Goal: Task Accomplishment & Management: Use online tool/utility

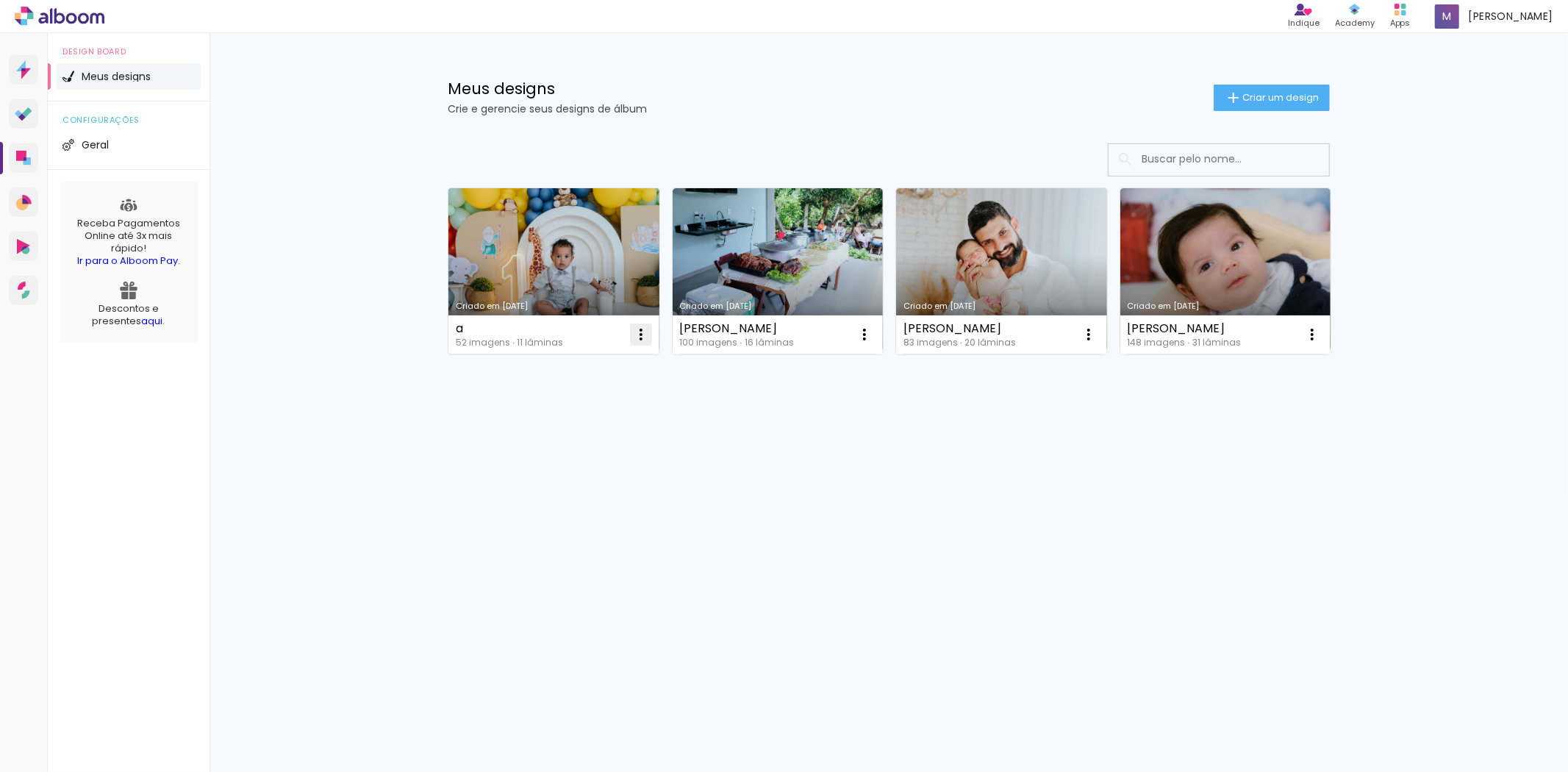
click at [638, 331] on iron-icon at bounding box center [640, 334] width 18 height 18
click at [594, 432] on paper-item "Excluir" at bounding box center [582, 431] width 145 height 29
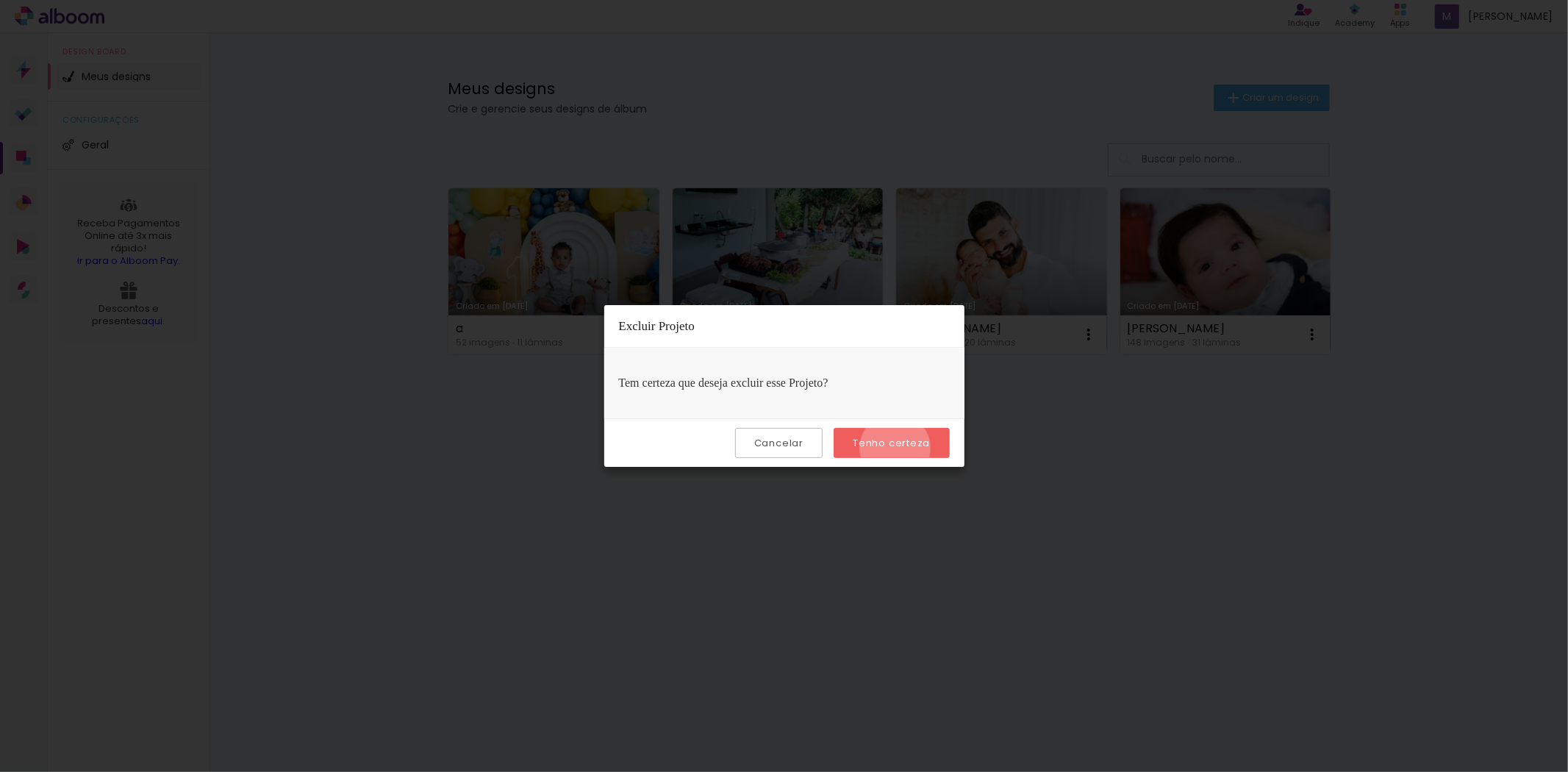
click at [0, 0] on slot "Tenho certeza" at bounding box center [0, 0] width 0 height 0
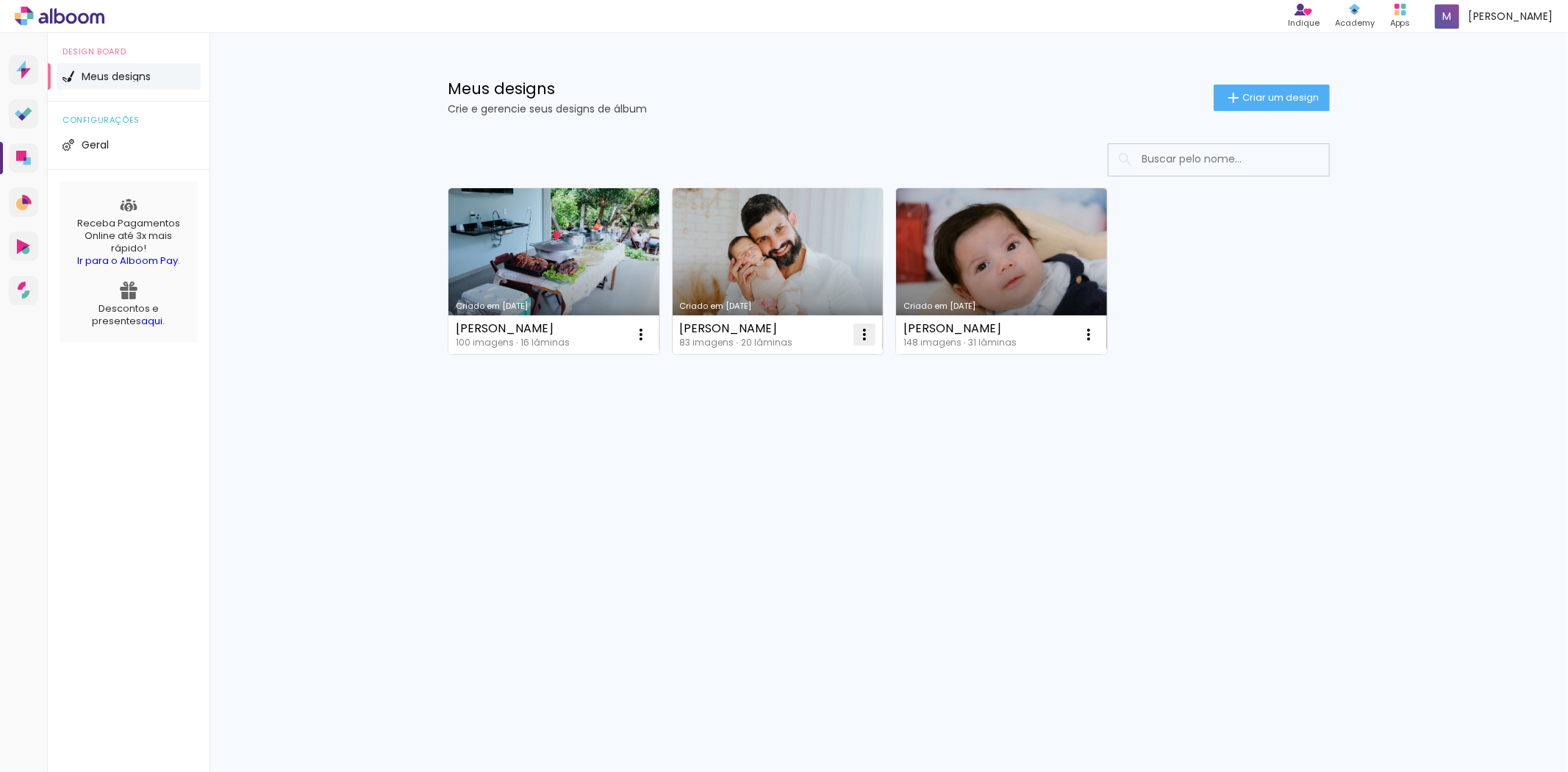
click at [650, 334] on iron-icon at bounding box center [640, 334] width 18 height 18
click at [828, 431] on paper-item "Excluir" at bounding box center [806, 431] width 145 height 29
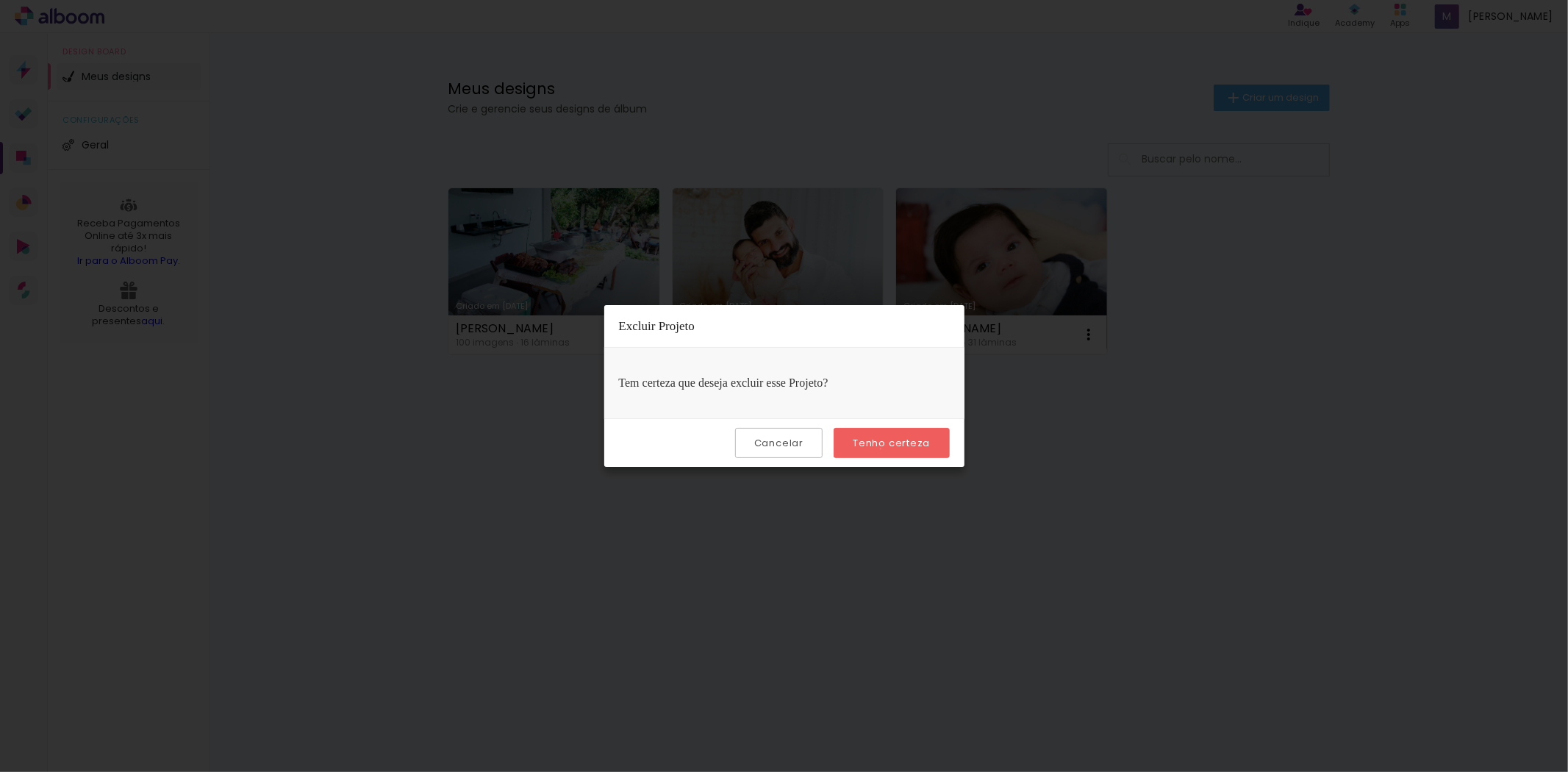
click at [883, 449] on paper-button "Tenho certeza" at bounding box center [891, 443] width 115 height 30
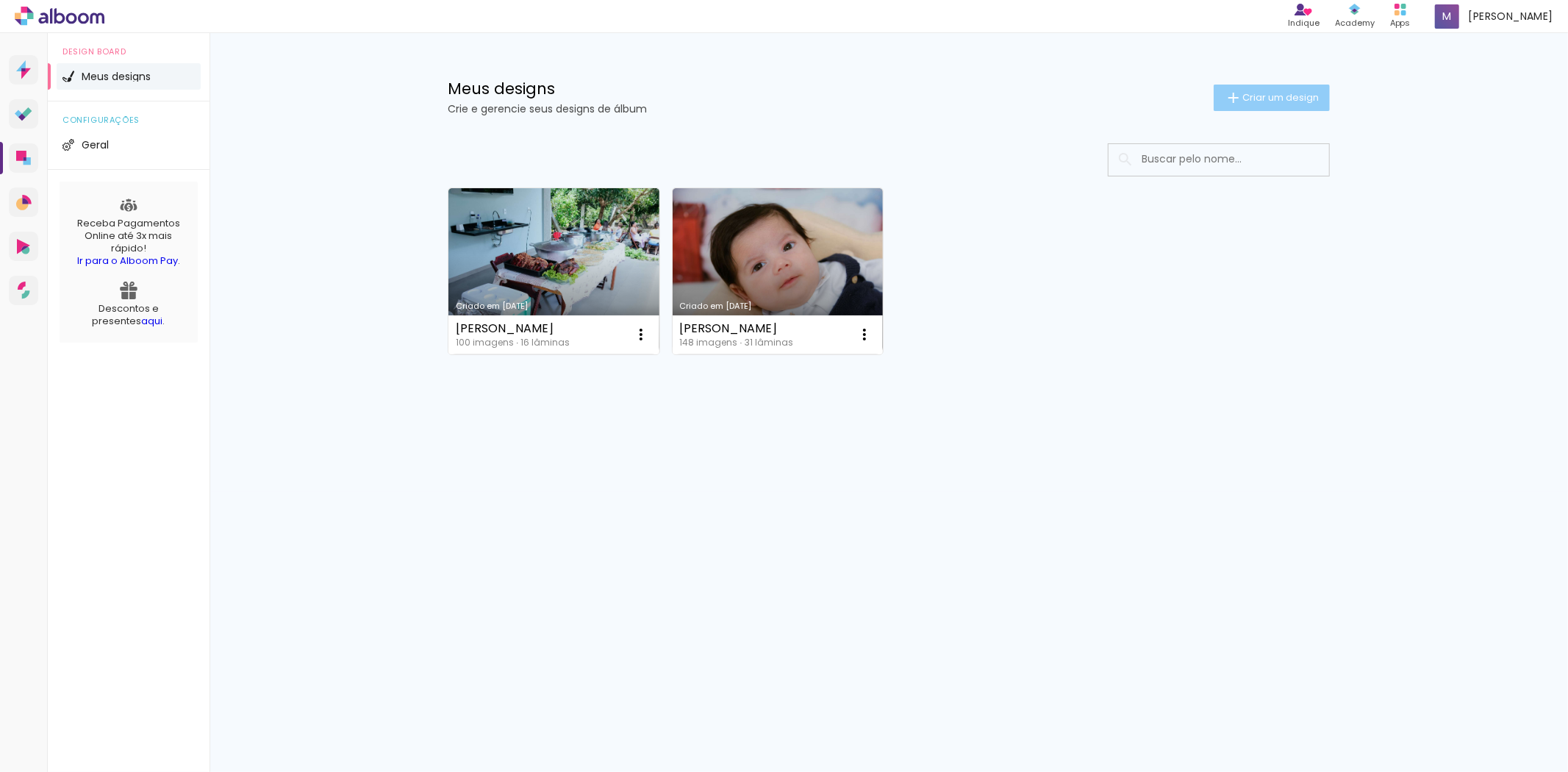
click at [1245, 105] on paper-button "Criar um design" at bounding box center [1272, 98] width 116 height 26
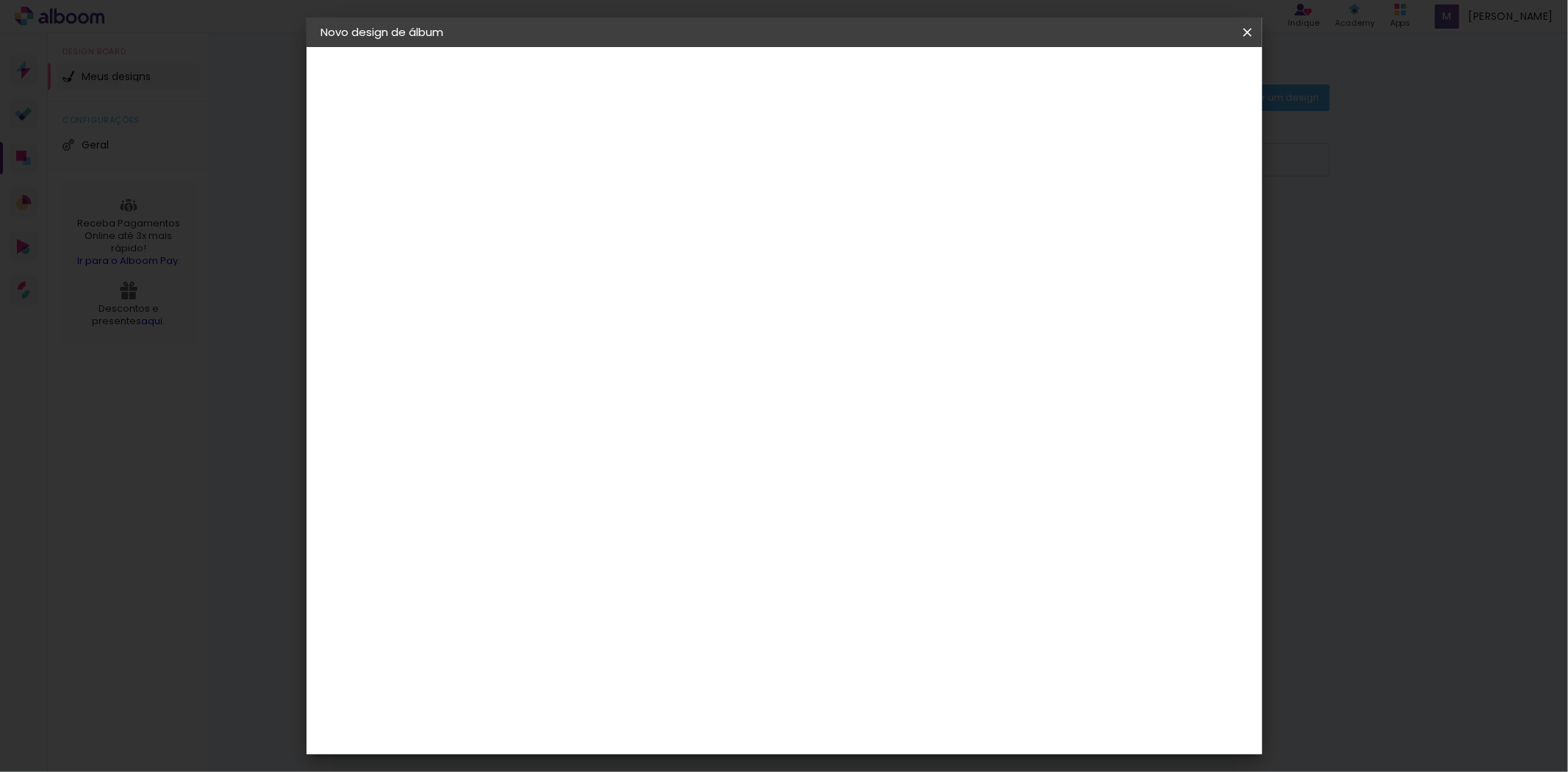
click at [561, 199] on input at bounding box center [561, 197] width 0 height 23
click at [0, 0] on div at bounding box center [0, 0] width 0 height 0
click at [561, 208] on input at bounding box center [561, 197] width 0 height 23
type input "[PERSON_NAME]"
type paper-input "[PERSON_NAME]"
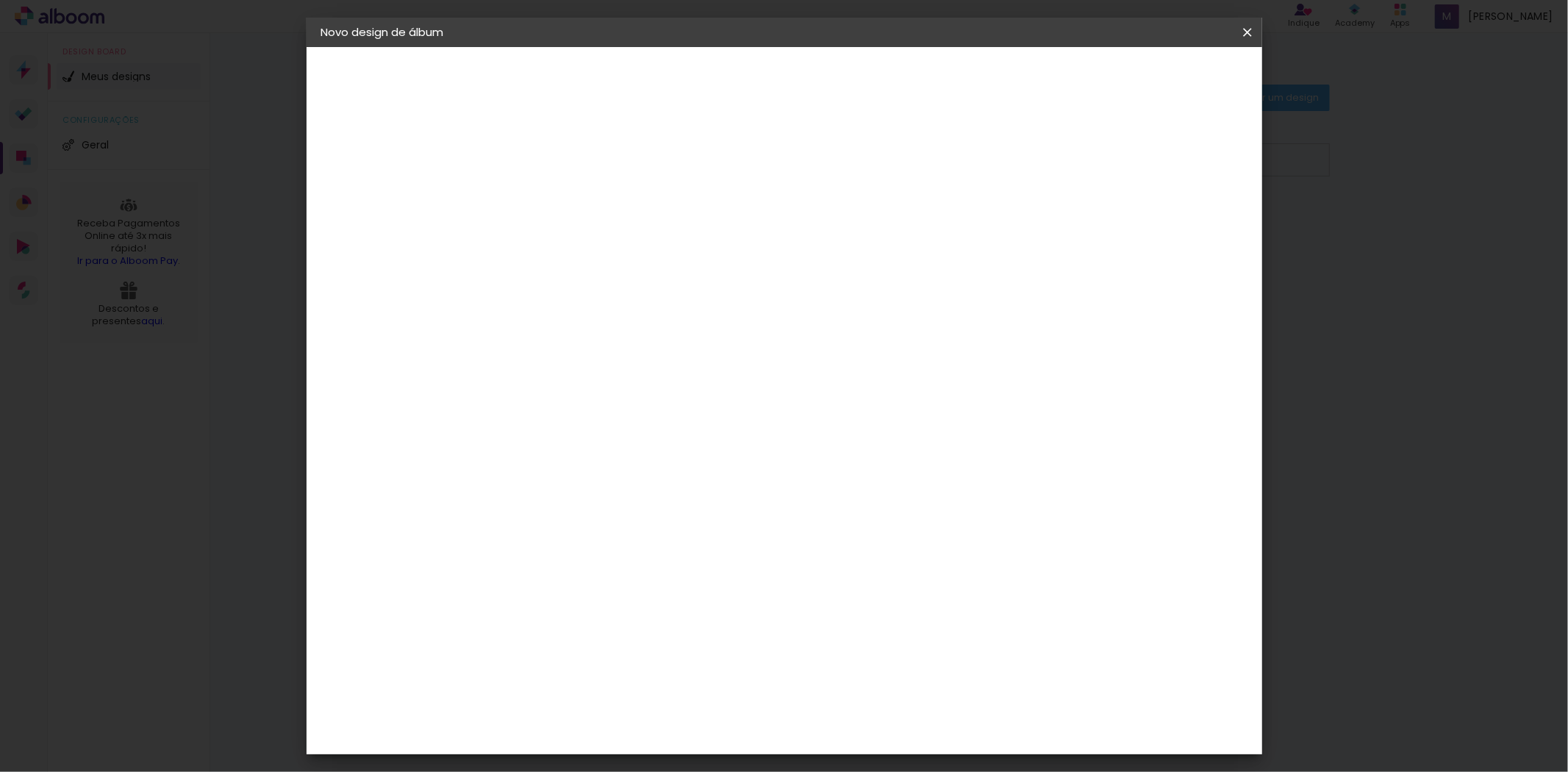
click at [0, 0] on slot "Avançar" at bounding box center [0, 0] width 0 height 0
click at [630, 502] on paper-item "Enlab Encadernadora" at bounding box center [598, 521] width 159 height 39
click at [634, 510] on div "Enlab Encadernadora" at bounding box center [596, 521] width 90 height 23
click at [837, 85] on paper-button "Avançar" at bounding box center [800, 78] width 72 height 25
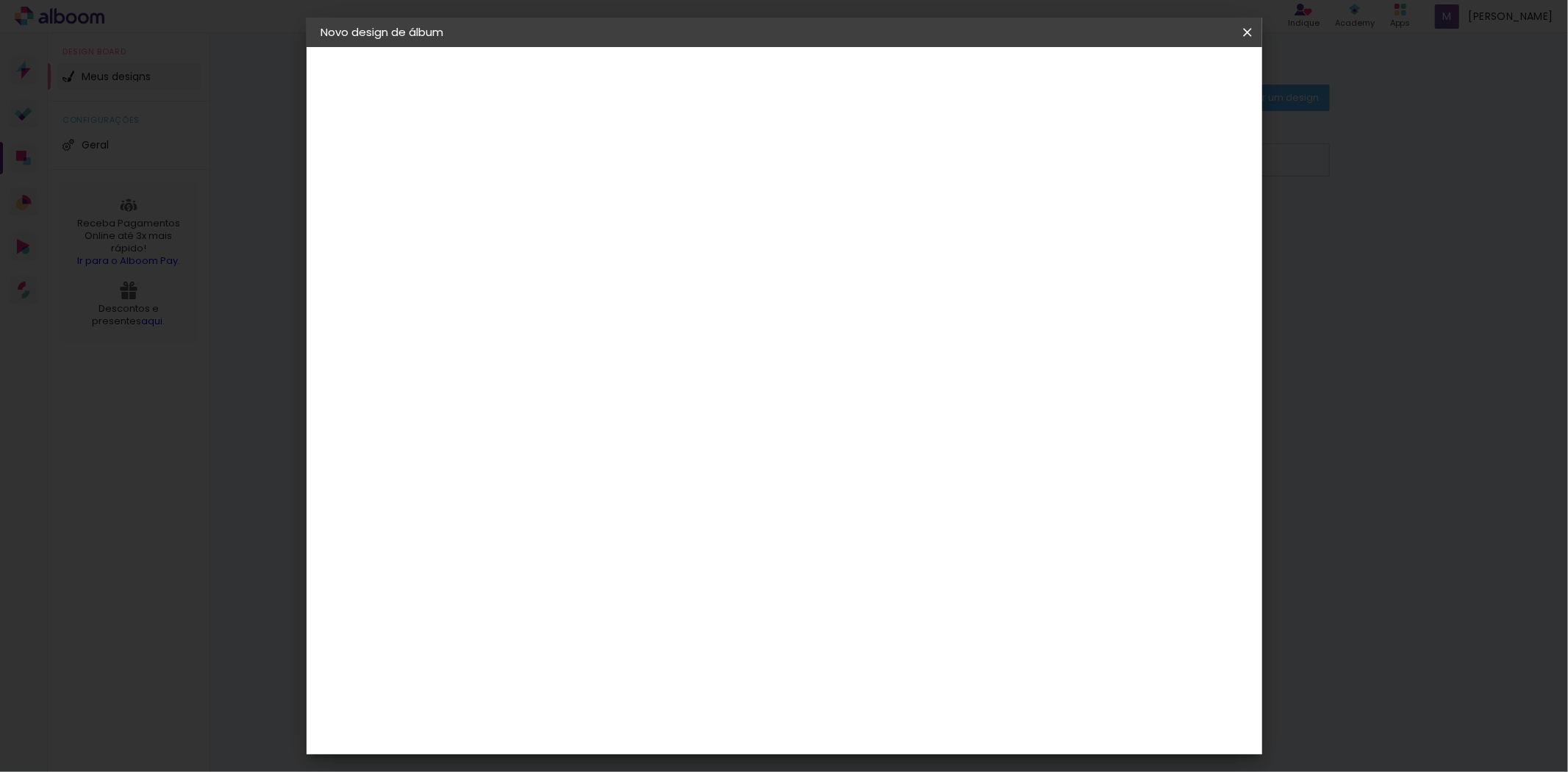
click at [652, 73] on paper-button "Voltar" at bounding box center [621, 78] width 59 height 25
click at [586, 645] on div "Grafis" at bounding box center [568, 651] width 35 height 12
click at [858, 61] on header "Fornecedor Escolha um fornecedor ou avance com o tamanho livre. Voltar Avançar" at bounding box center [678, 90] width 361 height 87
click at [858, 64] on header "Fornecedor Escolha um fornecedor ou avance com o tamanho livre. Voltar Avançar" at bounding box center [678, 90] width 361 height 87
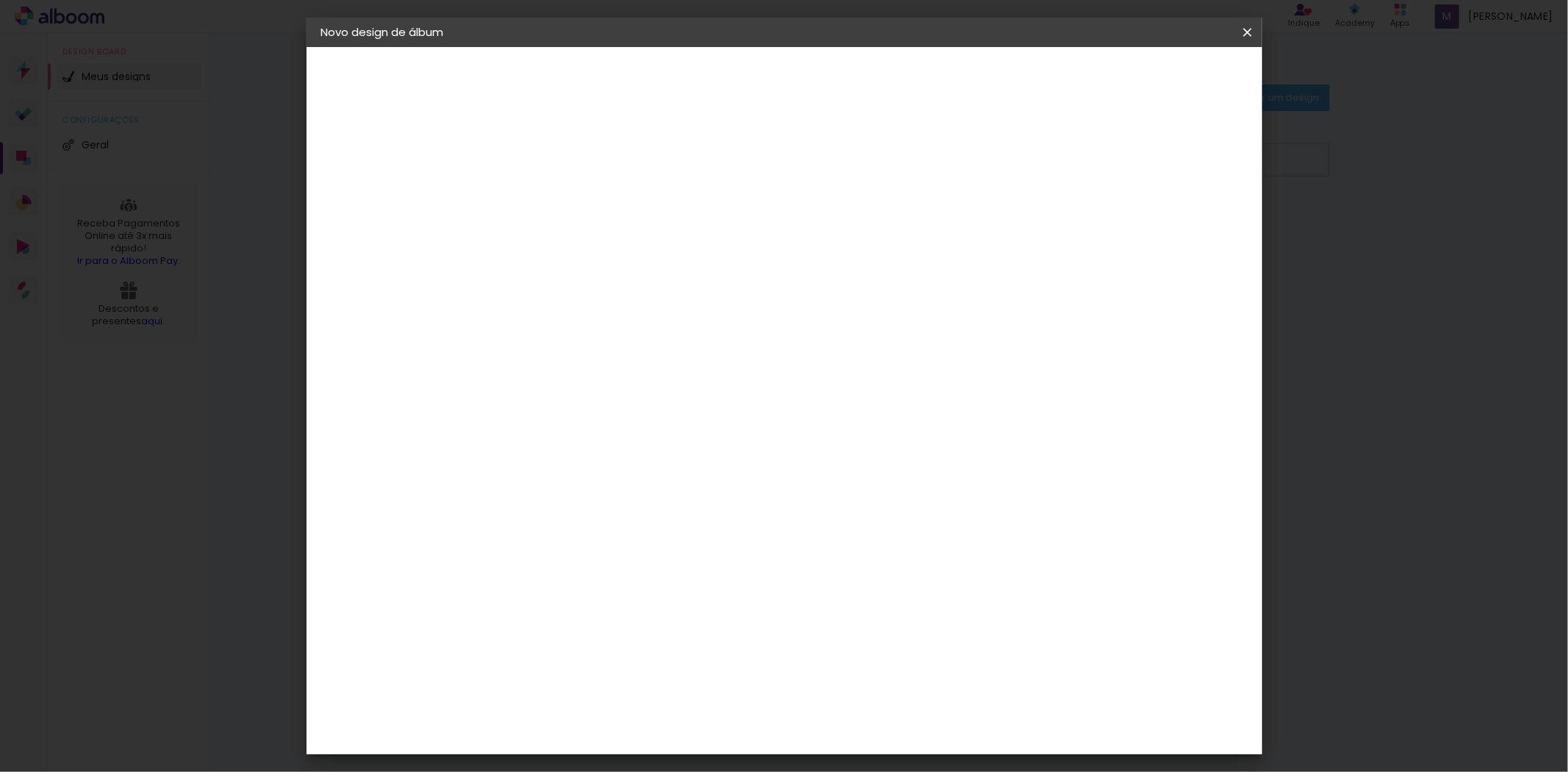
click at [0, 0] on slot "Avançar" at bounding box center [0, 0] width 0 height 0
click at [700, 60] on header "Modelo Escolha o modelo do álbum. Voltar Avançar" at bounding box center [599, 97] width 203 height 100
click at [0, 0] on slot "Voltar" at bounding box center [0, 0] width 0 height 0
click at [652, 675] on paper-item "Luz & Cor" at bounding box center [598, 700] width 159 height 50
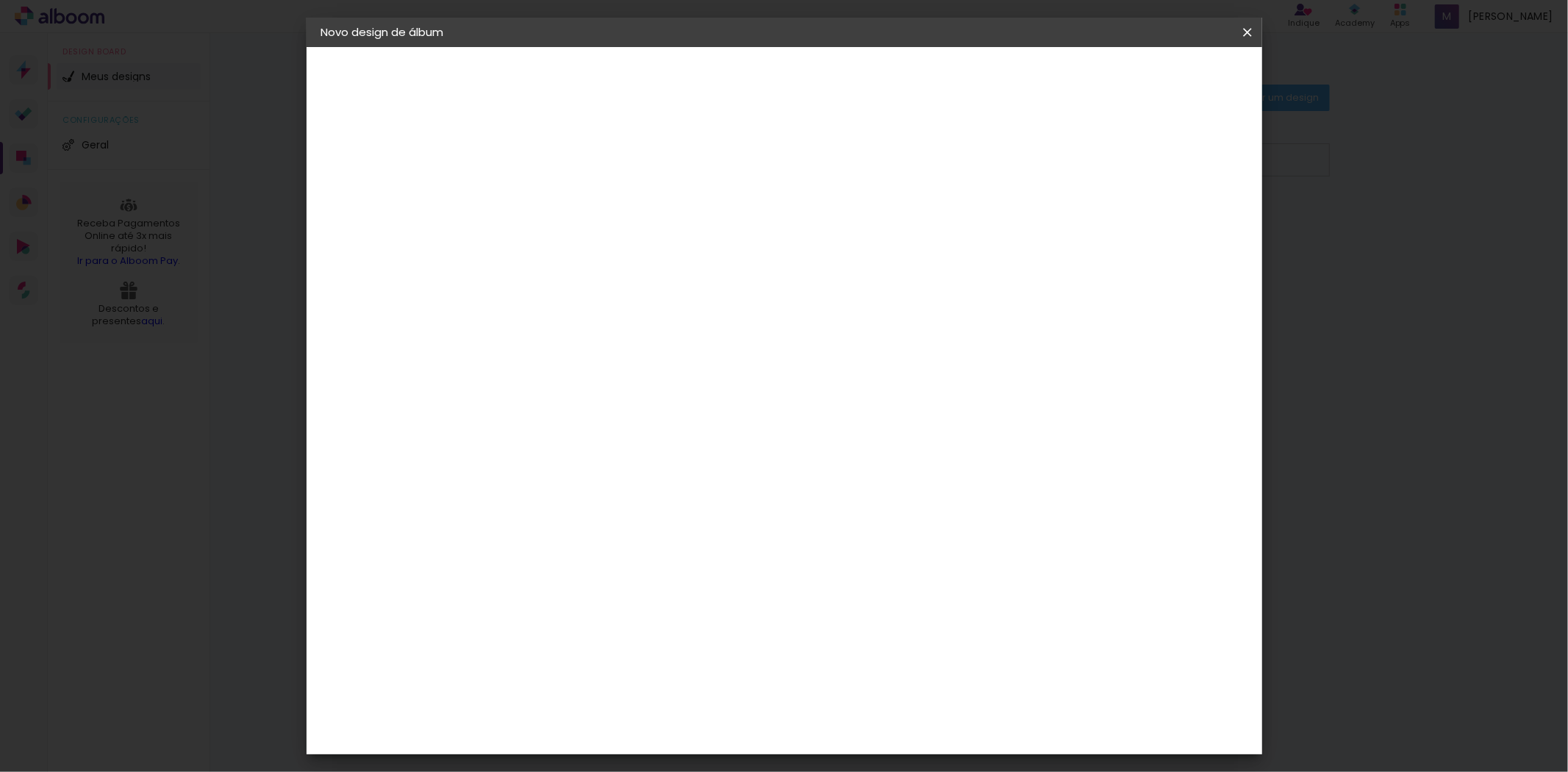
click at [600, 641] on div "Lumière Imagem" at bounding box center [576, 653] width 49 height 23
click at [837, 86] on paper-button "Avançar" at bounding box center [800, 78] width 72 height 25
click at [619, 245] on input "text" at bounding box center [590, 256] width 57 height 23
click at [779, 301] on paper-item "Nuit" at bounding box center [879, 302] width 294 height 29
type input "Nuit"
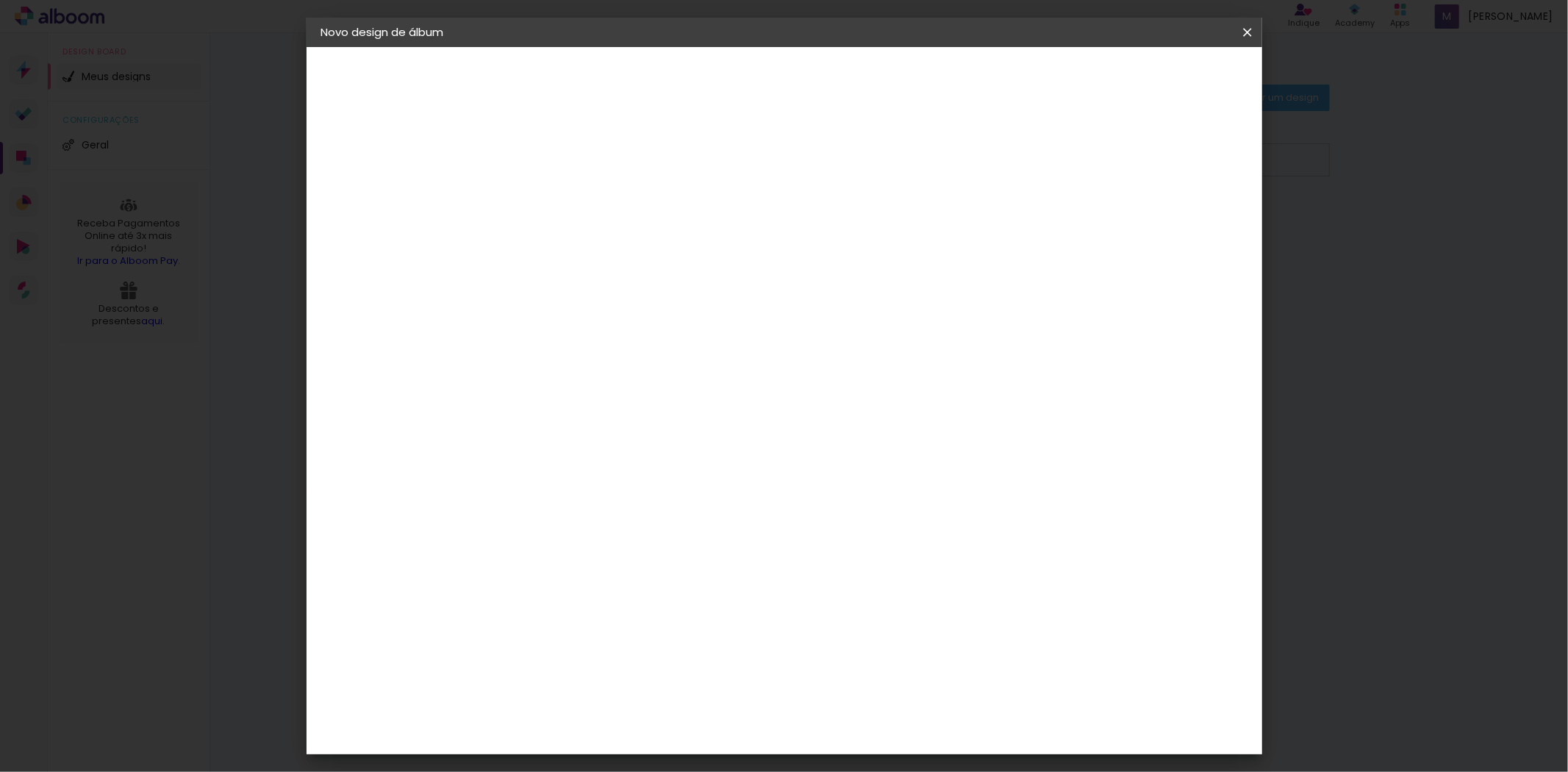
scroll to position [136, 0]
click at [661, 567] on span "25 × 25" at bounding box center [626, 582] width 69 height 30
click at [801, 86] on paper-button "Avançar" at bounding box center [765, 78] width 72 height 25
click at [1071, 159] on div at bounding box center [1065, 159] width 13 height 13
type paper-checkbox "on"
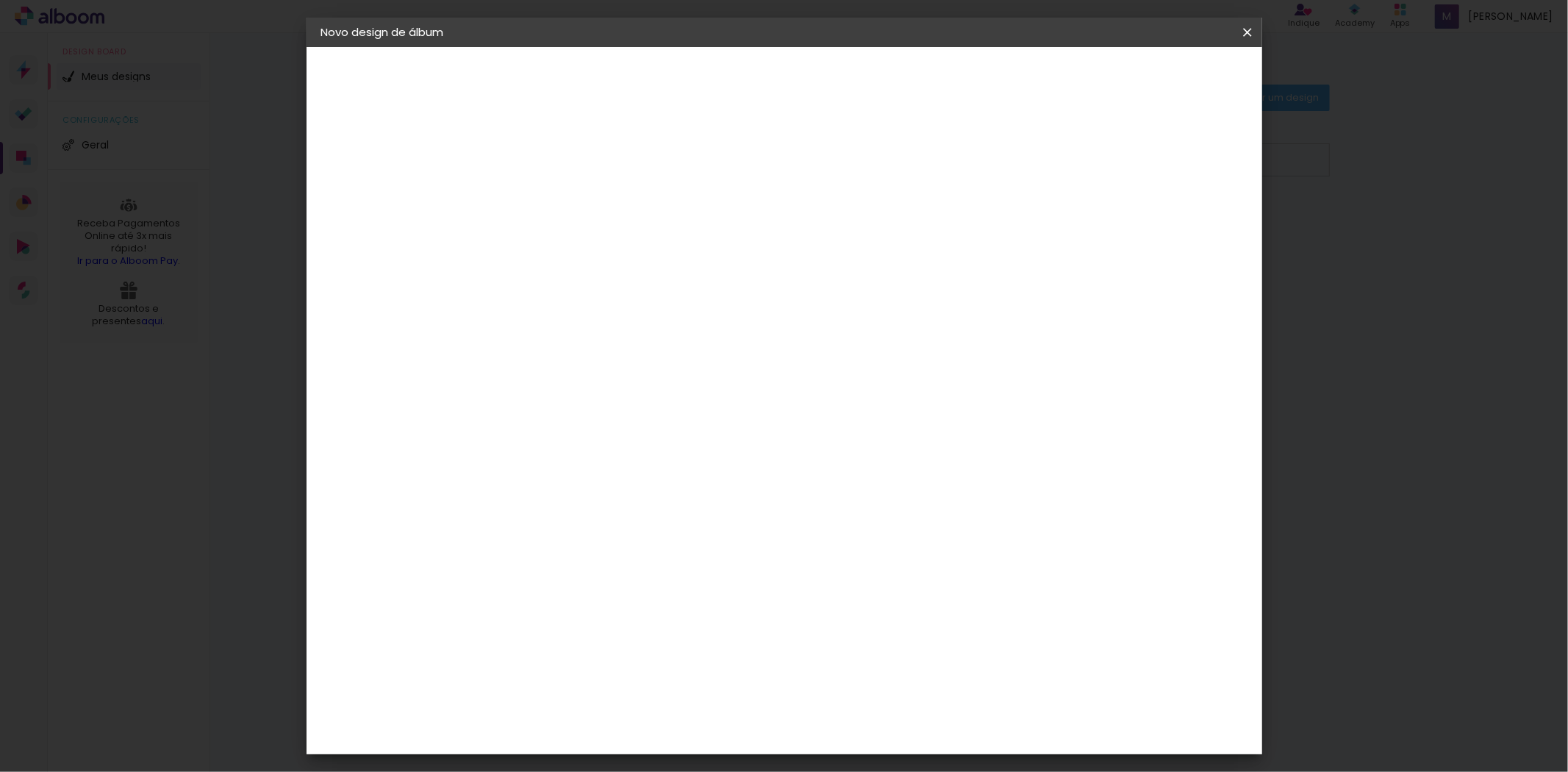
click at [1154, 83] on span "Iniciar design" at bounding box center [1120, 78] width 67 height 10
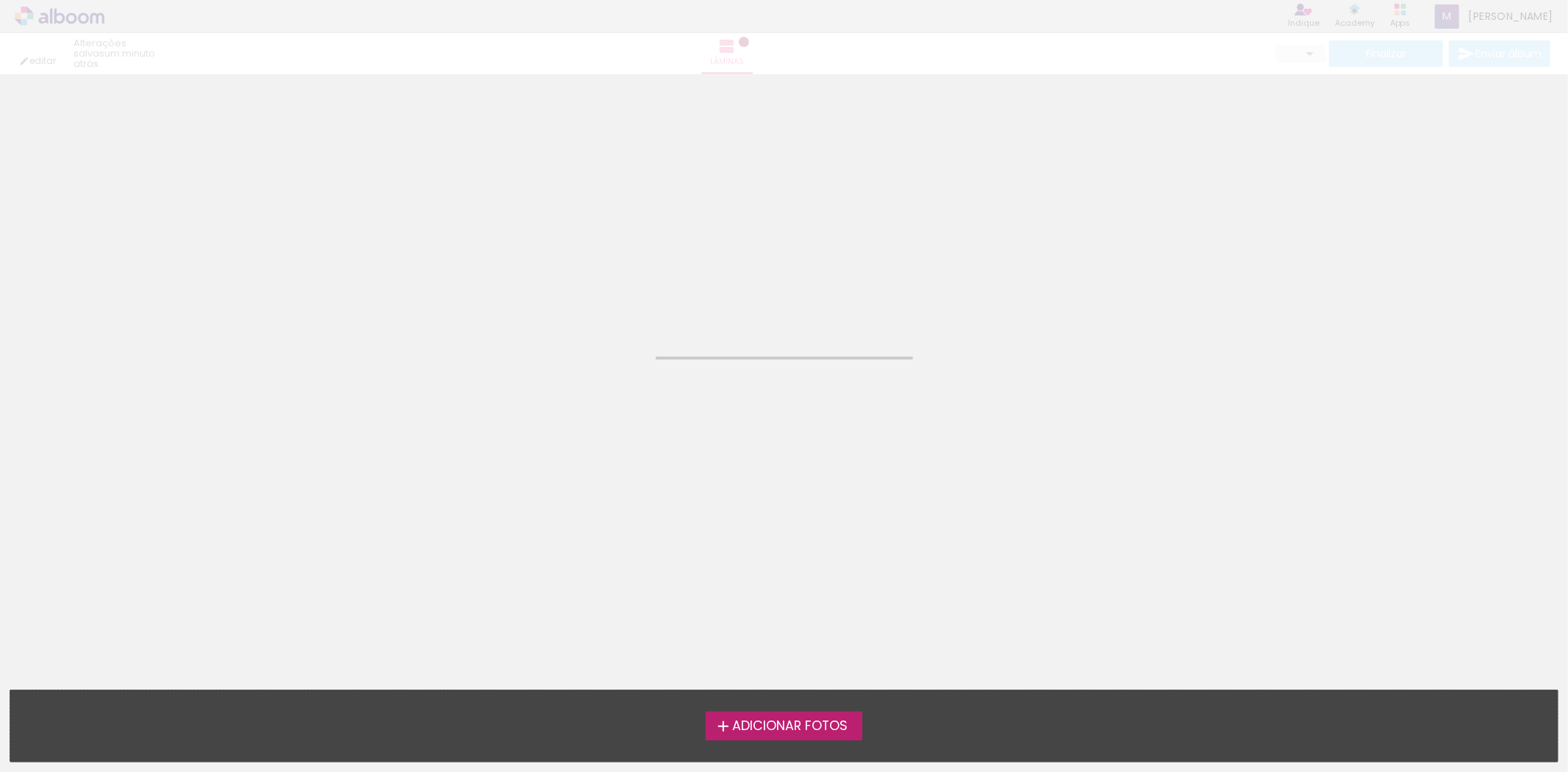
click at [777, 723] on span "Adicionar Fotos" at bounding box center [790, 726] width 115 height 13
click at [0, 0] on input "file" at bounding box center [0, 0] width 0 height 0
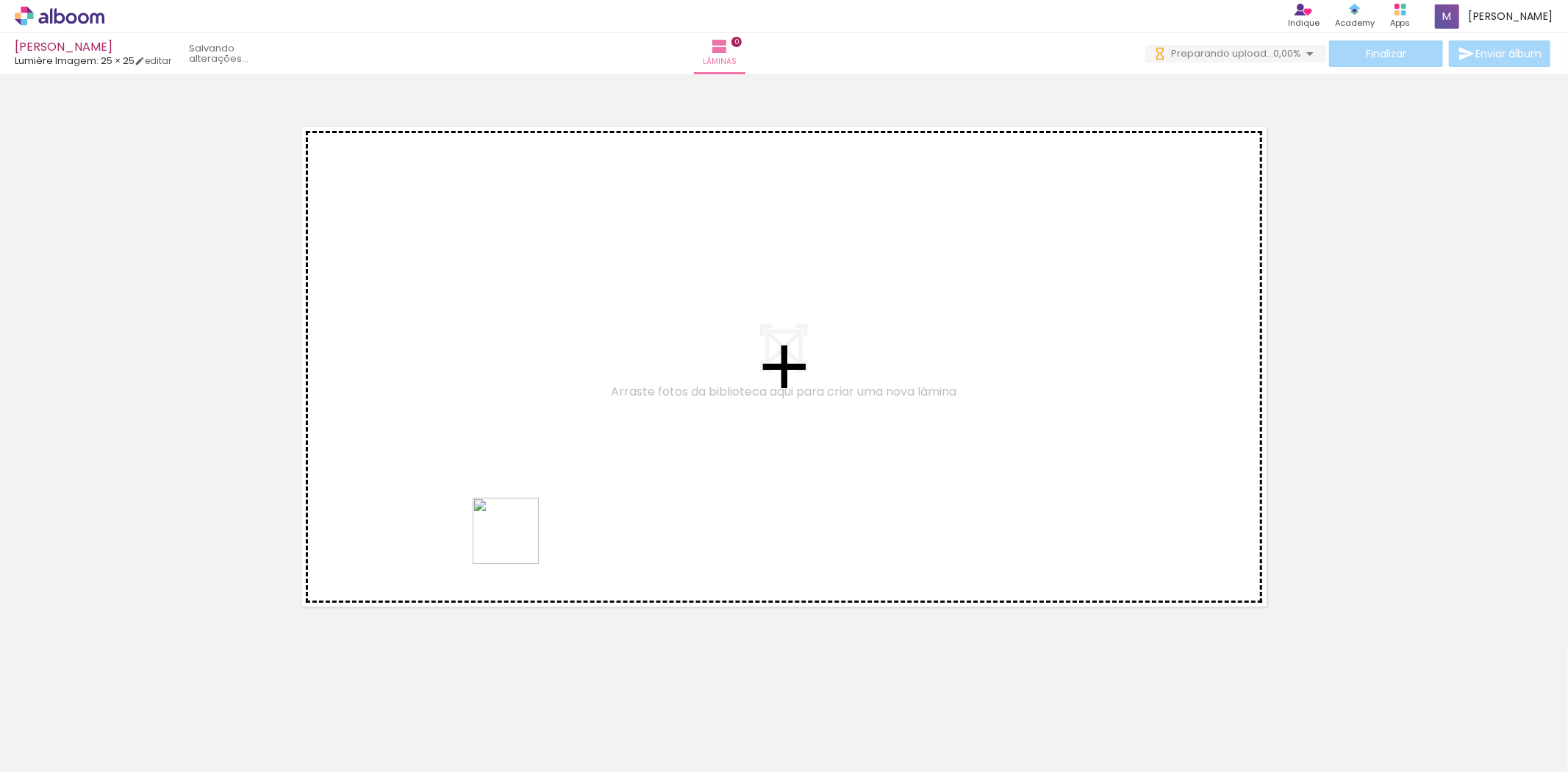
drag, startPoint x: 567, startPoint y: 726, endPoint x: 490, endPoint y: 422, distance: 313.6
click at [502, 432] on quentale-workspace at bounding box center [784, 386] width 1568 height 772
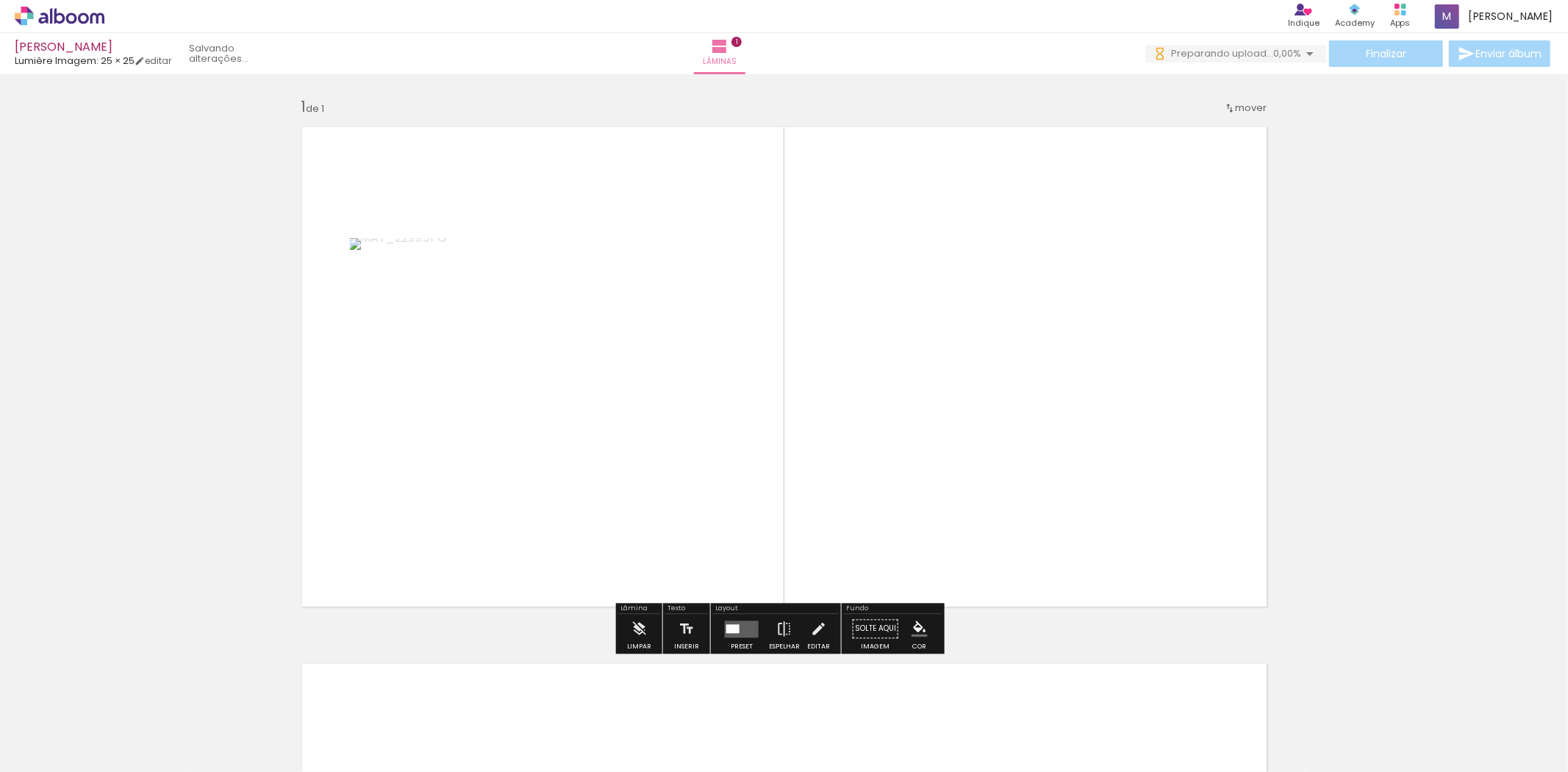
click at [735, 632] on div at bounding box center [732, 628] width 13 height 8
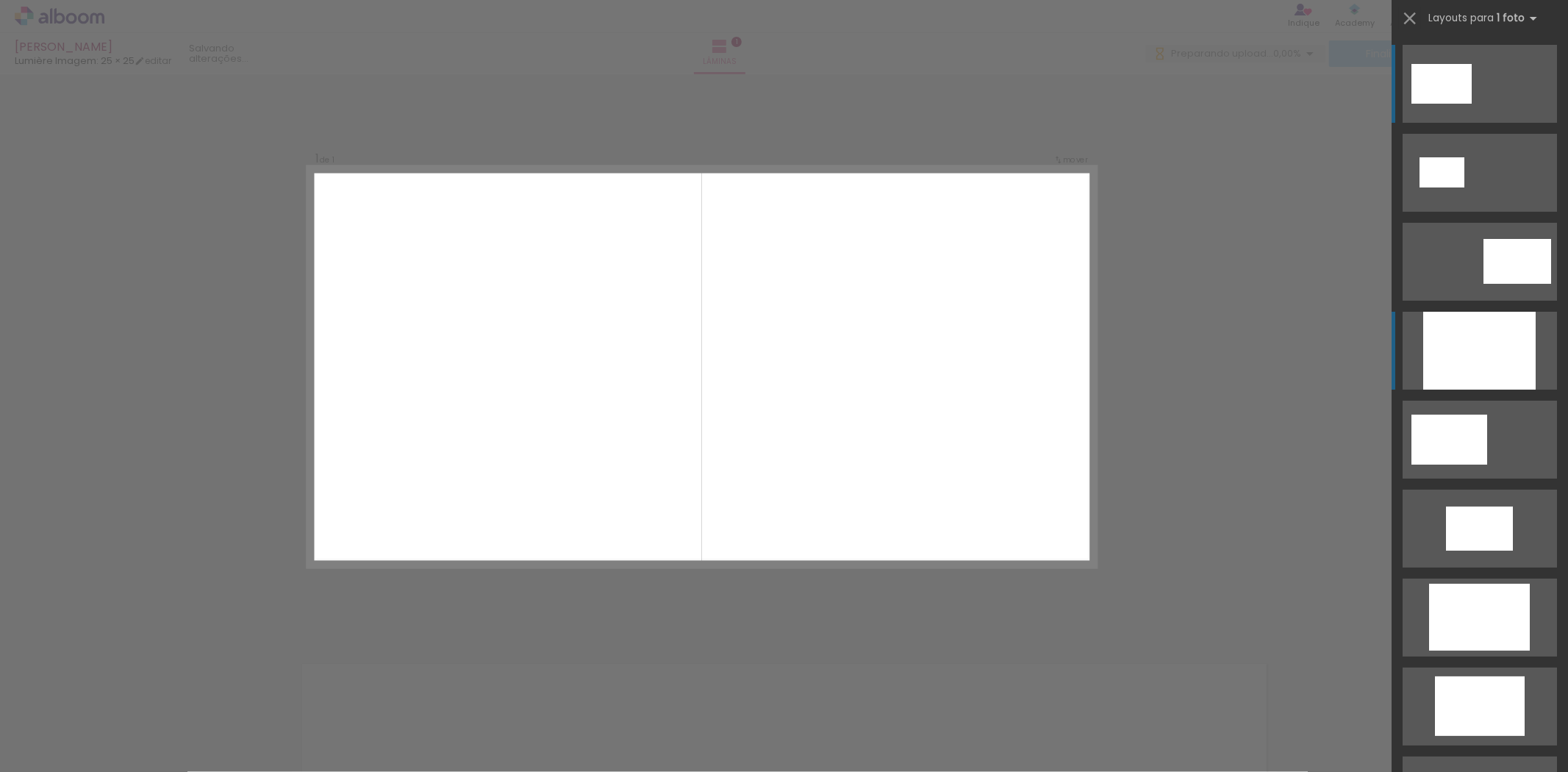
click at [1483, 358] on div at bounding box center [1480, 350] width 113 height 78
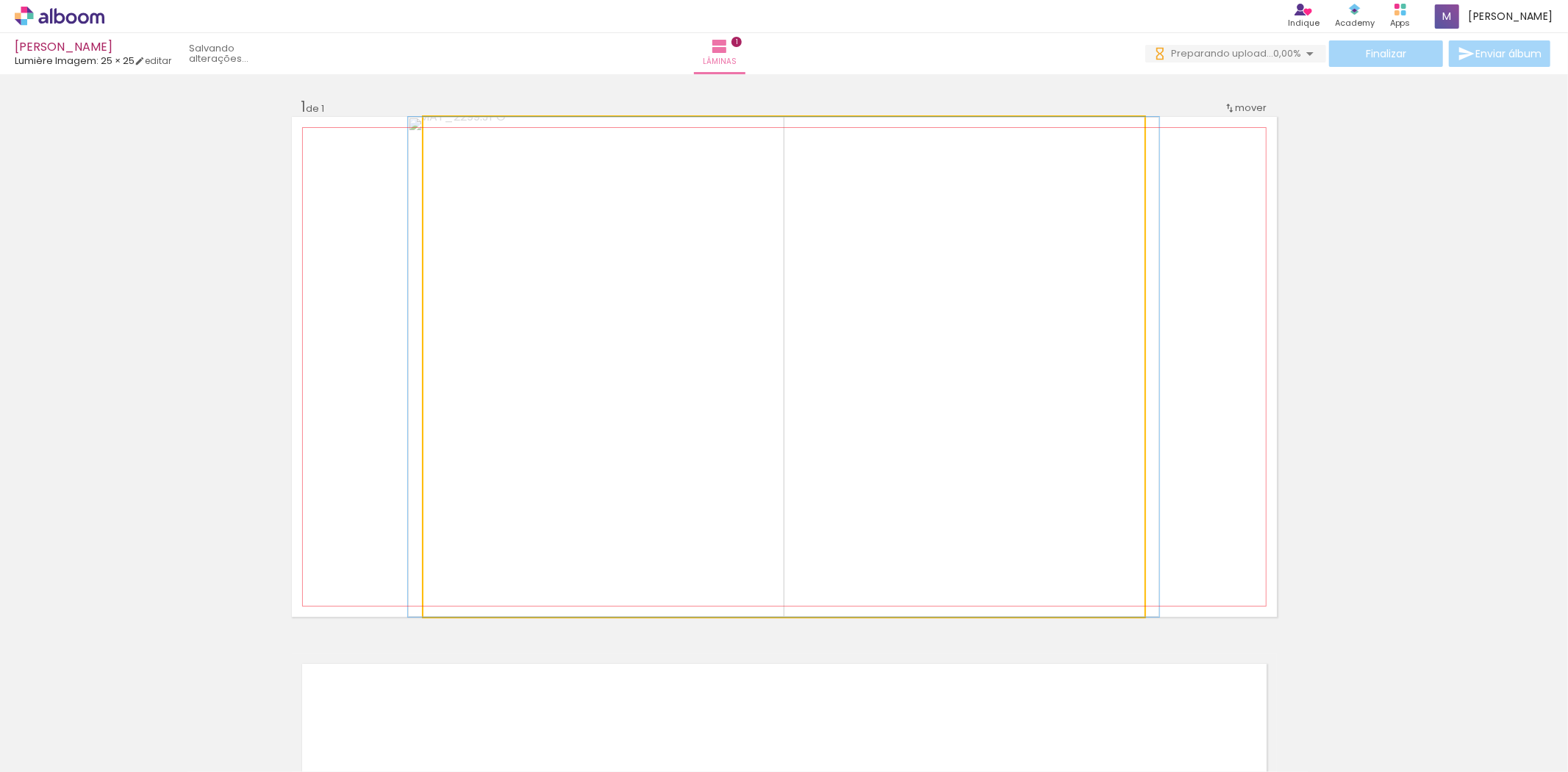
click at [724, 355] on quentale-photo at bounding box center [784, 366] width 721 height 500
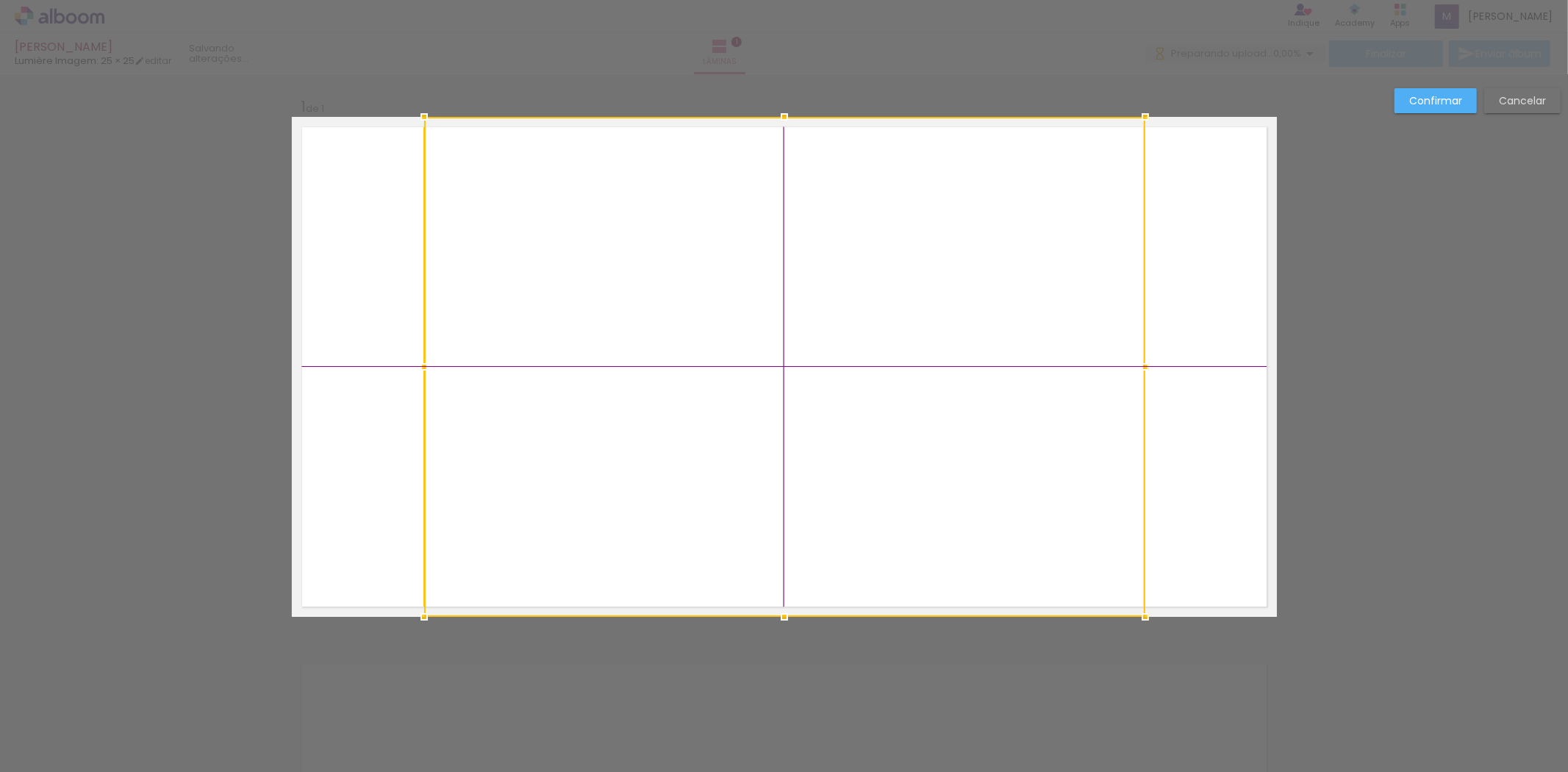
drag, startPoint x: 737, startPoint y: 355, endPoint x: 746, endPoint y: 393, distance: 39.1
click at [746, 393] on div at bounding box center [785, 366] width 721 height 500
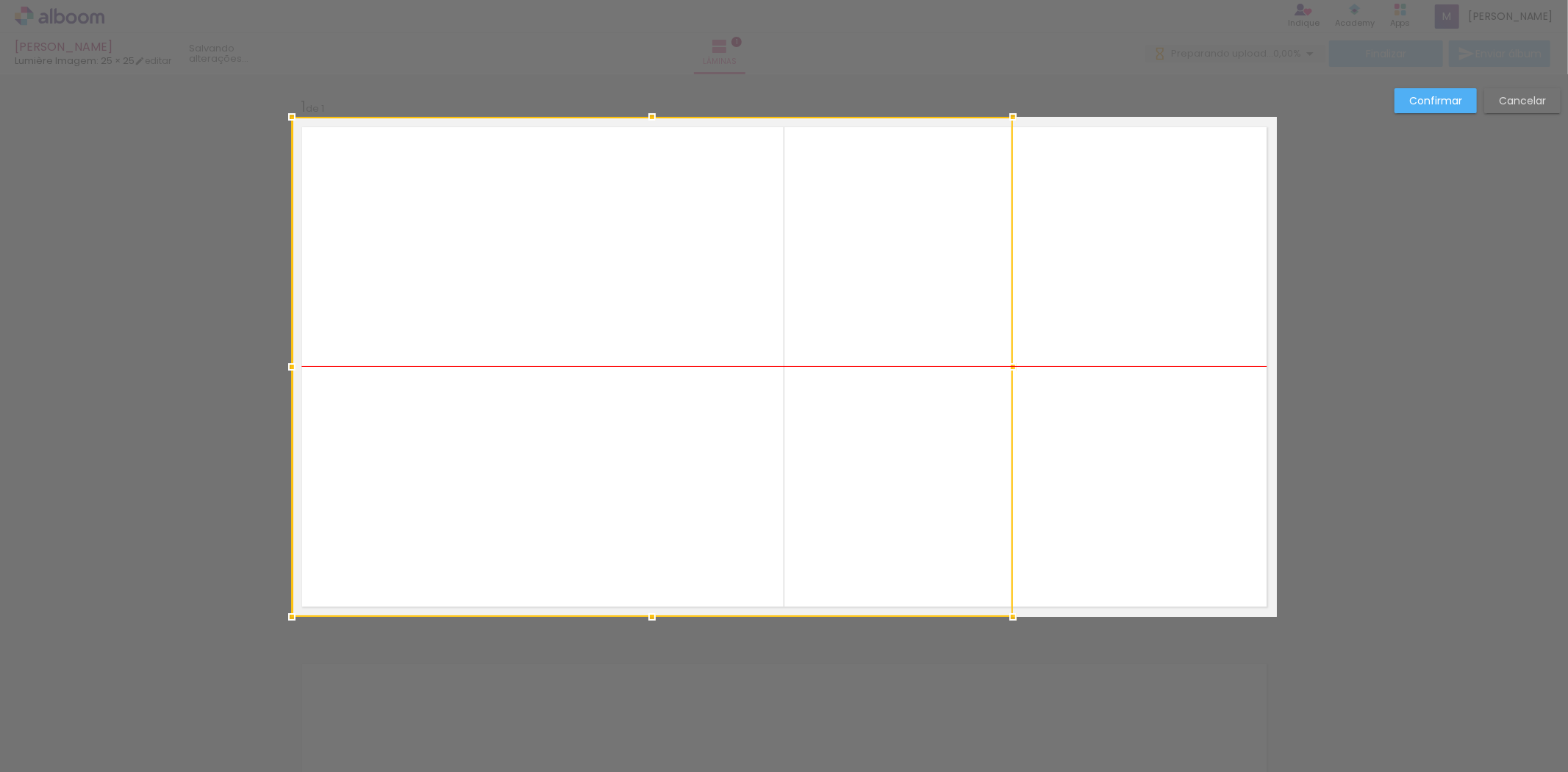
drag, startPoint x: 776, startPoint y: 356, endPoint x: 621, endPoint y: 350, distance: 155.1
click at [621, 350] on div at bounding box center [653, 366] width 721 height 500
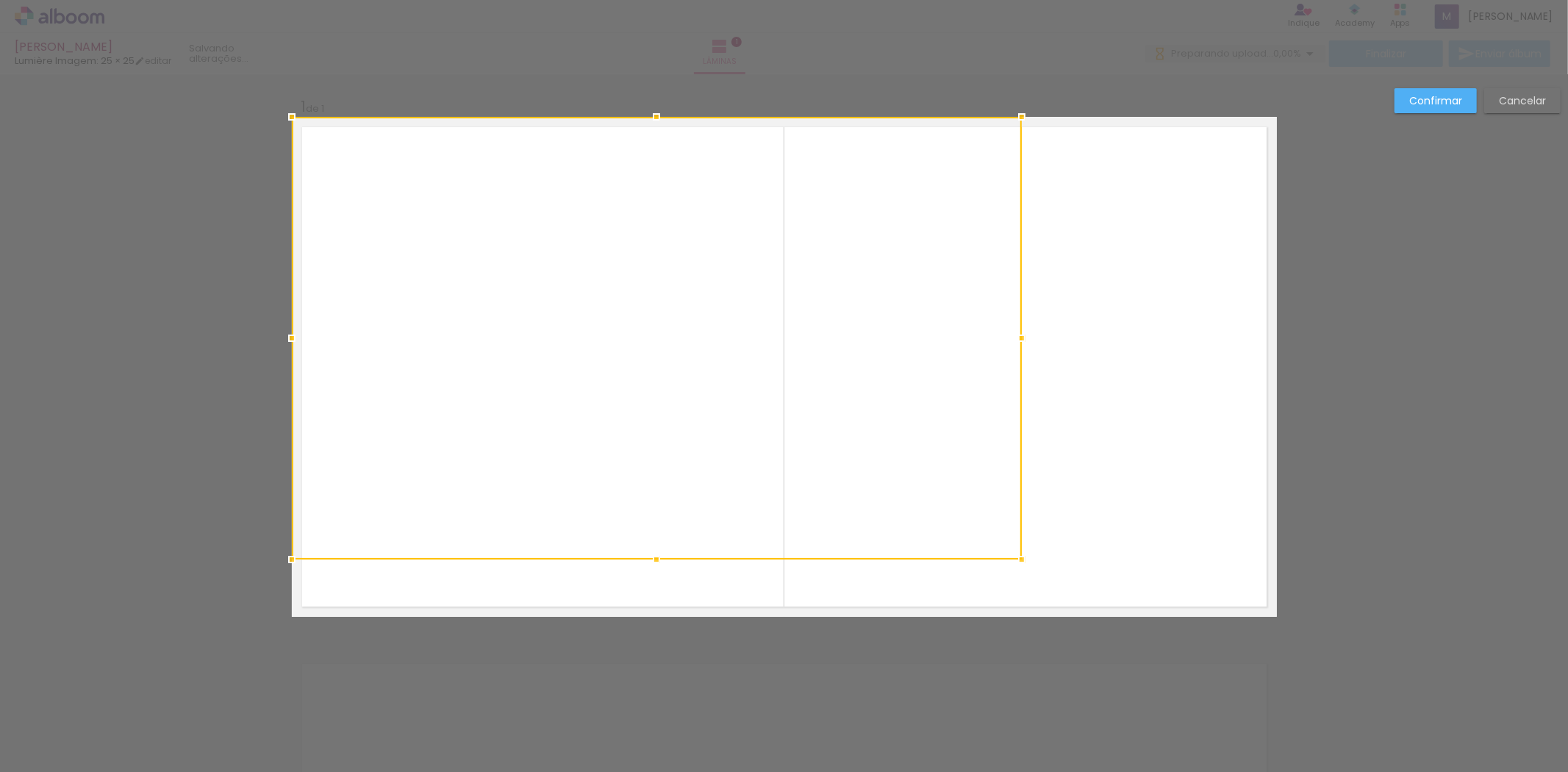
drag, startPoint x: 645, startPoint y: 612, endPoint x: 642, endPoint y: 554, distance: 58.1
click at [642, 554] on div at bounding box center [655, 559] width 29 height 29
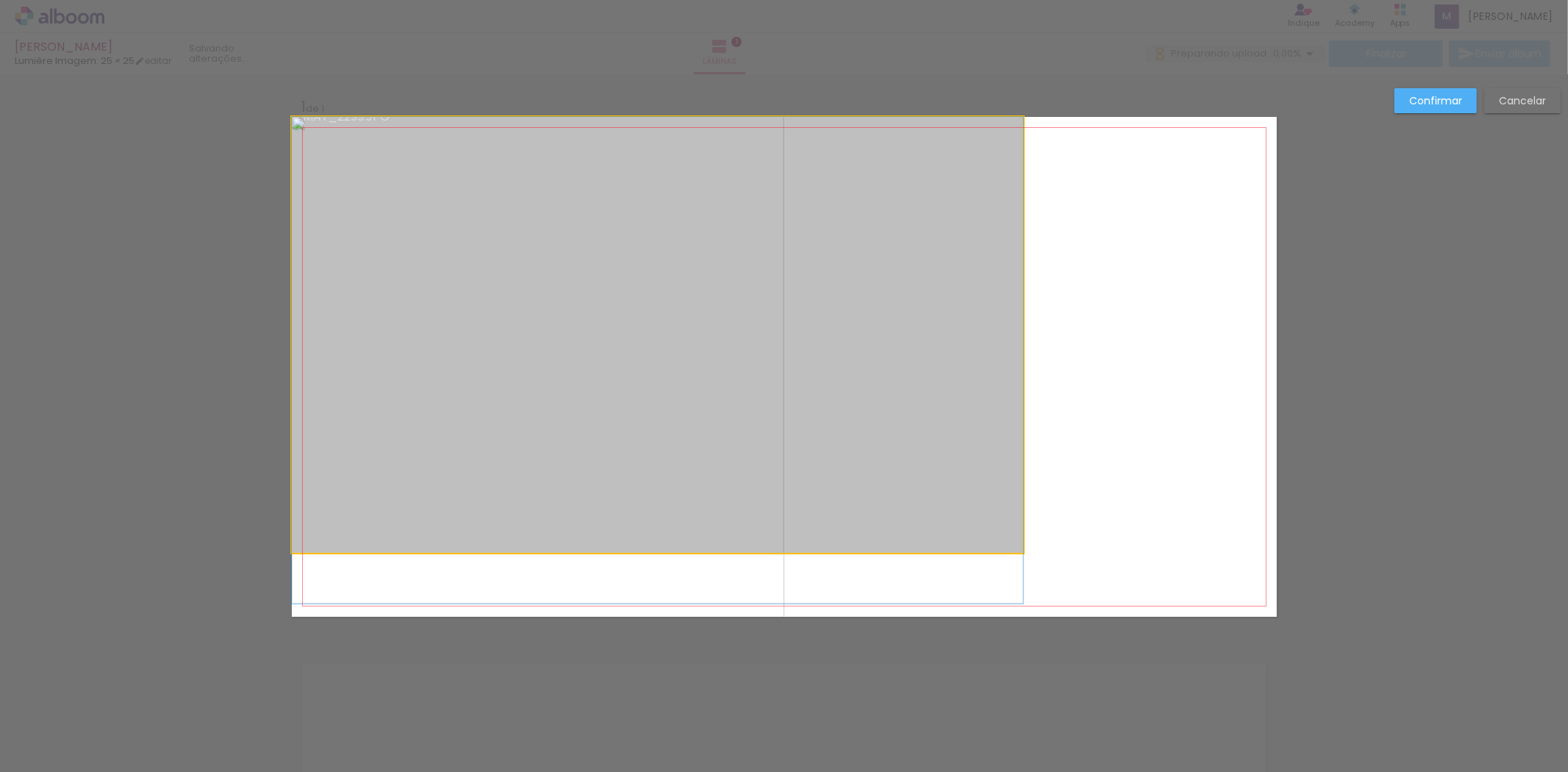
drag, startPoint x: 628, startPoint y: 371, endPoint x: 635, endPoint y: 469, distance: 98.2
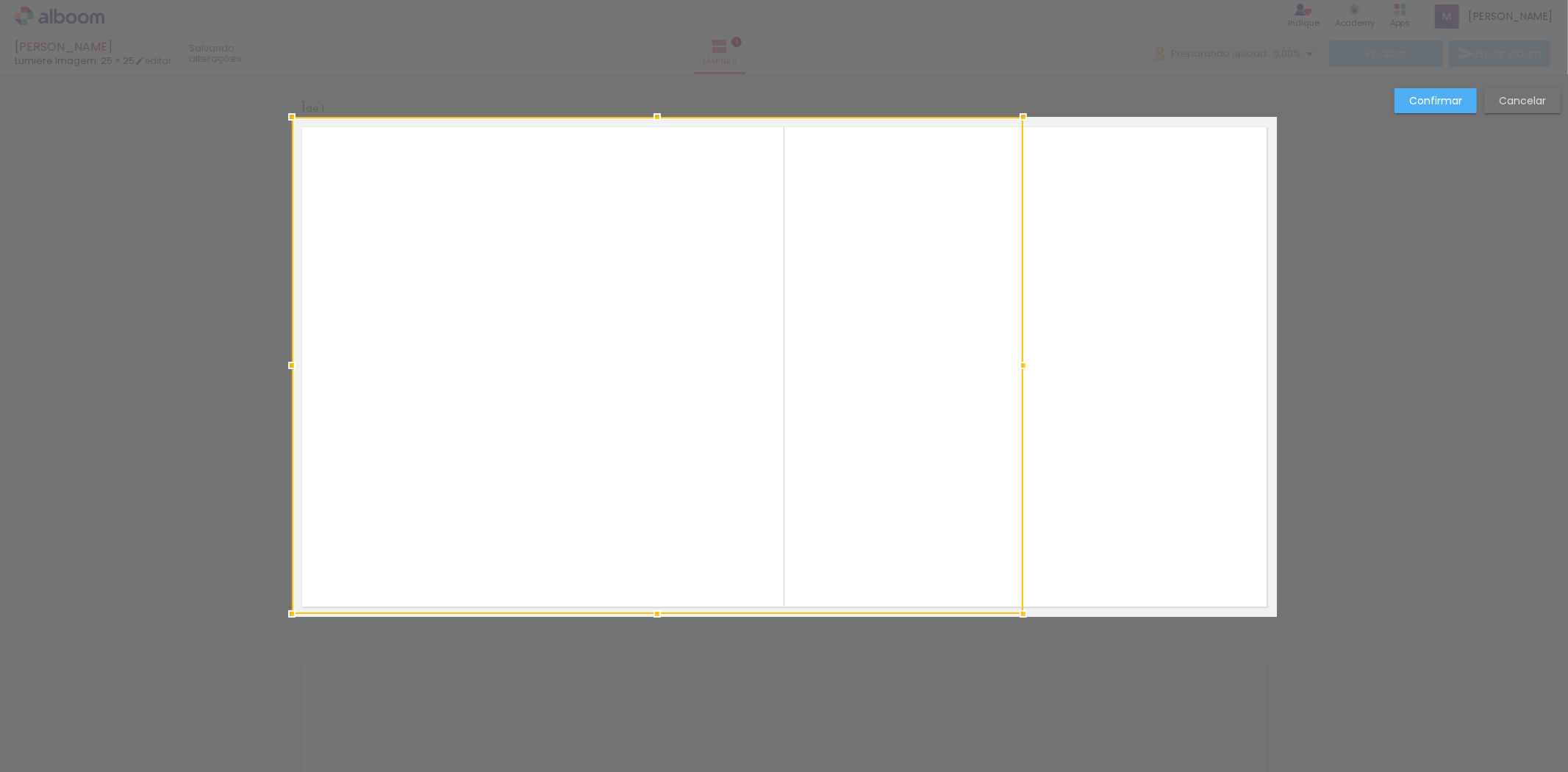
drag, startPoint x: 641, startPoint y: 556, endPoint x: 655, endPoint y: 623, distance: 68.4
click at [655, 623] on div at bounding box center [656, 613] width 29 height 29
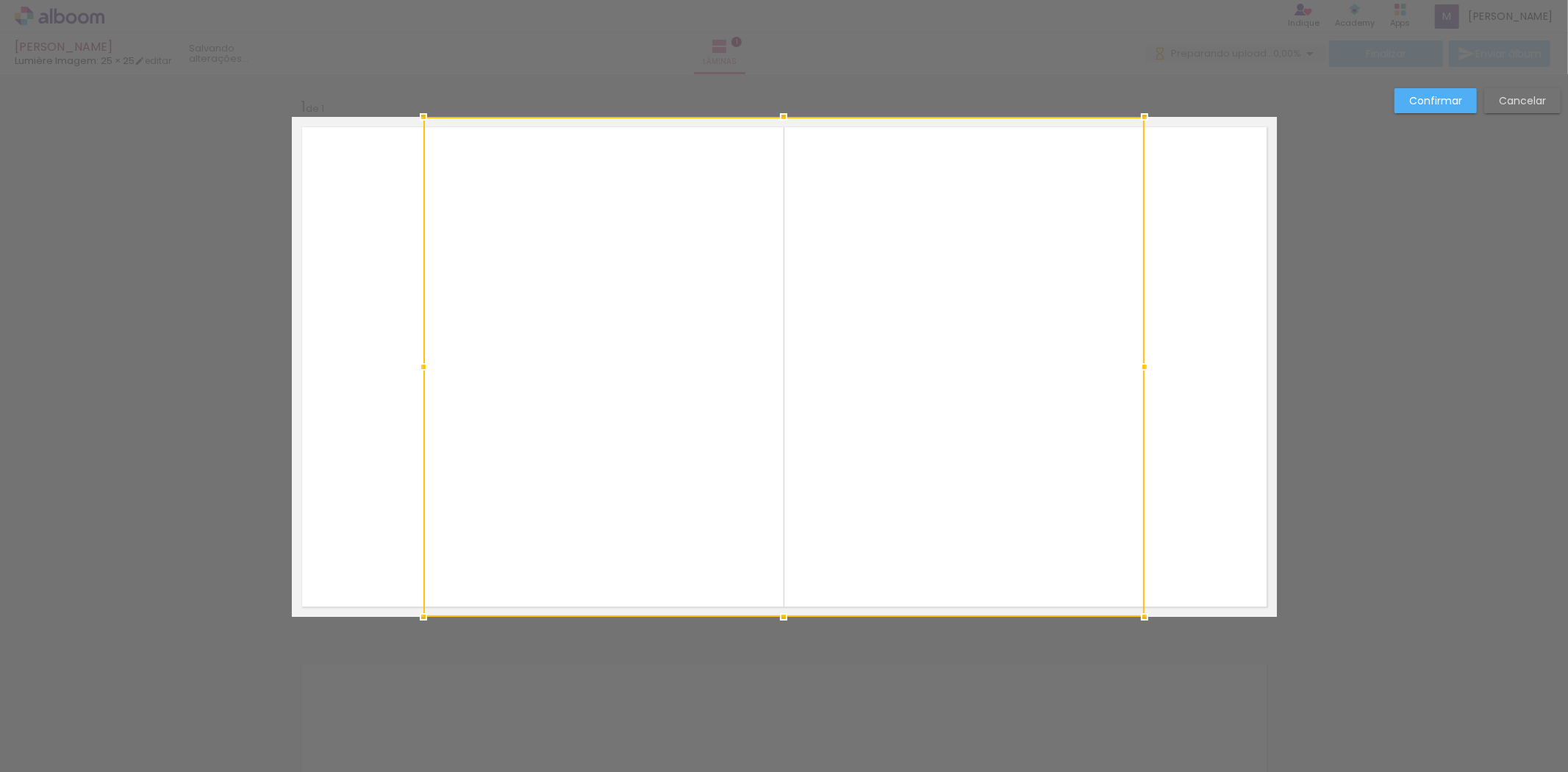
click at [943, 366] on div at bounding box center [784, 366] width 721 height 500
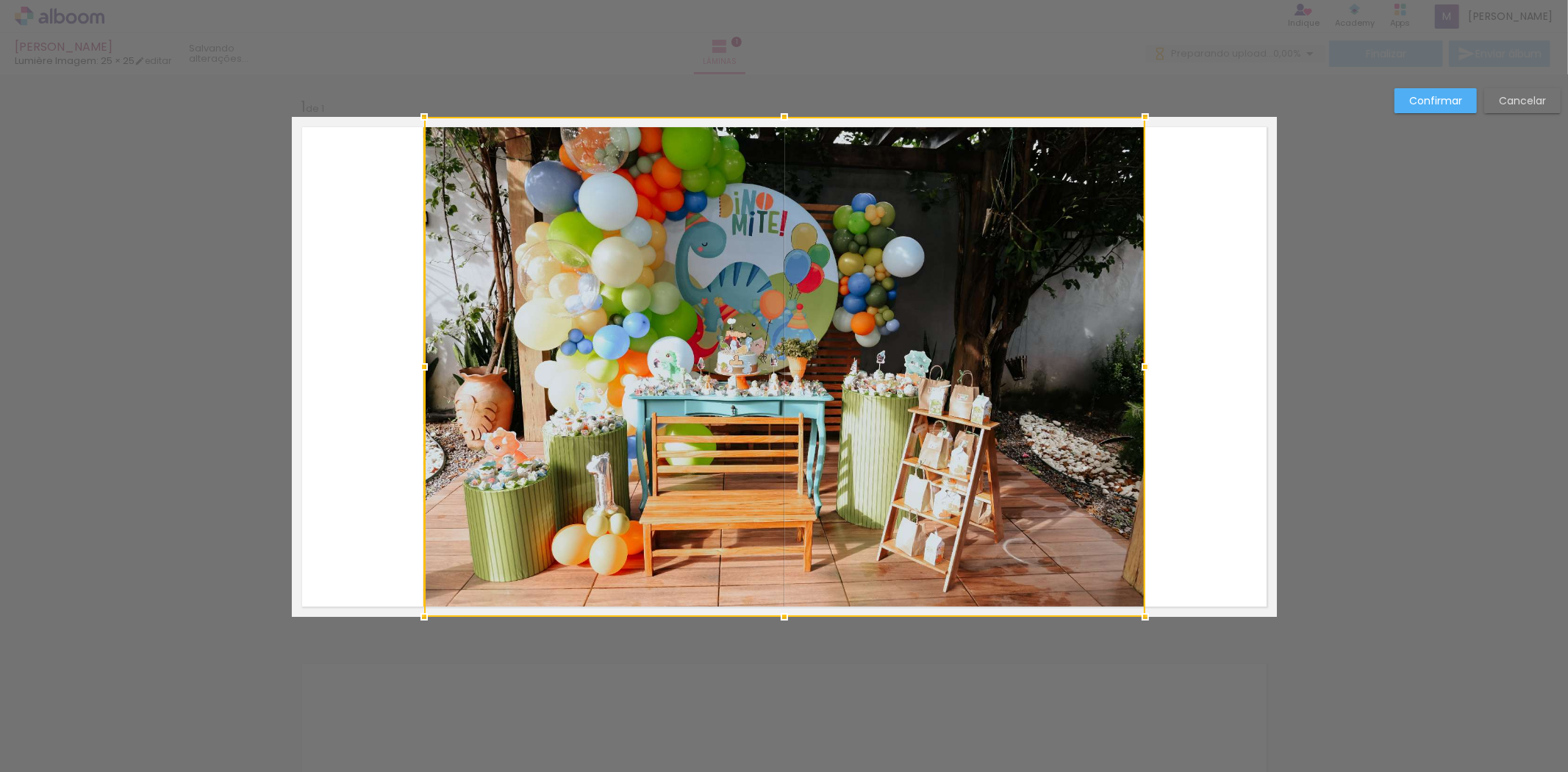
click at [943, 366] on div at bounding box center [785, 366] width 721 height 500
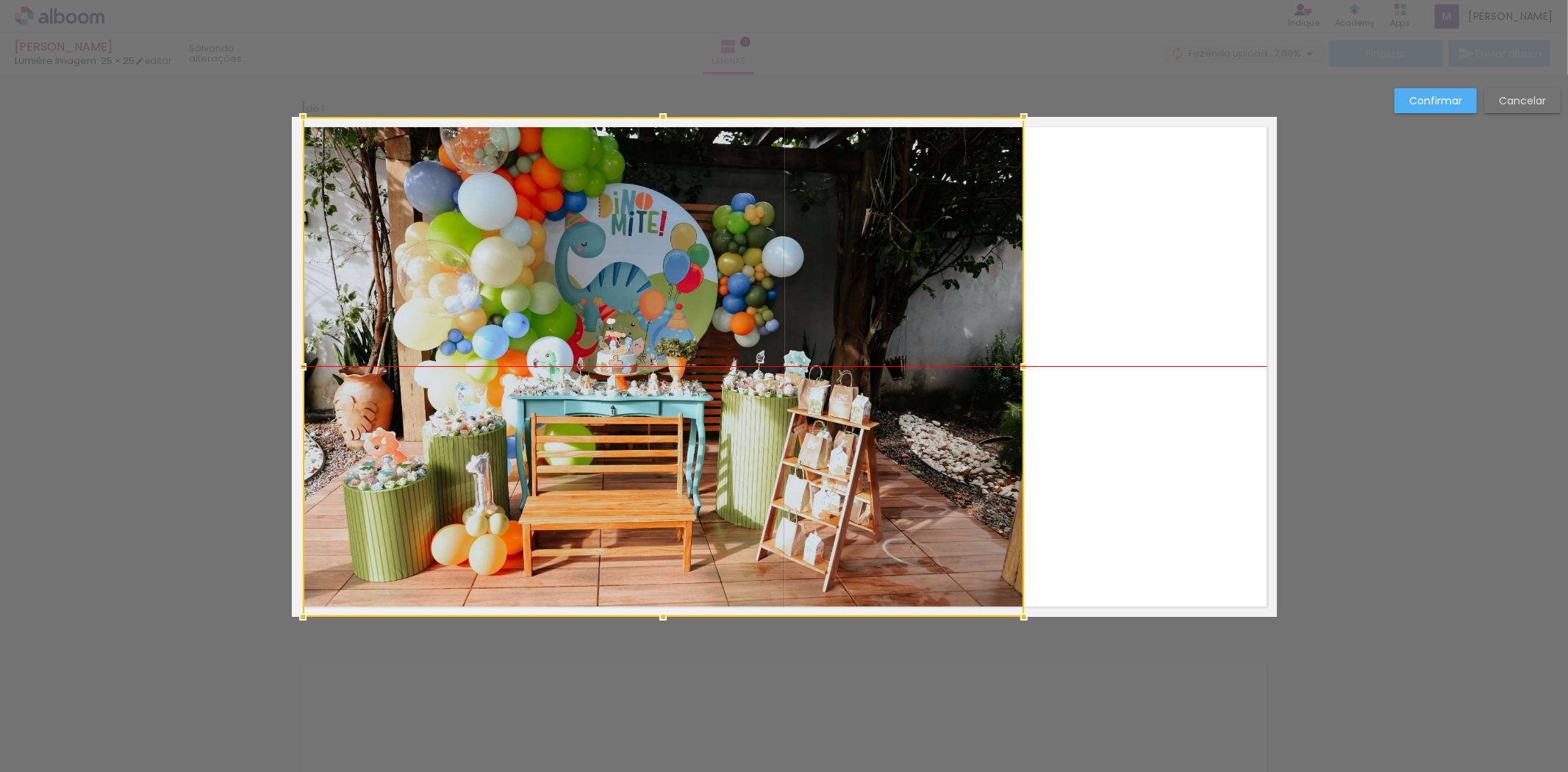
drag, startPoint x: 993, startPoint y: 376, endPoint x: 1164, endPoint y: 250, distance: 212.4
click at [869, 378] on div at bounding box center [664, 366] width 721 height 500
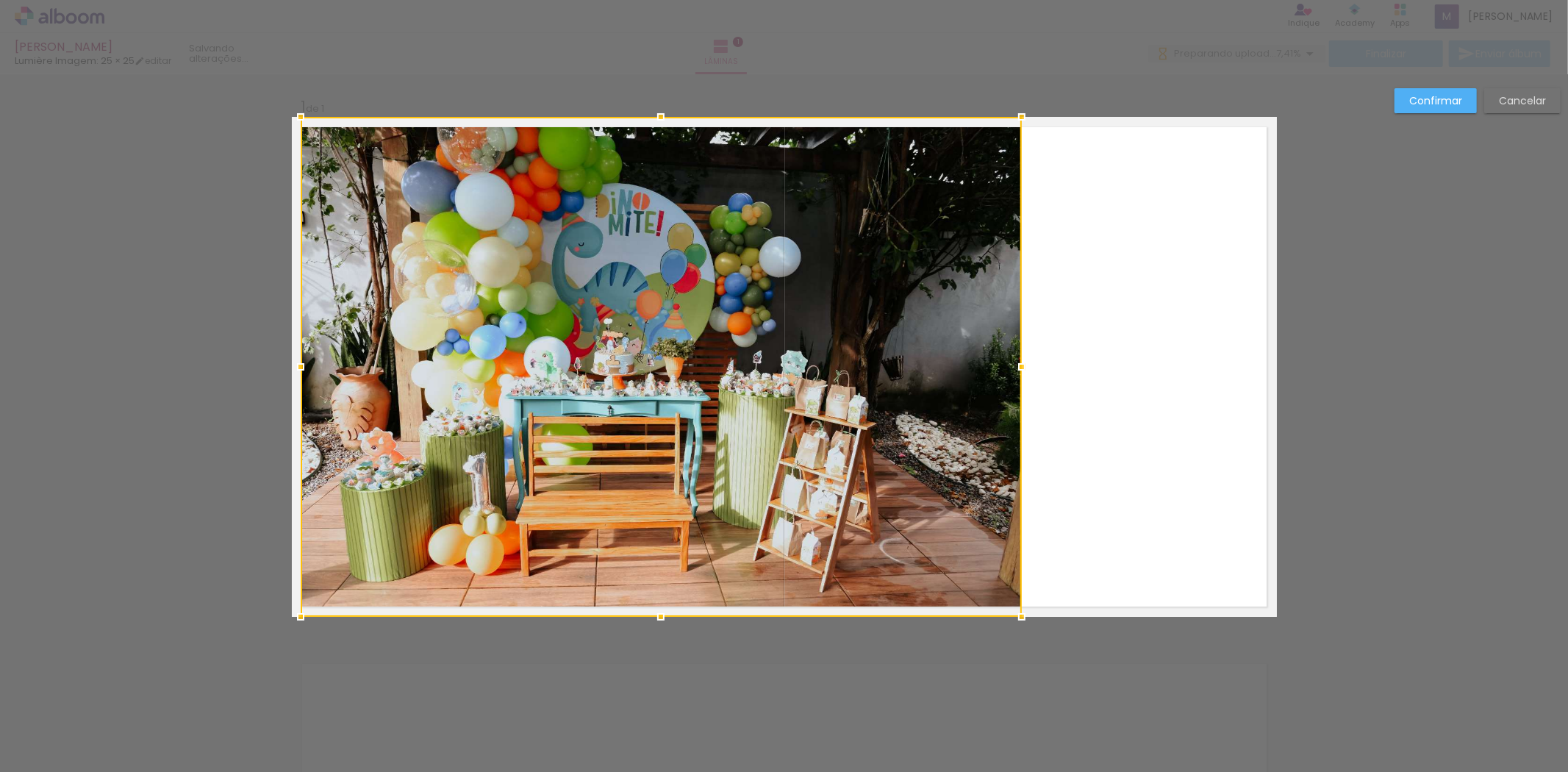
click at [0, 0] on slot "Confirmar" at bounding box center [0, 0] width 0 height 0
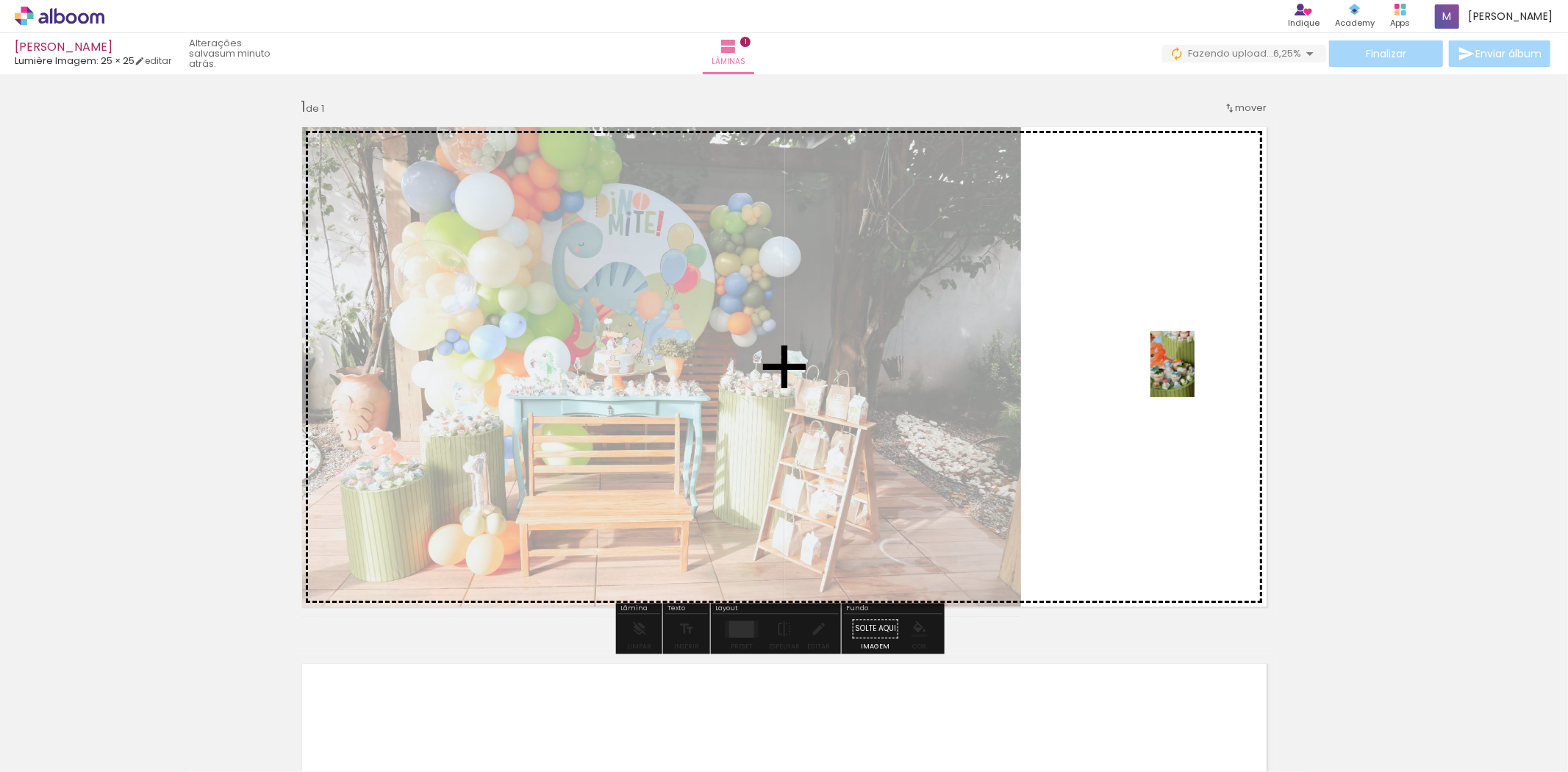
drag, startPoint x: 312, startPoint y: 733, endPoint x: 1194, endPoint y: 375, distance: 951.9
click at [1194, 375] on quentale-workspace at bounding box center [784, 386] width 1568 height 772
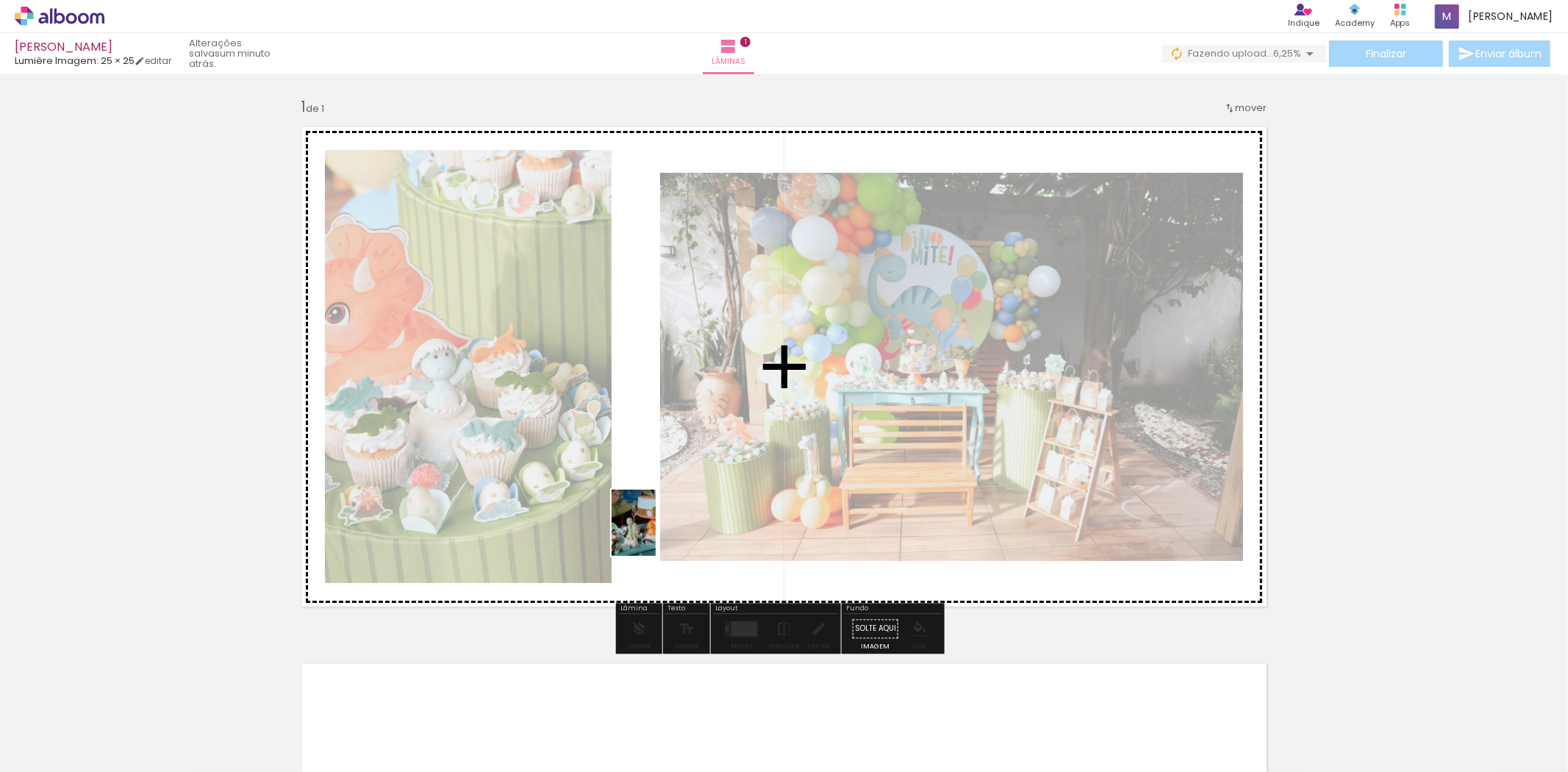
click at [654, 533] on quentale-workspace at bounding box center [784, 386] width 1568 height 772
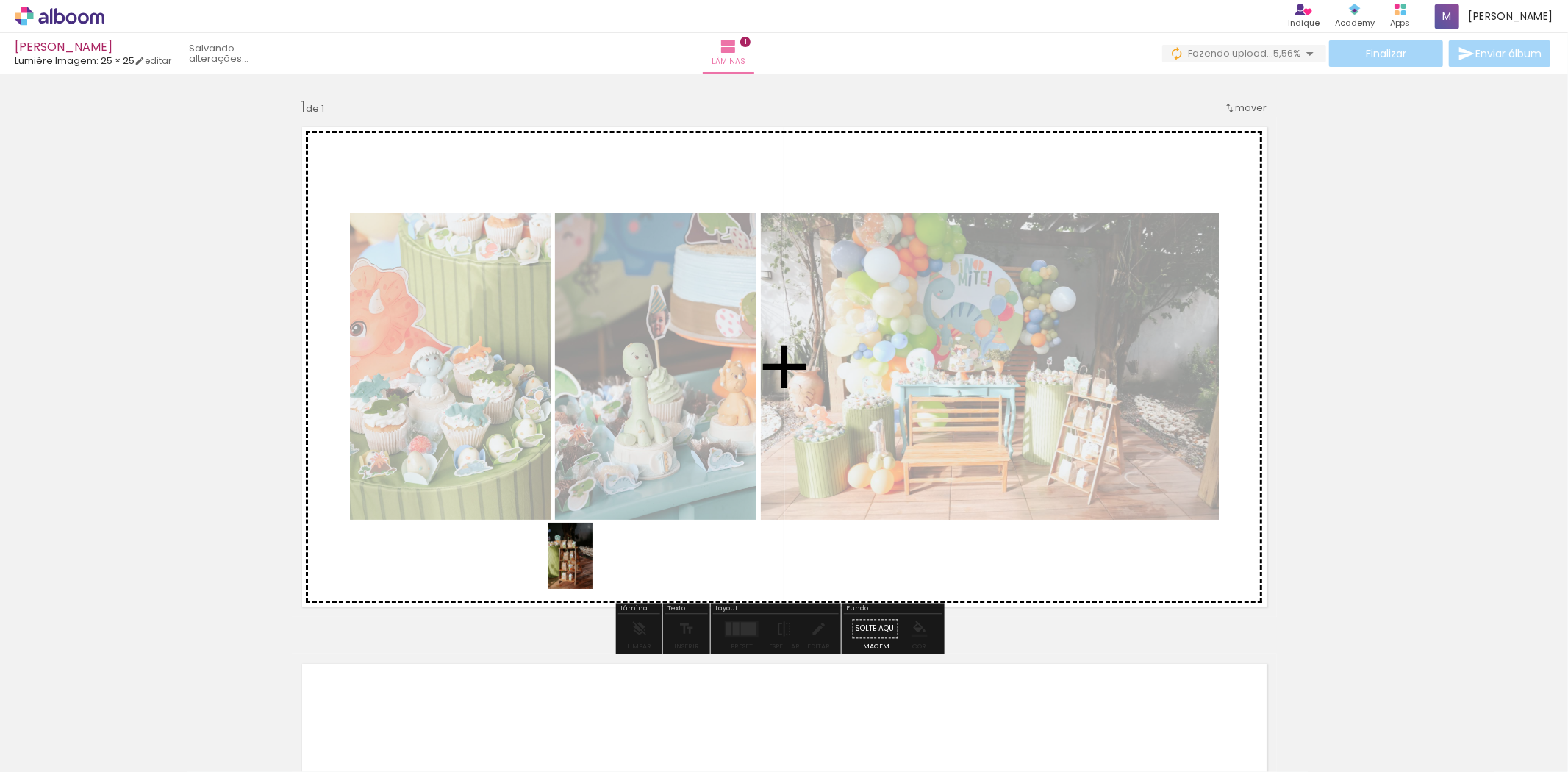
drag, startPoint x: 485, startPoint y: 735, endPoint x: 595, endPoint y: 552, distance: 213.5
click at [595, 552] on quentale-workspace at bounding box center [784, 386] width 1568 height 772
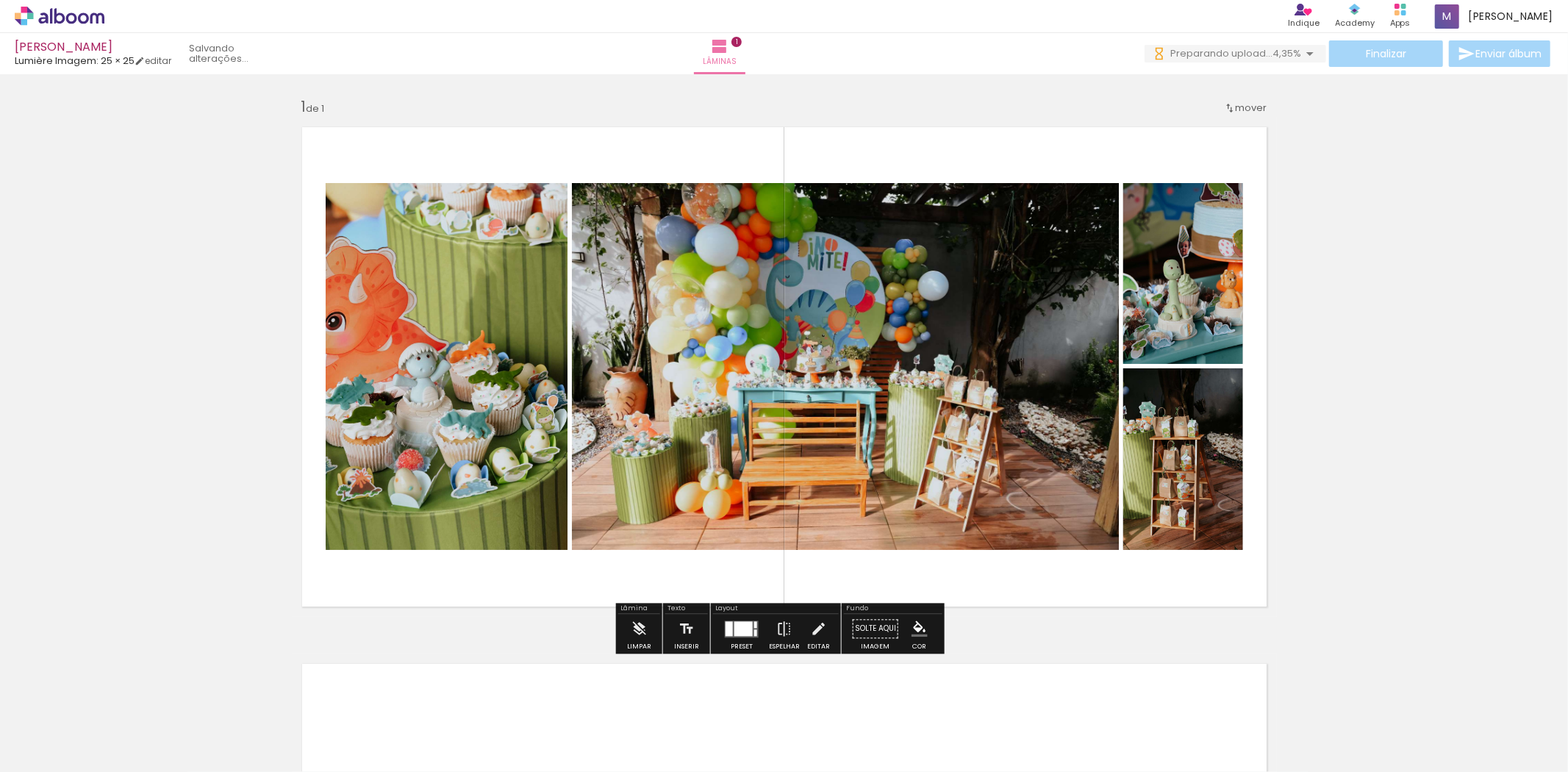
click at [724, 639] on div at bounding box center [742, 628] width 39 height 29
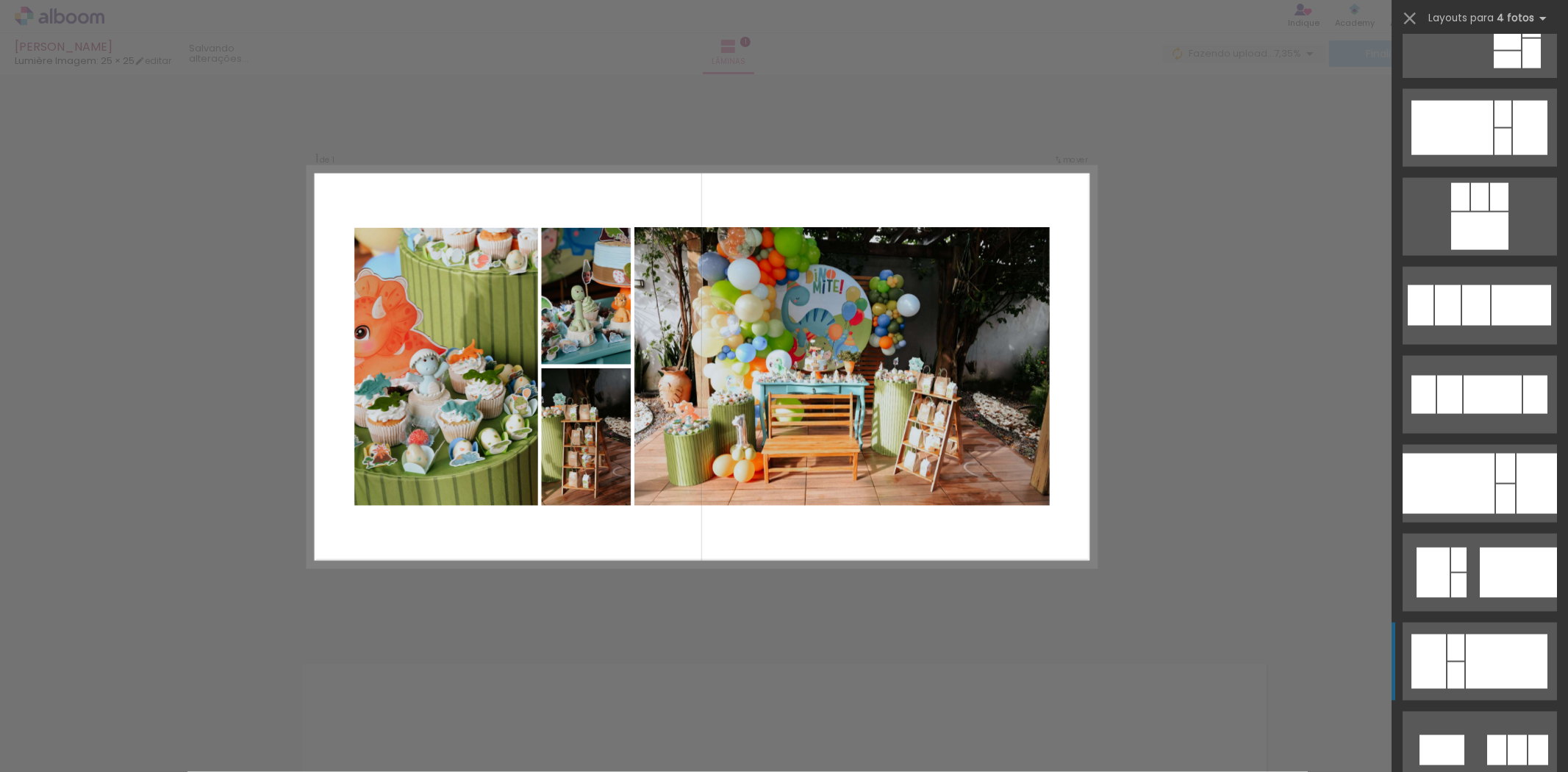
click at [1483, 250] on div at bounding box center [1479, 231] width 57 height 38
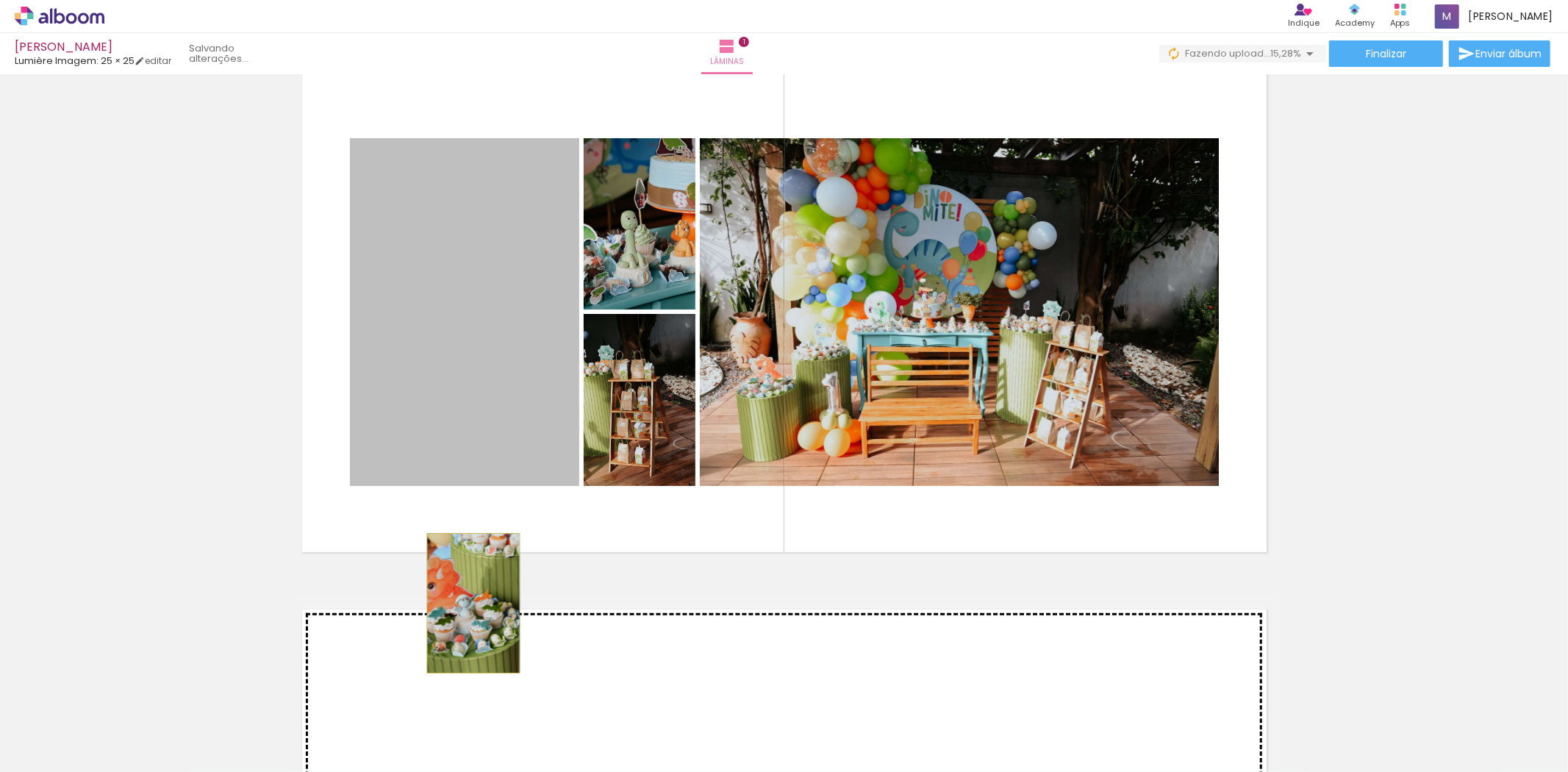
drag, startPoint x: 452, startPoint y: 367, endPoint x: 465, endPoint y: 619, distance: 252.3
click at [465, 619] on div "Inserir lâmina 1 de 1" at bounding box center [784, 563] width 1568 height 1074
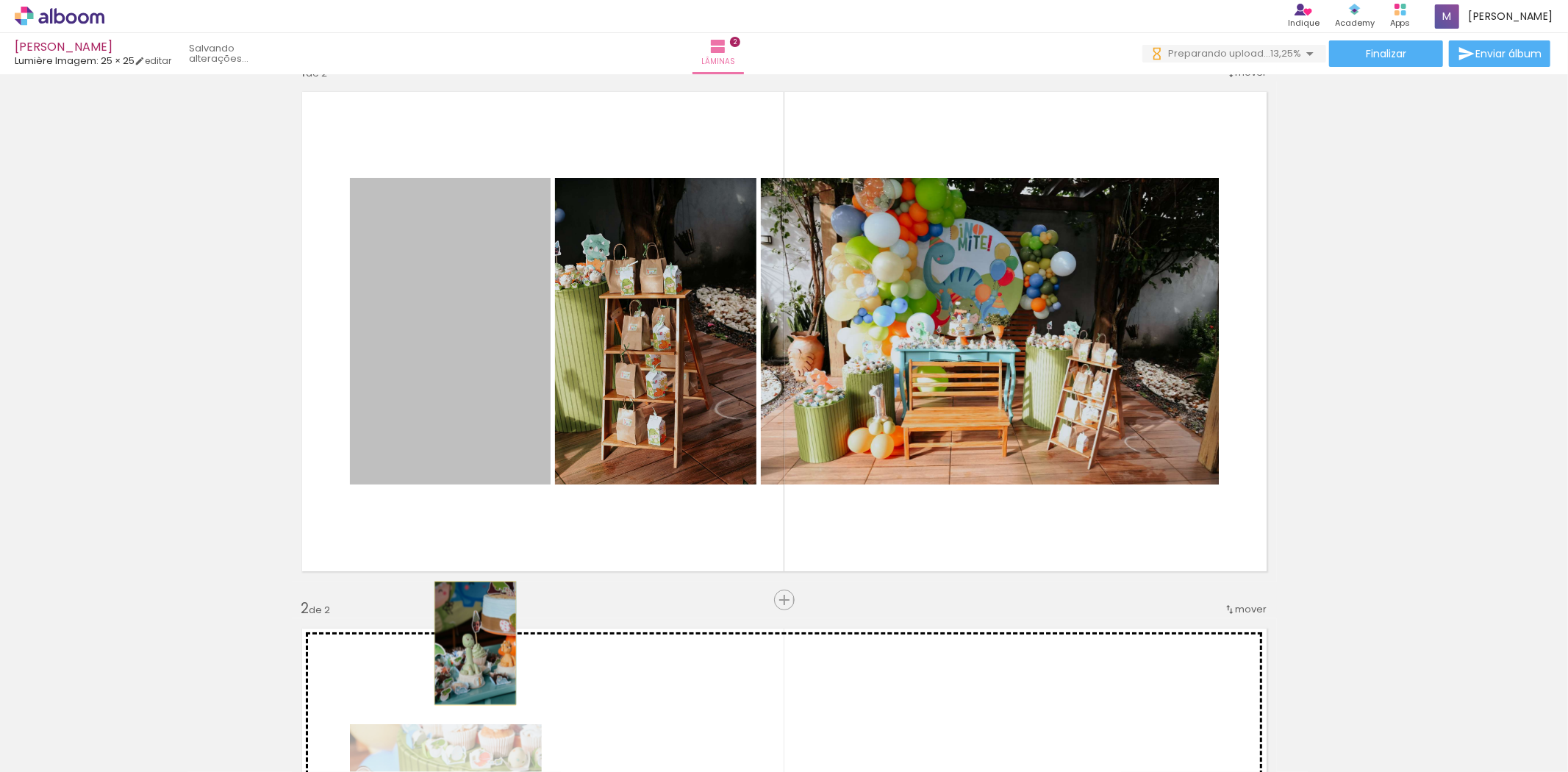
drag, startPoint x: 467, startPoint y: 402, endPoint x: 469, endPoint y: 642, distance: 240.0
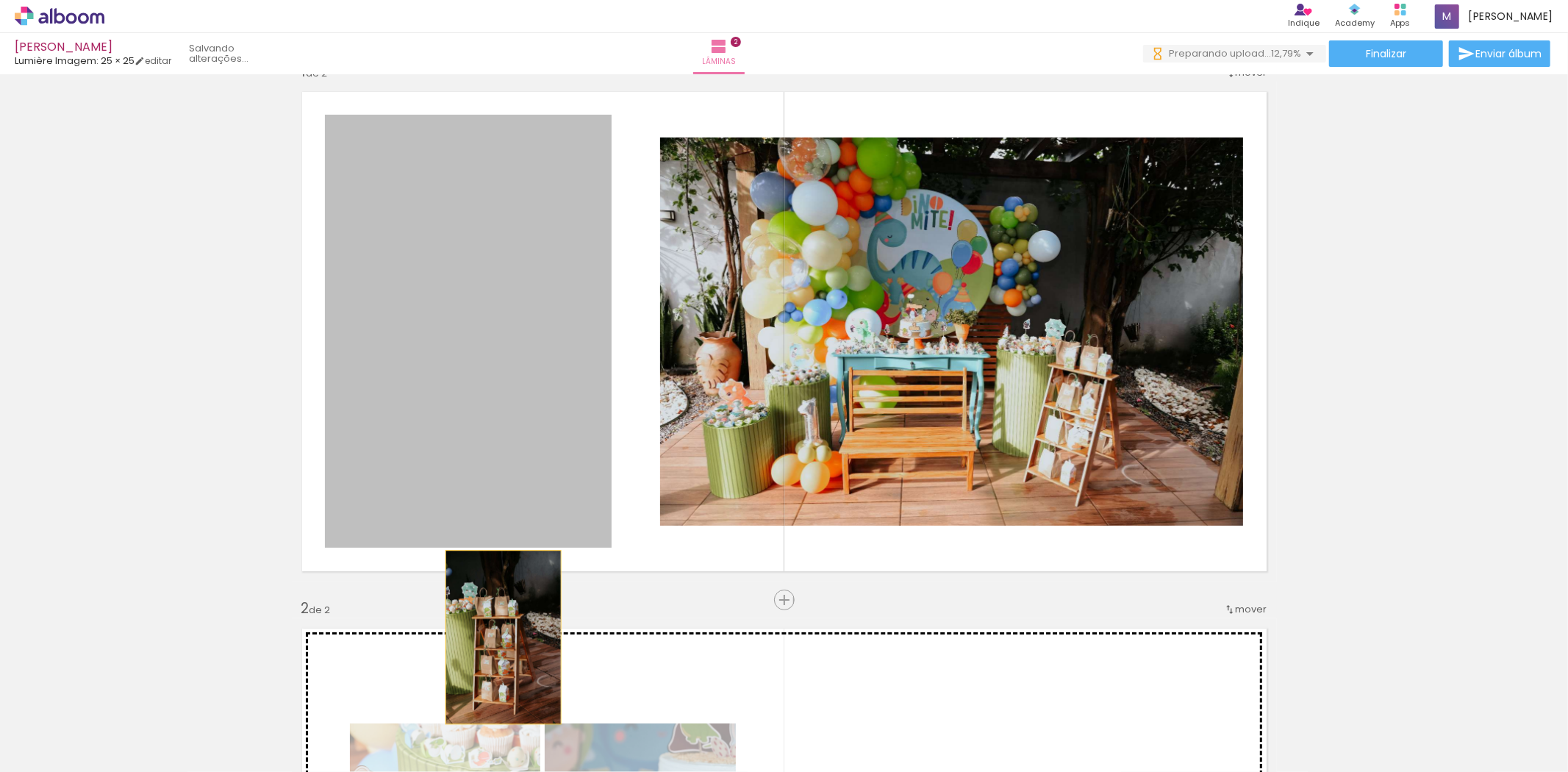
drag, startPoint x: 472, startPoint y: 367, endPoint x: 497, endPoint y: 637, distance: 271.2
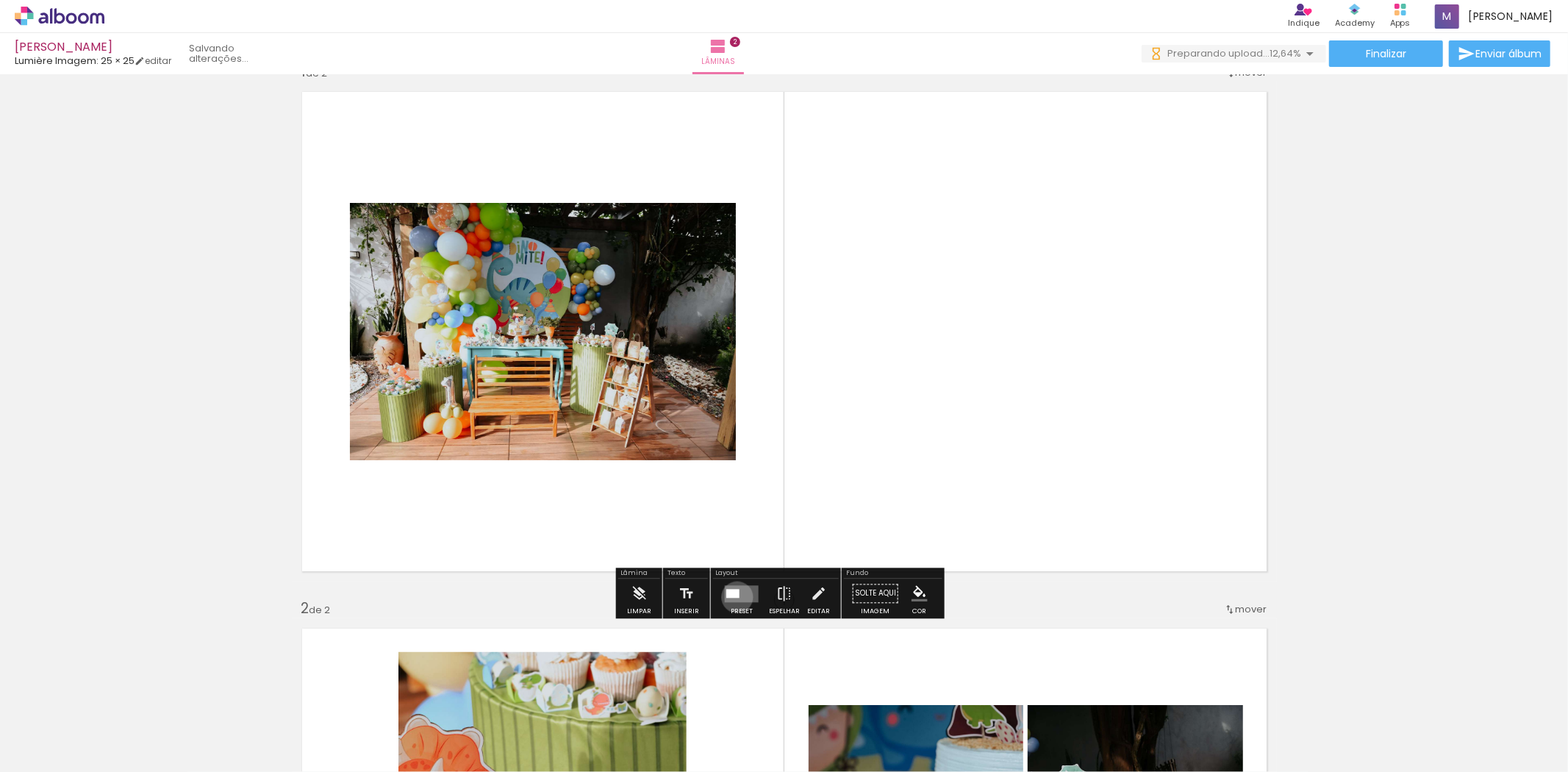
click at [733, 596] on div at bounding box center [732, 593] width 13 height 8
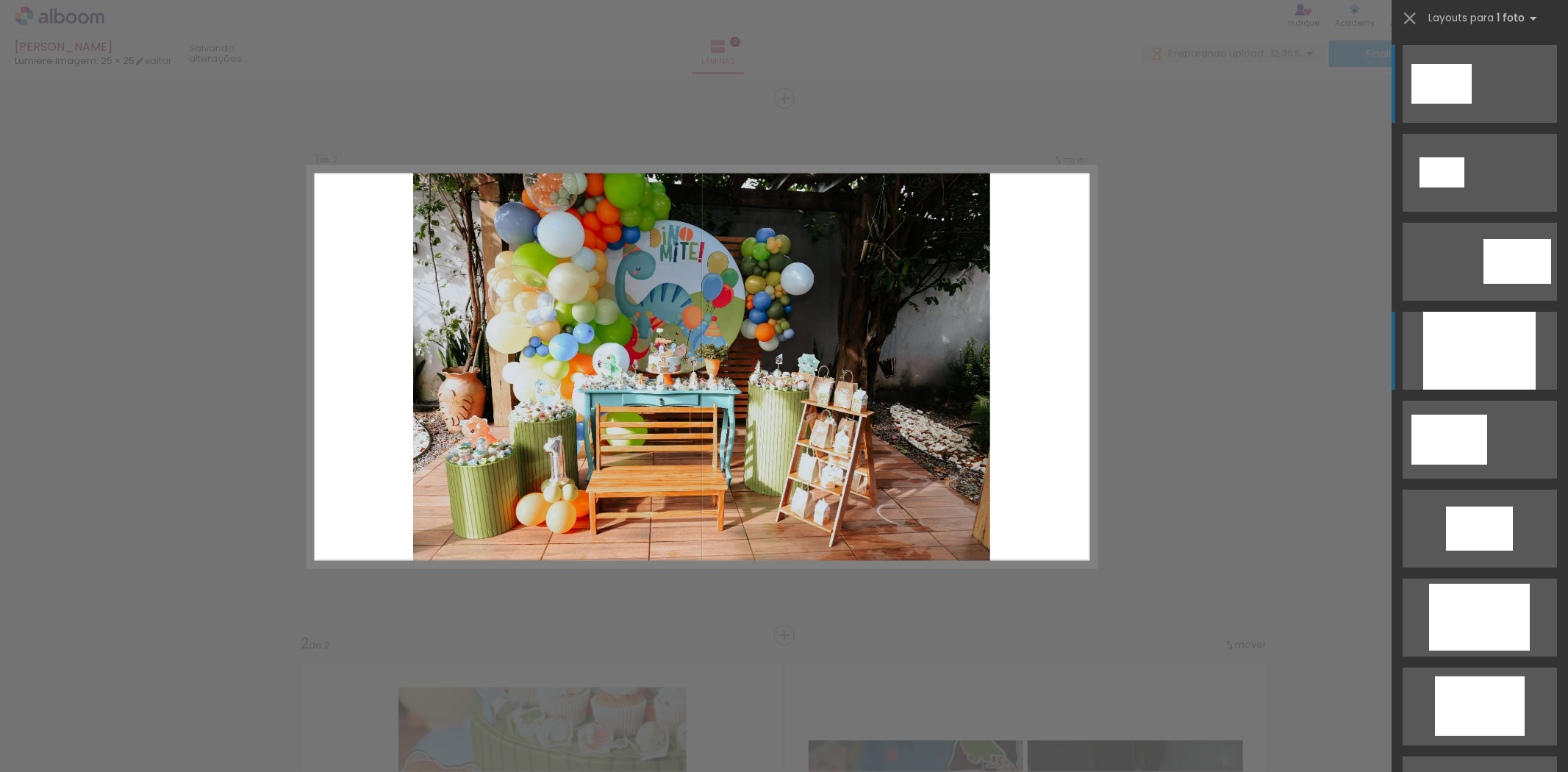
click at [1492, 347] on div at bounding box center [1480, 350] width 113 height 78
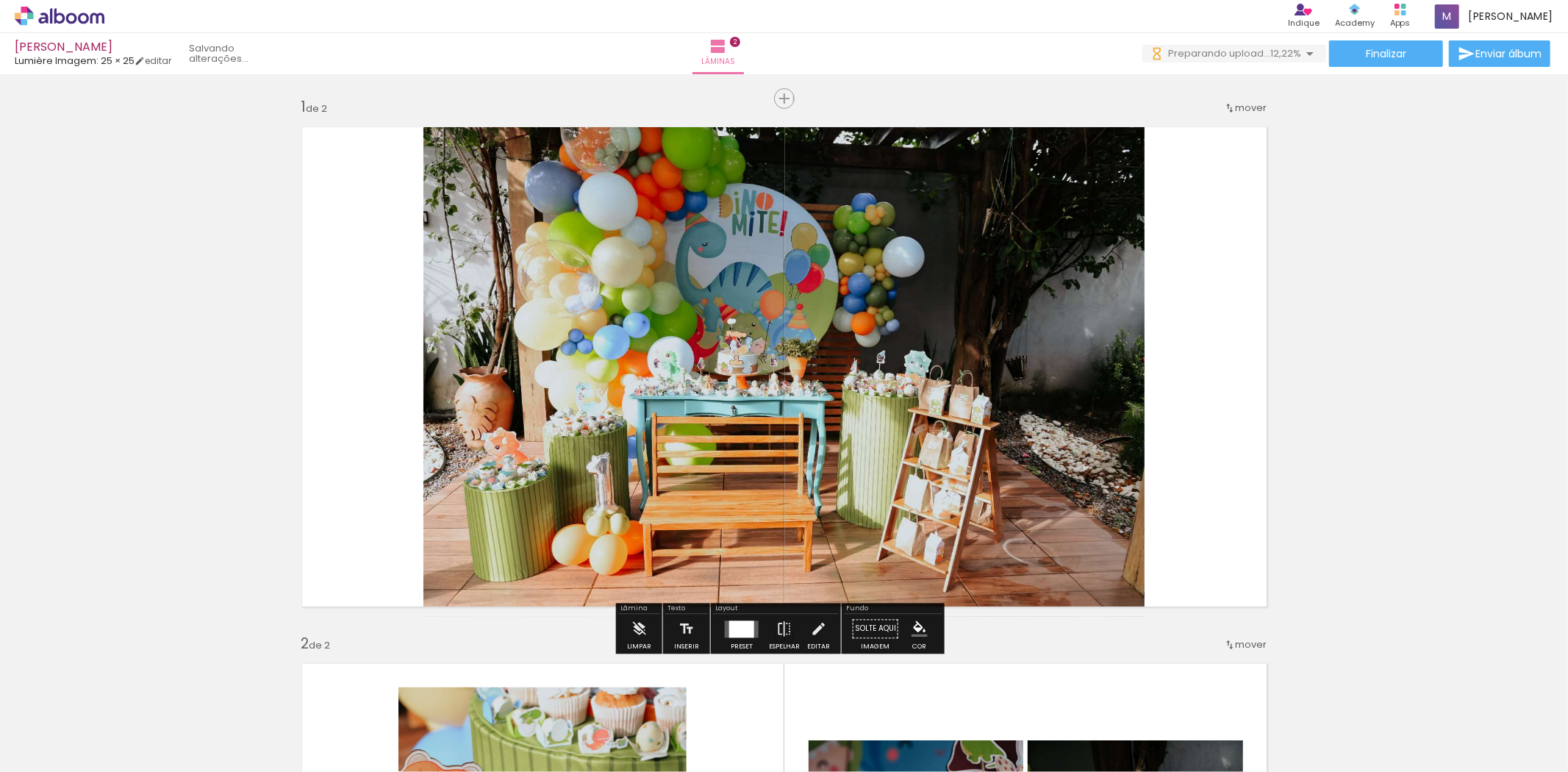
click at [901, 469] on quentale-photo at bounding box center [784, 366] width 721 height 500
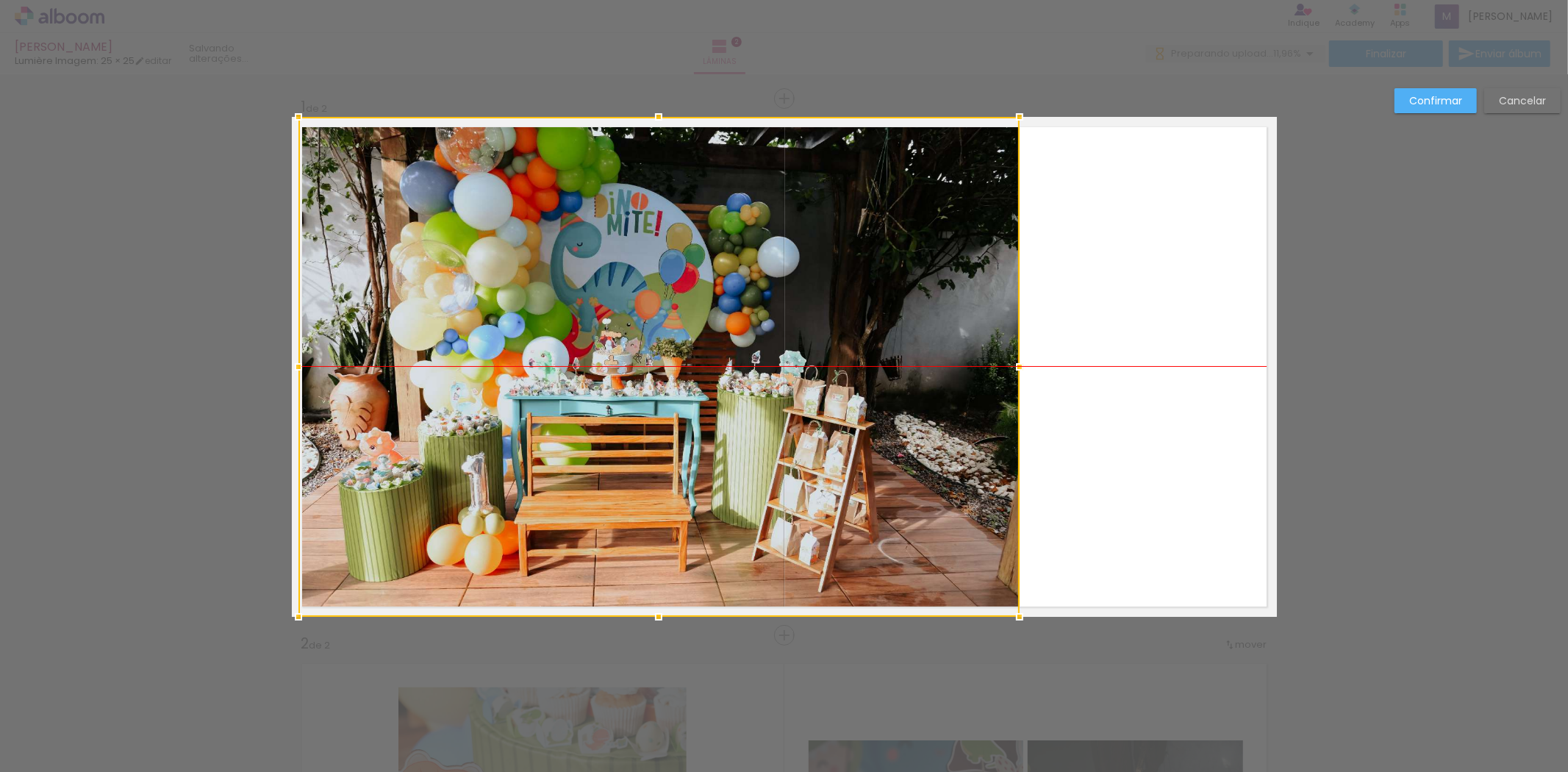
drag, startPoint x: 987, startPoint y: 459, endPoint x: 862, endPoint y: 459, distance: 125.0
click at [862, 459] on div at bounding box center [659, 366] width 721 height 500
click at [0, 0] on slot "Confirmar" at bounding box center [0, 0] width 0 height 0
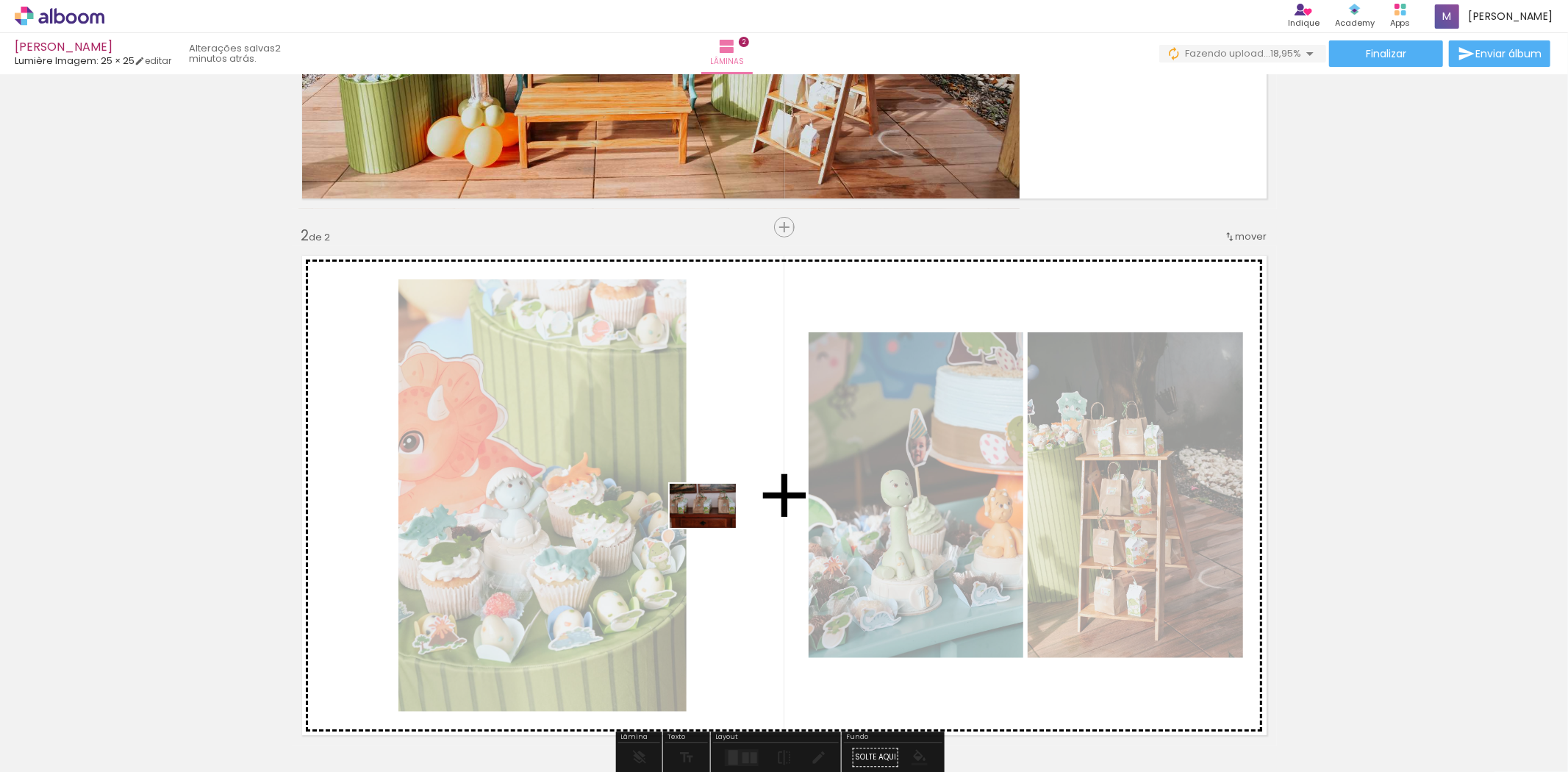
drag, startPoint x: 649, startPoint y: 576, endPoint x: 731, endPoint y: 525, distance: 96.6
click at [731, 525] on quentale-workspace at bounding box center [784, 386] width 1568 height 772
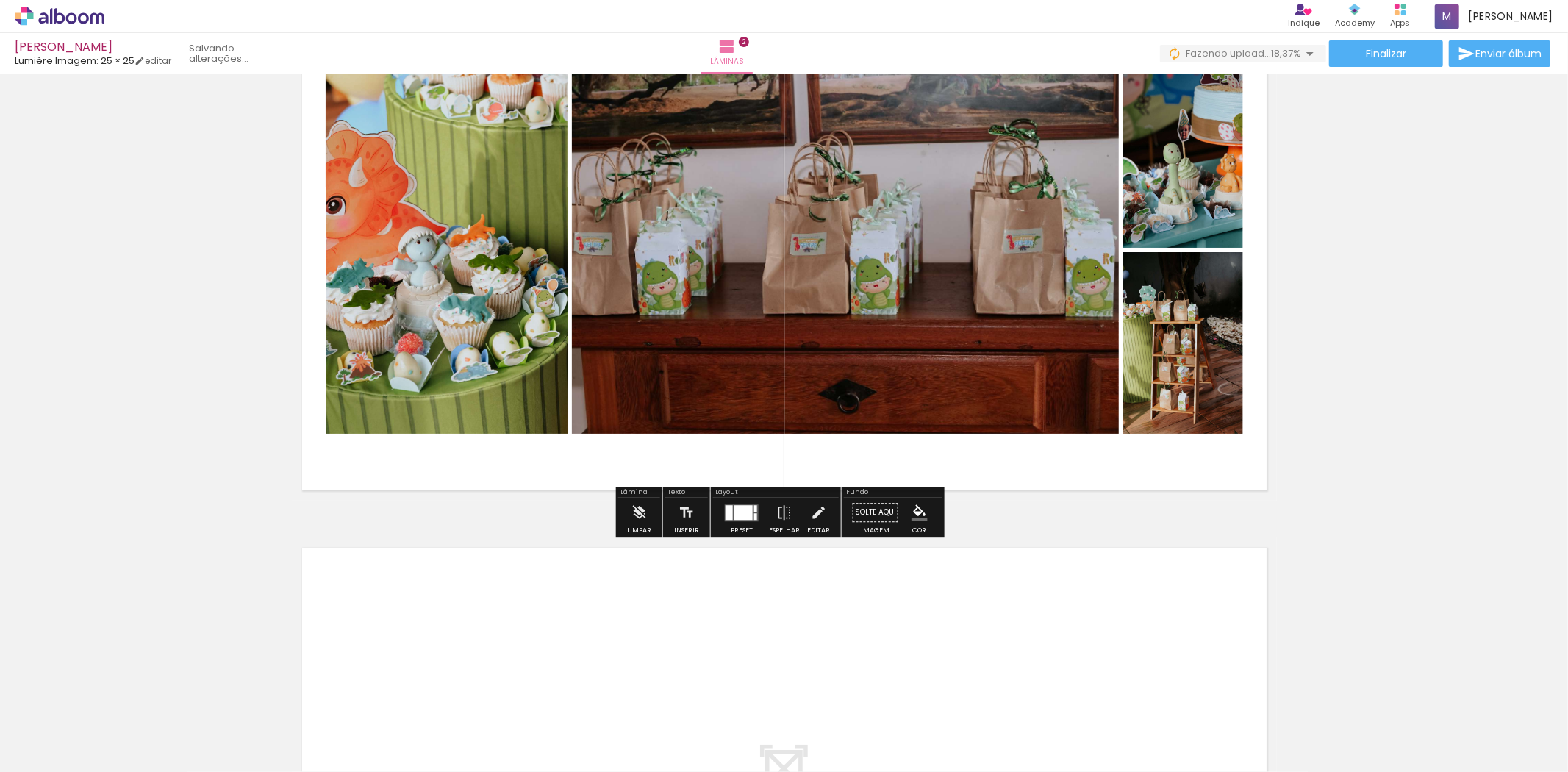
drag, startPoint x: 642, startPoint y: 737, endPoint x: 1038, endPoint y: 465, distance: 480.4
click at [1038, 465] on quentale-workspace at bounding box center [784, 386] width 1568 height 772
click at [740, 517] on div at bounding box center [744, 513] width 19 height 15
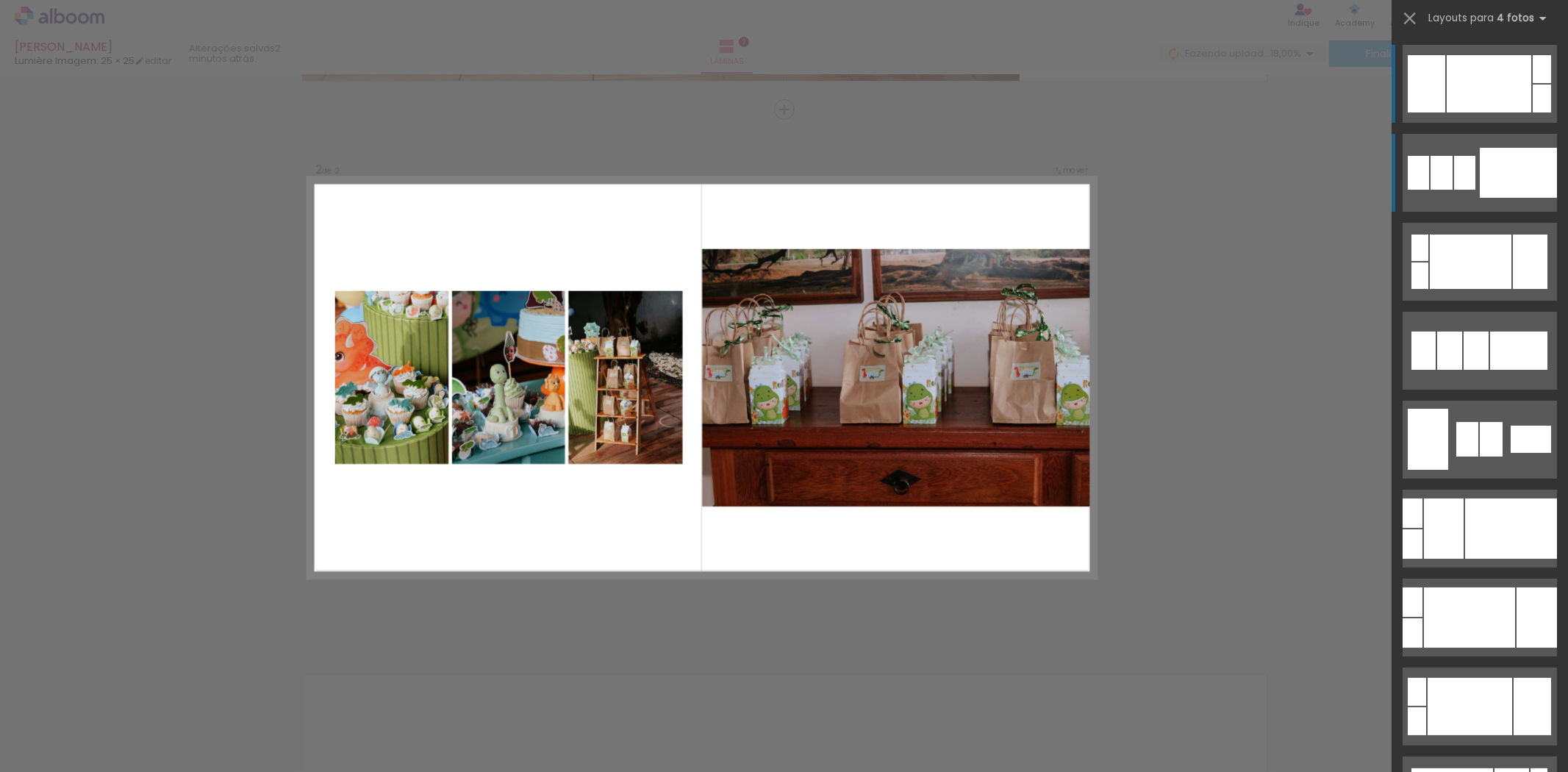
click at [1484, 174] on div at bounding box center [1518, 172] width 77 height 50
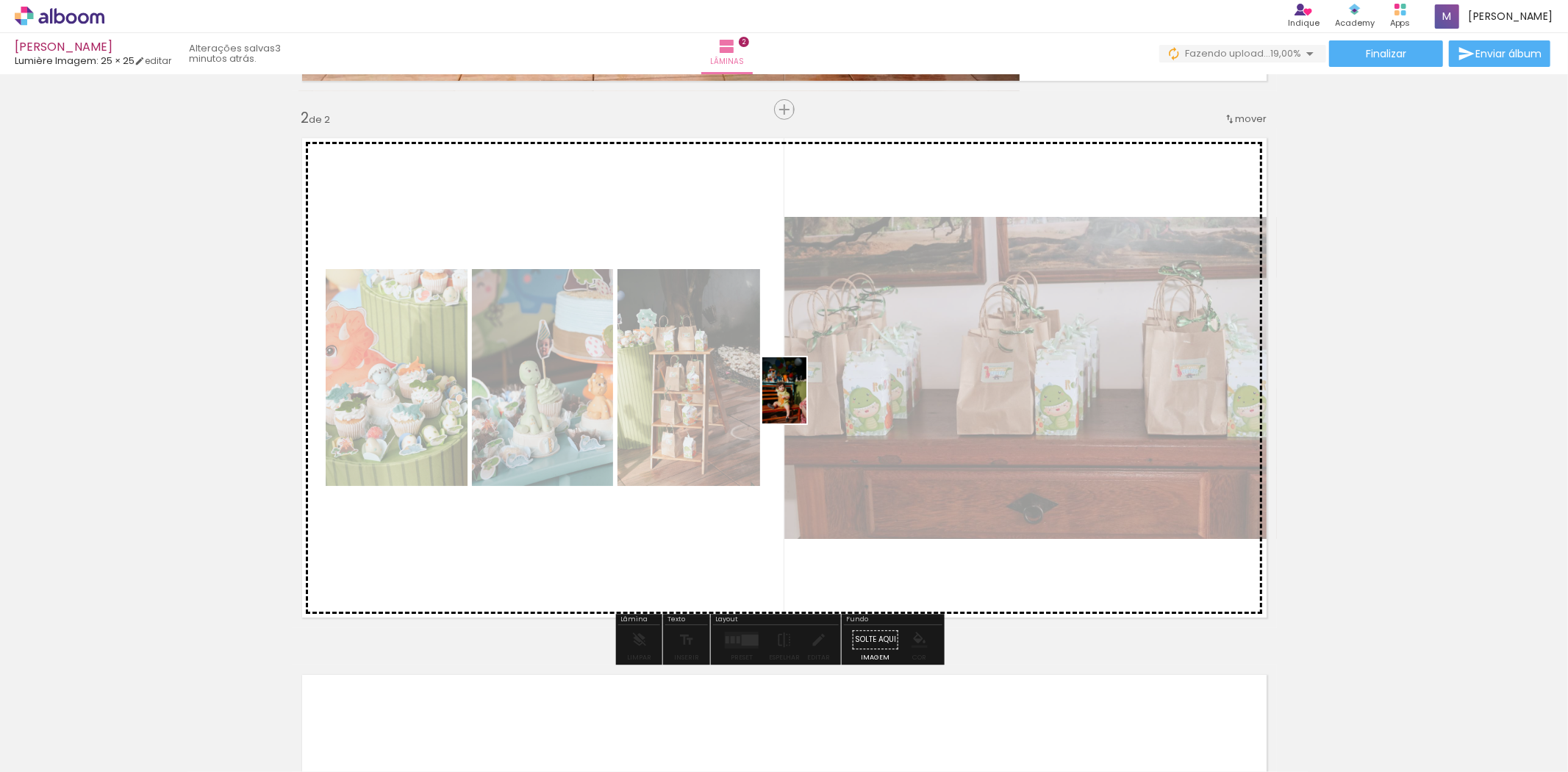
drag, startPoint x: 648, startPoint y: 741, endPoint x: 970, endPoint y: 513, distance: 394.5
click at [799, 398] on quentale-workspace at bounding box center [784, 386] width 1568 height 772
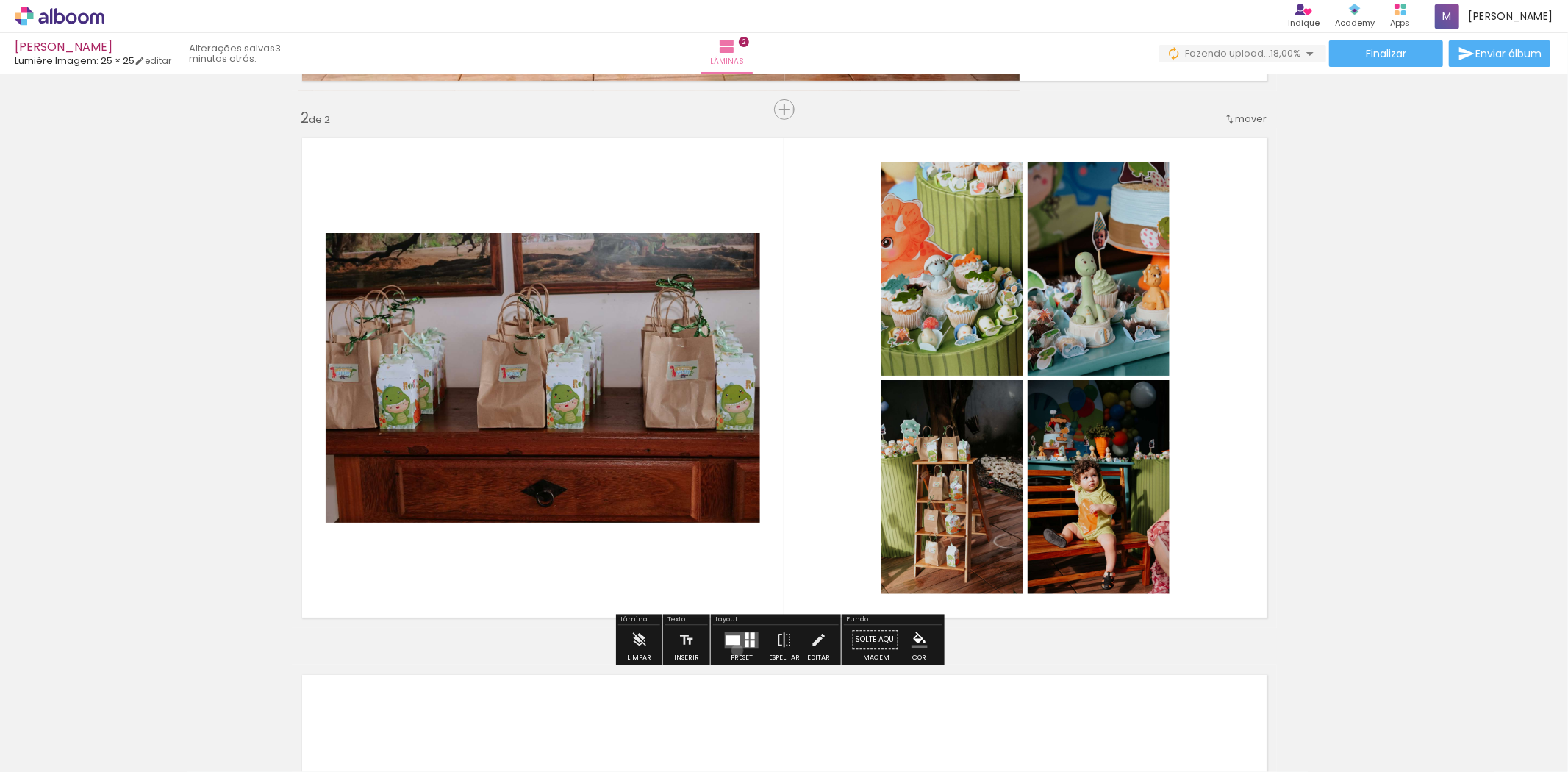
click at [733, 650] on div at bounding box center [742, 639] width 39 height 29
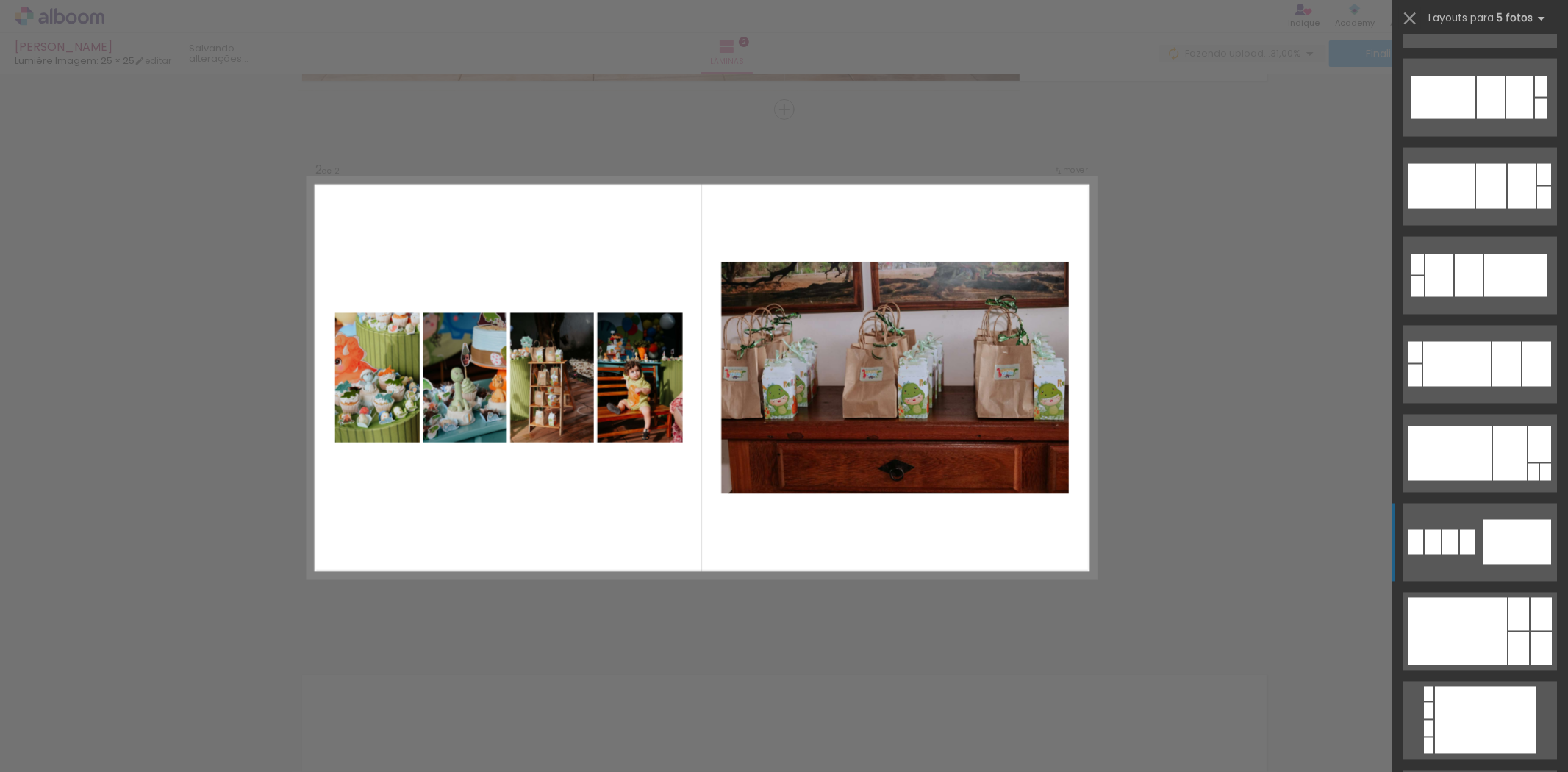
scroll to position [2123, 0]
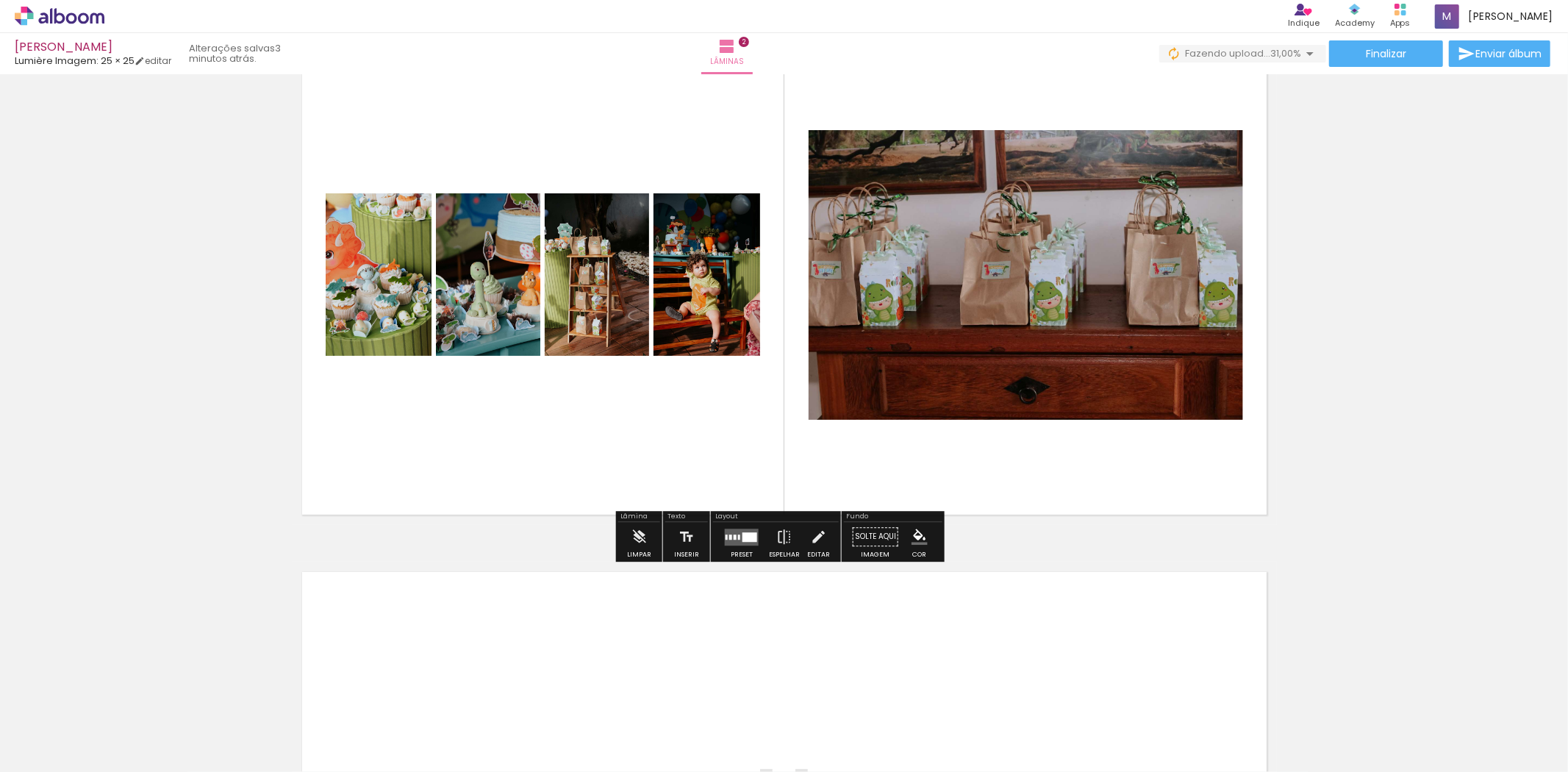
scroll to position [635, 0]
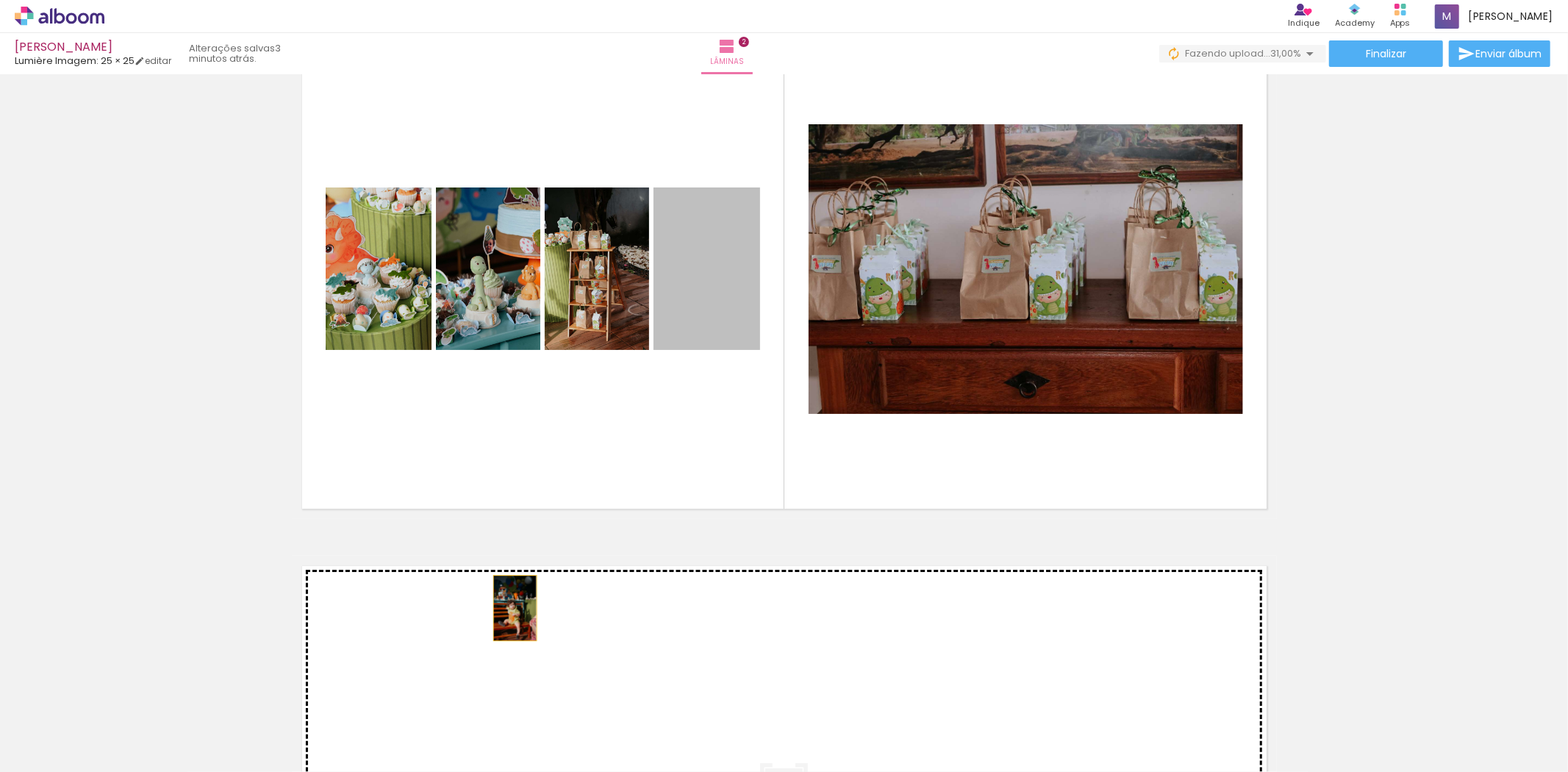
drag, startPoint x: 693, startPoint y: 298, endPoint x: 946, endPoint y: 479, distance: 311.1
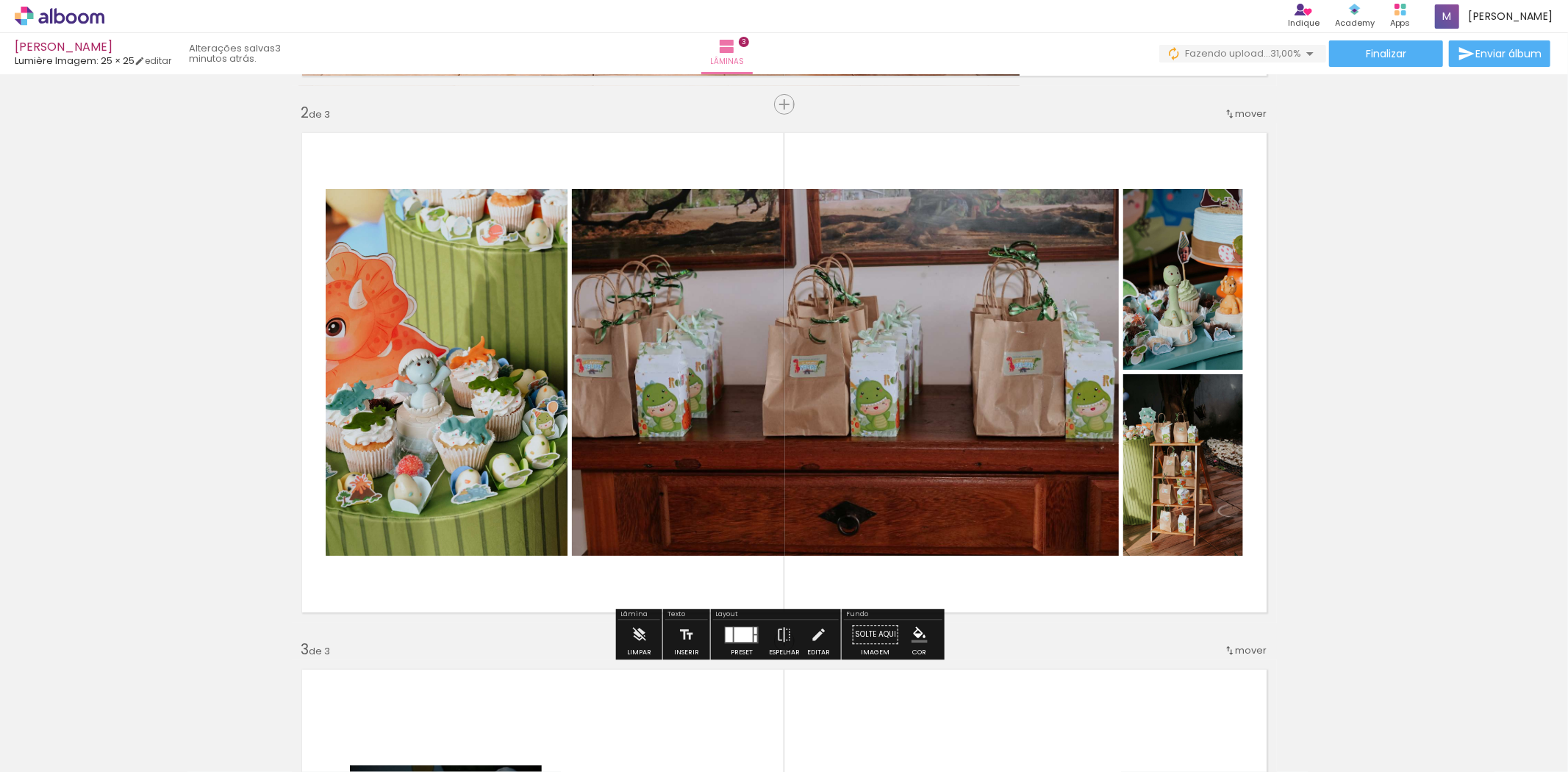
scroll to position [517, 0]
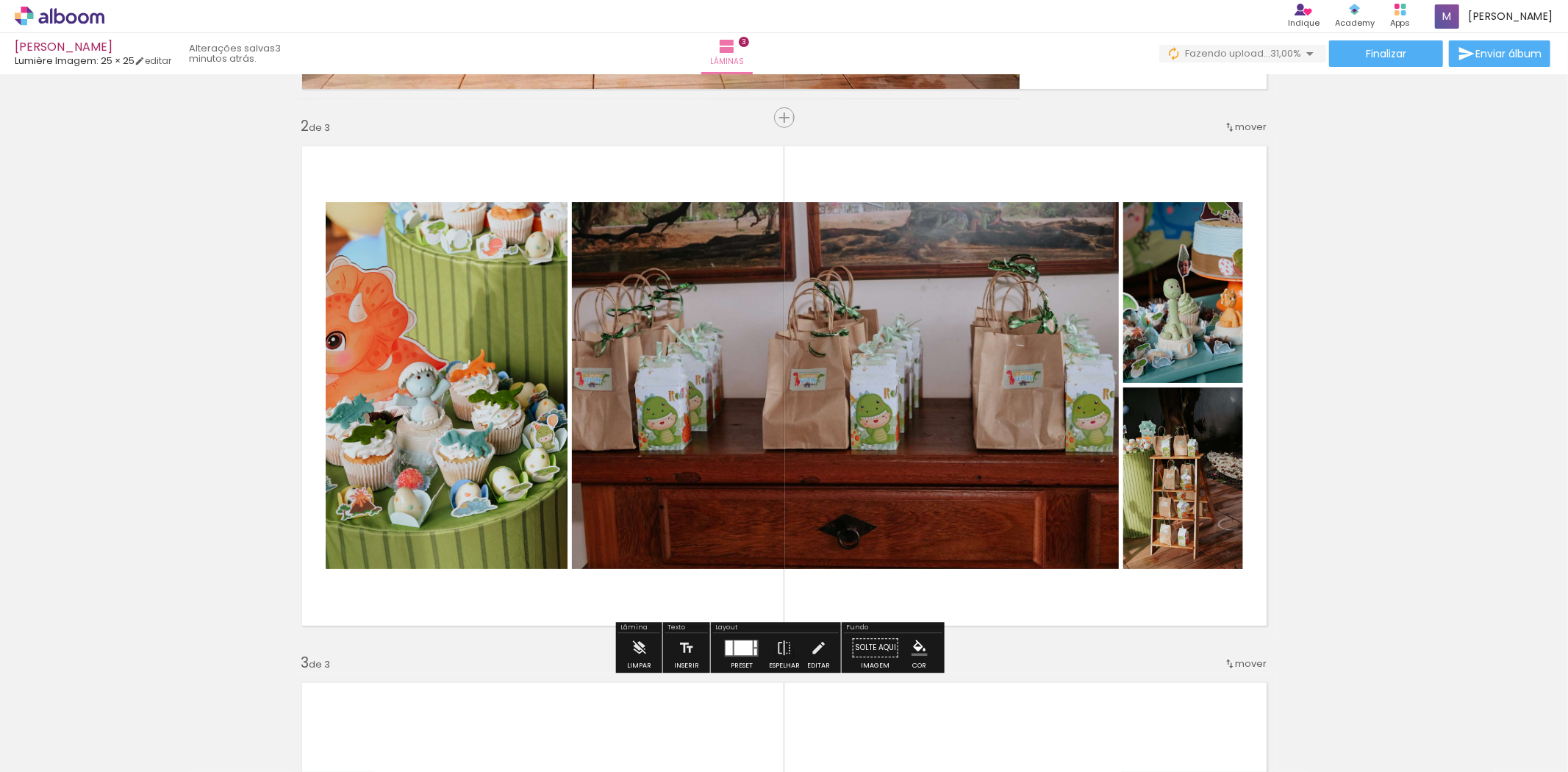
drag, startPoint x: 730, startPoint y: 644, endPoint x: 979, endPoint y: 547, distance: 267.2
click at [734, 645] on div at bounding box center [744, 648] width 19 height 15
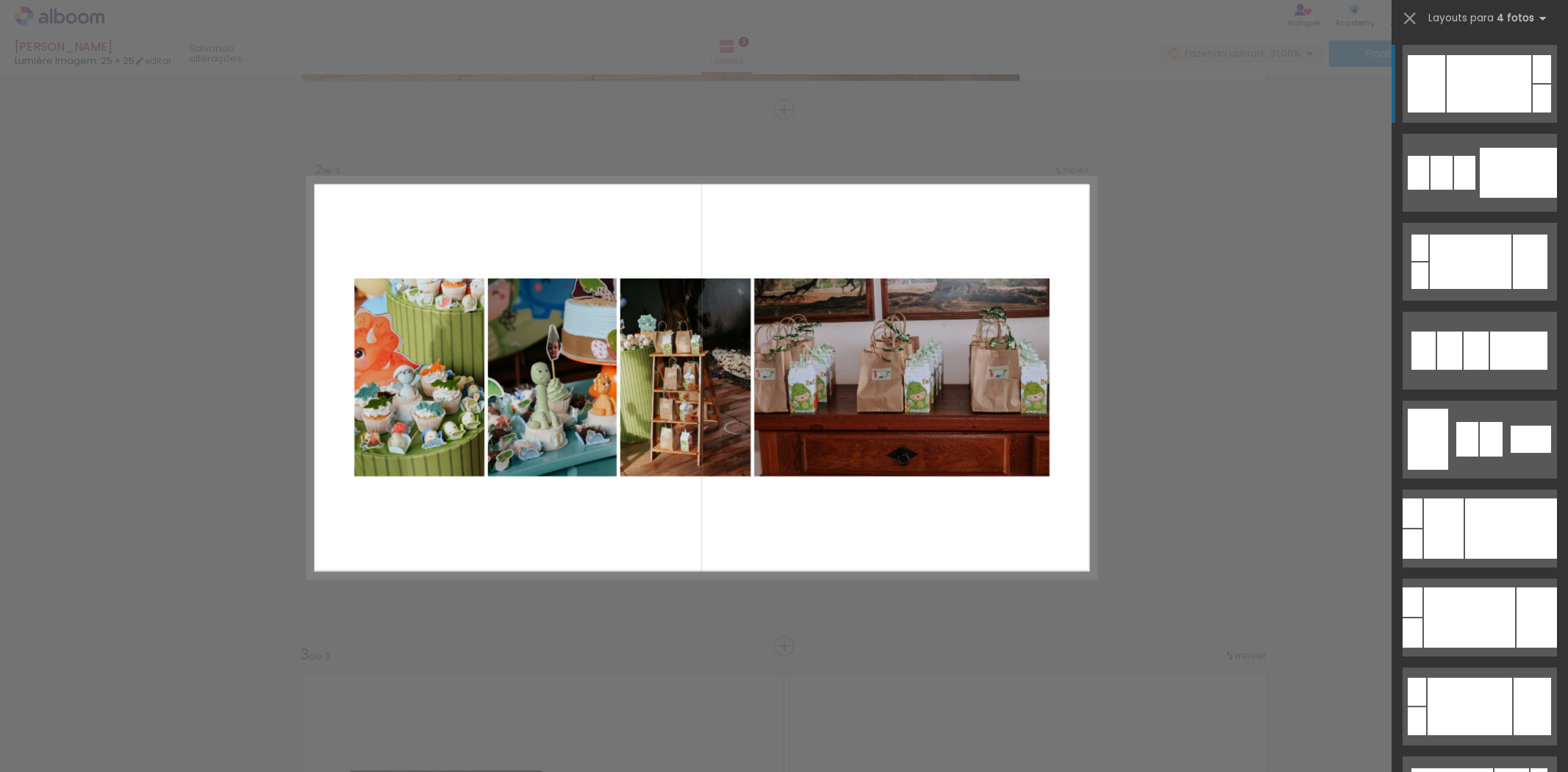
scroll to position [526, 0]
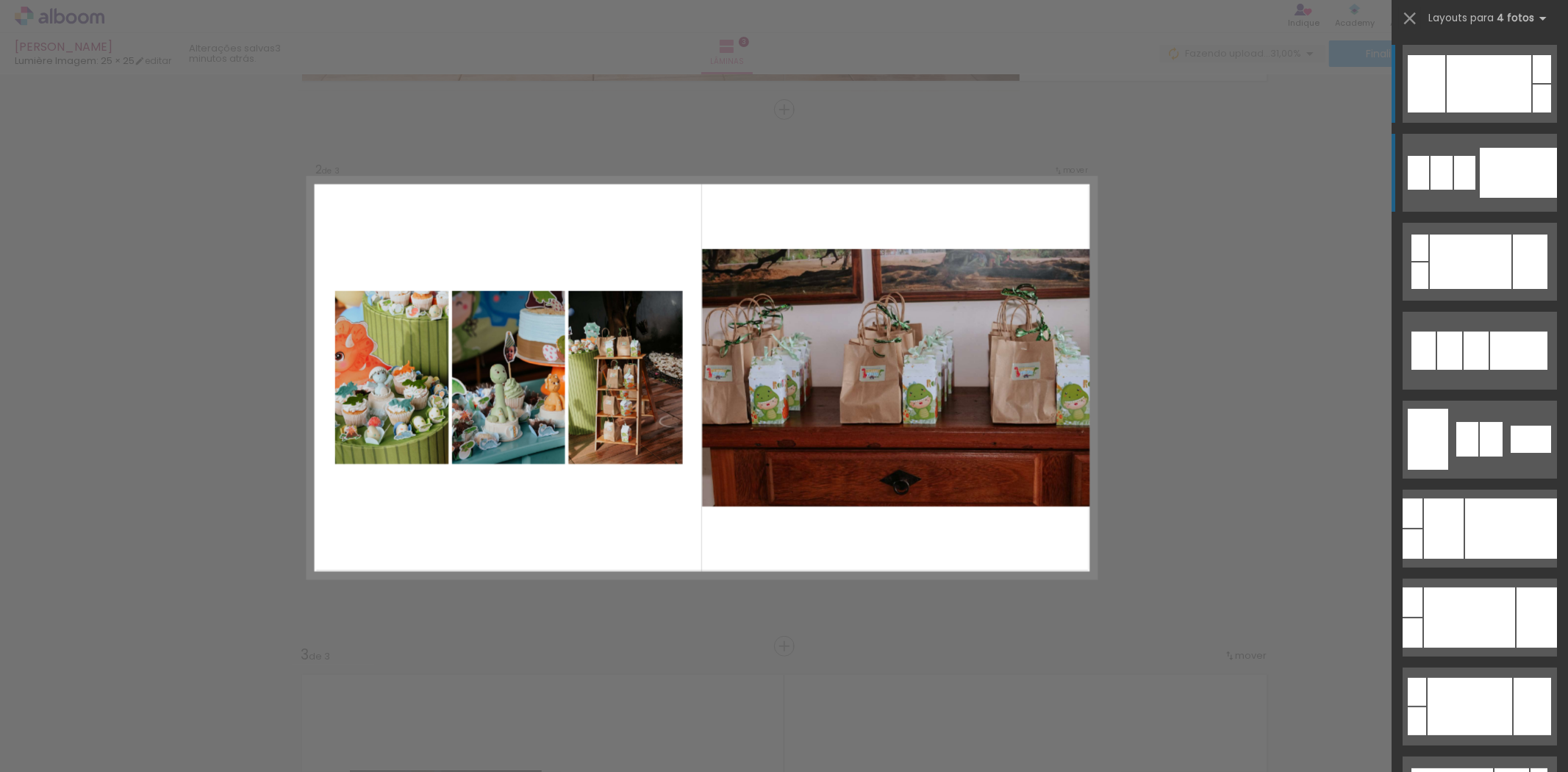
click at [1480, 192] on div at bounding box center [1518, 172] width 77 height 50
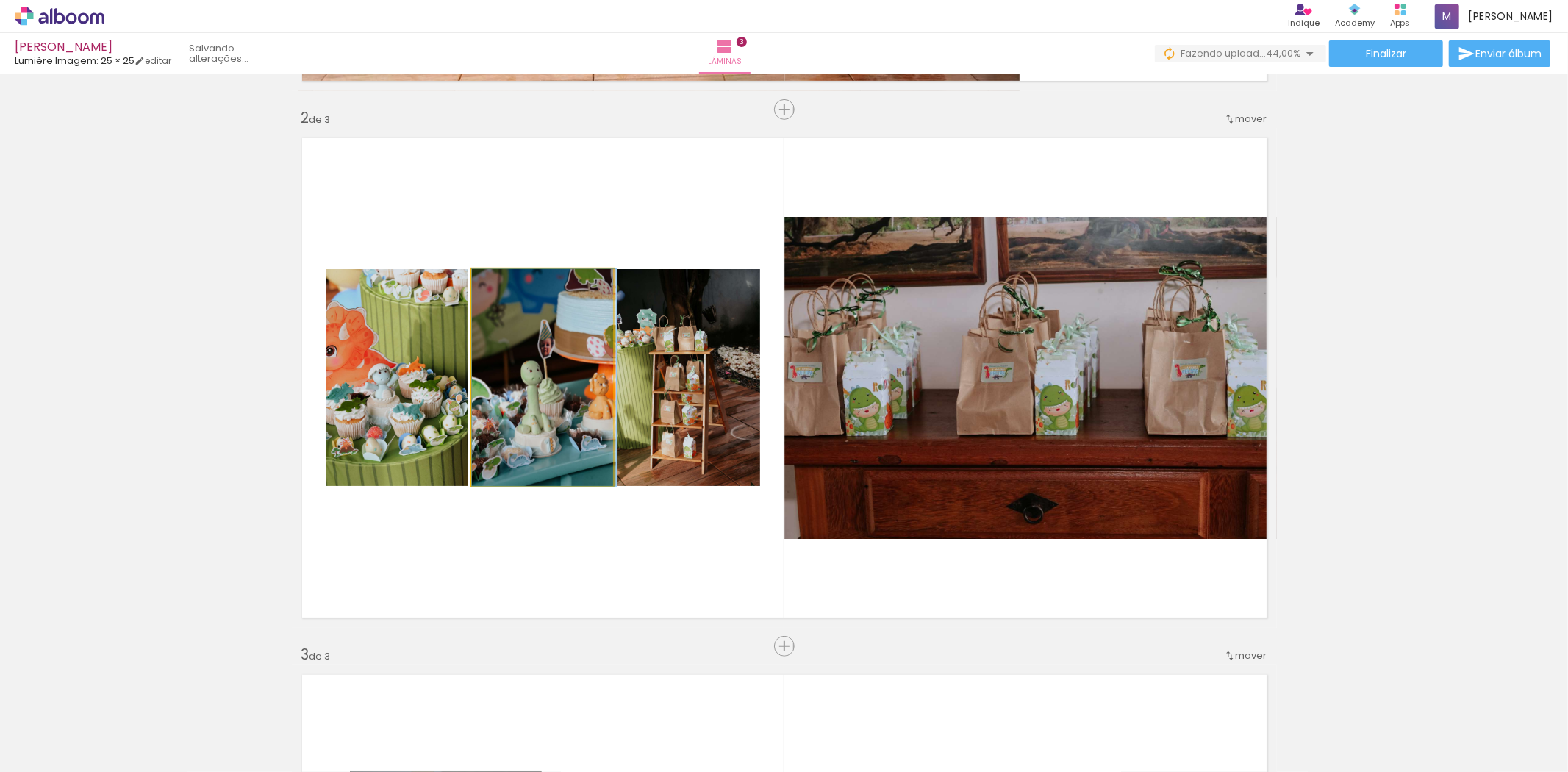
drag, startPoint x: 532, startPoint y: 442, endPoint x: 679, endPoint y: 432, distance: 147.3
click at [0, 0] on slot at bounding box center [0, 0] width 0 height 0
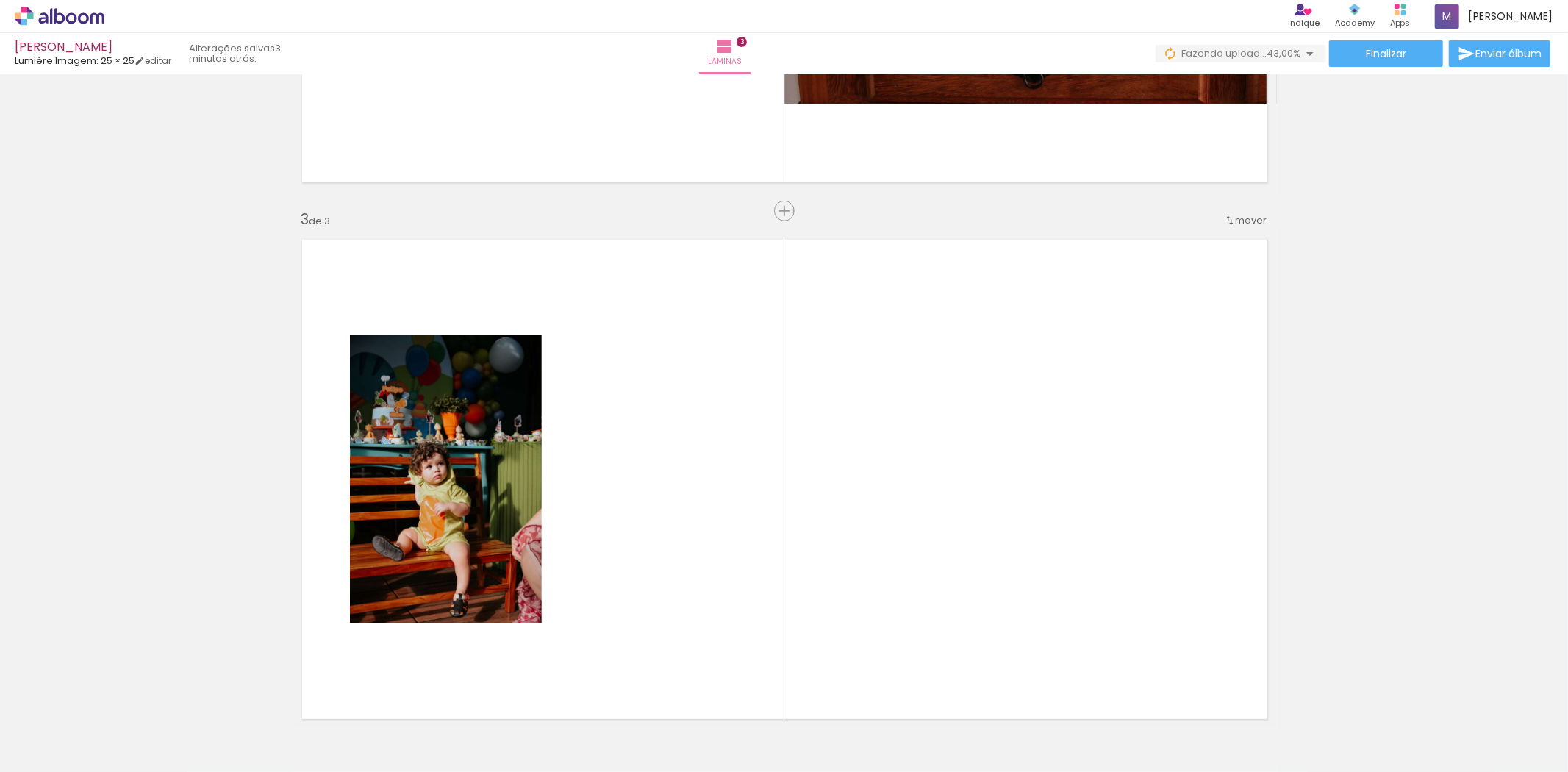
scroll to position [962, 0]
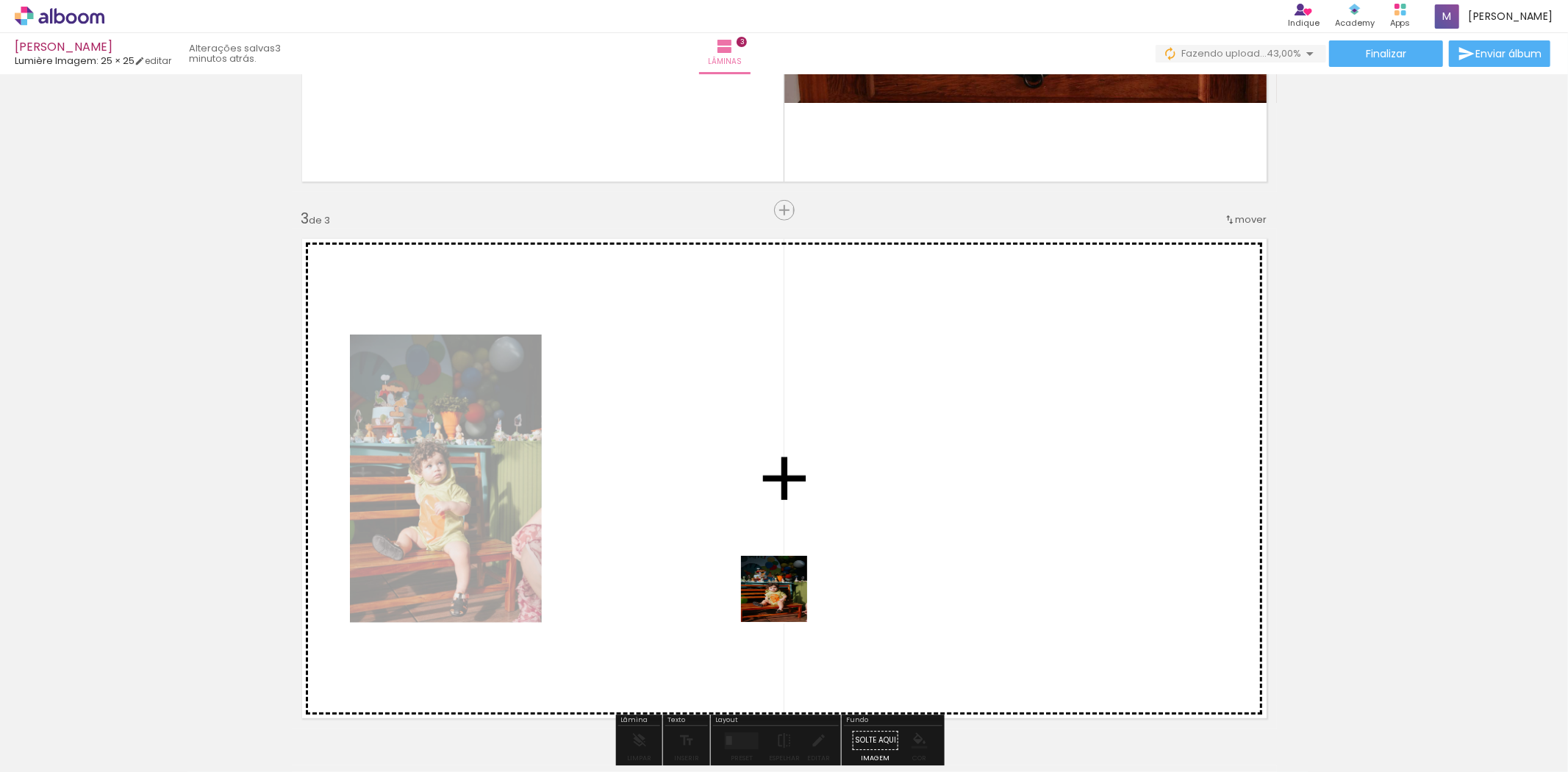
drag, startPoint x: 730, startPoint y: 743, endPoint x: 800, endPoint y: 532, distance: 222.3
click at [800, 532] on quentale-workspace at bounding box center [784, 386] width 1568 height 772
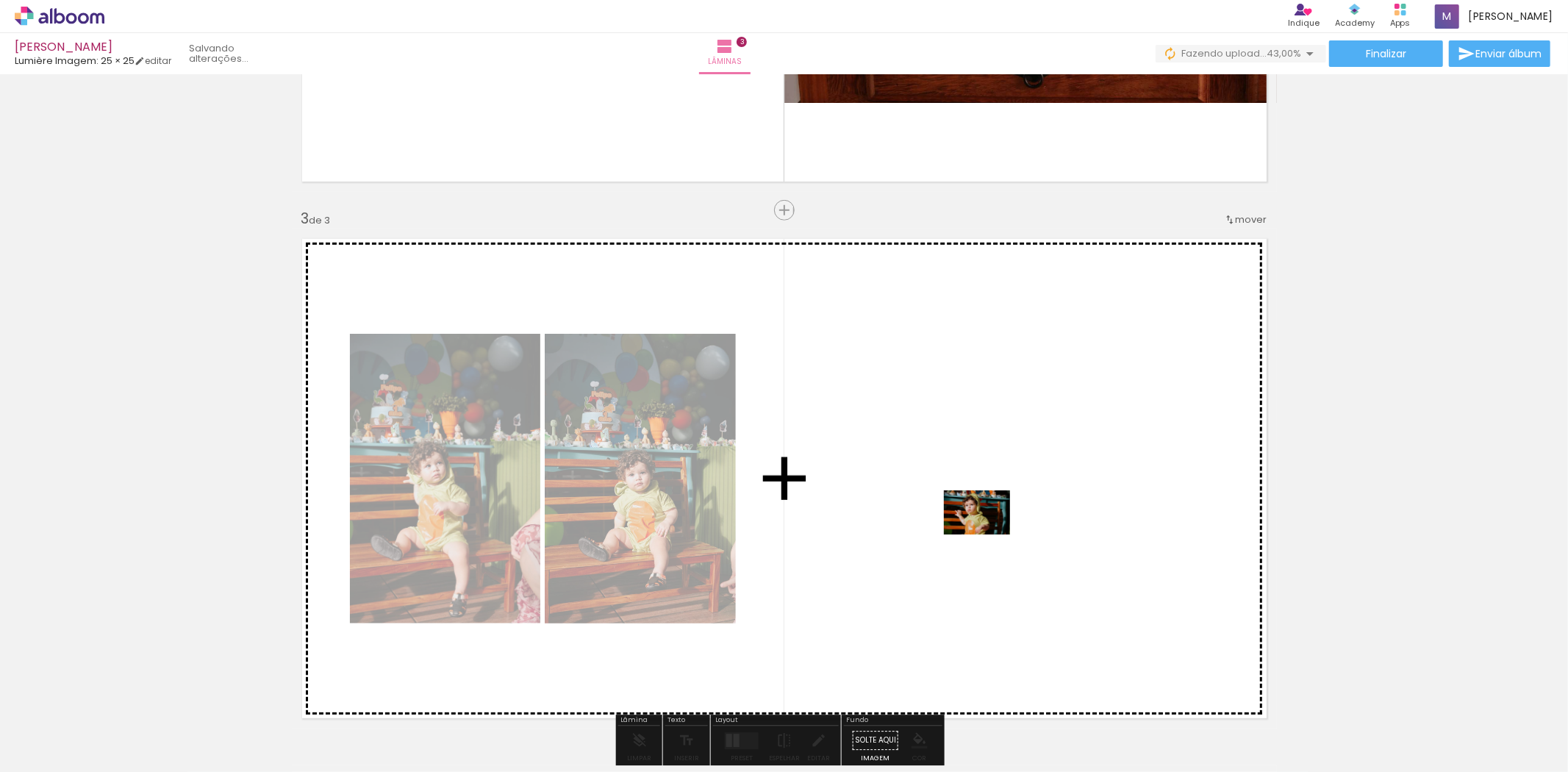
drag, startPoint x: 817, startPoint y: 743, endPoint x: 988, endPoint y: 534, distance: 270.0
click at [988, 534] on quentale-workspace at bounding box center [784, 386] width 1568 height 772
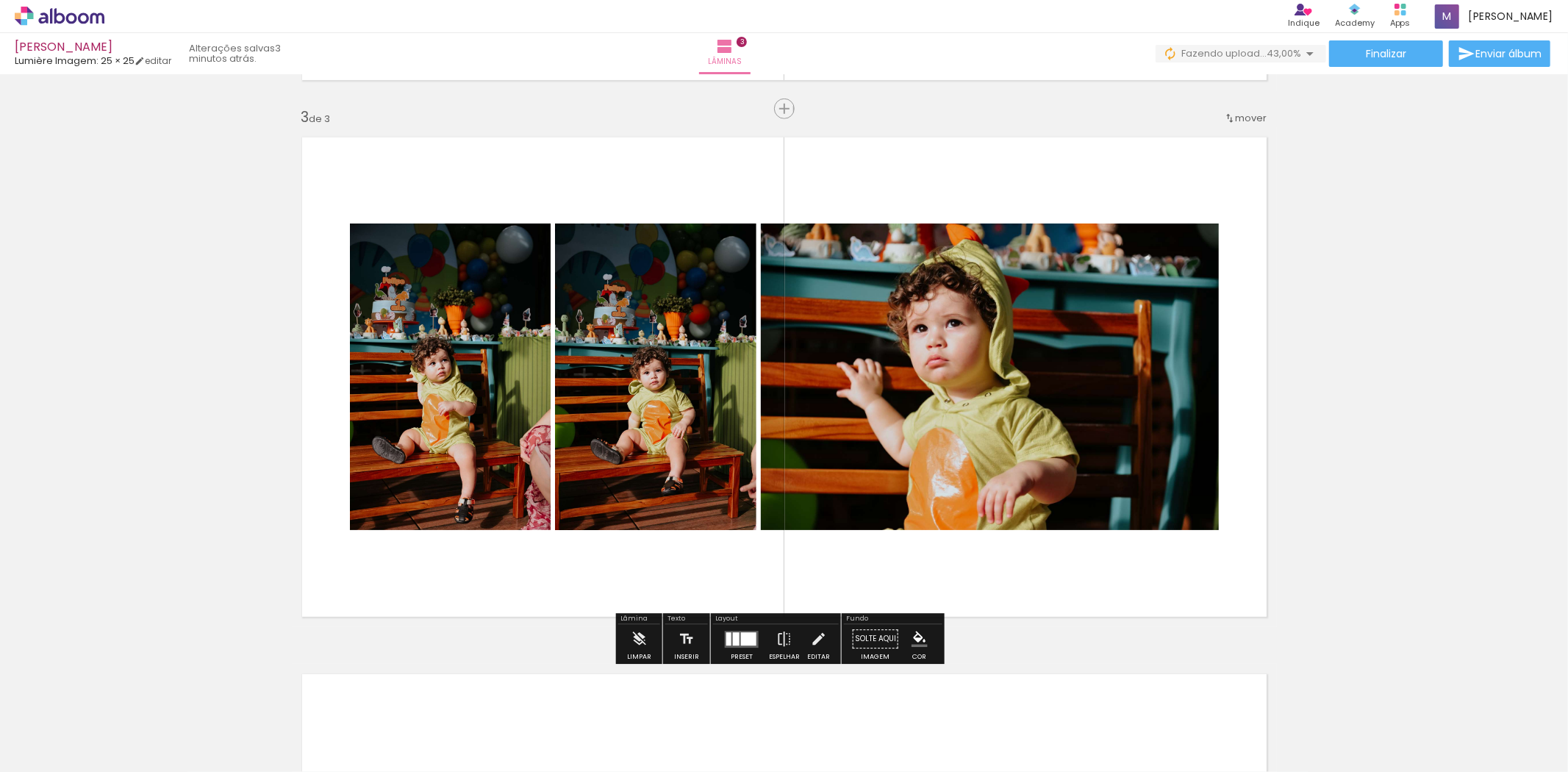
scroll to position [1071, 0]
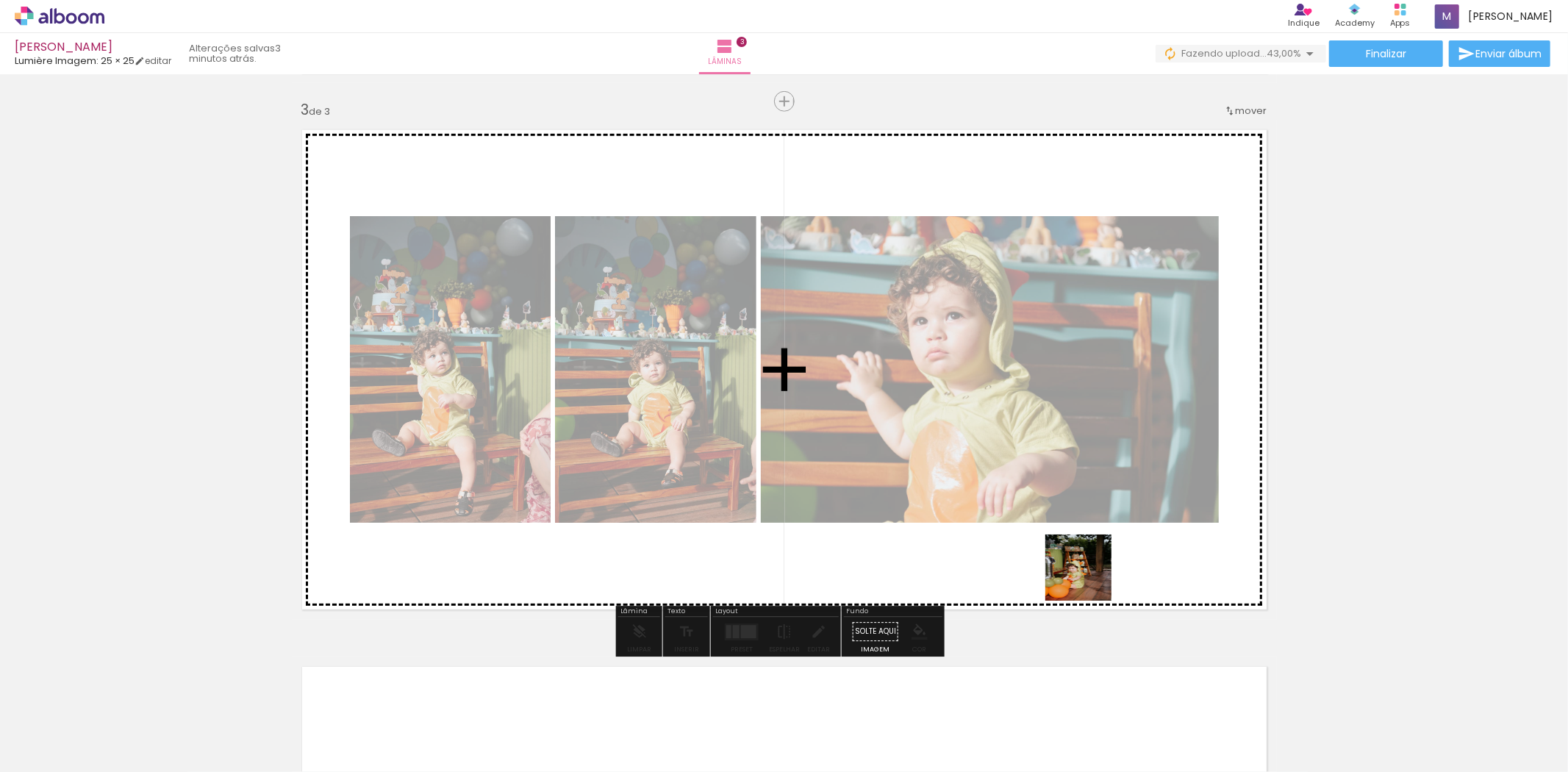
drag, startPoint x: 980, startPoint y: 718, endPoint x: 1091, endPoint y: 578, distance: 178.7
click at [1091, 578] on quentale-workspace at bounding box center [784, 386] width 1568 height 772
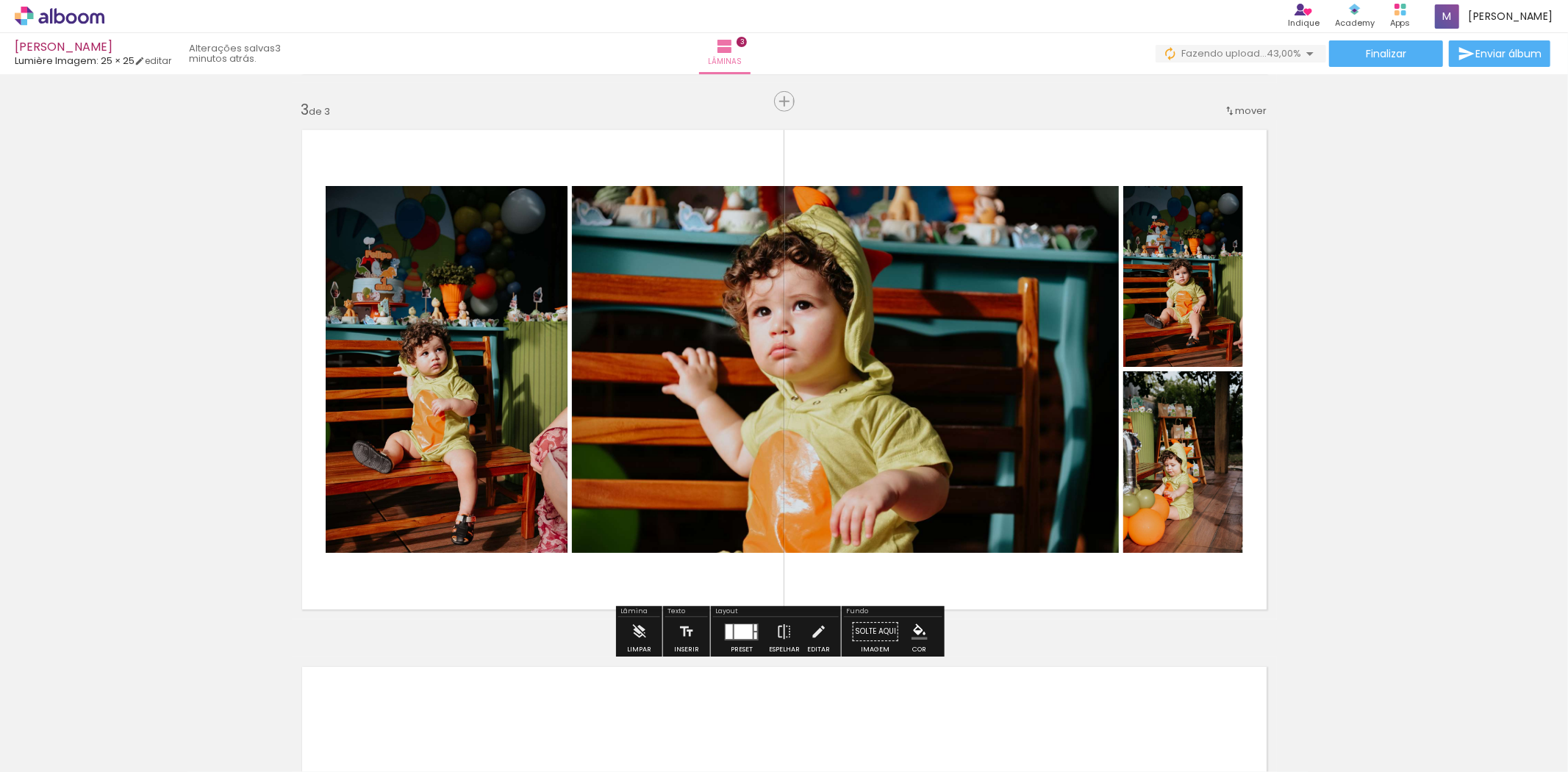
click at [734, 634] on div at bounding box center [744, 632] width 19 height 15
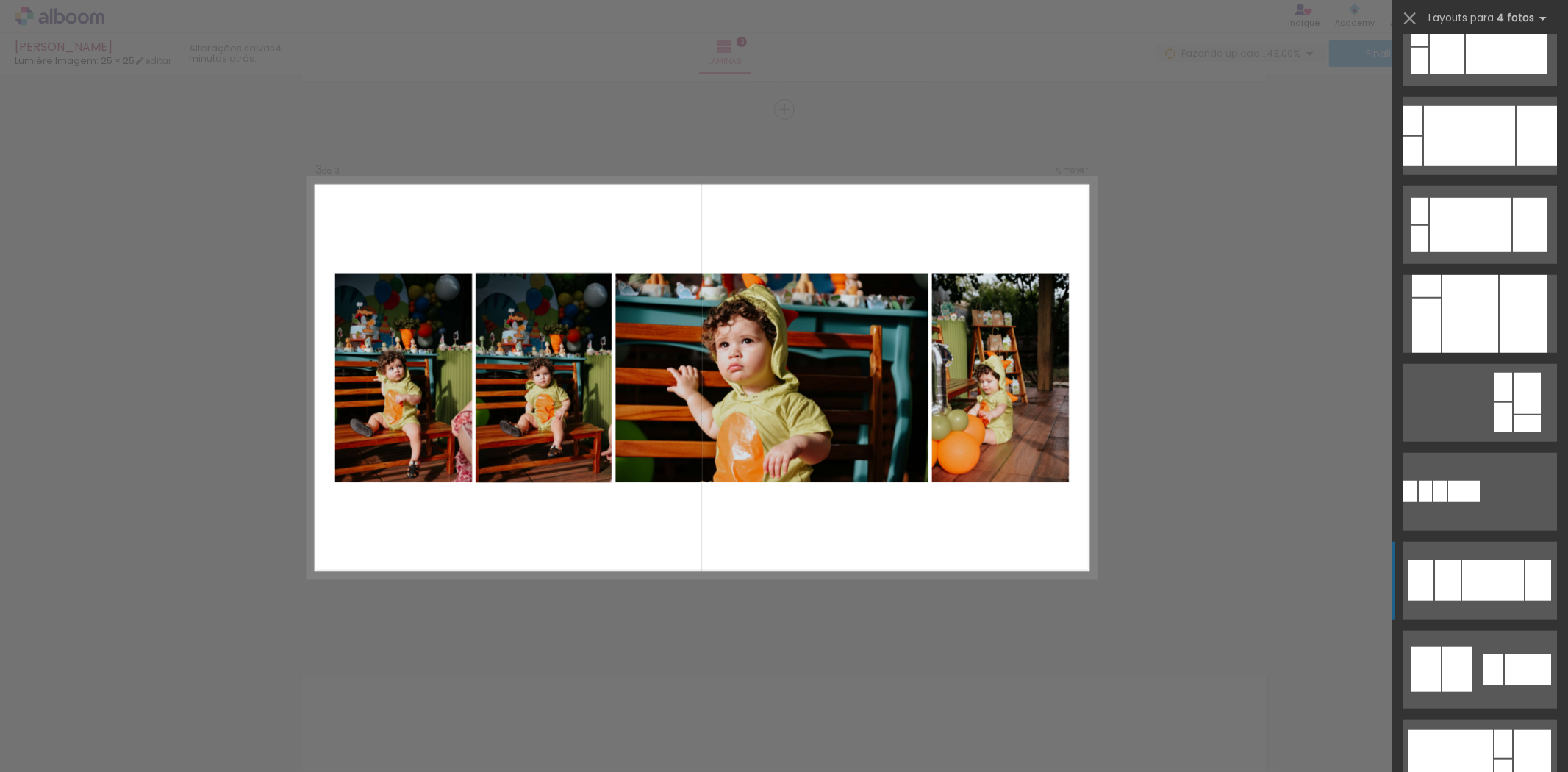
scroll to position [1035, 0]
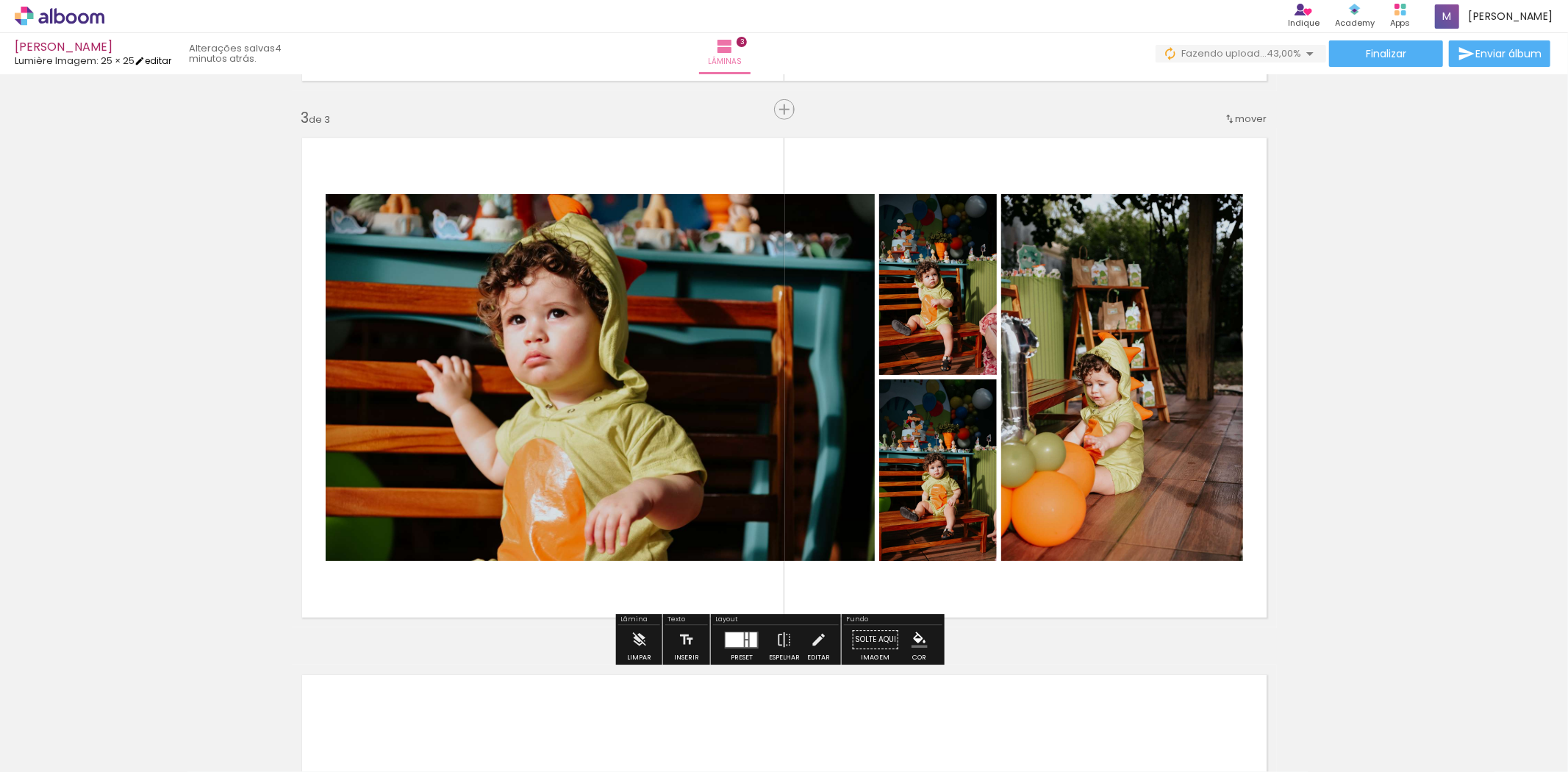
click at [145, 59] on iron-icon at bounding box center [139, 60] width 10 height 10
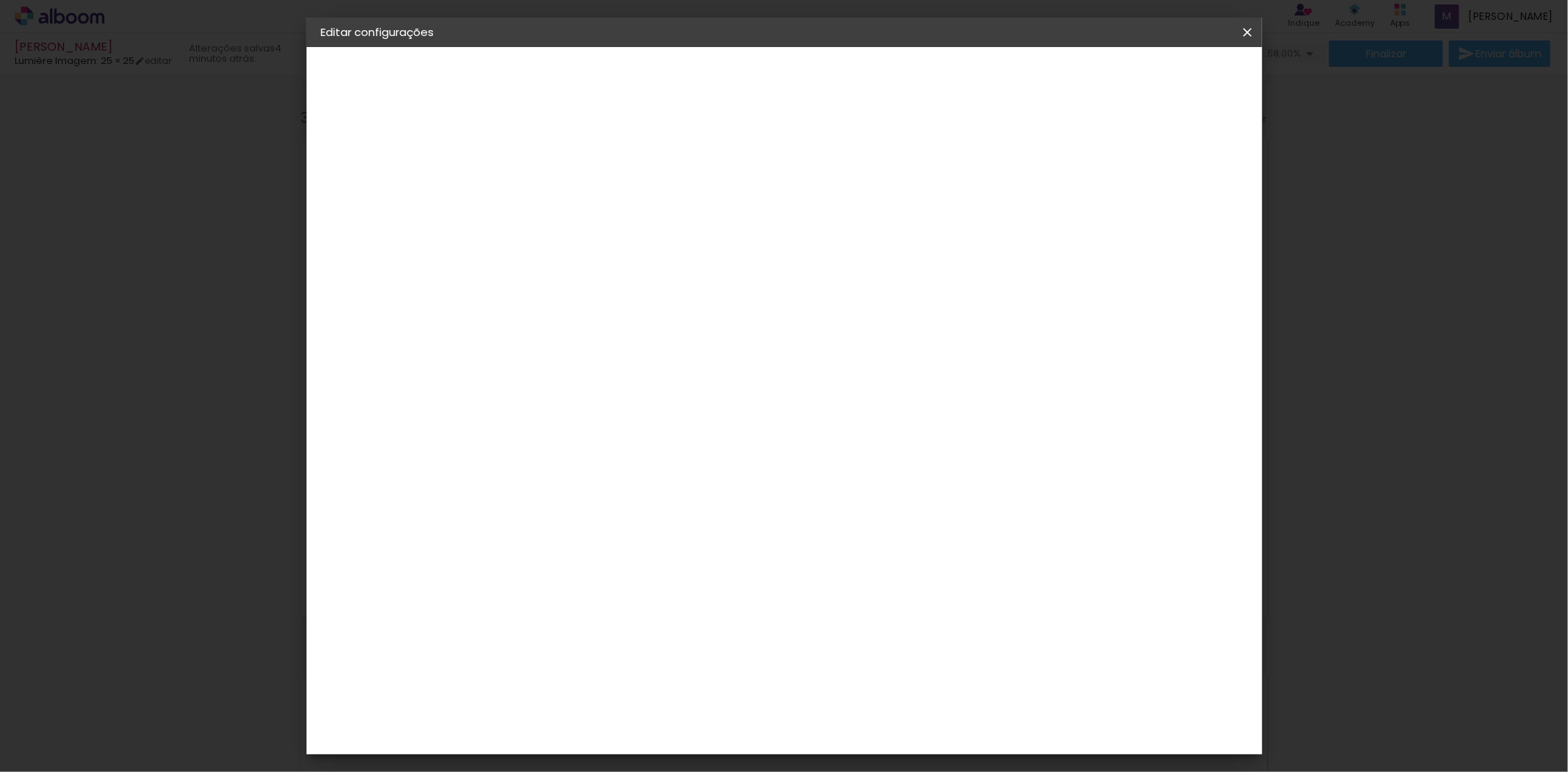
click at [1023, 81] on paper-button "Voltar" at bounding box center [992, 78] width 59 height 25
click at [652, 80] on paper-button "Voltar" at bounding box center [621, 78] width 59 height 25
click at [595, 327] on div "3ZERO5" at bounding box center [573, 332] width 44 height 12
click at [0, 0] on slot "Avançar" at bounding box center [0, 0] width 0 height 0
click at [619, 245] on input "text" at bounding box center [590, 256] width 57 height 23
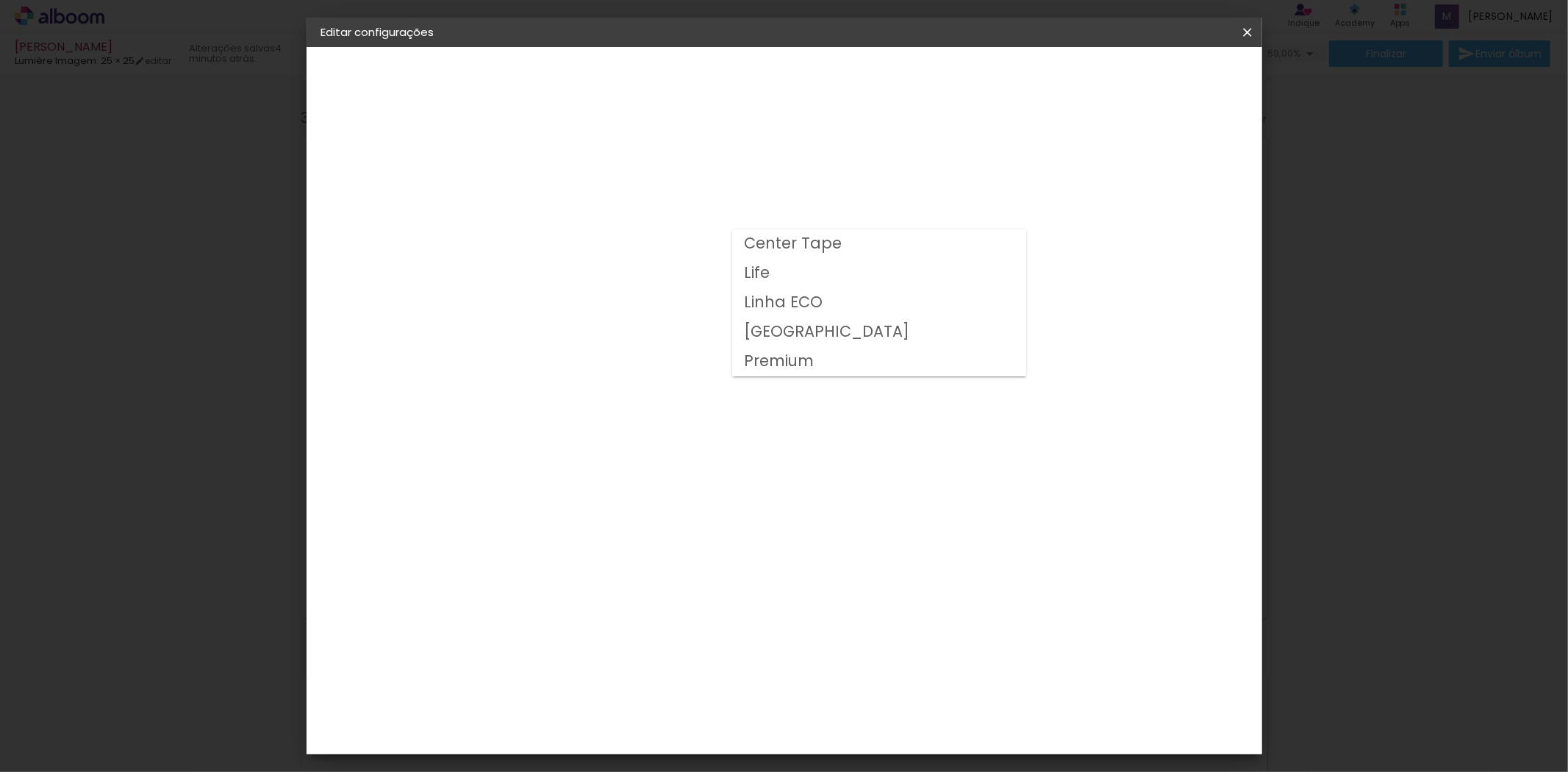
click at [796, 334] on paper-item "[GEOGRAPHIC_DATA]" at bounding box center [879, 332] width 294 height 29
type input "[GEOGRAPHIC_DATA]"
click at [661, 630] on span "25 × 25" at bounding box center [626, 649] width 69 height 39
click at [801, 89] on paper-button "Avançar" at bounding box center [765, 78] width 72 height 25
click at [1071, 162] on div at bounding box center [1065, 159] width 13 height 13
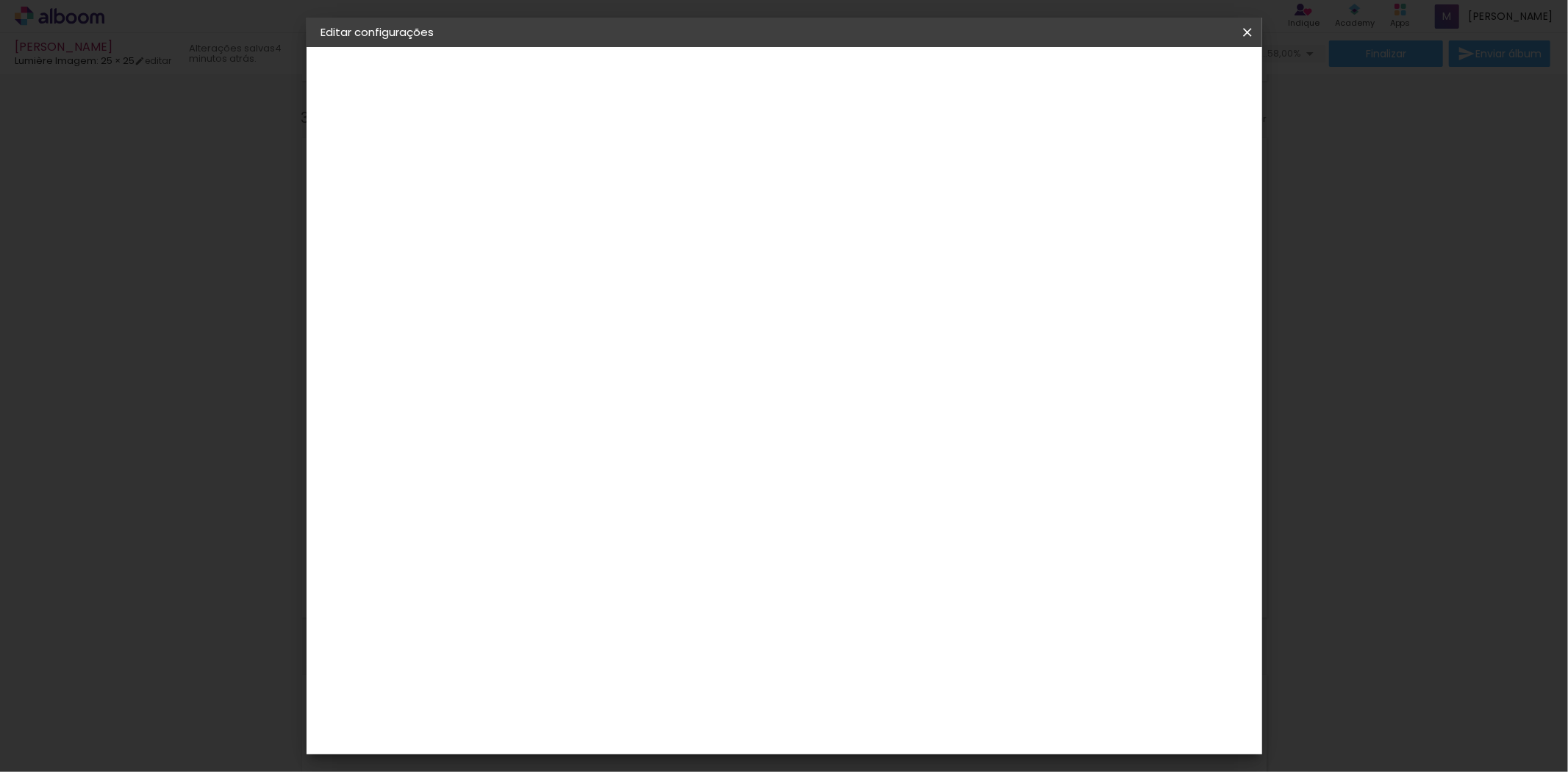
type paper-checkbox "on"
click at [1154, 83] on span "Salvar configurações" at bounding box center [1099, 78] width 109 height 10
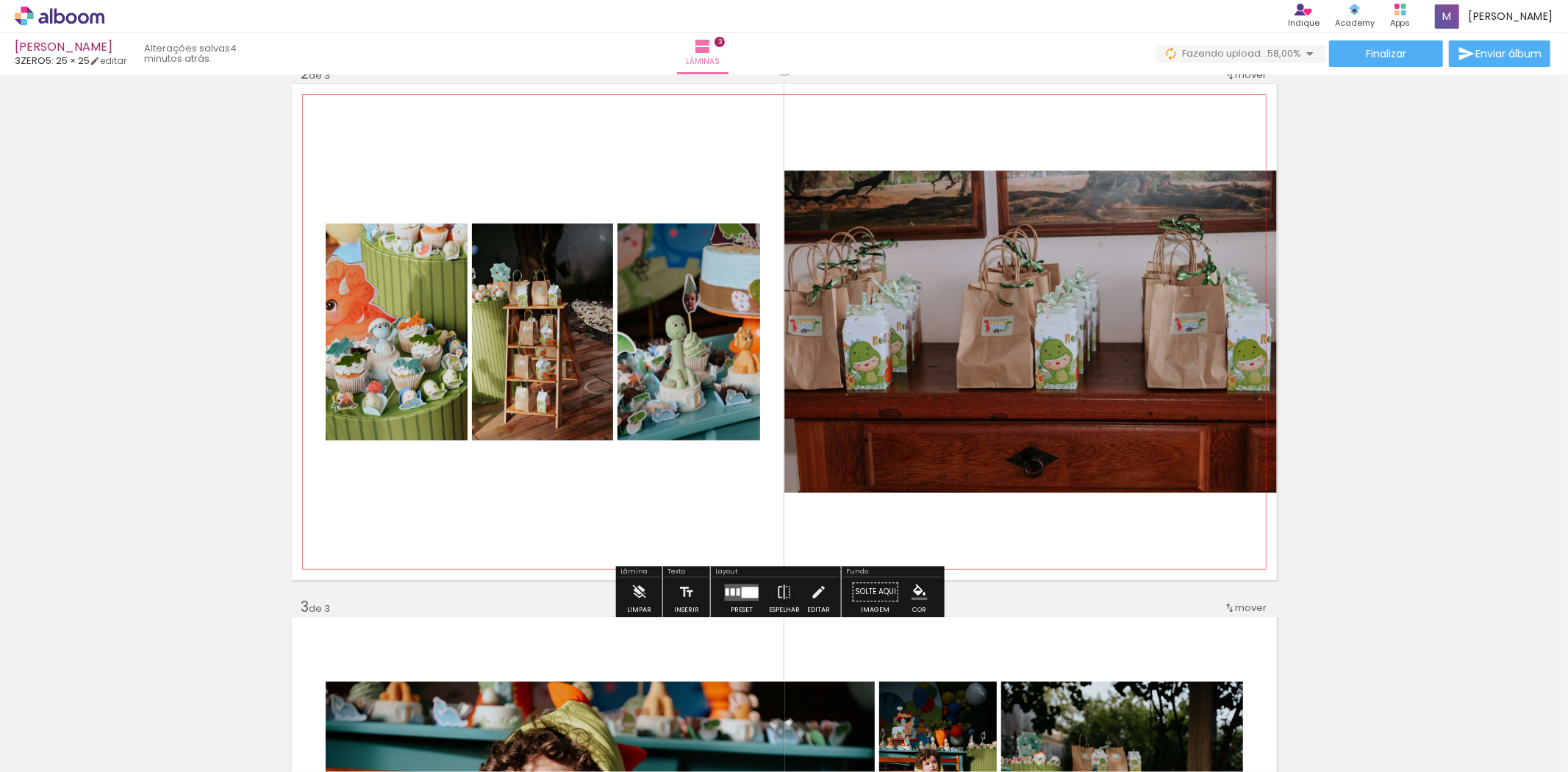
scroll to position [571, 0]
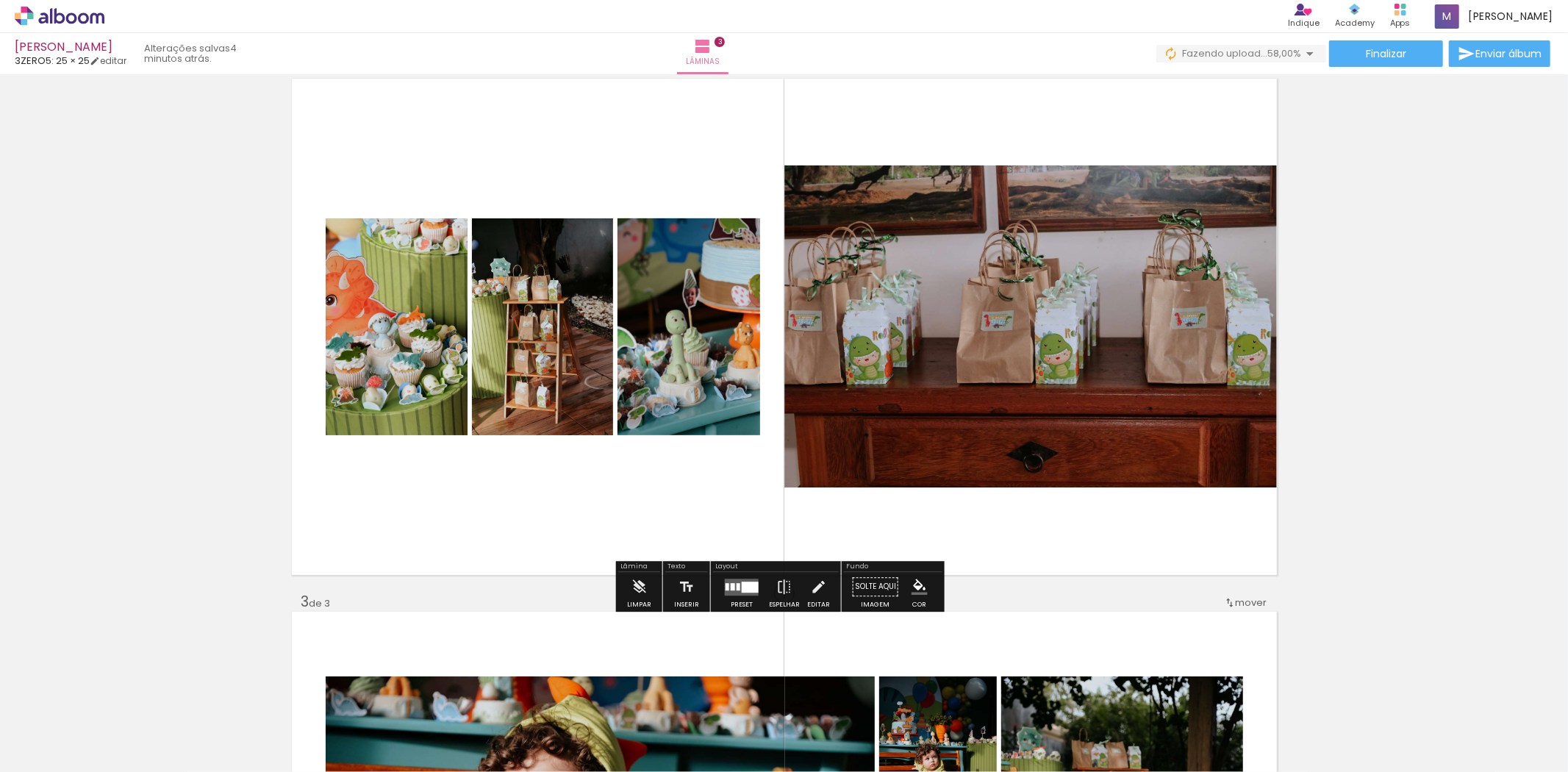
click at [730, 589] on div at bounding box center [732, 587] width 5 height 8
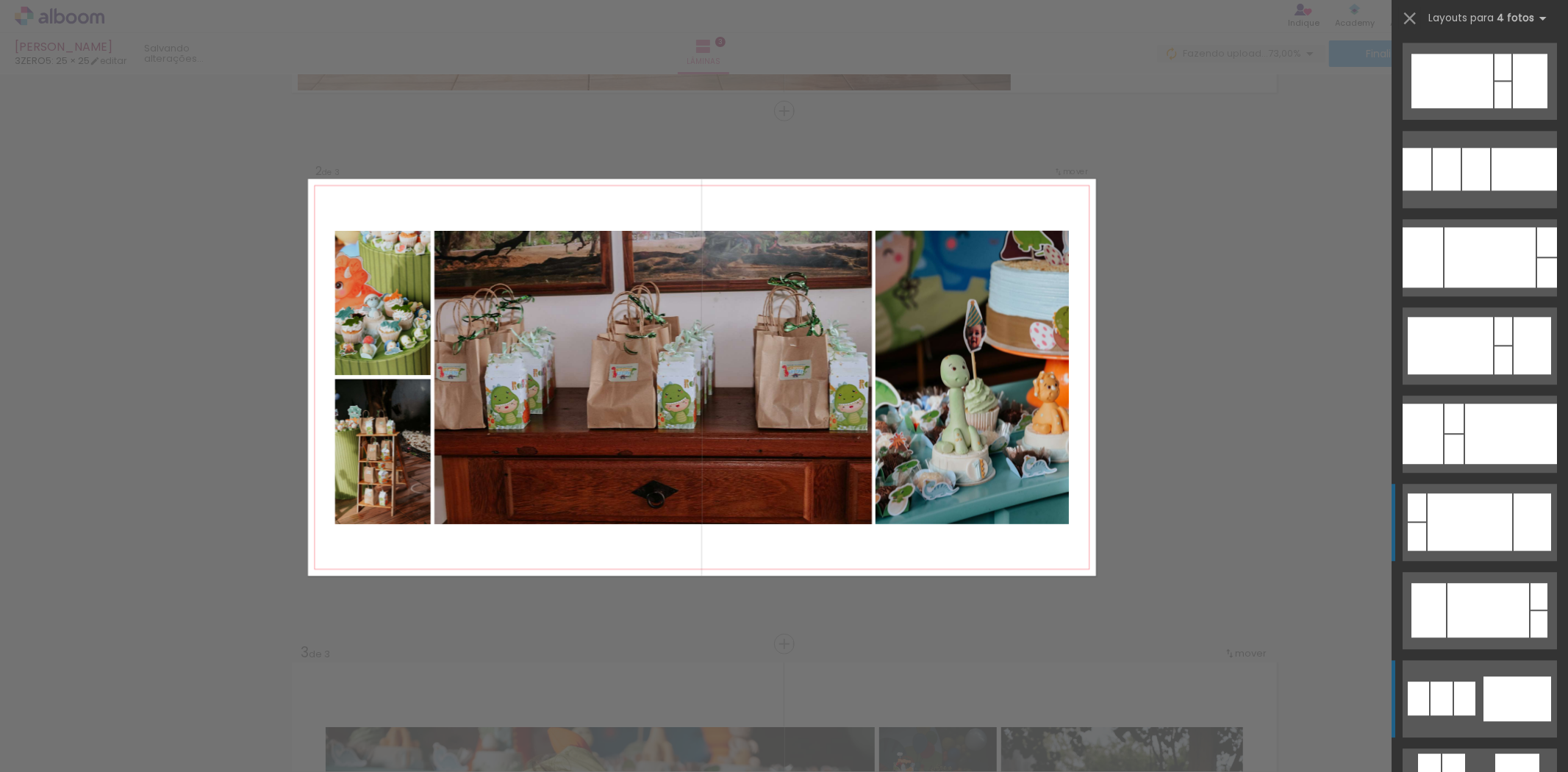
scroll to position [3219, 0]
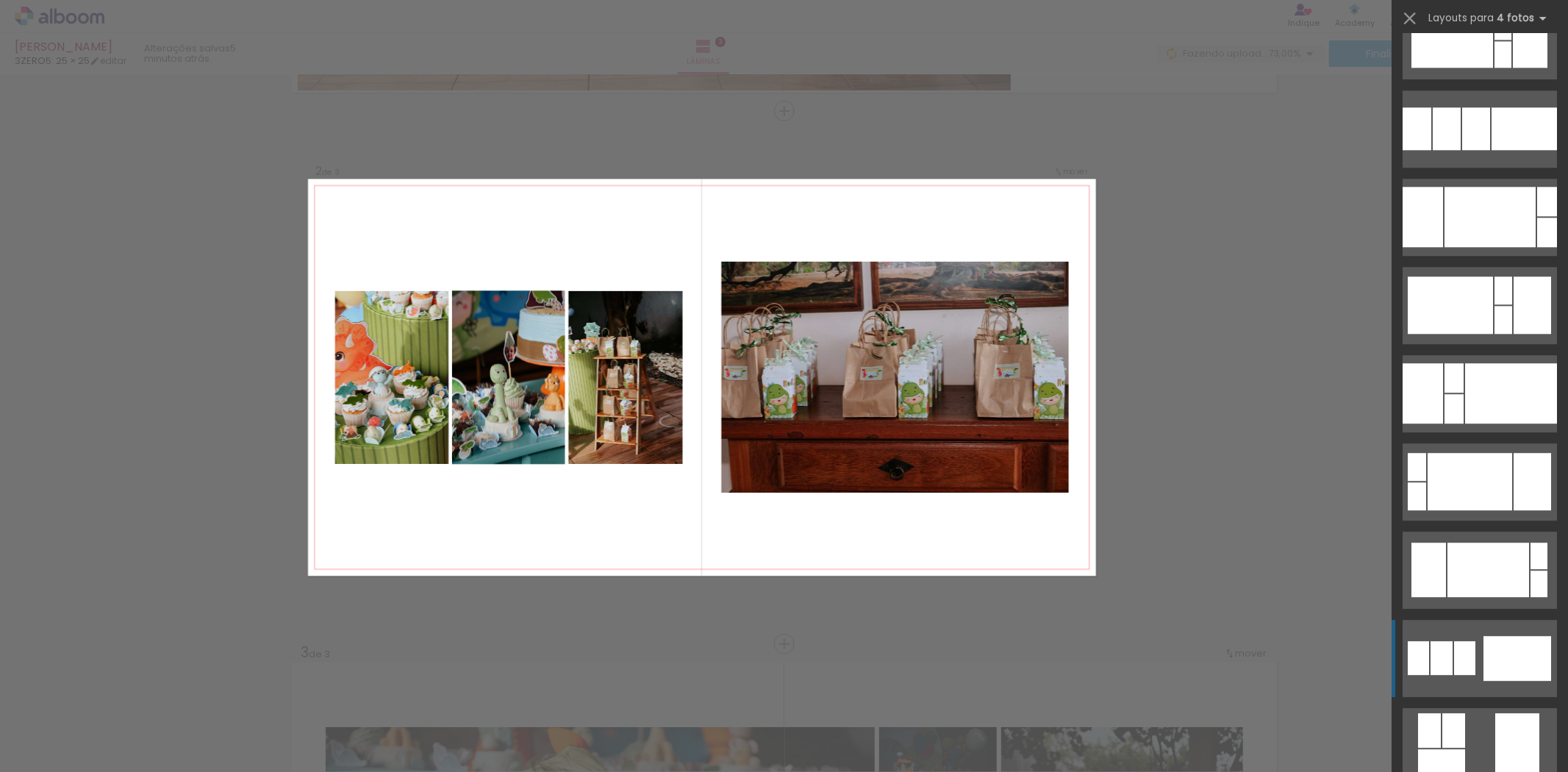
click at [1488, 643] on div at bounding box center [1517, 658] width 68 height 45
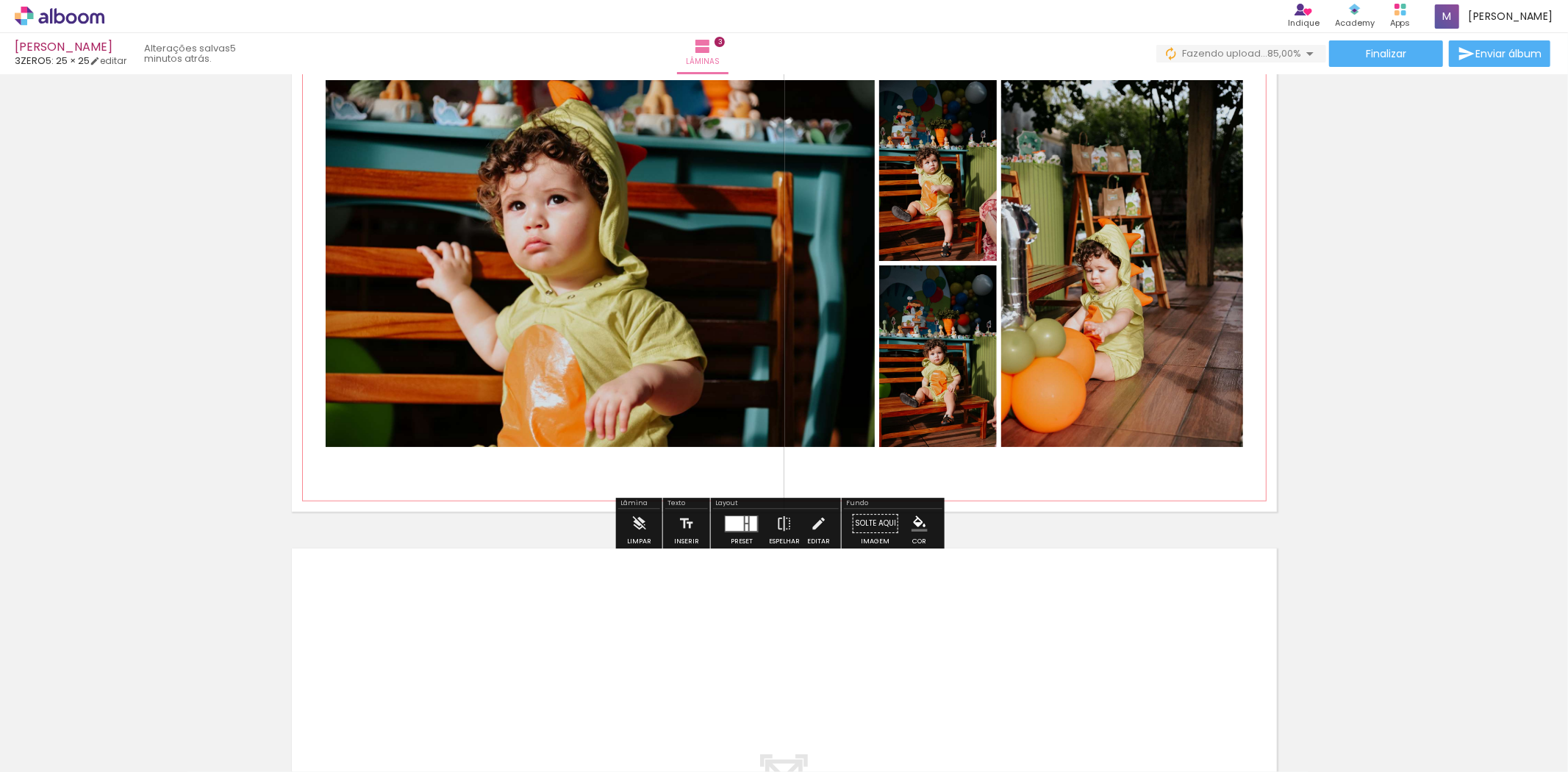
scroll to position [1174, 0]
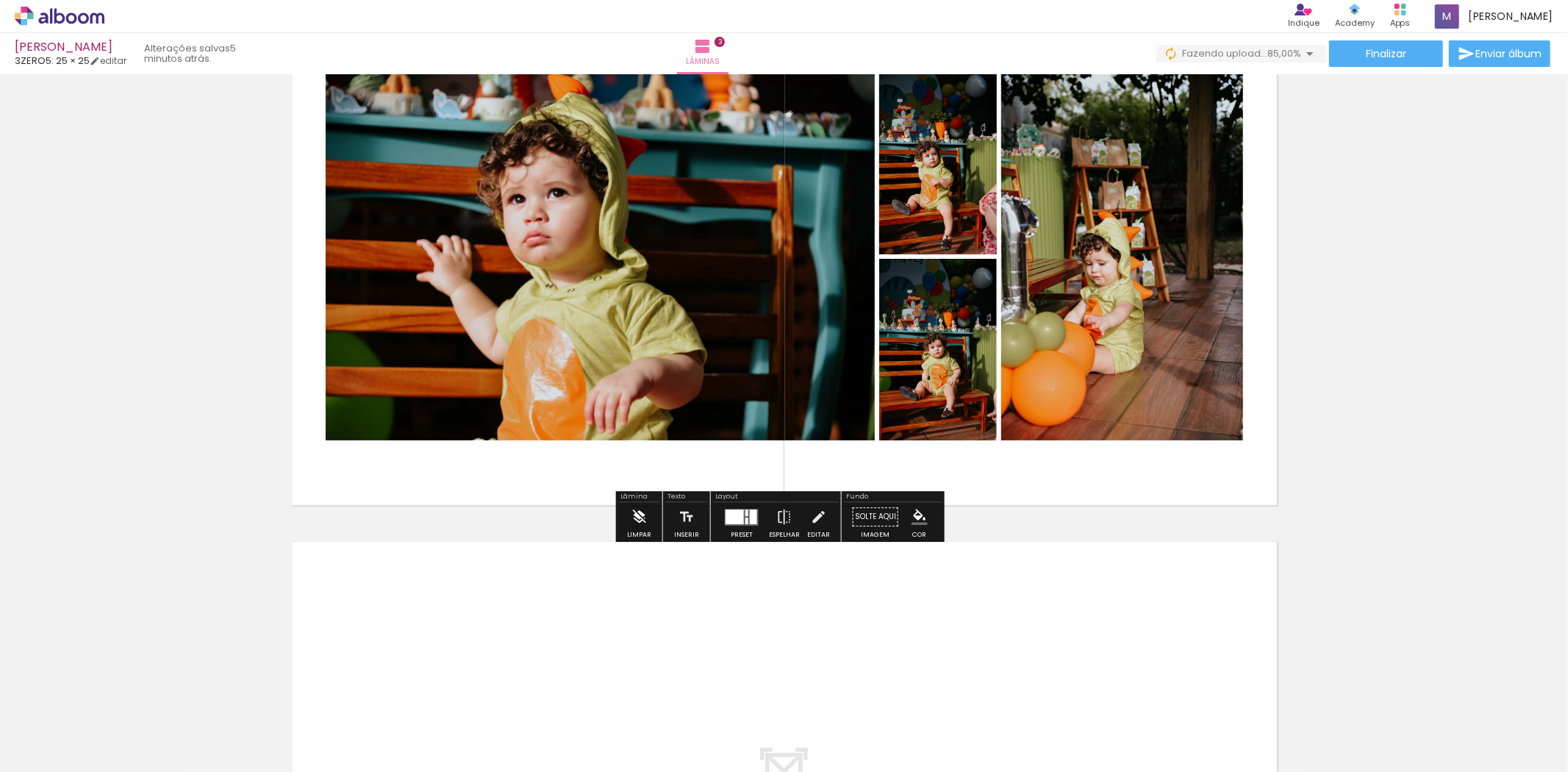
click at [638, 516] on iron-icon at bounding box center [638, 517] width 16 height 29
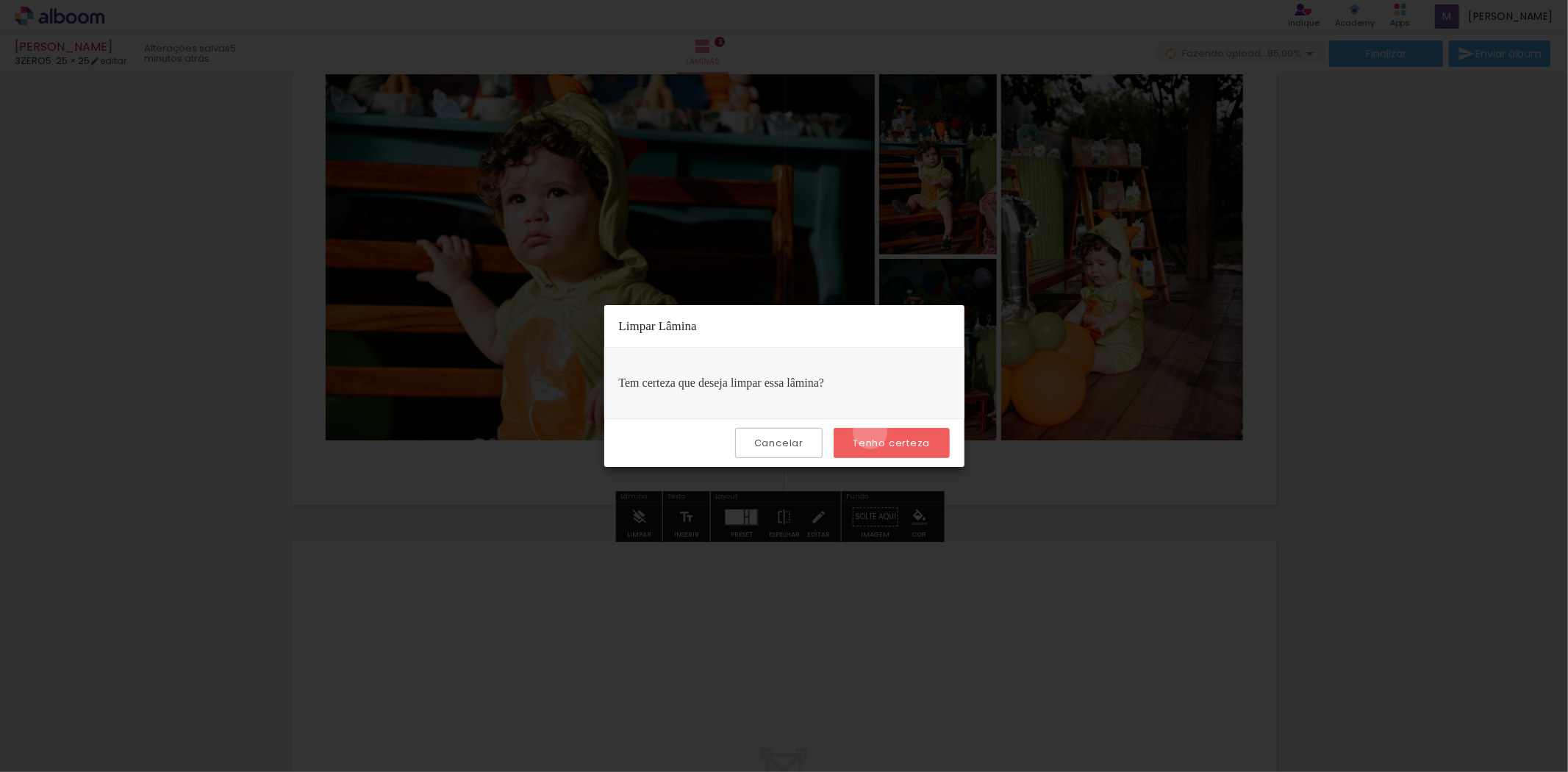
click at [872, 432] on paper-button "Tenho certeza" at bounding box center [891, 443] width 115 height 30
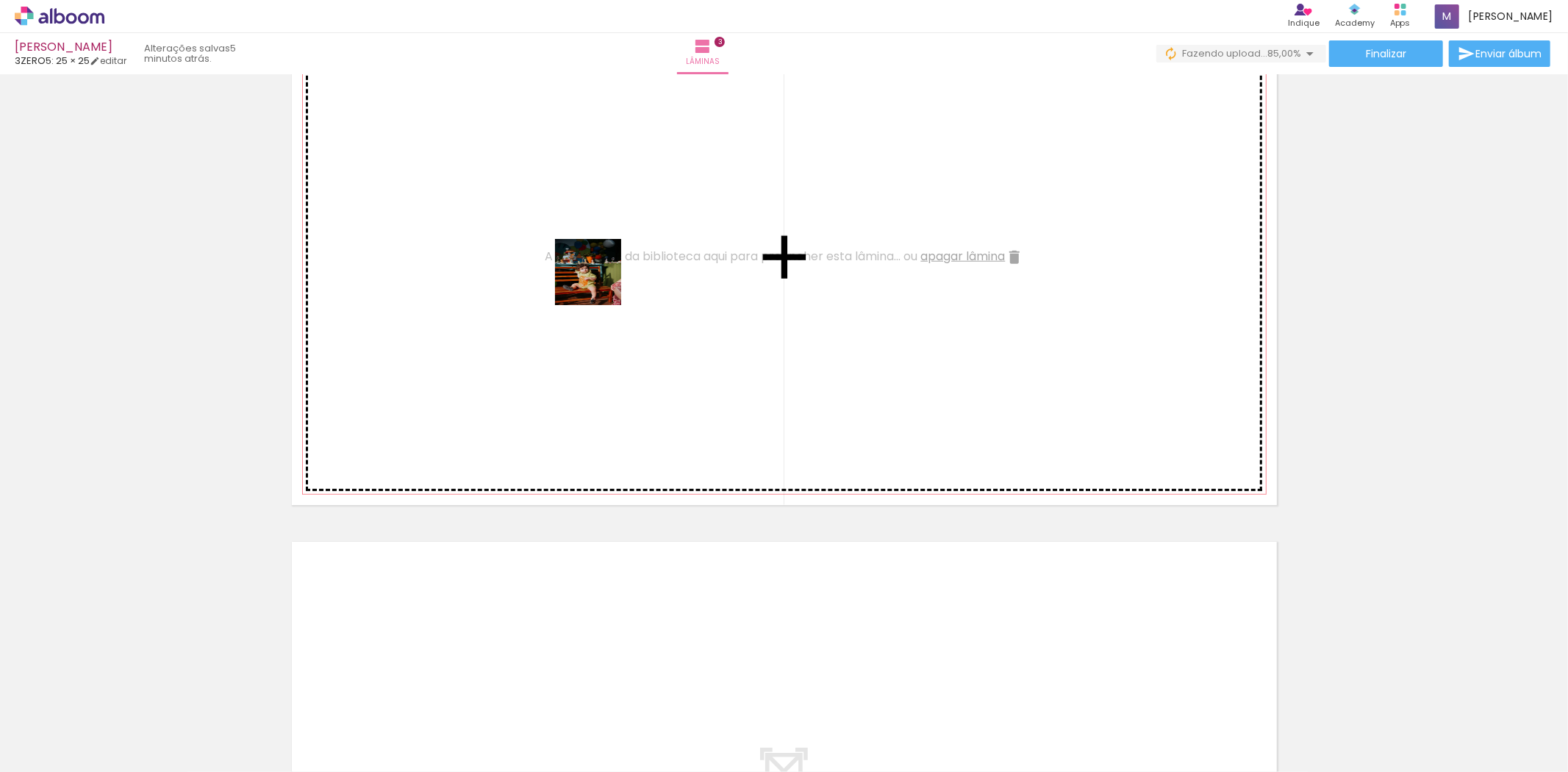
drag, startPoint x: 658, startPoint y: 726, endPoint x: 761, endPoint y: 736, distance: 103.5
click at [599, 283] on quentale-workspace at bounding box center [784, 386] width 1568 height 772
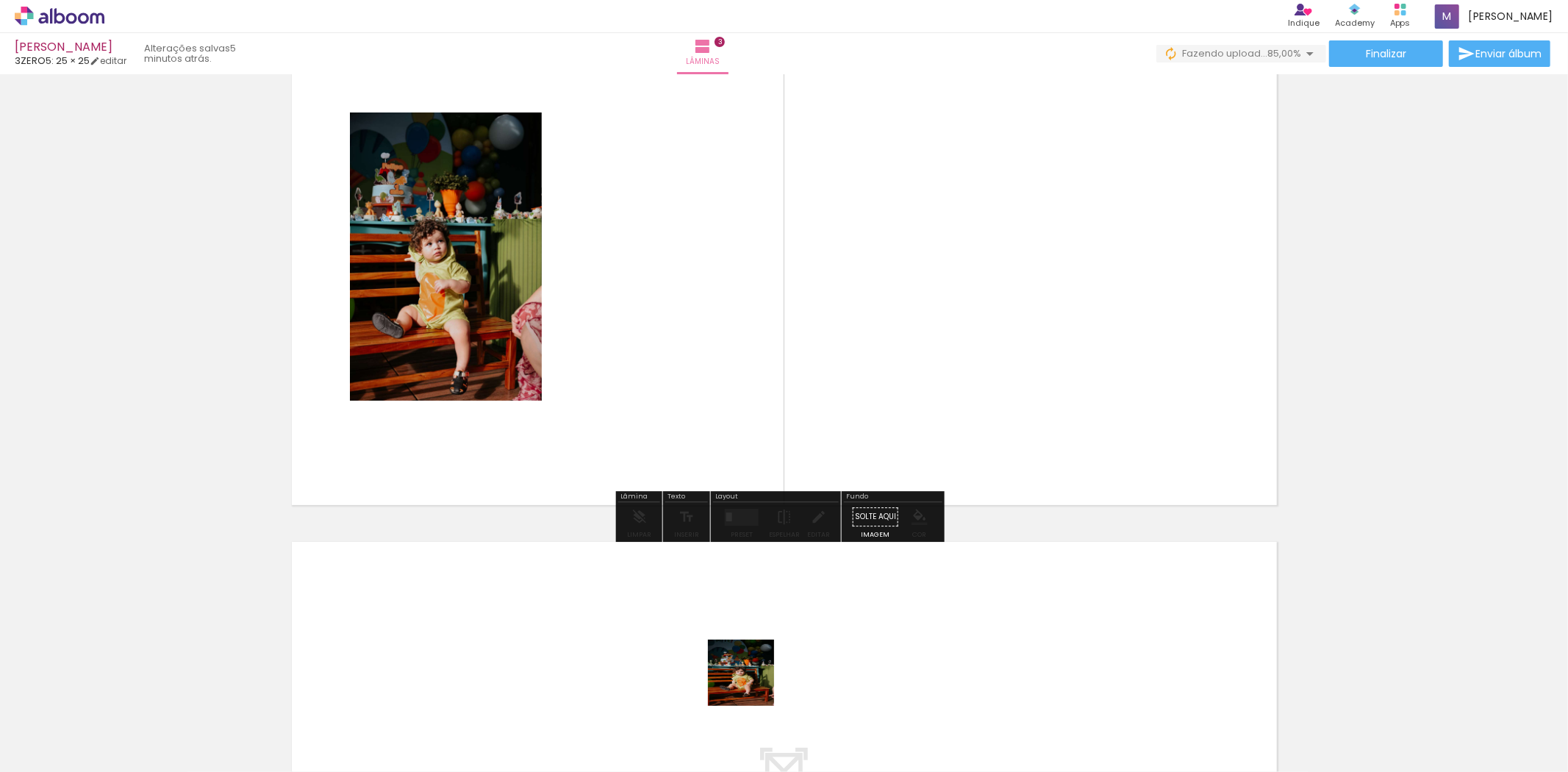
drag, startPoint x: 730, startPoint y: 736, endPoint x: 895, endPoint y: 346, distance: 423.5
click at [895, 346] on quentale-workspace at bounding box center [784, 386] width 1568 height 772
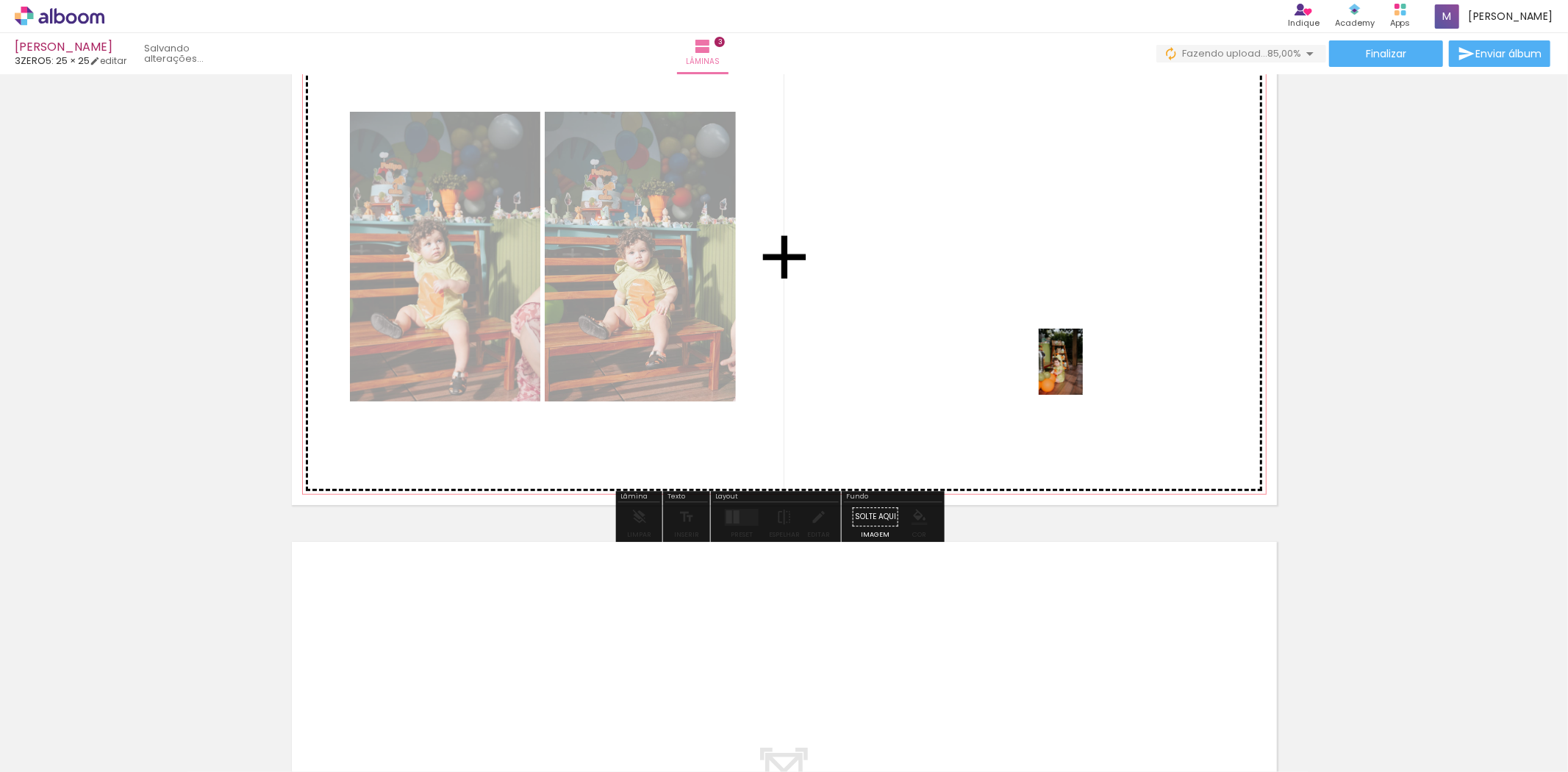
drag, startPoint x: 972, startPoint y: 738, endPoint x: 1107, endPoint y: 343, distance: 417.4
click at [1107, 343] on quentale-workspace at bounding box center [784, 386] width 1568 height 772
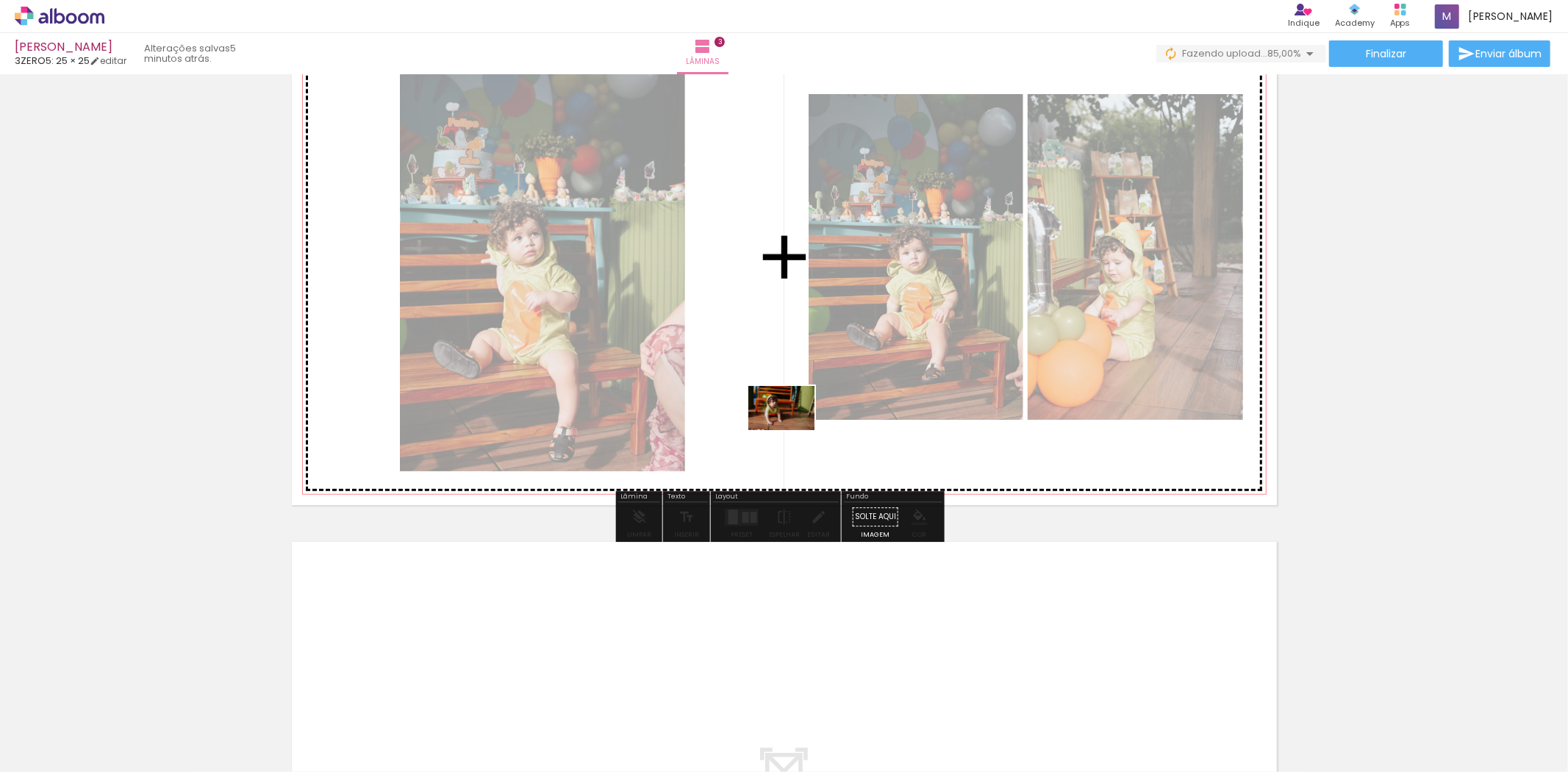
drag, startPoint x: 1041, startPoint y: 735, endPoint x: 783, endPoint y: 428, distance: 401.0
click at [783, 428] on quentale-workspace at bounding box center [784, 386] width 1568 height 772
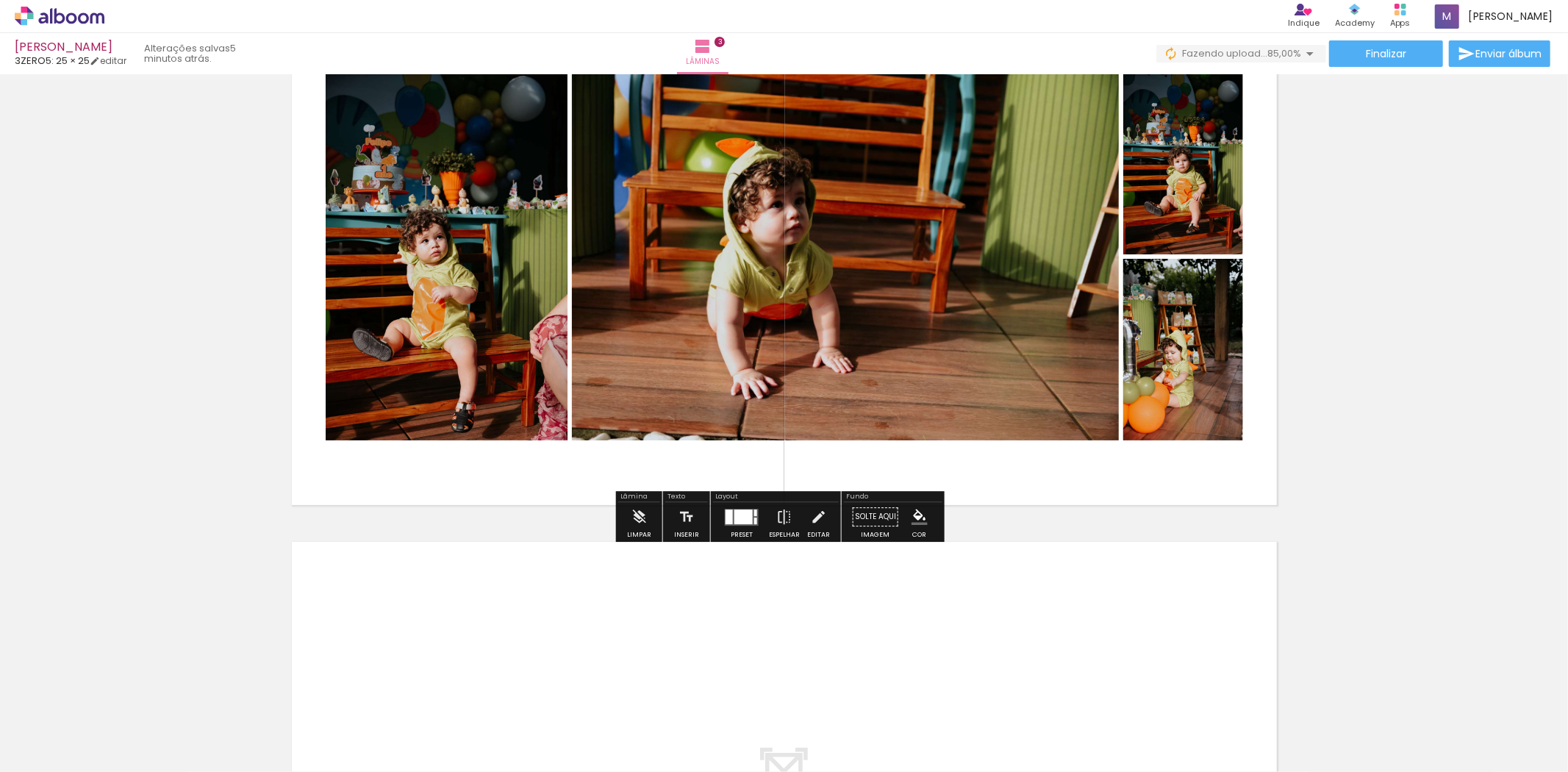
click at [739, 510] on div at bounding box center [744, 517] width 19 height 15
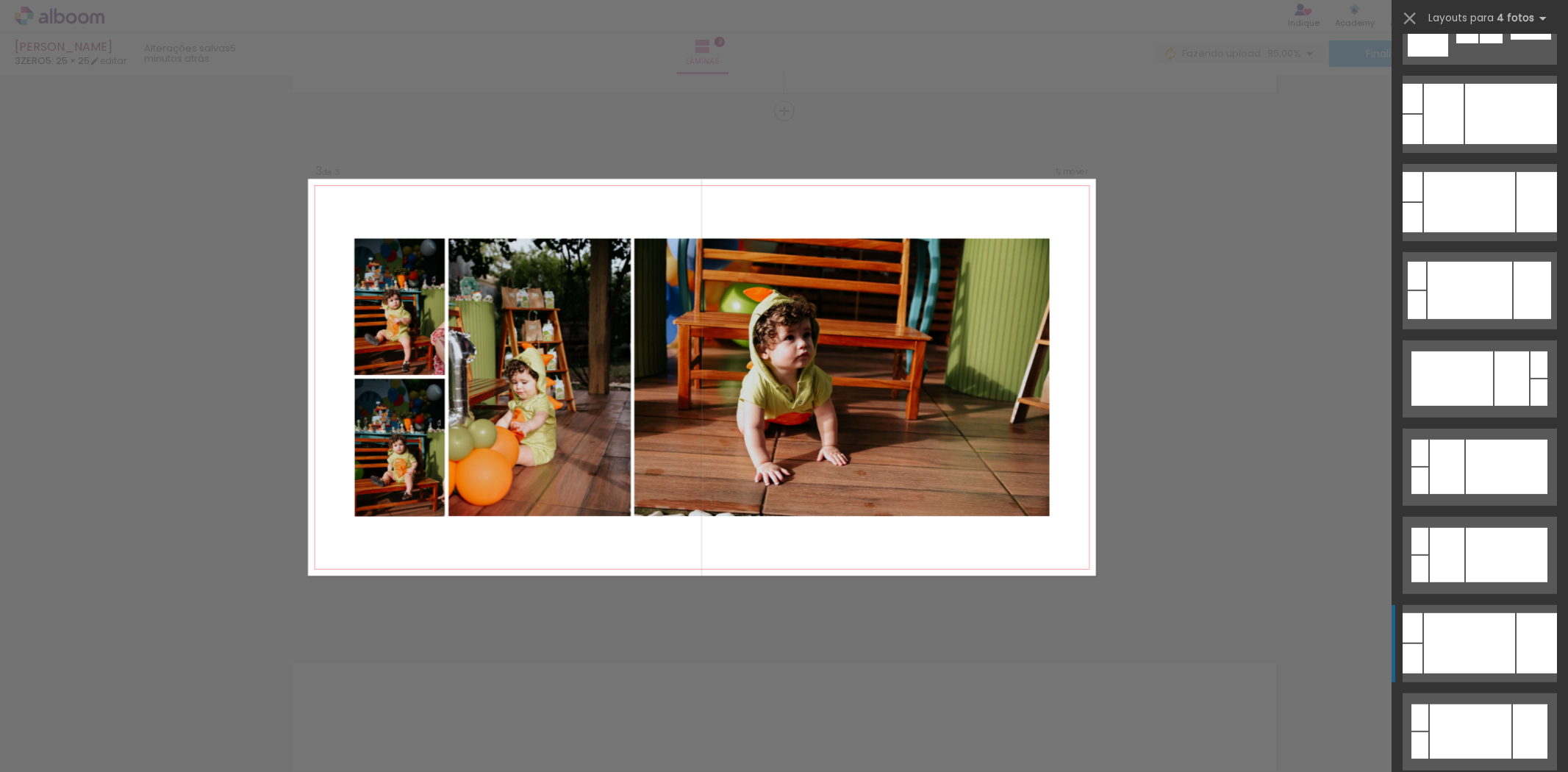
scroll to position [436, 0]
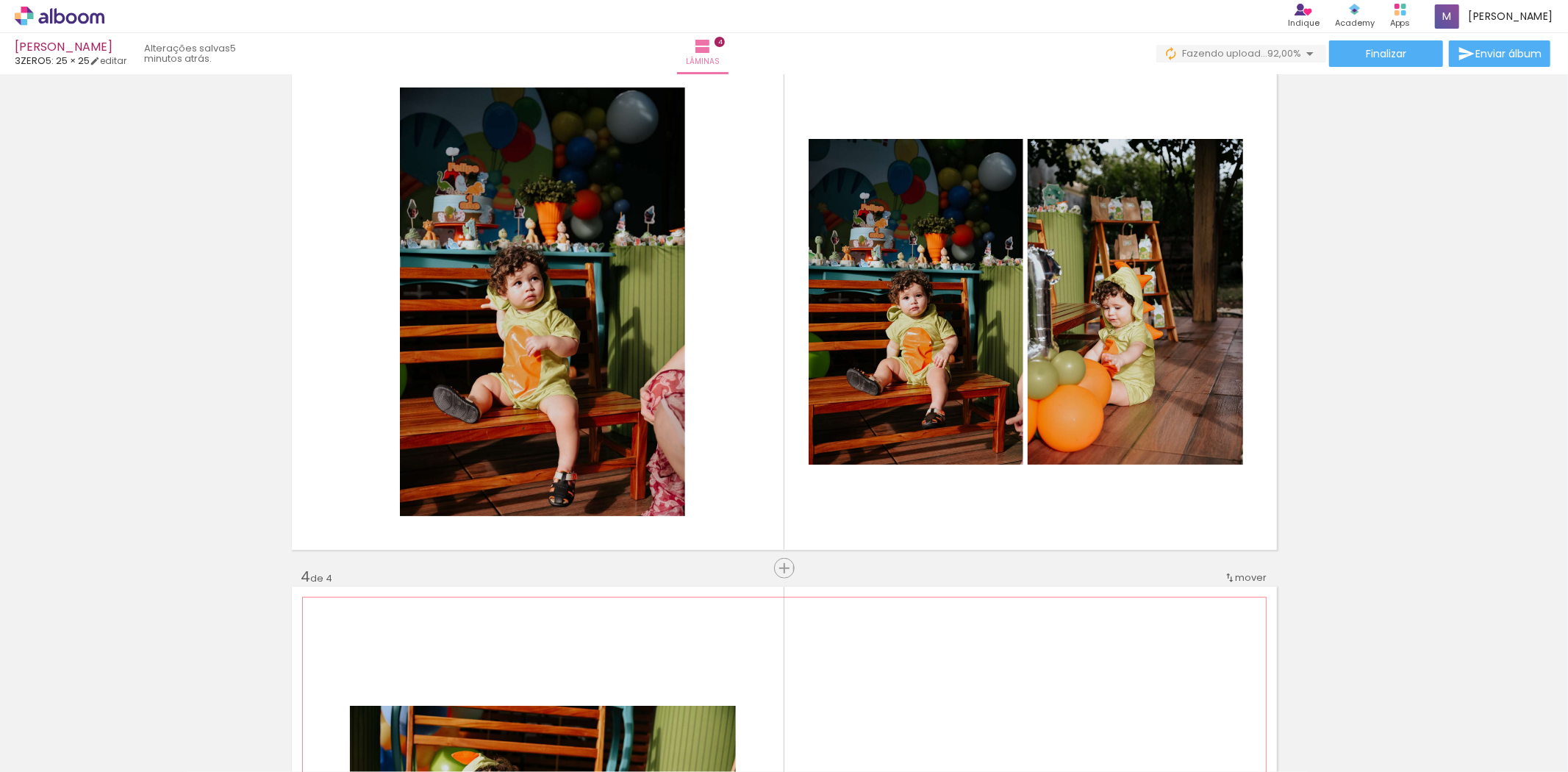
scroll to position [1123, 0]
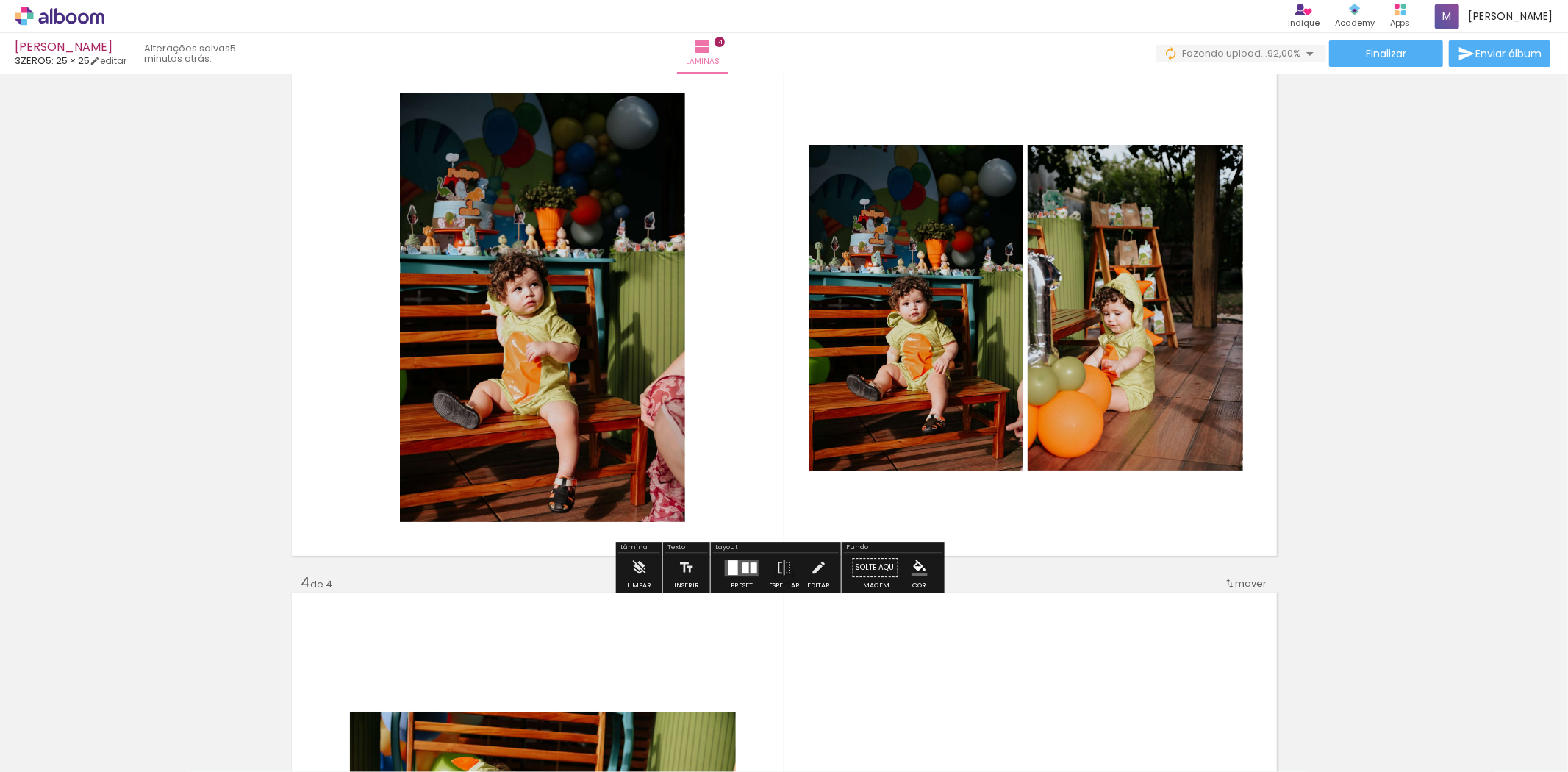
click at [743, 567] on div at bounding box center [746, 568] width 7 height 11
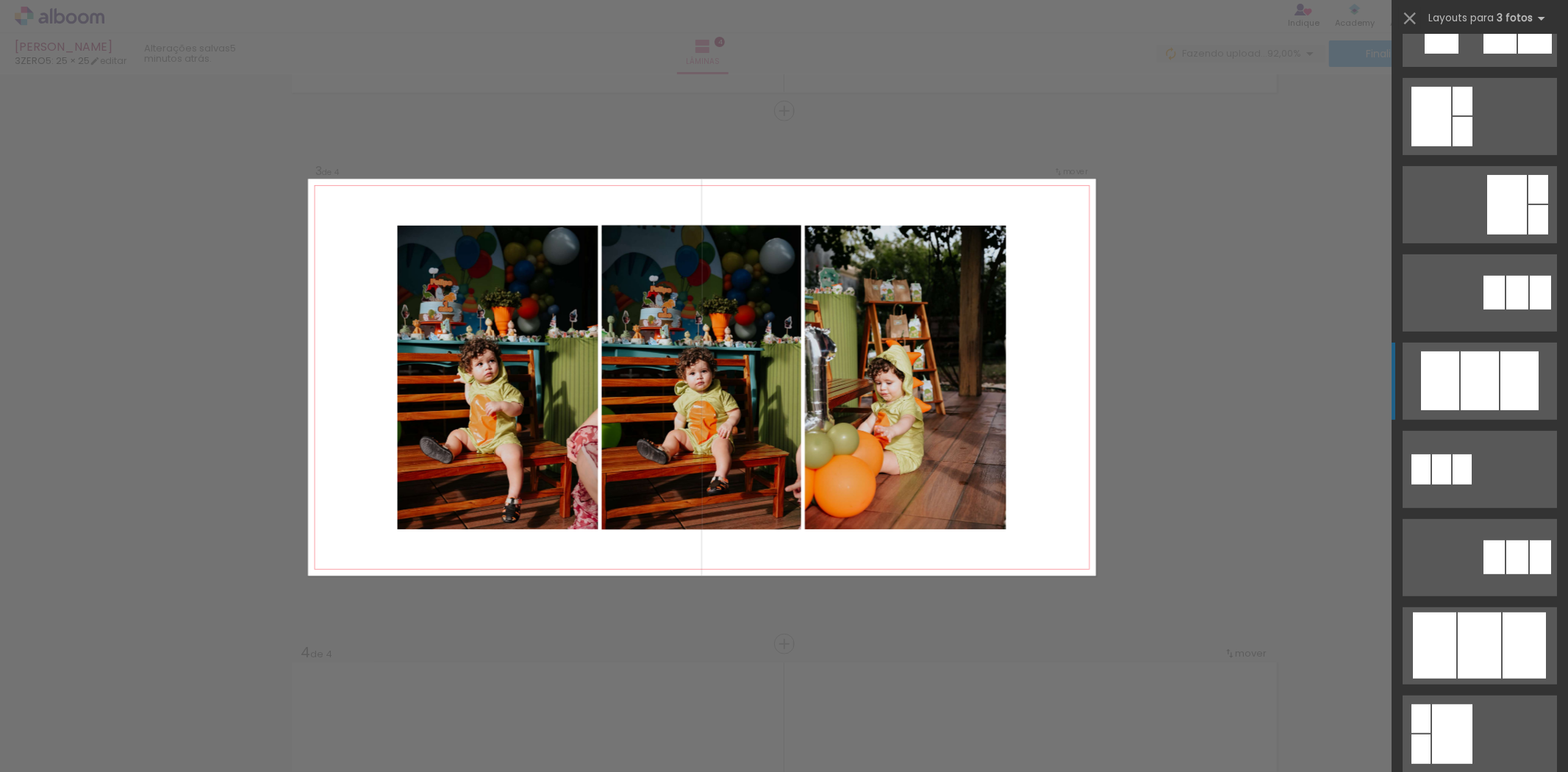
scroll to position [502, 0]
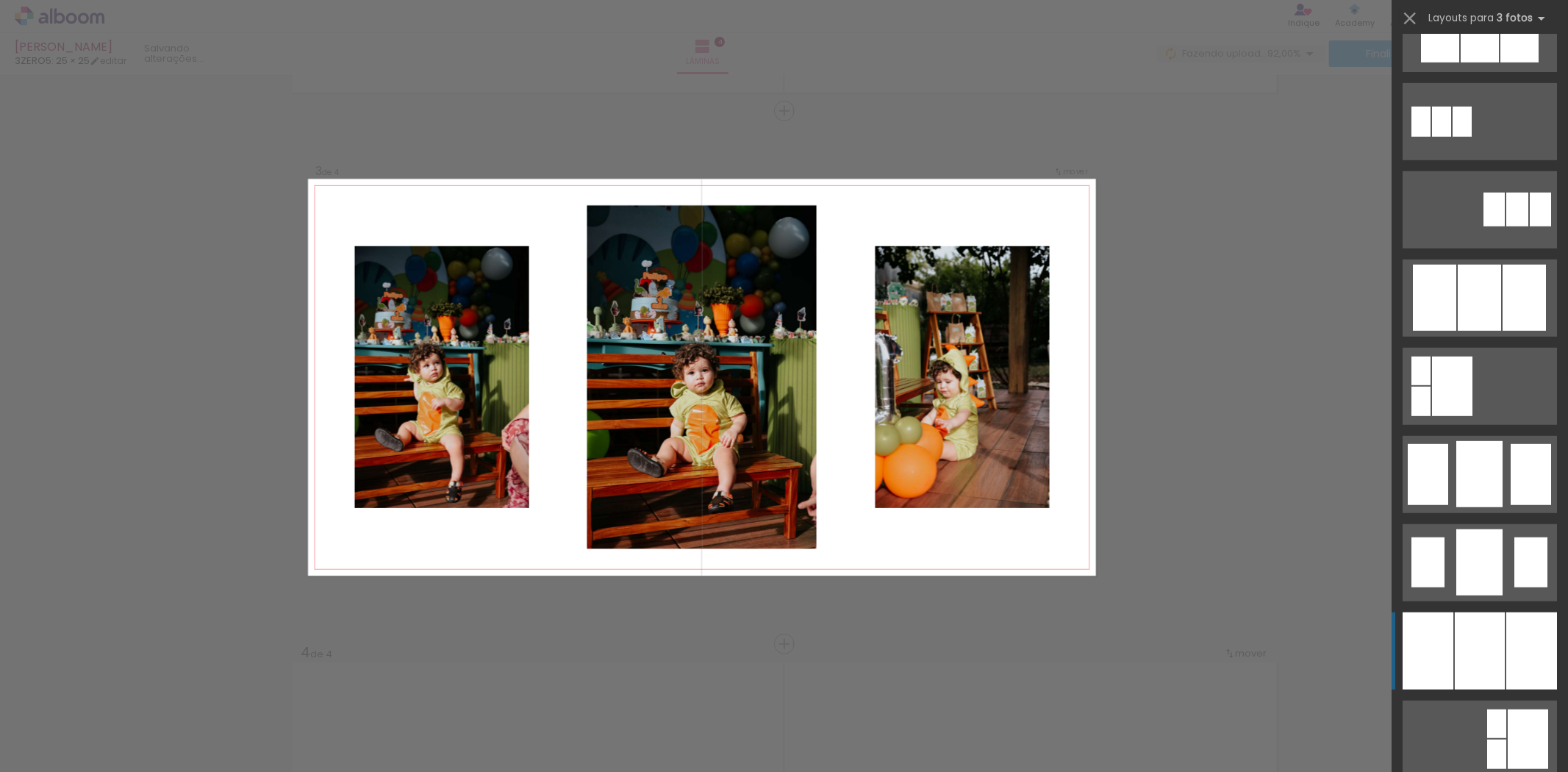
scroll to position [762, 0]
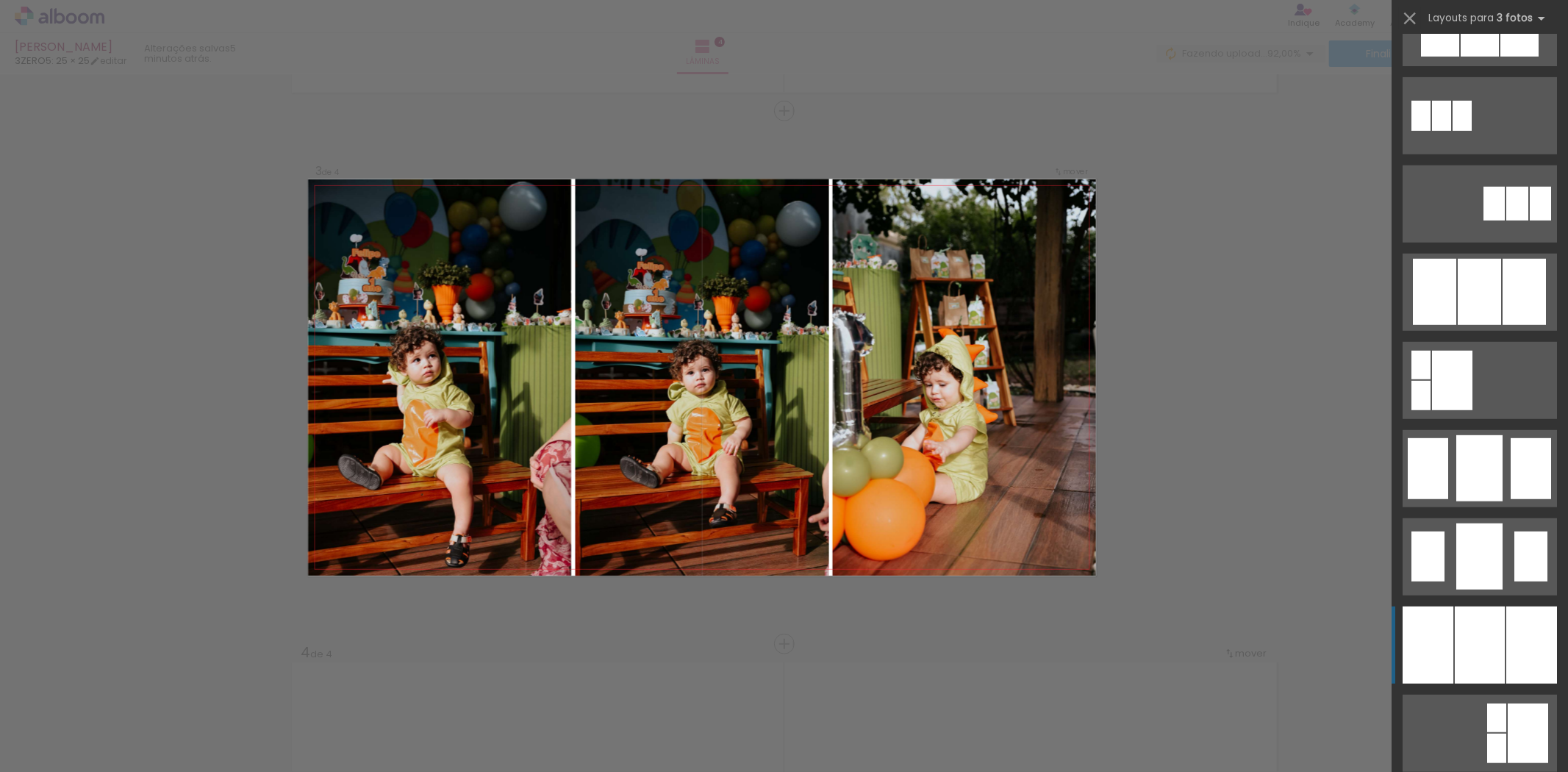
click at [1515, 629] on div at bounding box center [1531, 645] width 51 height 77
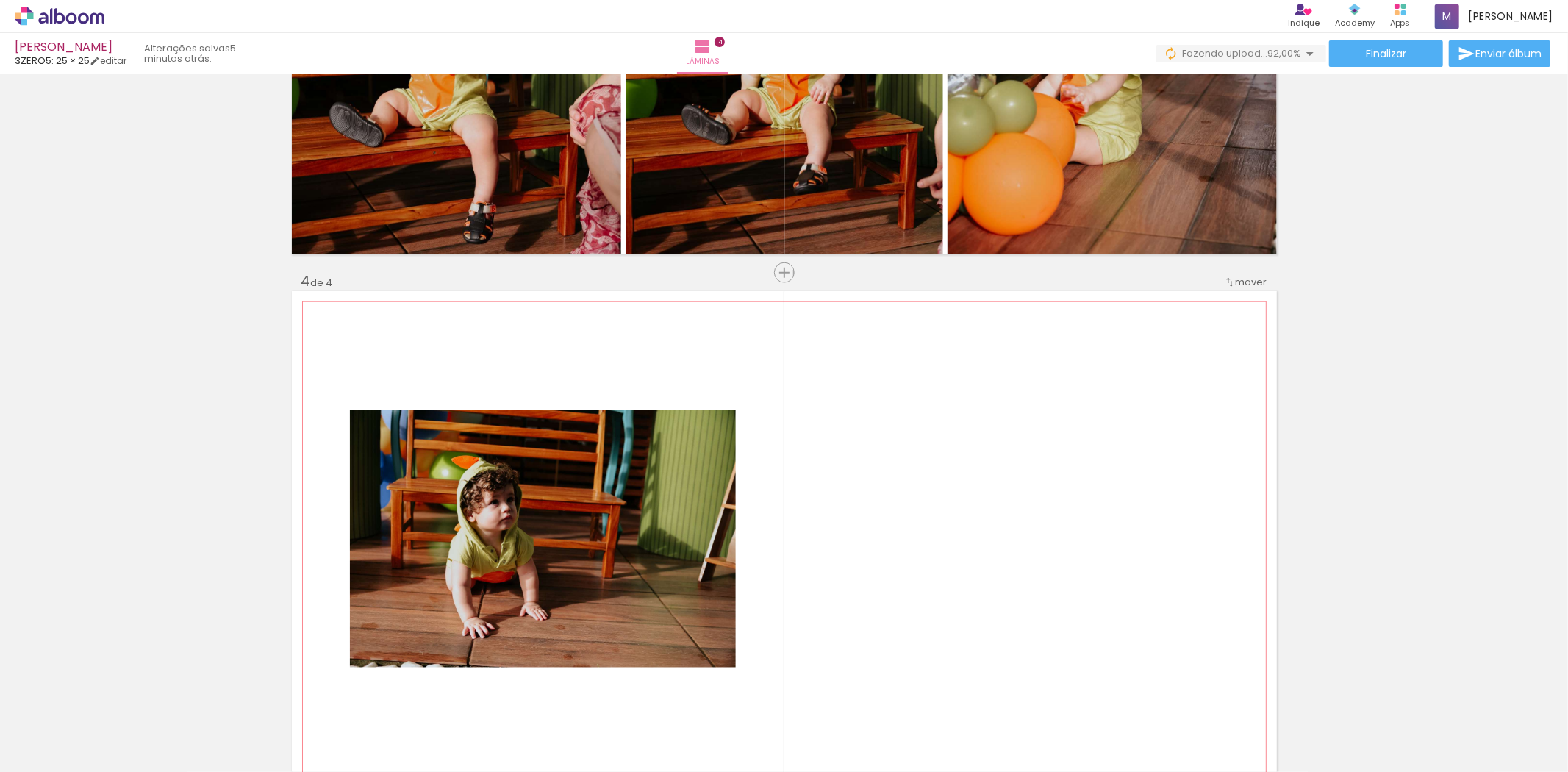
scroll to position [1461, 0]
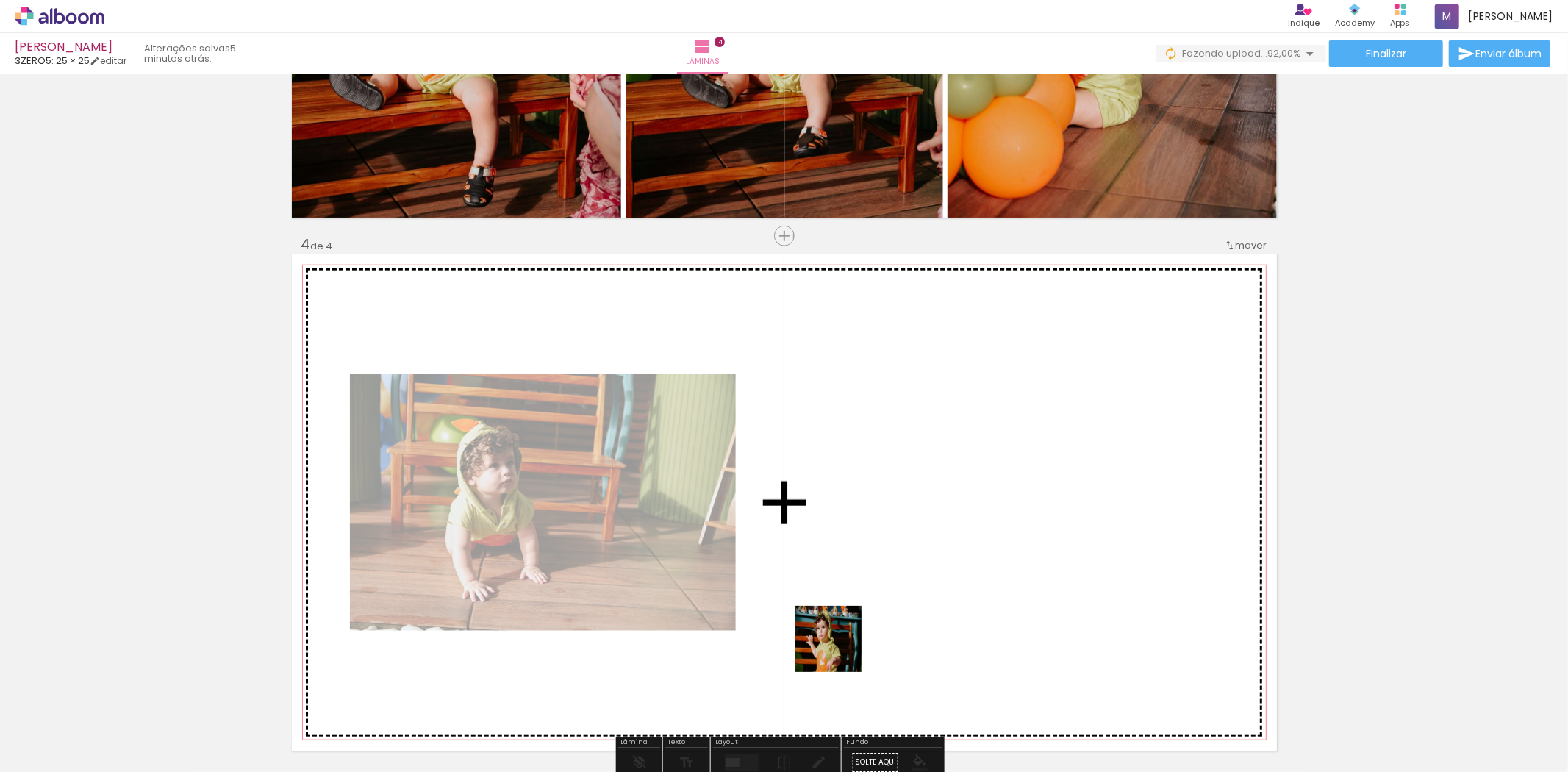
drag, startPoint x: 792, startPoint y: 728, endPoint x: 891, endPoint y: 546, distance: 207.2
click at [891, 546] on quentale-workspace at bounding box center [784, 386] width 1568 height 772
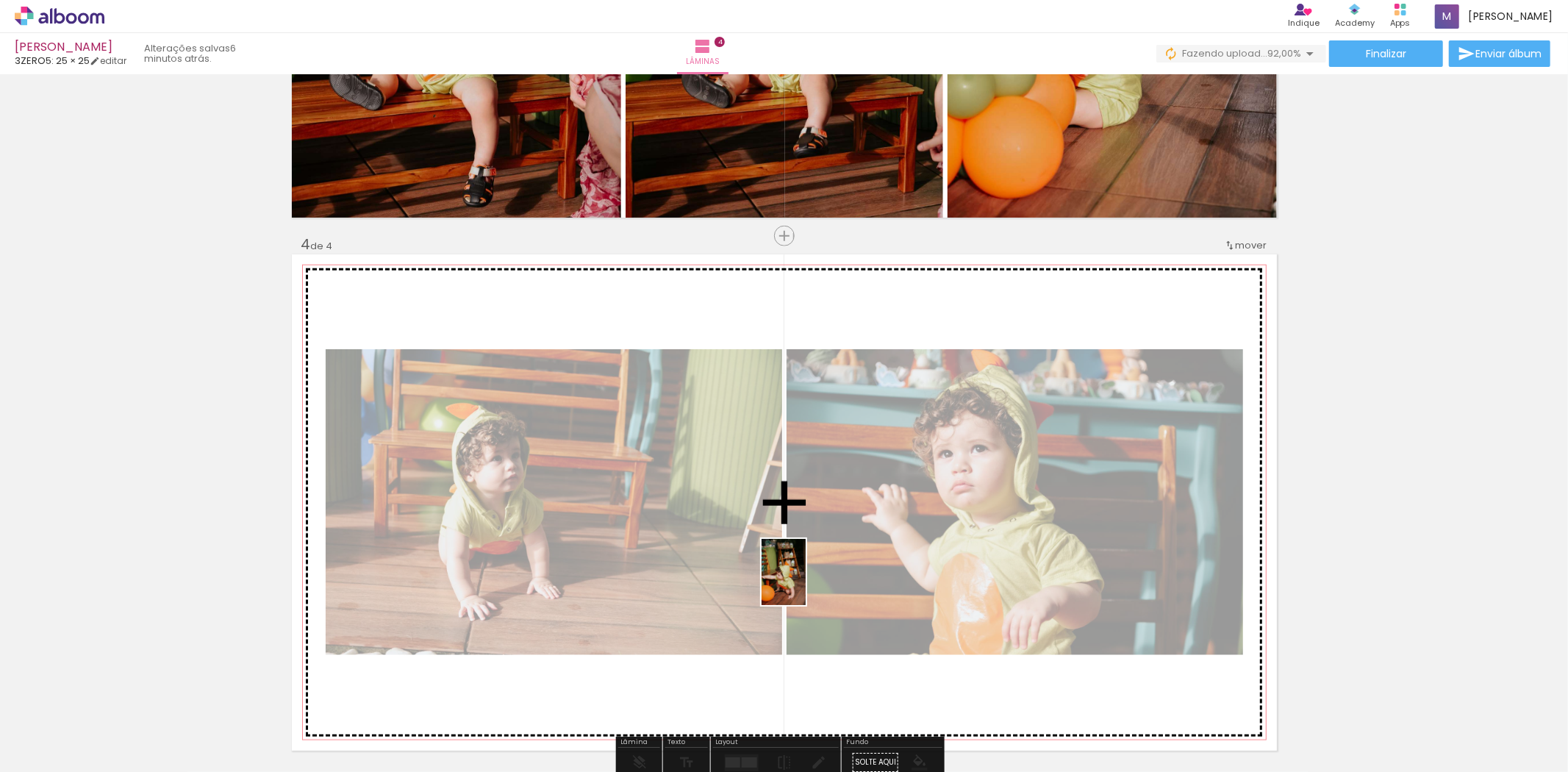
drag, startPoint x: 898, startPoint y: 743, endPoint x: 806, endPoint y: 583, distance: 184.6
click at [806, 583] on quentale-workspace at bounding box center [784, 386] width 1568 height 772
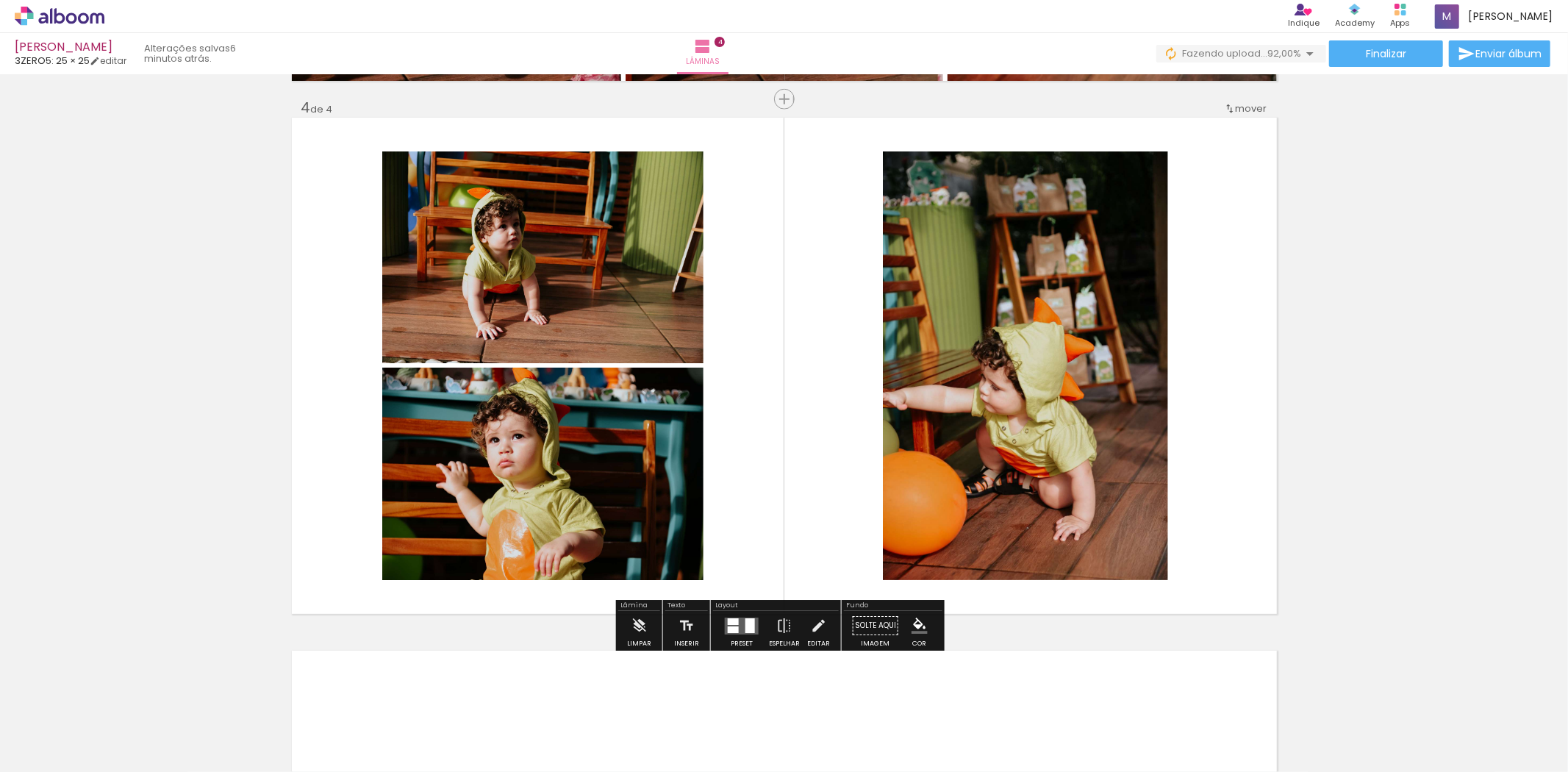
scroll to position [0, 706]
click at [740, 627] on quentale-layouter at bounding box center [742, 626] width 34 height 17
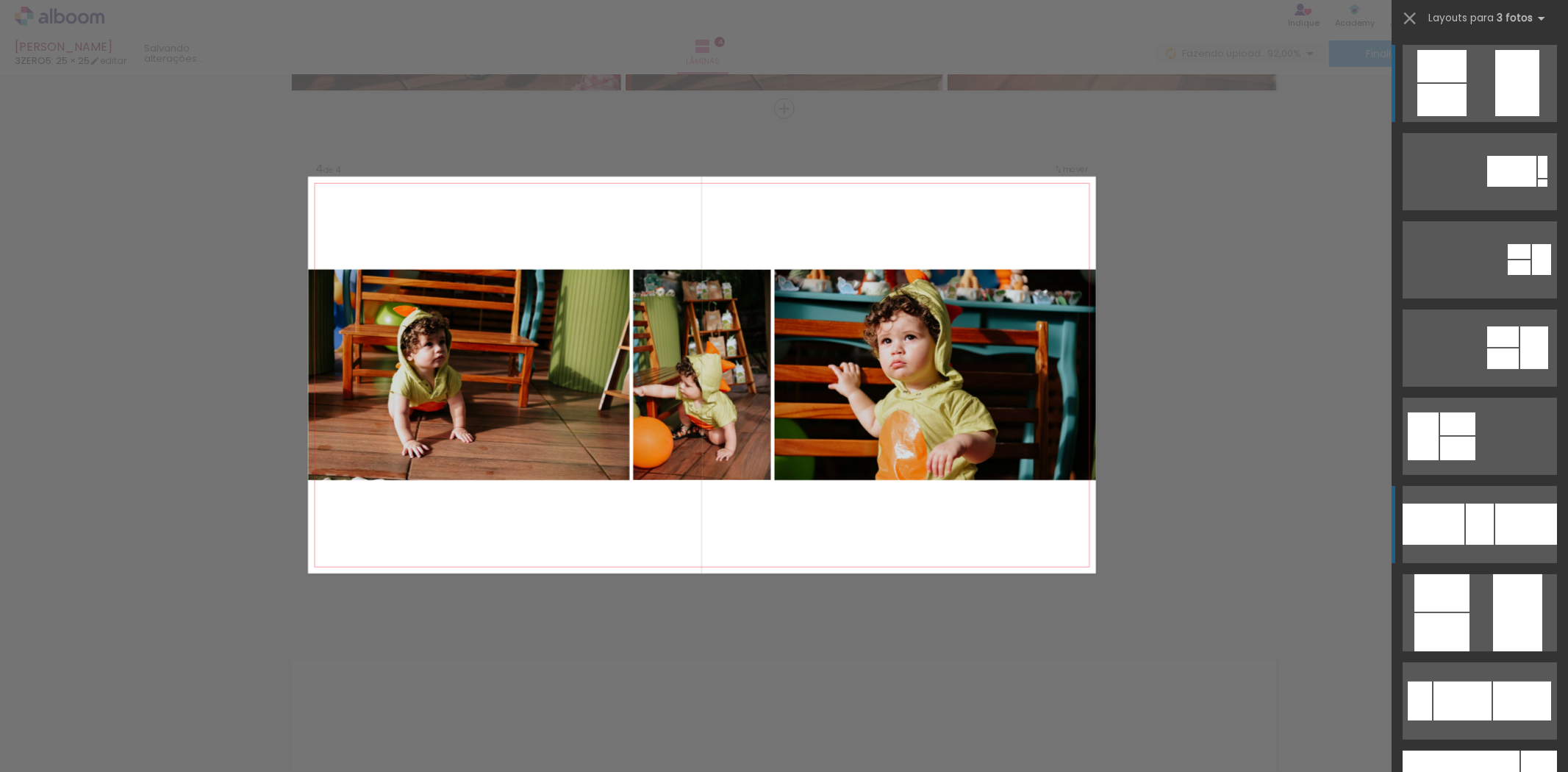
scroll to position [1586, 0]
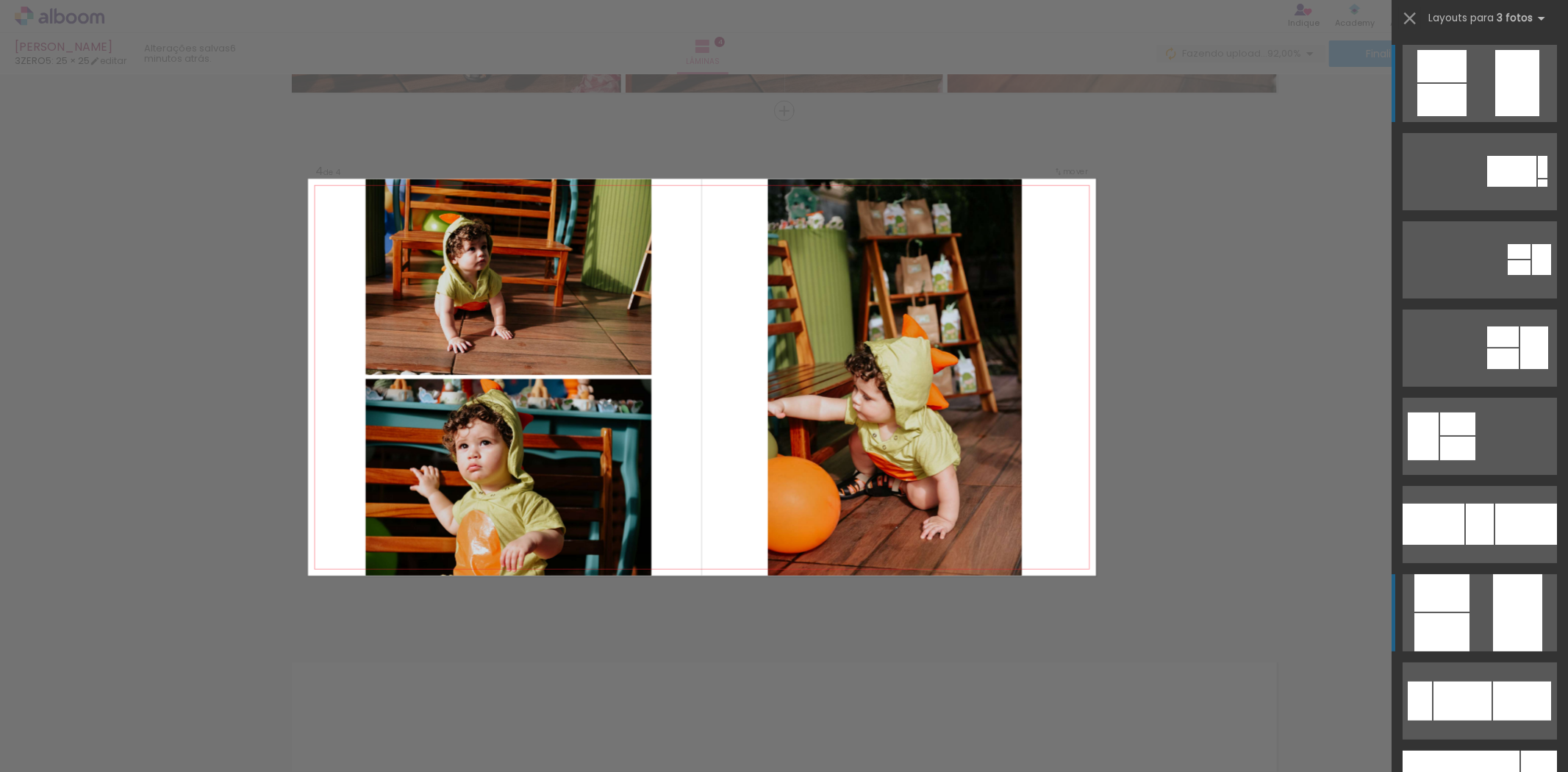
click at [1495, 545] on div at bounding box center [1526, 524] width 62 height 41
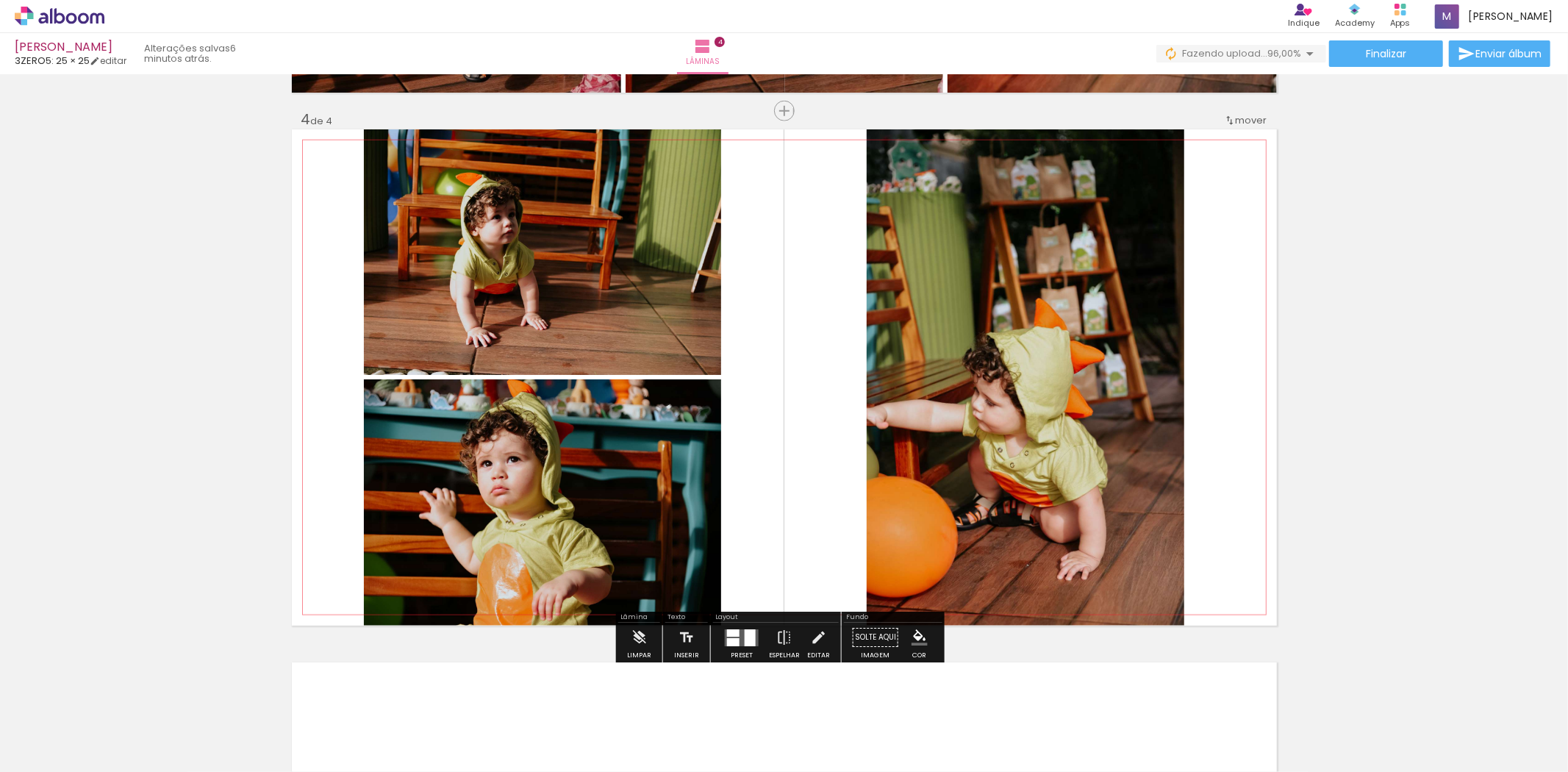
click at [997, 441] on quentale-photo at bounding box center [1025, 378] width 317 height 496
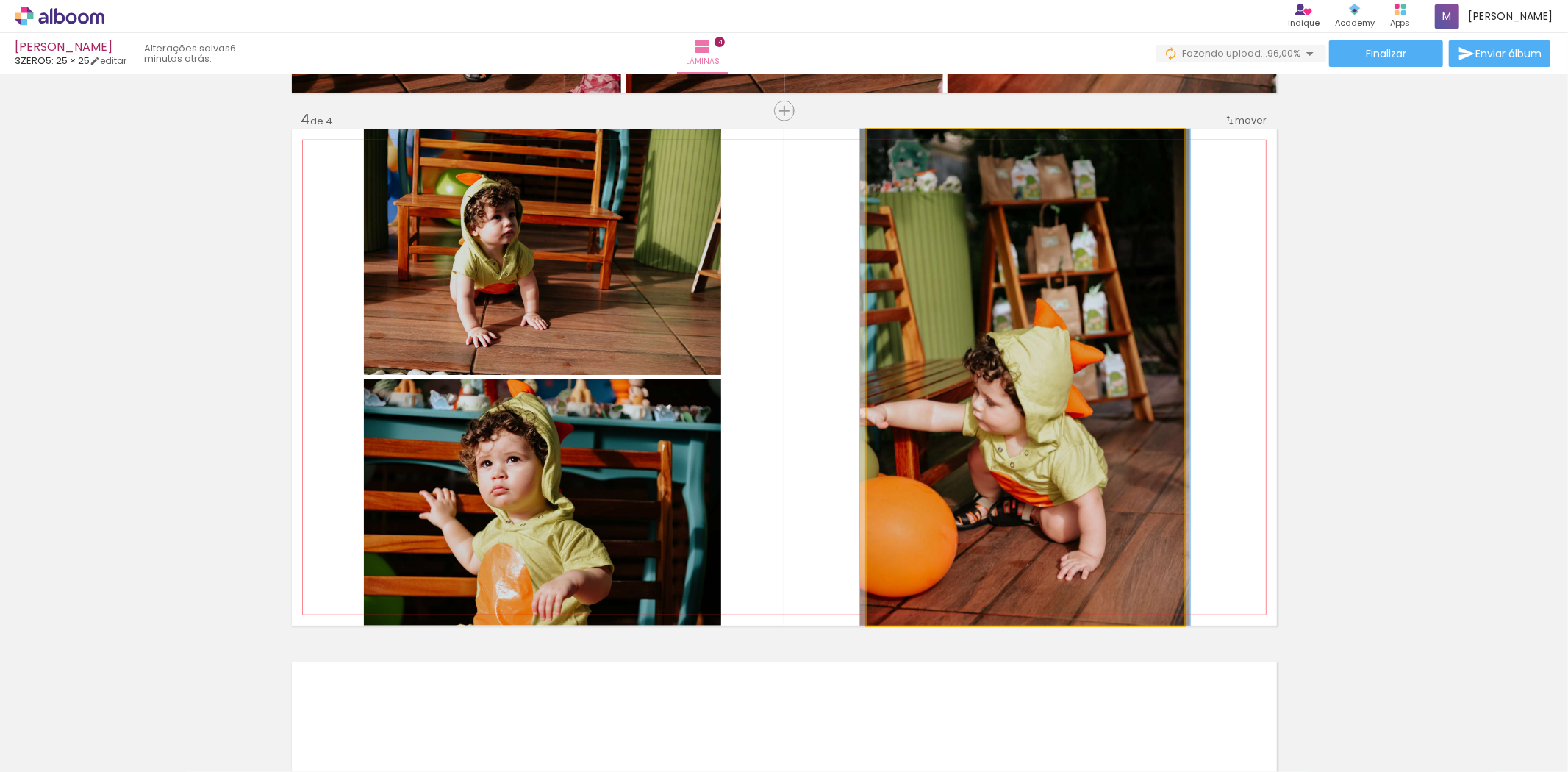
click at [997, 441] on quentale-photo at bounding box center [1025, 378] width 317 height 496
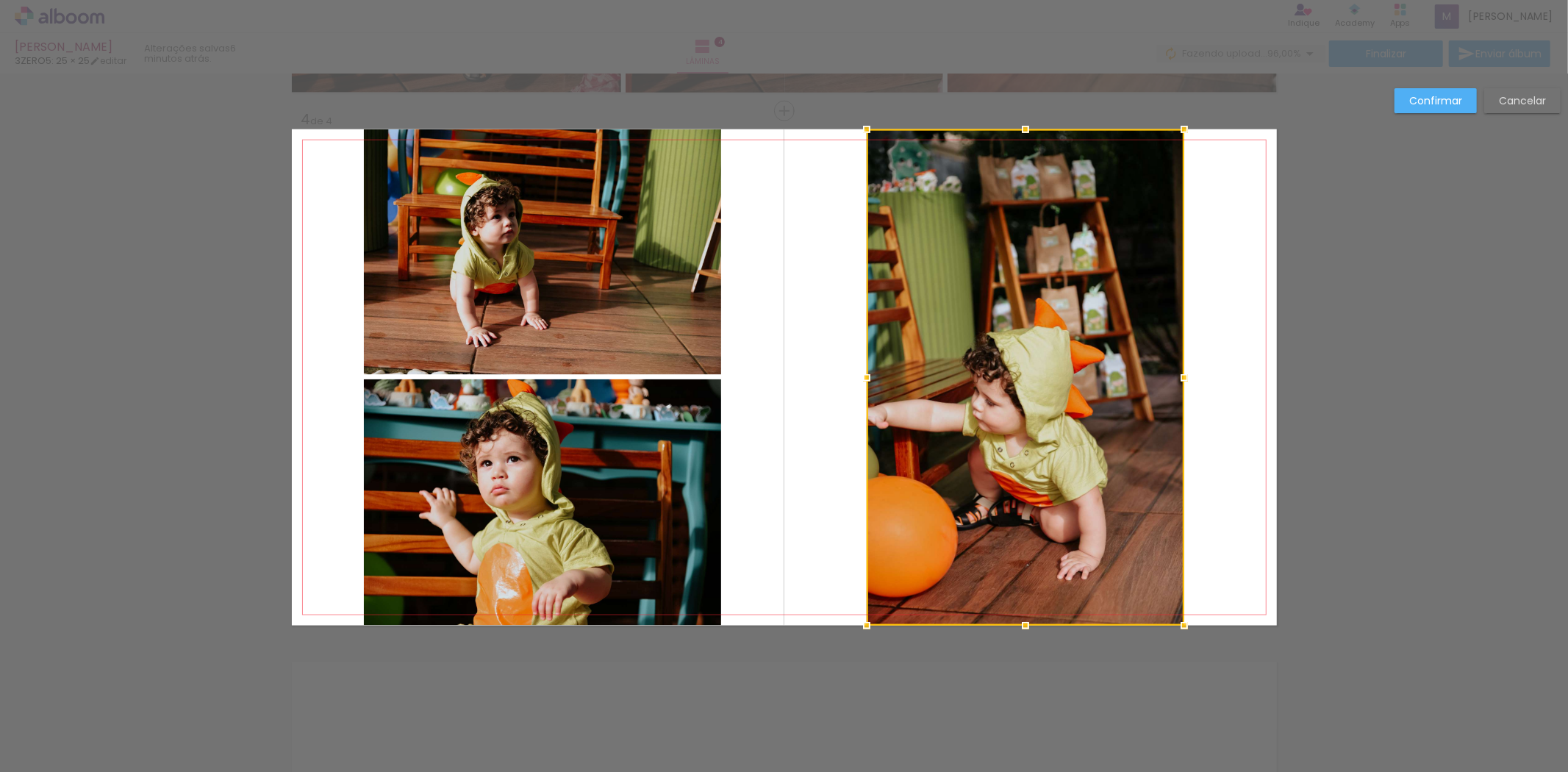
click at [1101, 419] on div at bounding box center [1025, 378] width 317 height 496
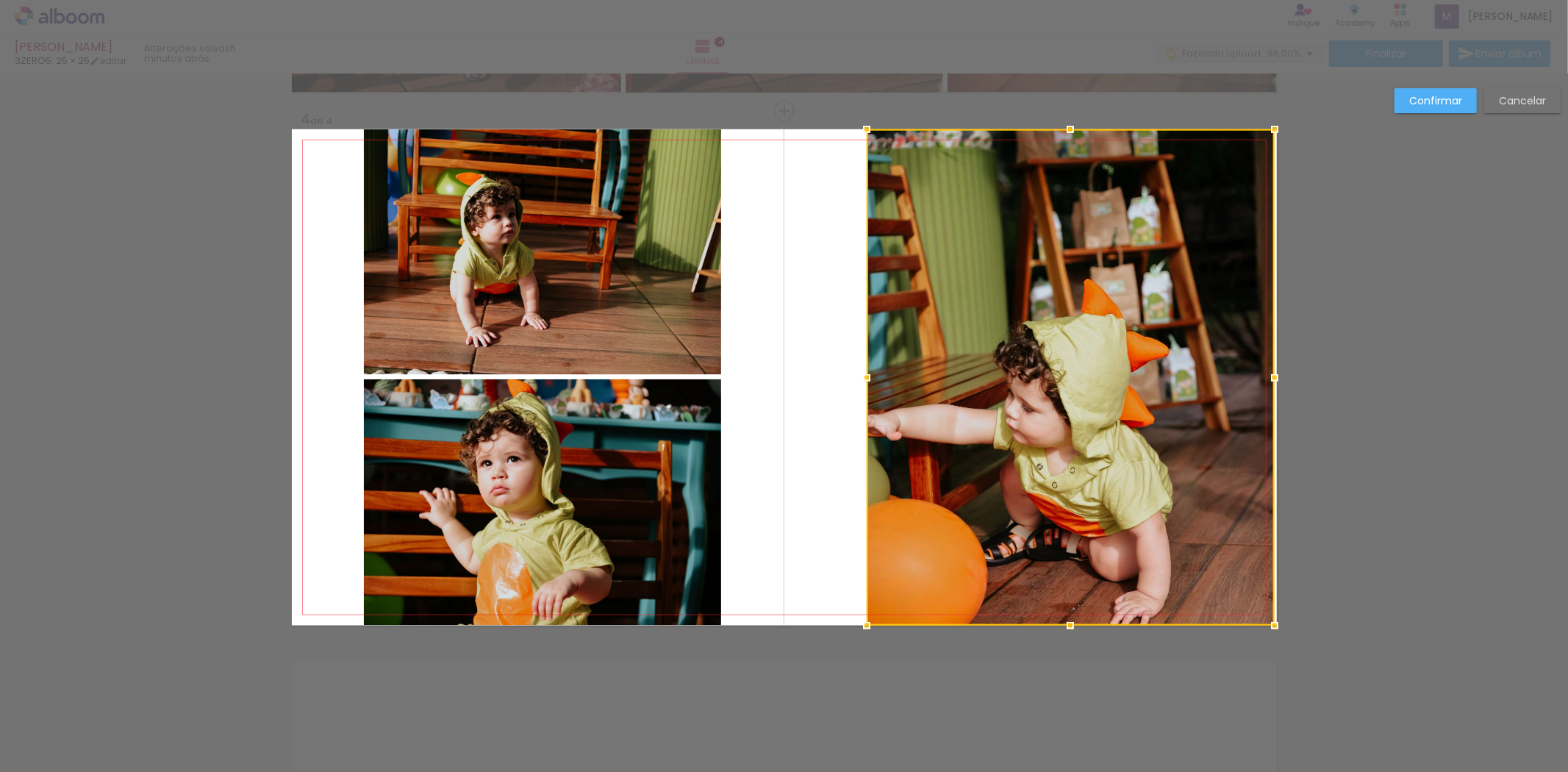
drag, startPoint x: 1180, startPoint y: 384, endPoint x: 1275, endPoint y: 384, distance: 95.0
click at [1275, 384] on div at bounding box center [1274, 378] width 29 height 29
click at [910, 394] on quentale-photo at bounding box center [1070, 378] width 407 height 496
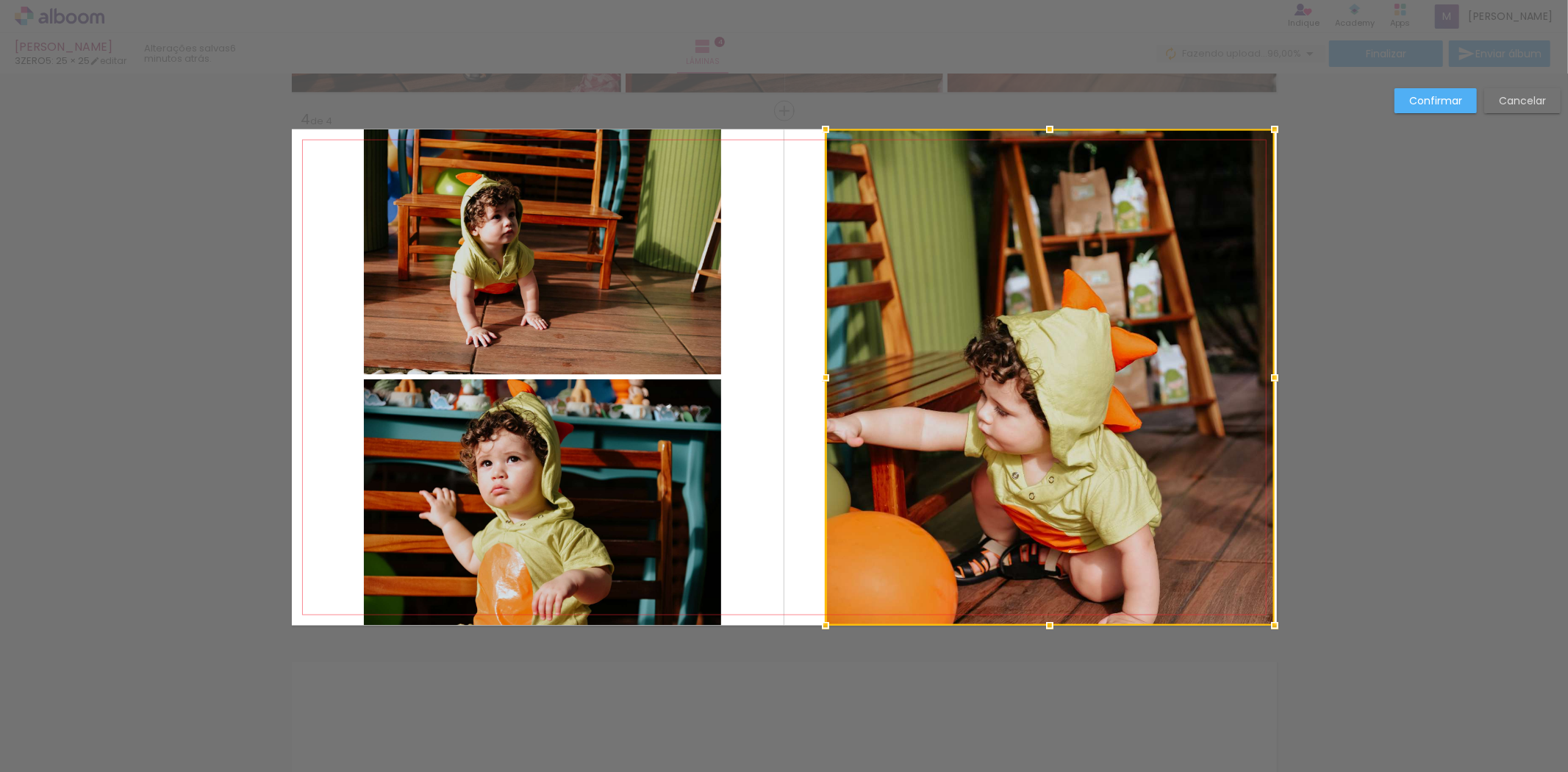
drag, startPoint x: 854, startPoint y: 375, endPoint x: 777, endPoint y: 378, distance: 77.1
click at [811, 378] on div at bounding box center [825, 378] width 29 height 29
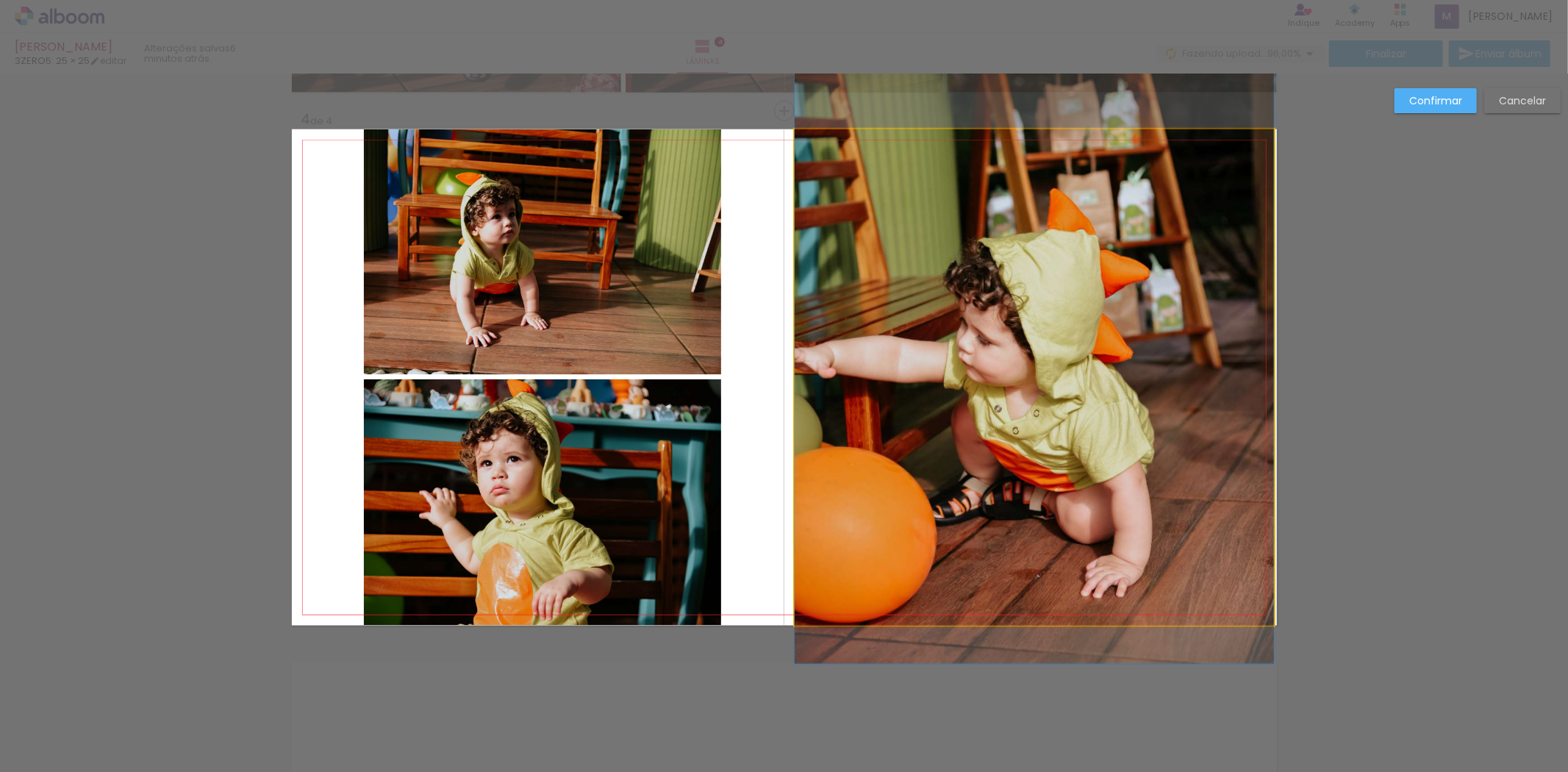
drag, startPoint x: 995, startPoint y: 468, endPoint x: 996, endPoint y: 394, distance: 74.0
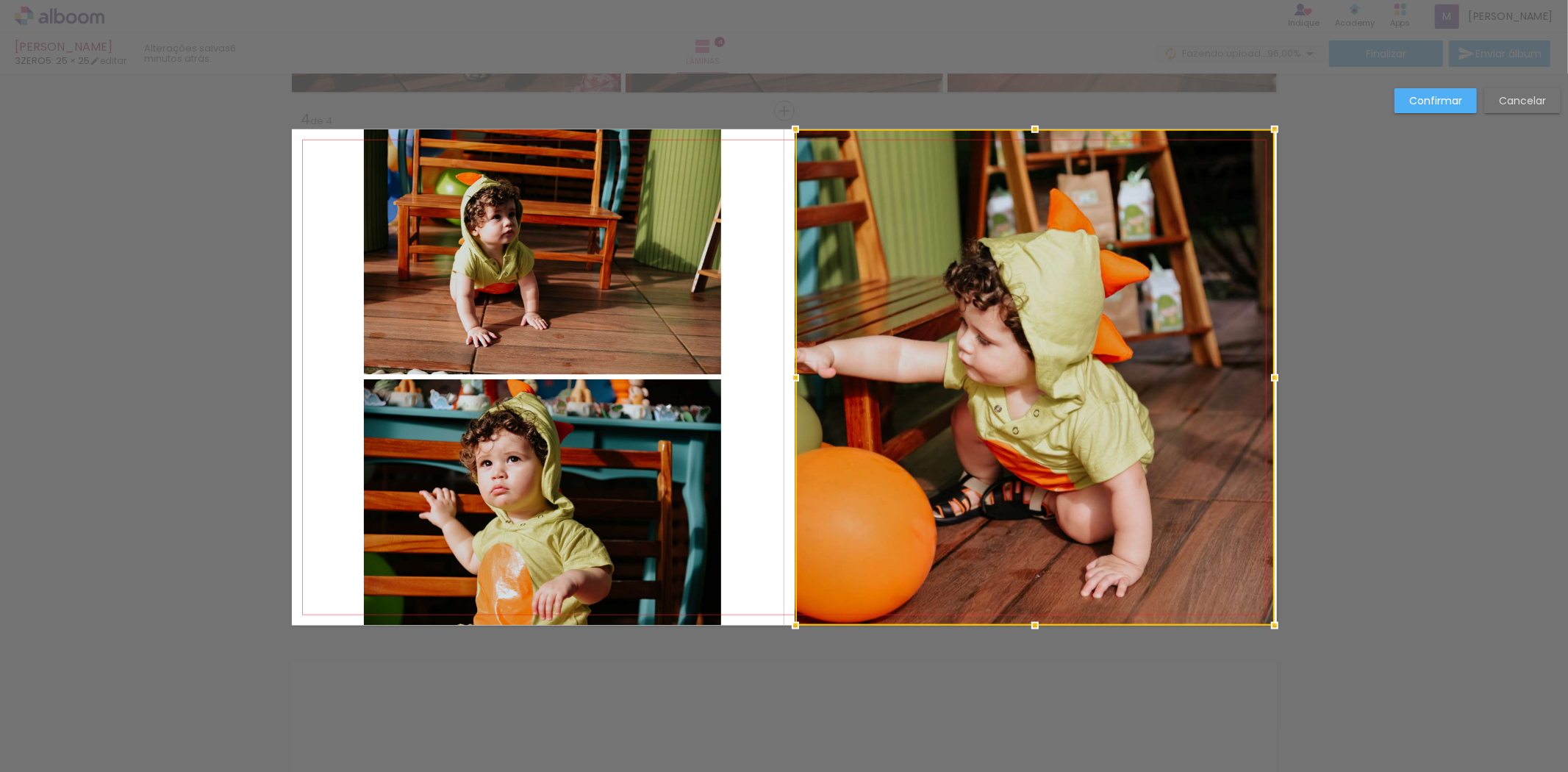
click at [1434, 108] on paper-button "Confirmar" at bounding box center [1436, 100] width 83 height 25
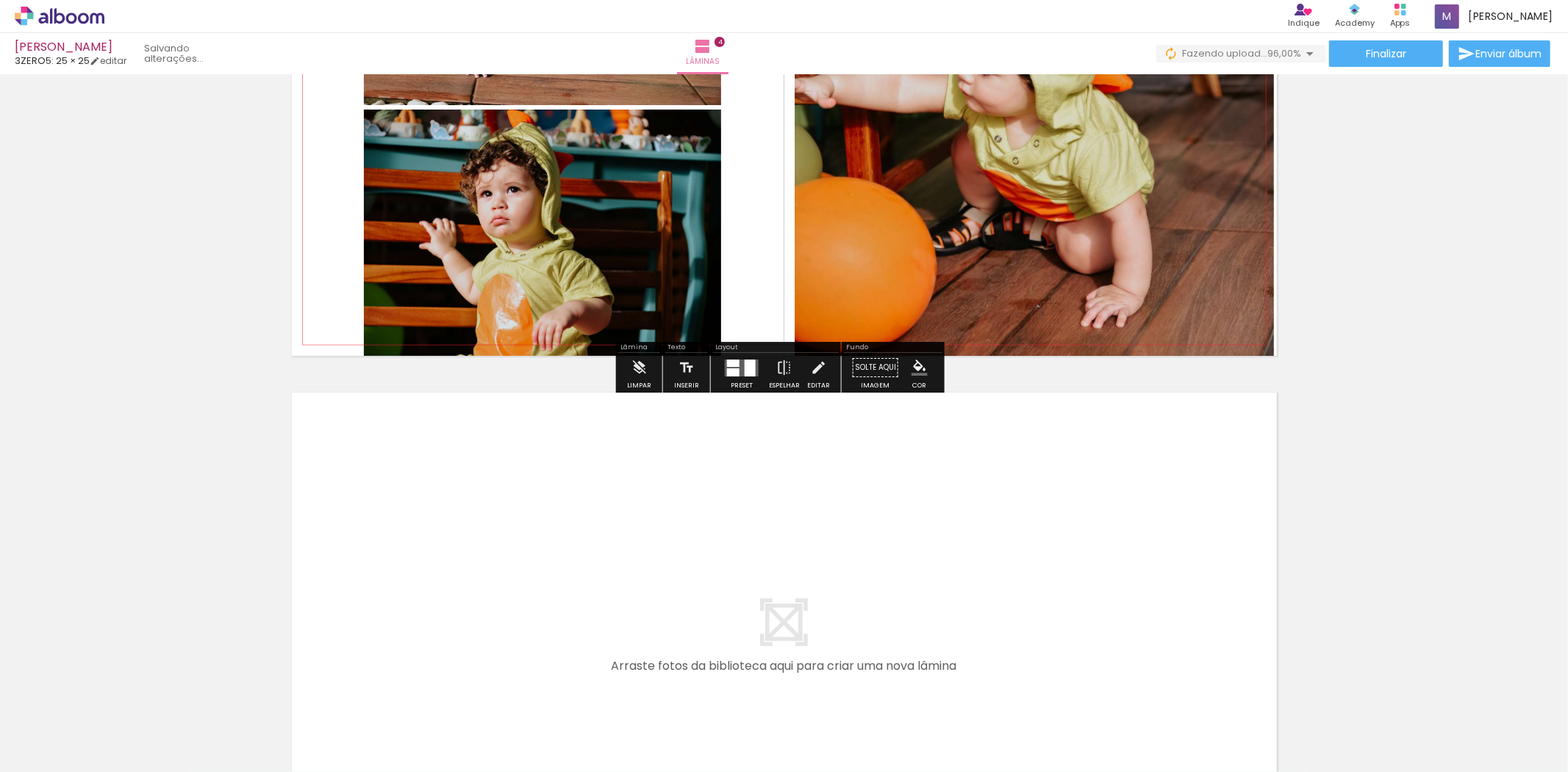
scroll to position [1859, 0]
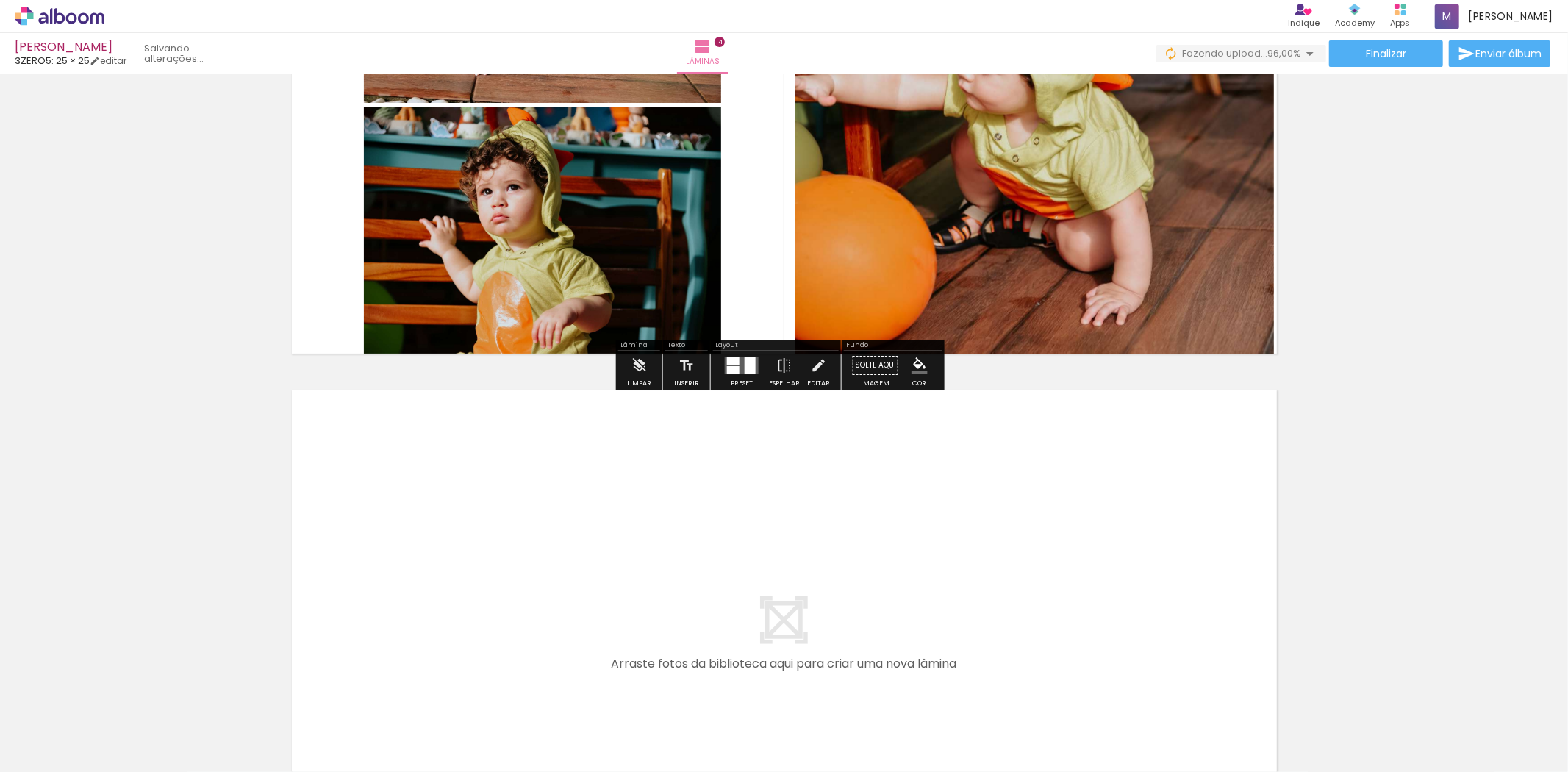
drag, startPoint x: 443, startPoint y: 719, endPoint x: 499, endPoint y: 539, distance: 188.5
click at [499, 539] on quentale-workspace at bounding box center [784, 386] width 1568 height 772
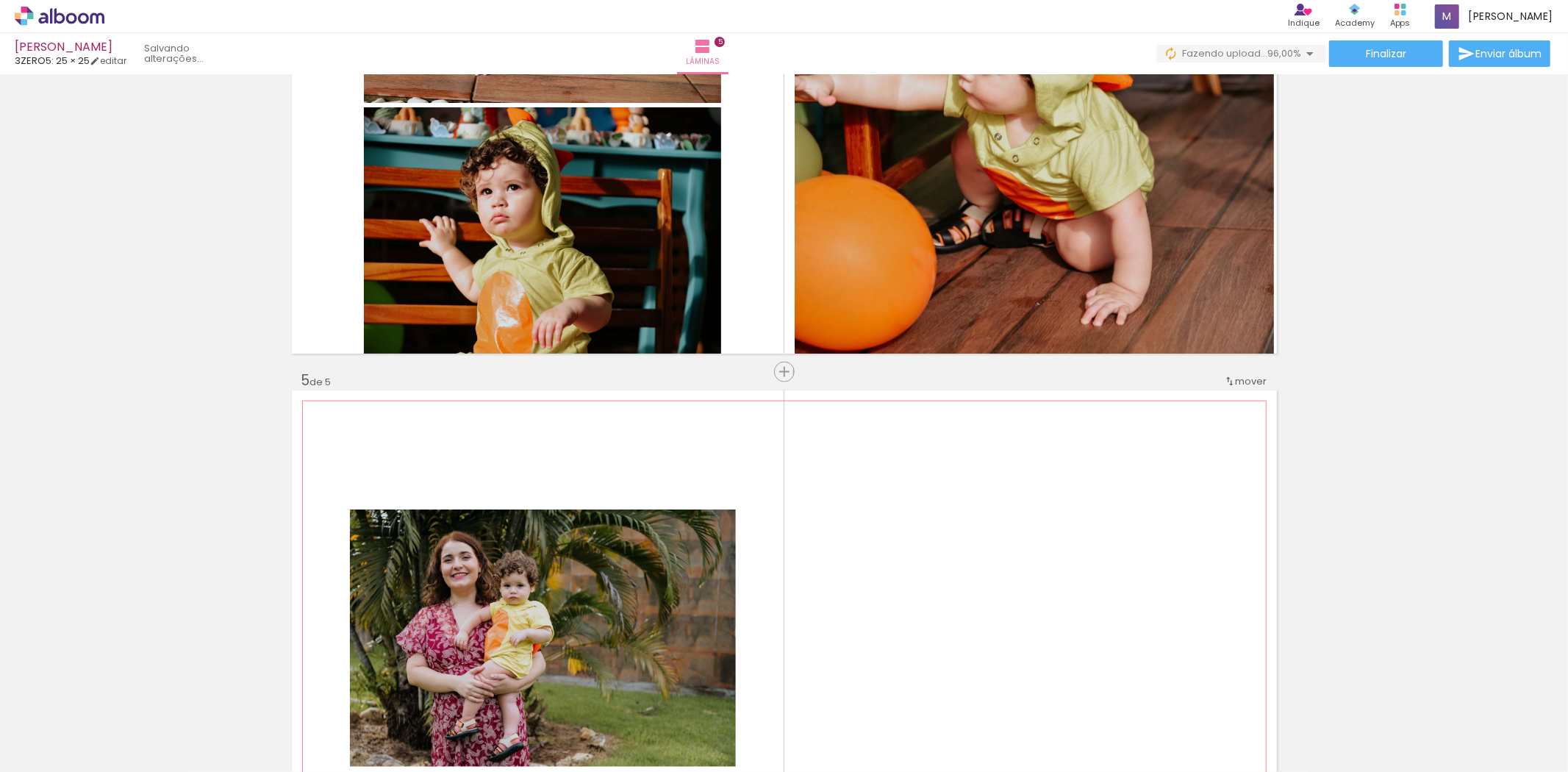
scroll to position [2120, 0]
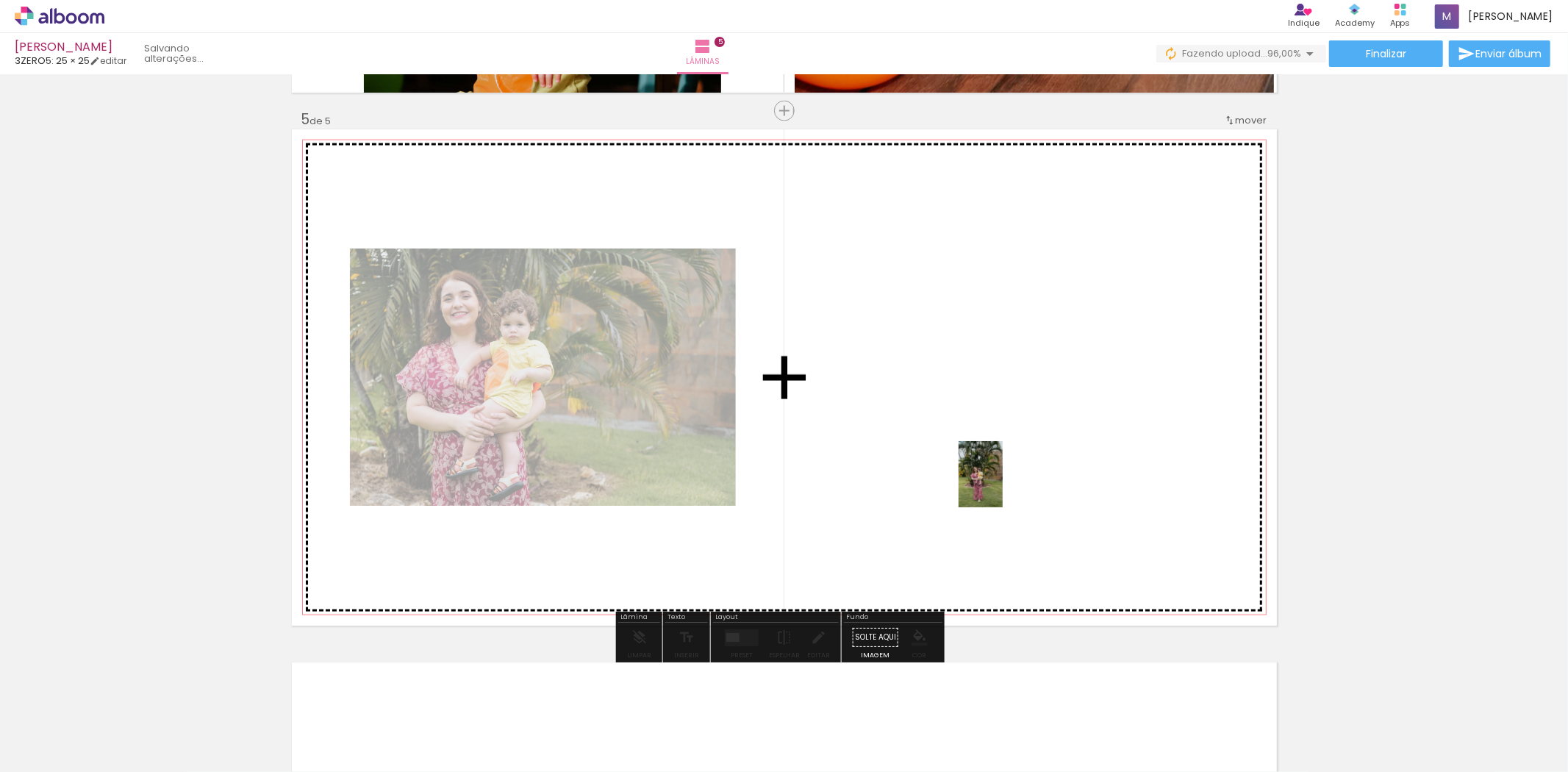
drag, startPoint x: 733, startPoint y: 635, endPoint x: 1004, endPoint y: 486, distance: 309.3
click at [1004, 486] on quentale-workspace at bounding box center [784, 386] width 1568 height 772
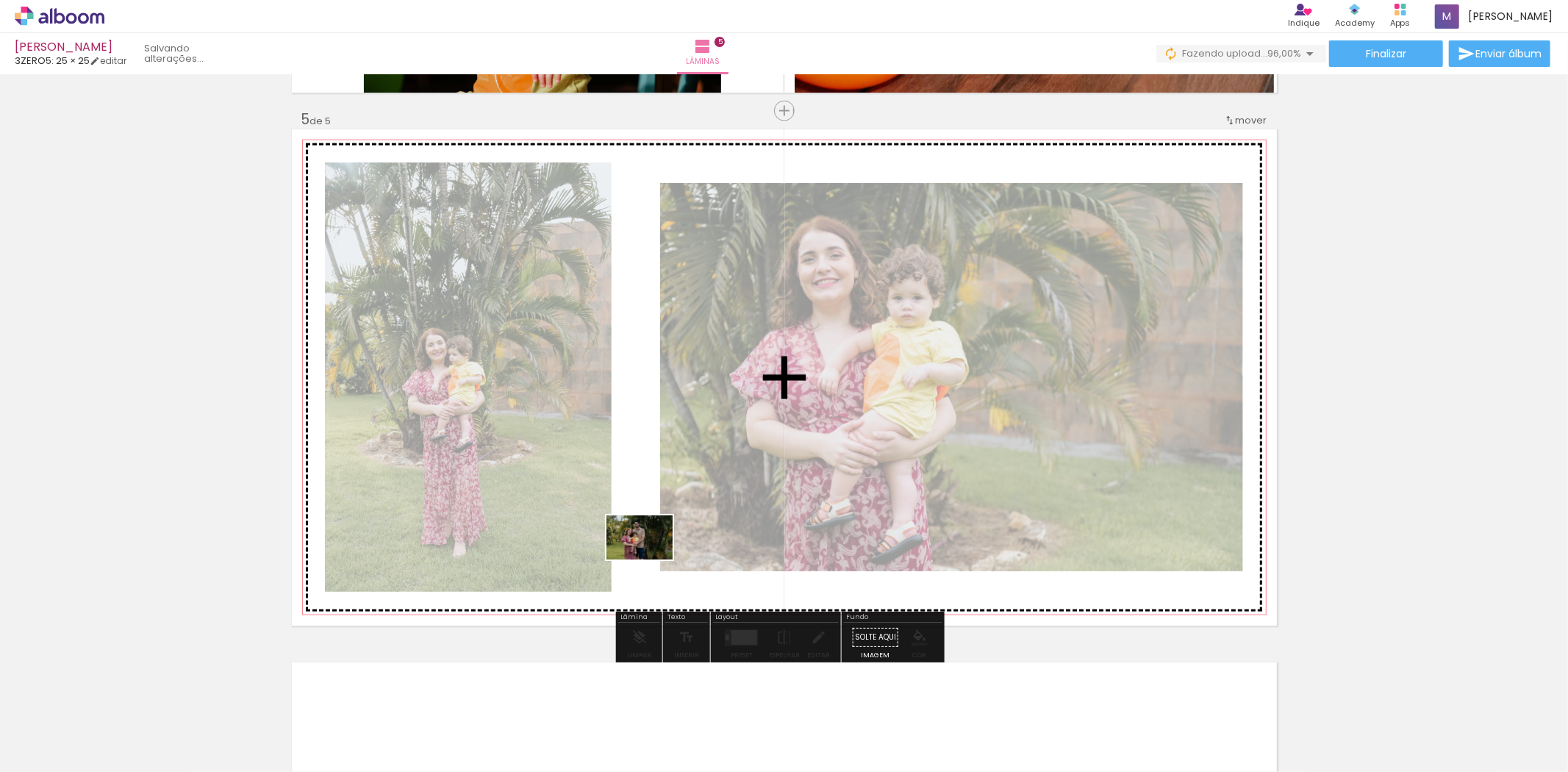
drag, startPoint x: 597, startPoint y: 728, endPoint x: 651, endPoint y: 560, distance: 176.5
click at [651, 560] on quentale-workspace at bounding box center [784, 386] width 1568 height 772
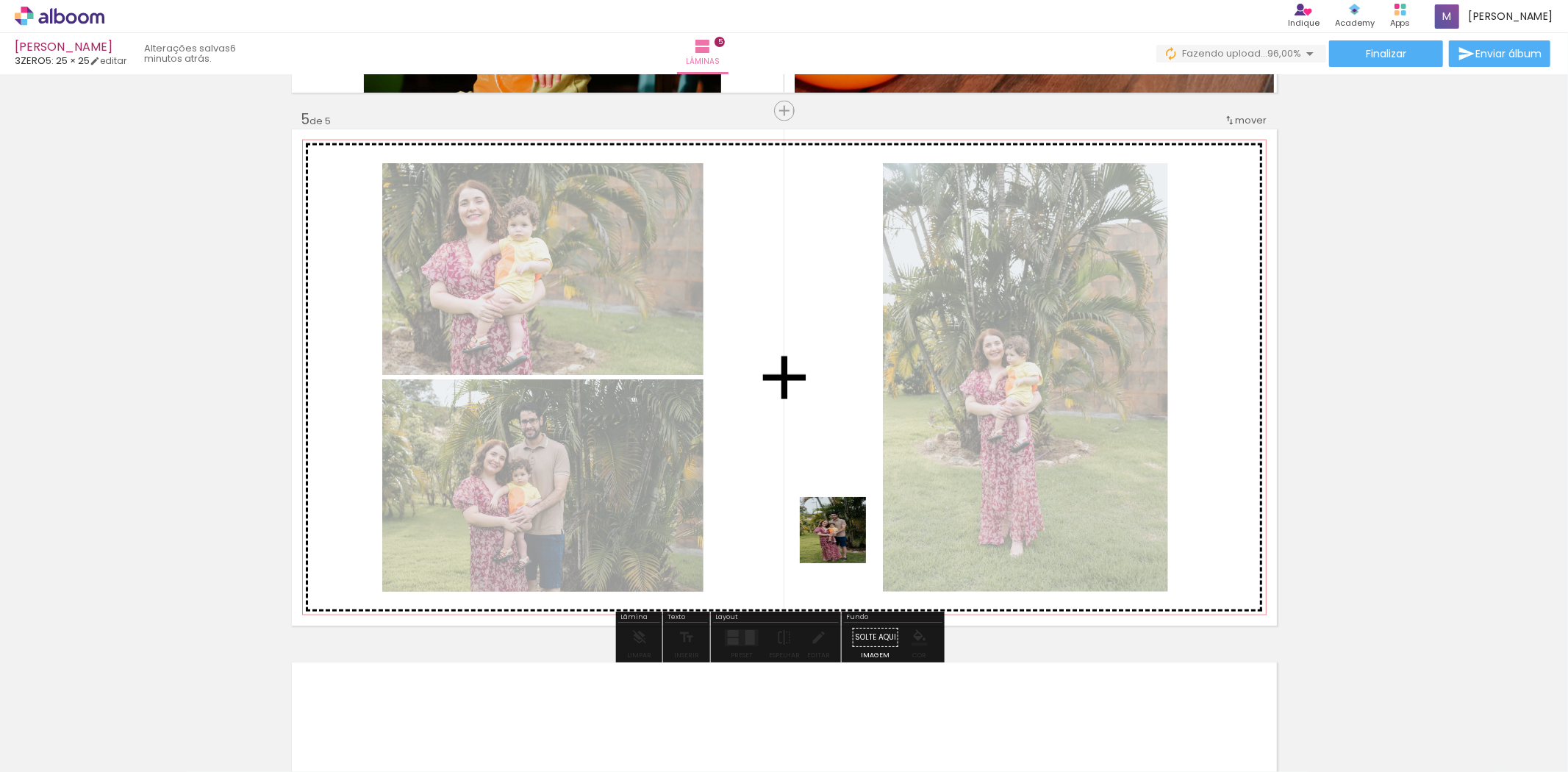
drag, startPoint x: 683, startPoint y: 747, endPoint x: 831, endPoint y: 568, distance: 232.3
click at [856, 519] on quentale-workspace at bounding box center [784, 386] width 1568 height 772
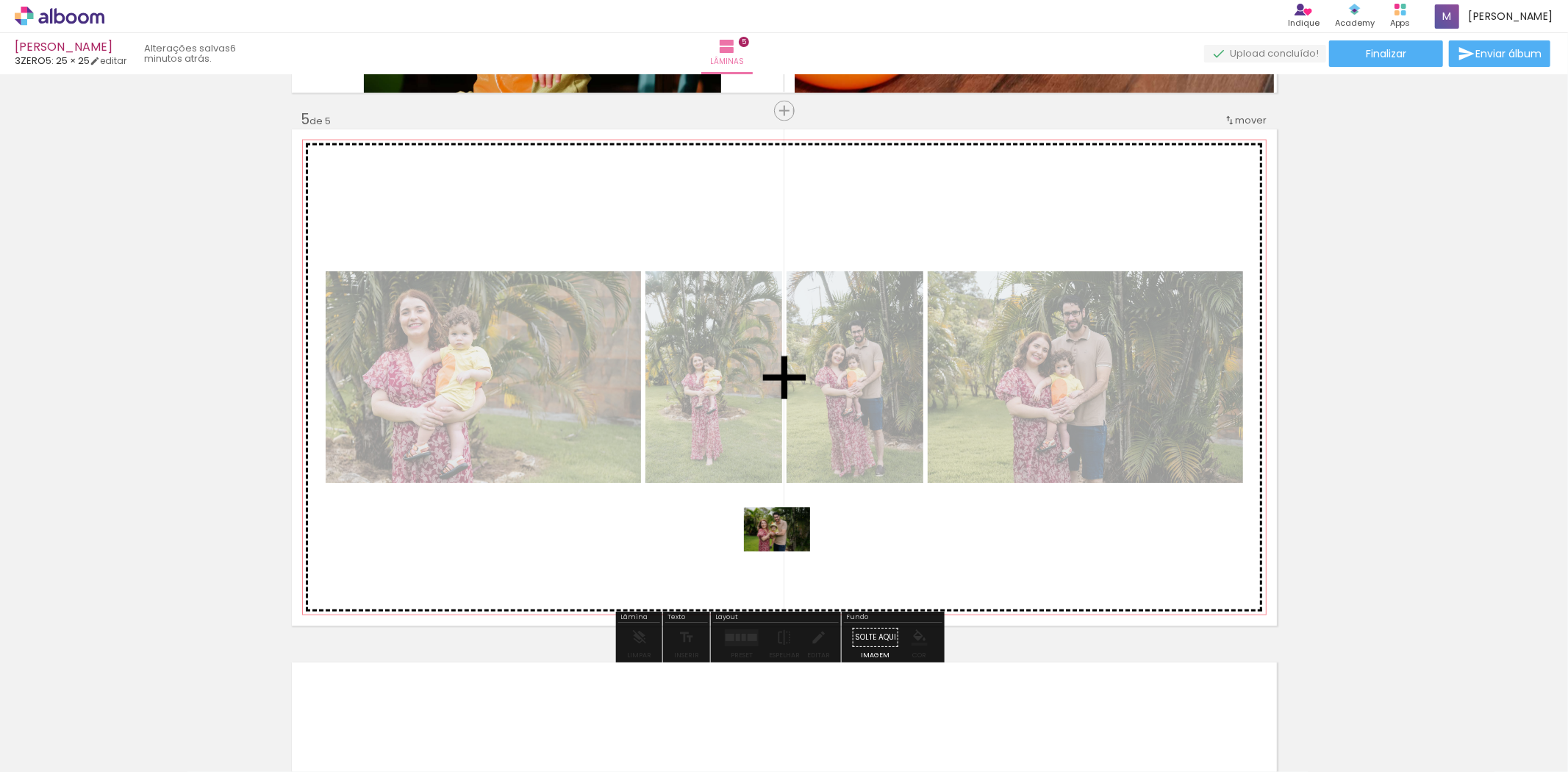
drag, startPoint x: 757, startPoint y: 733, endPoint x: 812, endPoint y: 656, distance: 94.6
click at [788, 548] on quentale-workspace at bounding box center [784, 386] width 1568 height 772
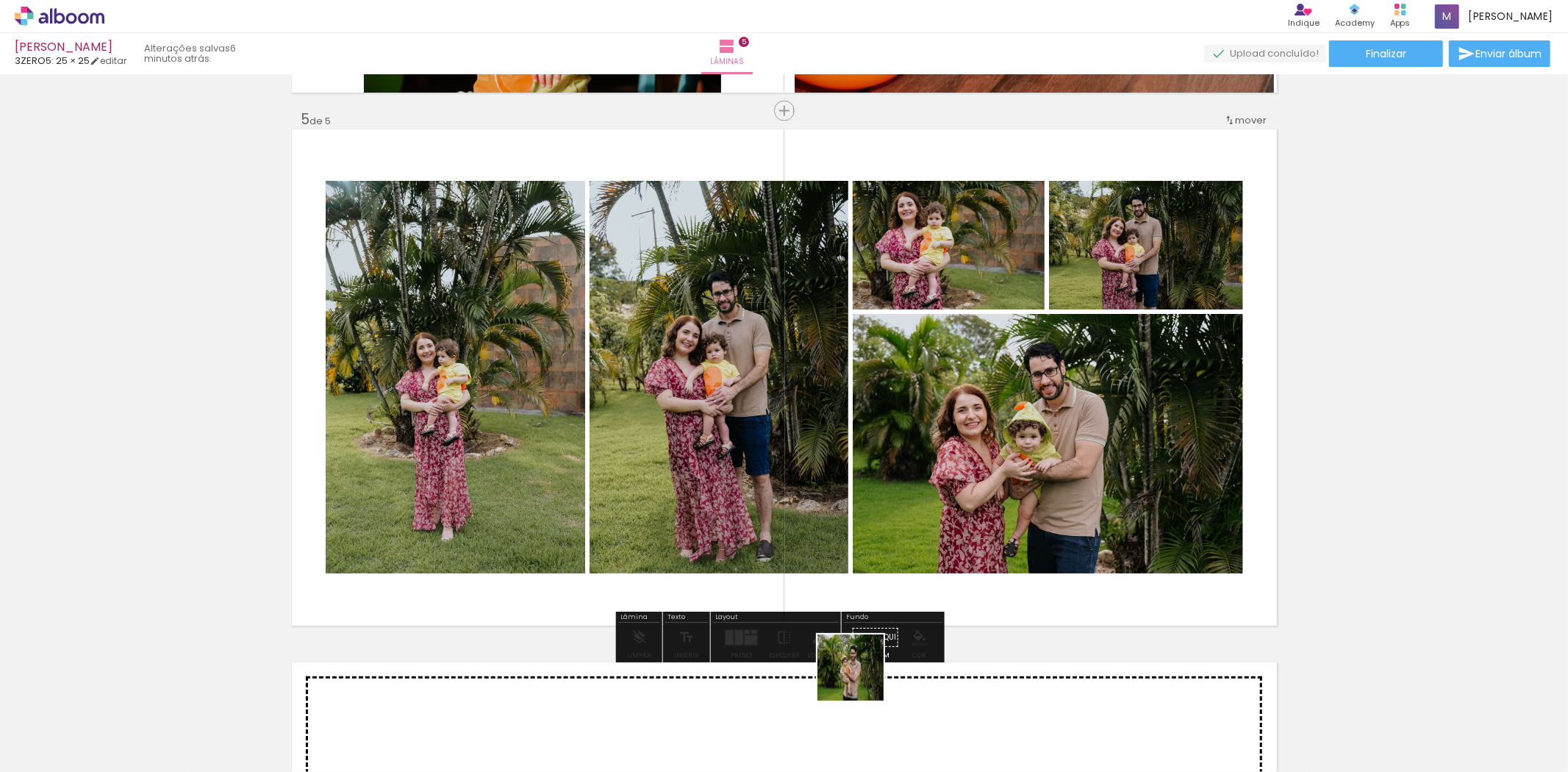
drag, startPoint x: 833, startPoint y: 724, endPoint x: 973, endPoint y: 579, distance: 201.6
click at [973, 579] on quentale-workspace at bounding box center [784, 386] width 1568 height 772
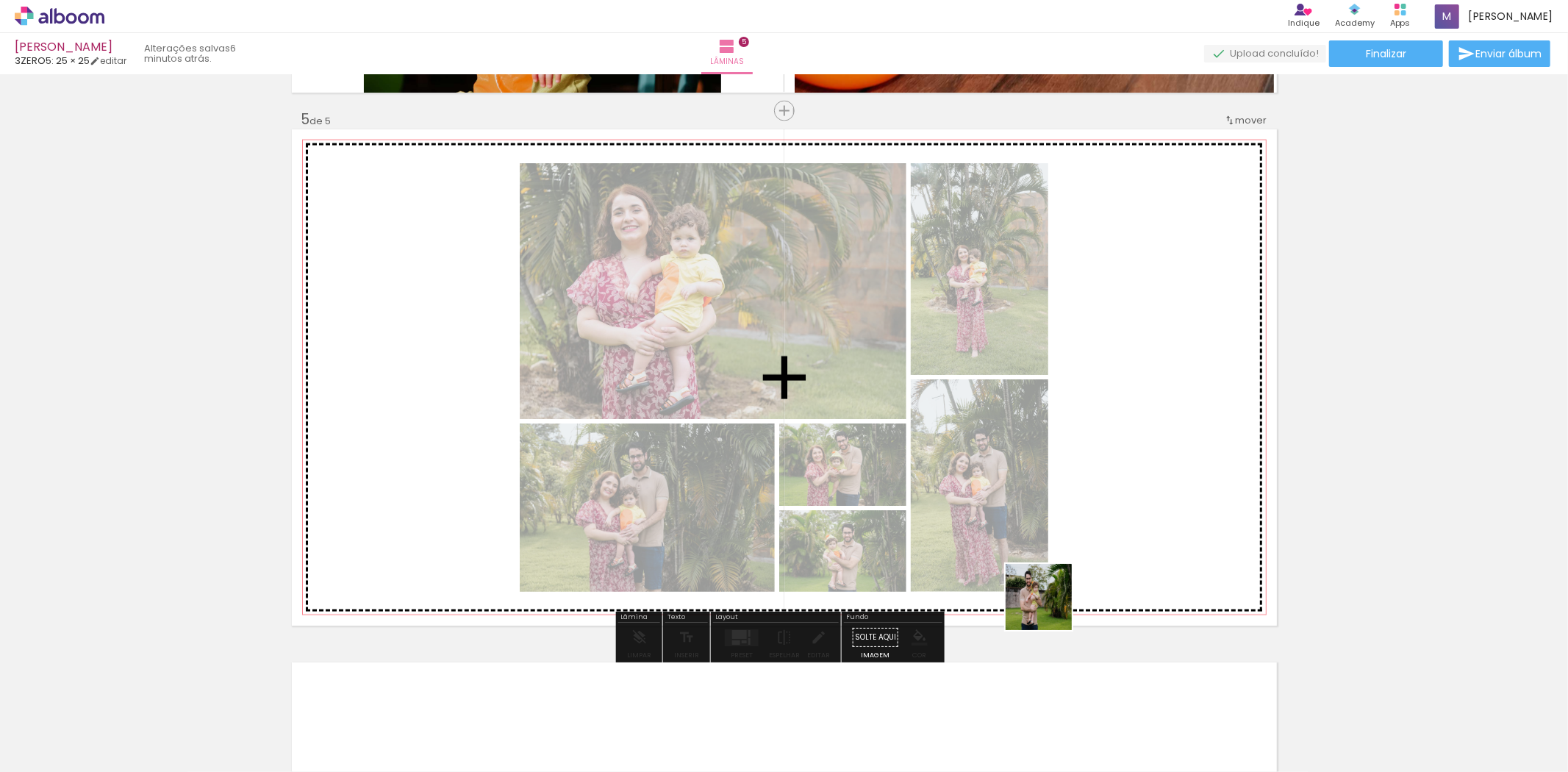
drag, startPoint x: 1050, startPoint y: 608, endPoint x: 1153, endPoint y: 527, distance: 131.0
click at [1153, 527] on quentale-workspace at bounding box center [784, 386] width 1568 height 772
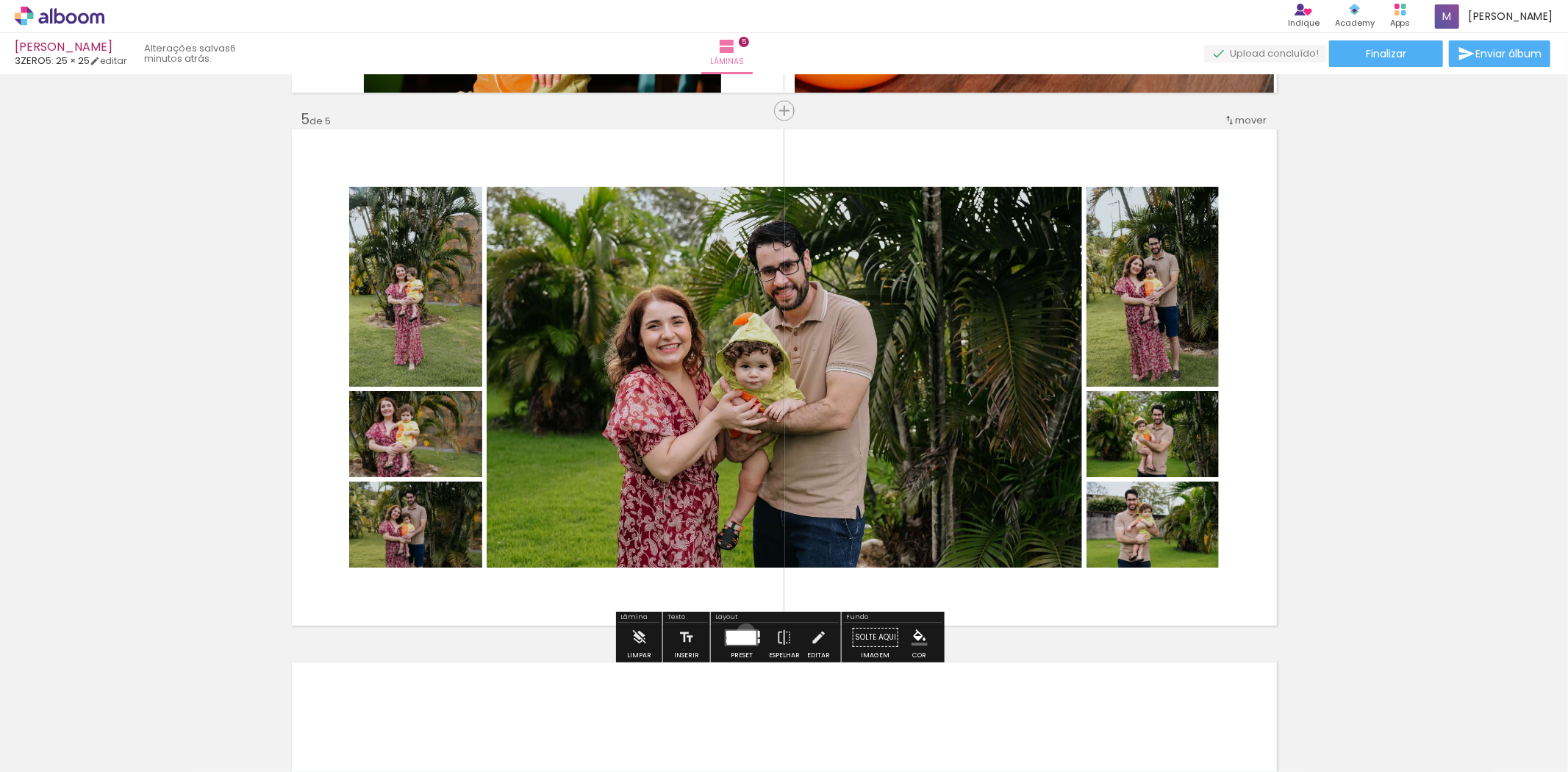
click at [743, 632] on div at bounding box center [741, 638] width 29 height 14
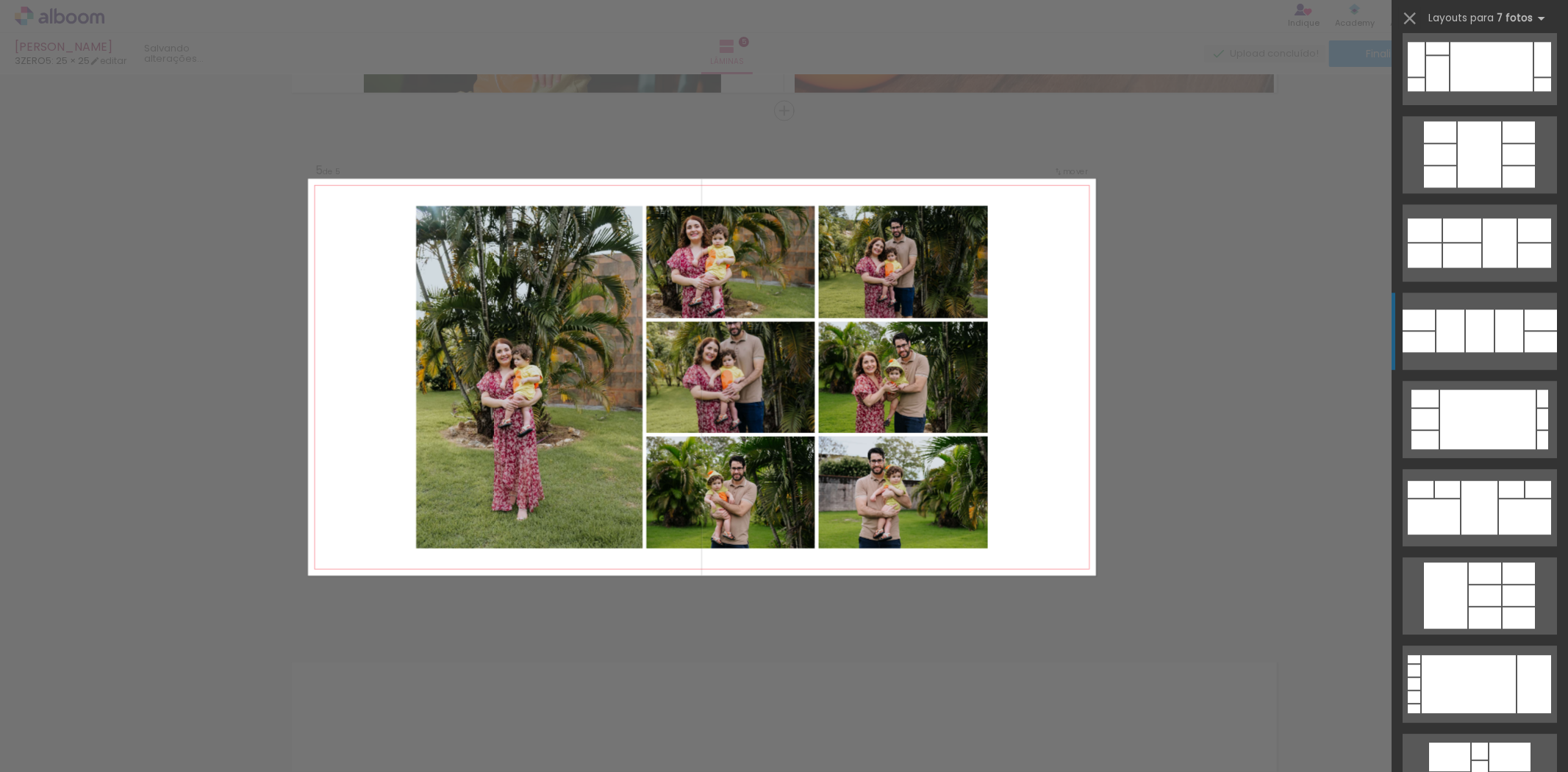
scroll to position [3513, 0]
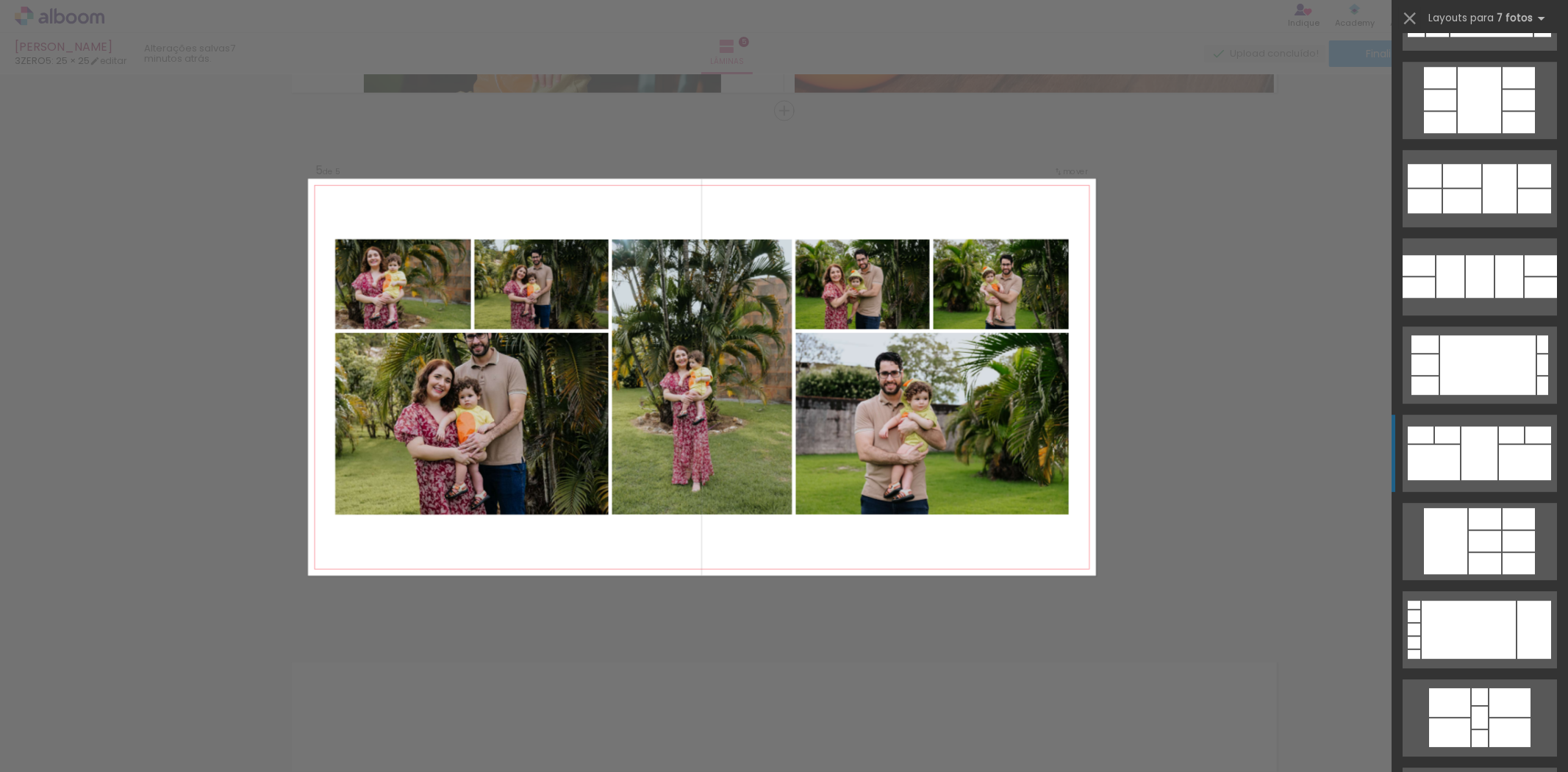
click at [1489, 394] on div at bounding box center [1488, 364] width 96 height 59
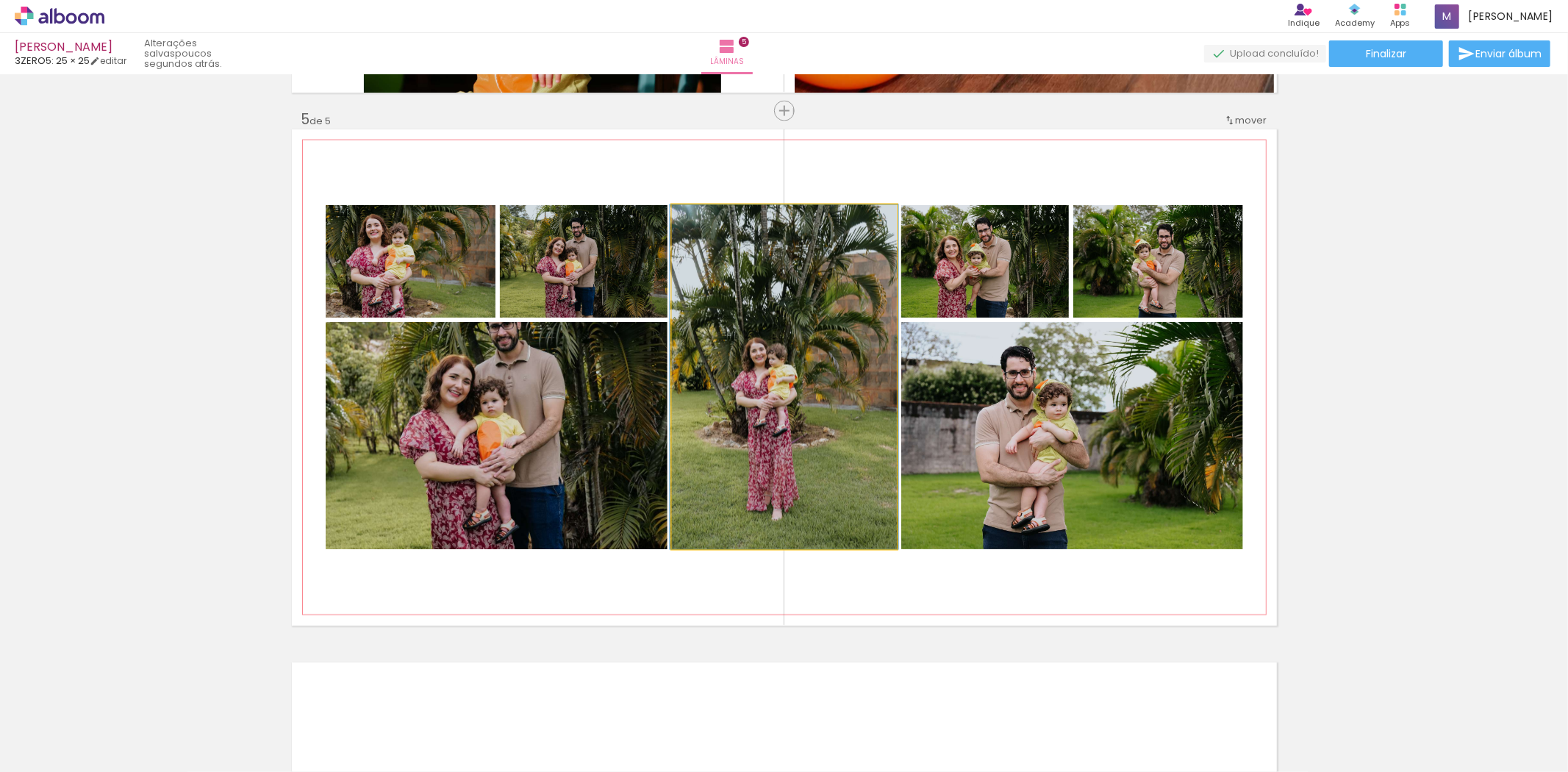
click at [780, 291] on quentale-photo at bounding box center [785, 377] width 225 height 344
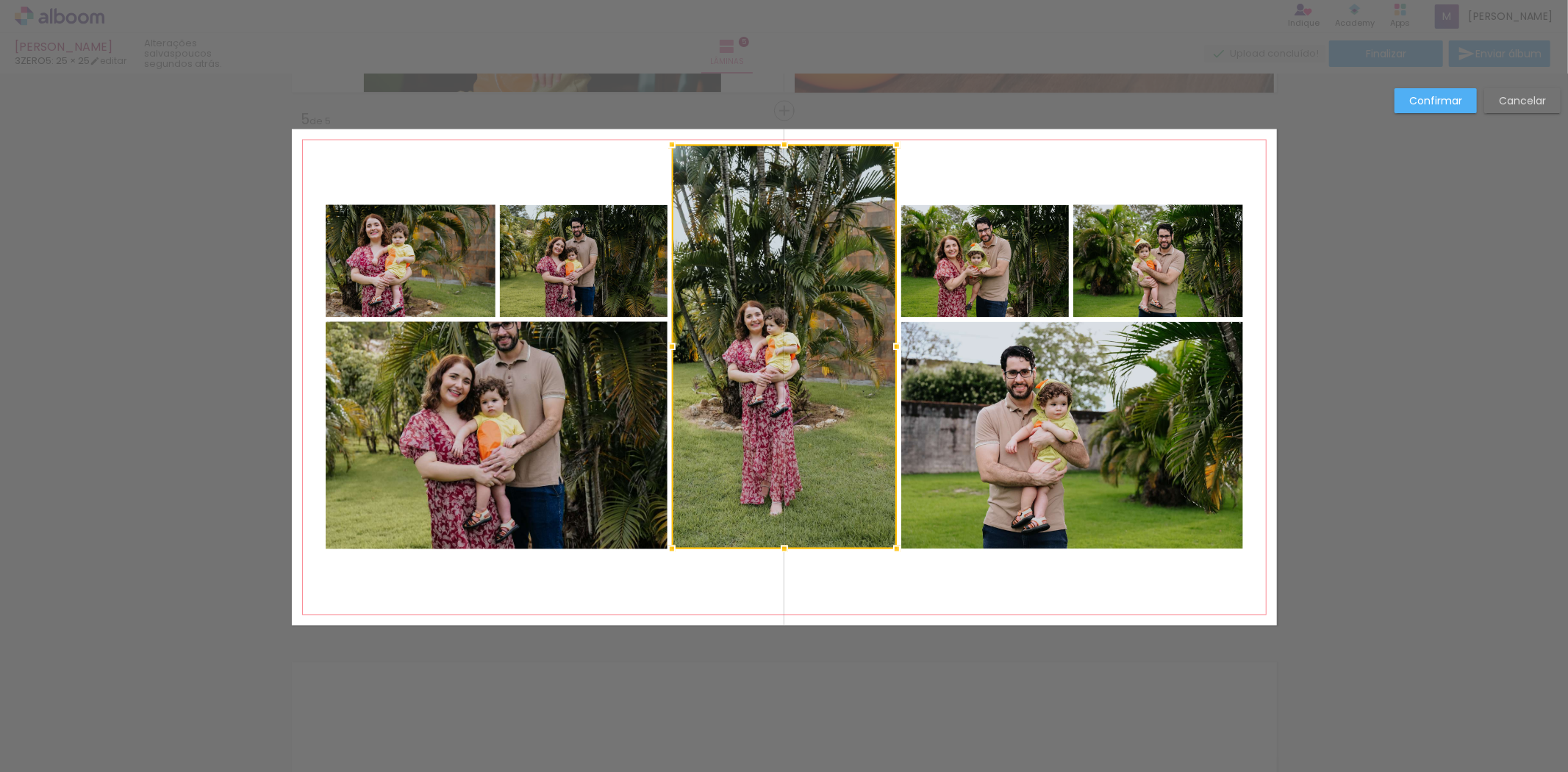
drag, startPoint x: 774, startPoint y: 203, endPoint x: 776, endPoint y: 143, distance: 60.0
click at [776, 143] on div at bounding box center [784, 145] width 29 height 29
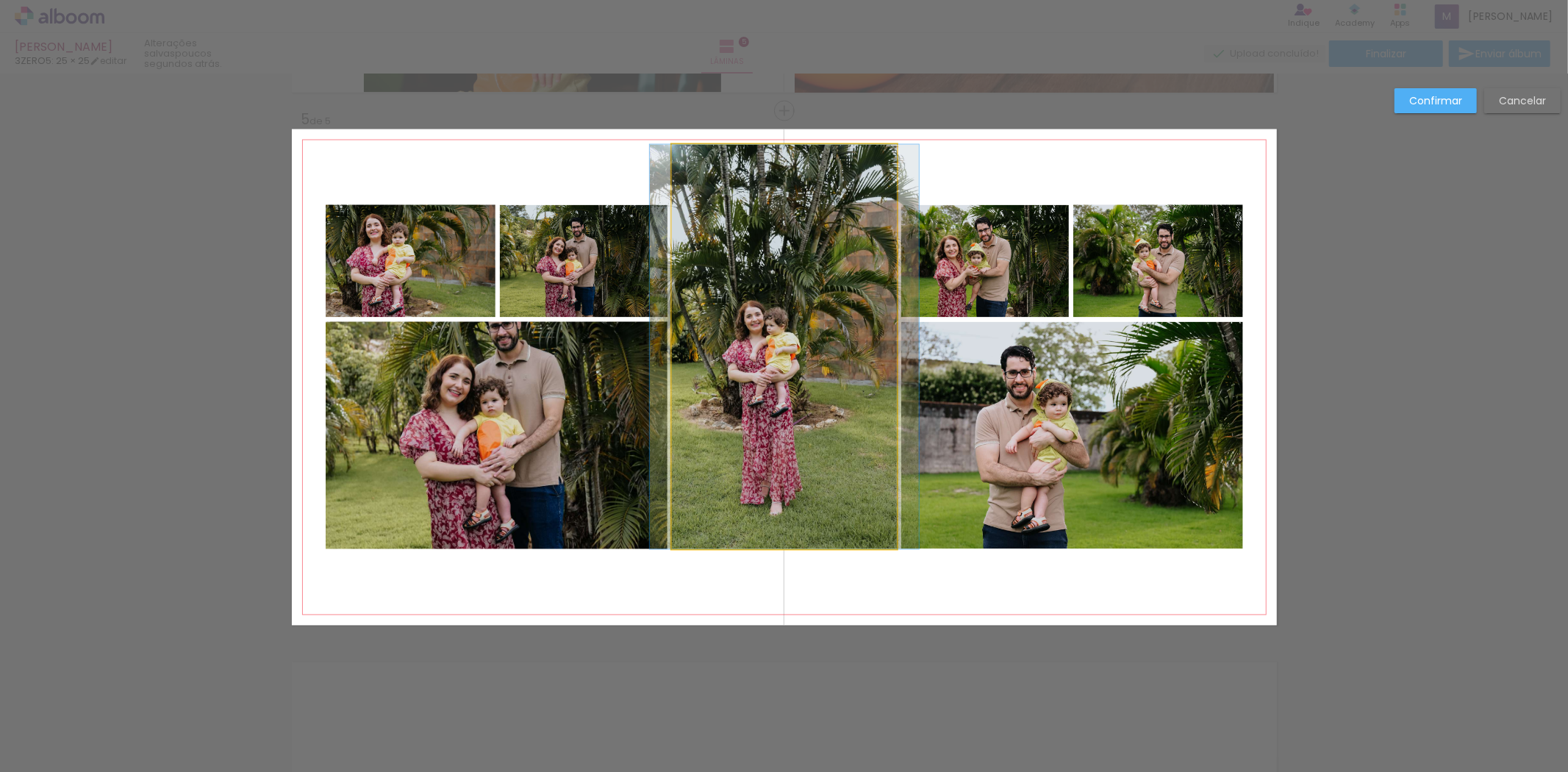
click at [760, 502] on quentale-photo at bounding box center [785, 347] width 225 height 405
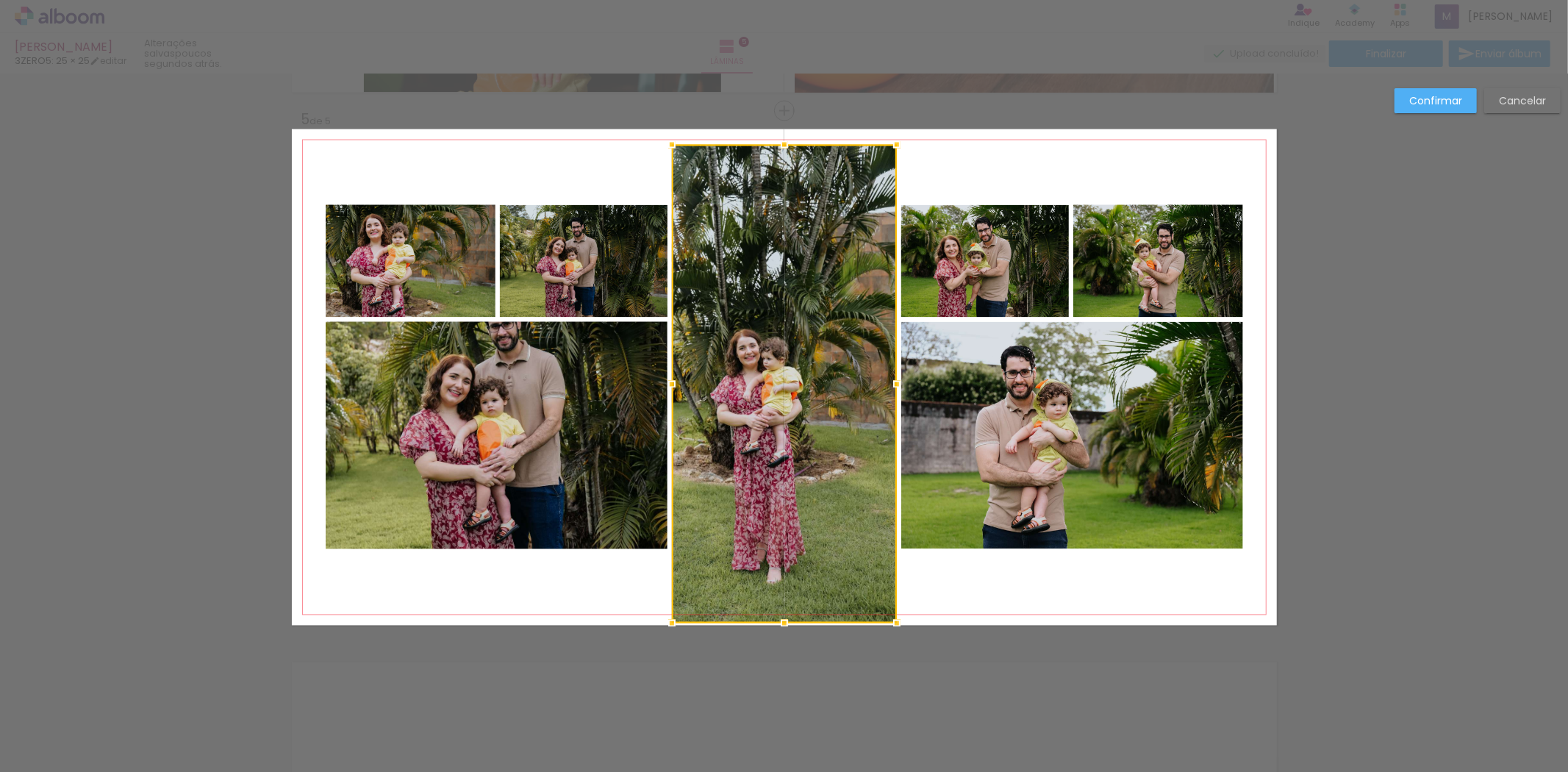
drag, startPoint x: 777, startPoint y: 551, endPoint x: 801, endPoint y: 631, distance: 83.5
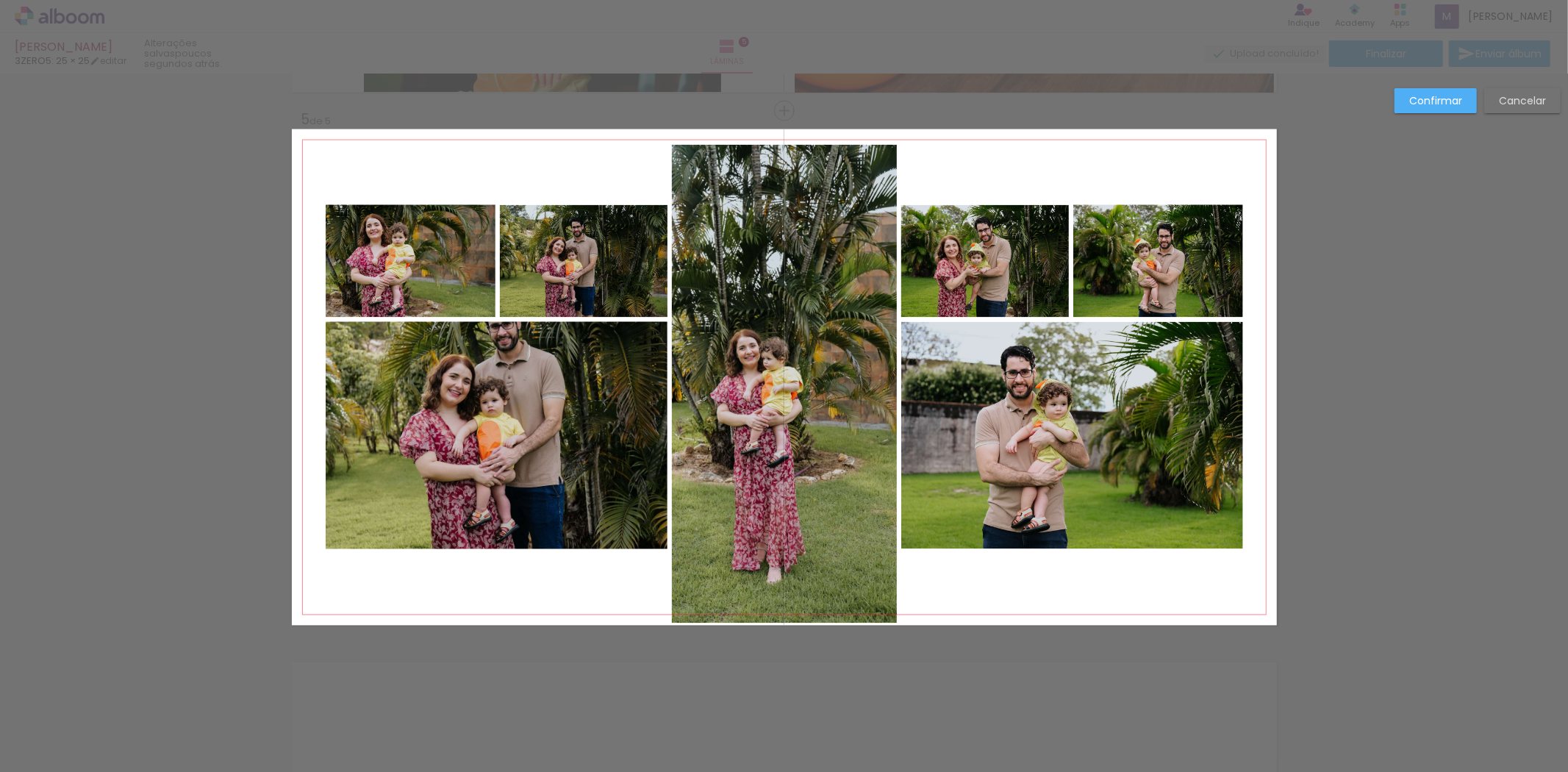
click at [1447, 108] on paper-button "Confirmar" at bounding box center [1436, 100] width 83 height 25
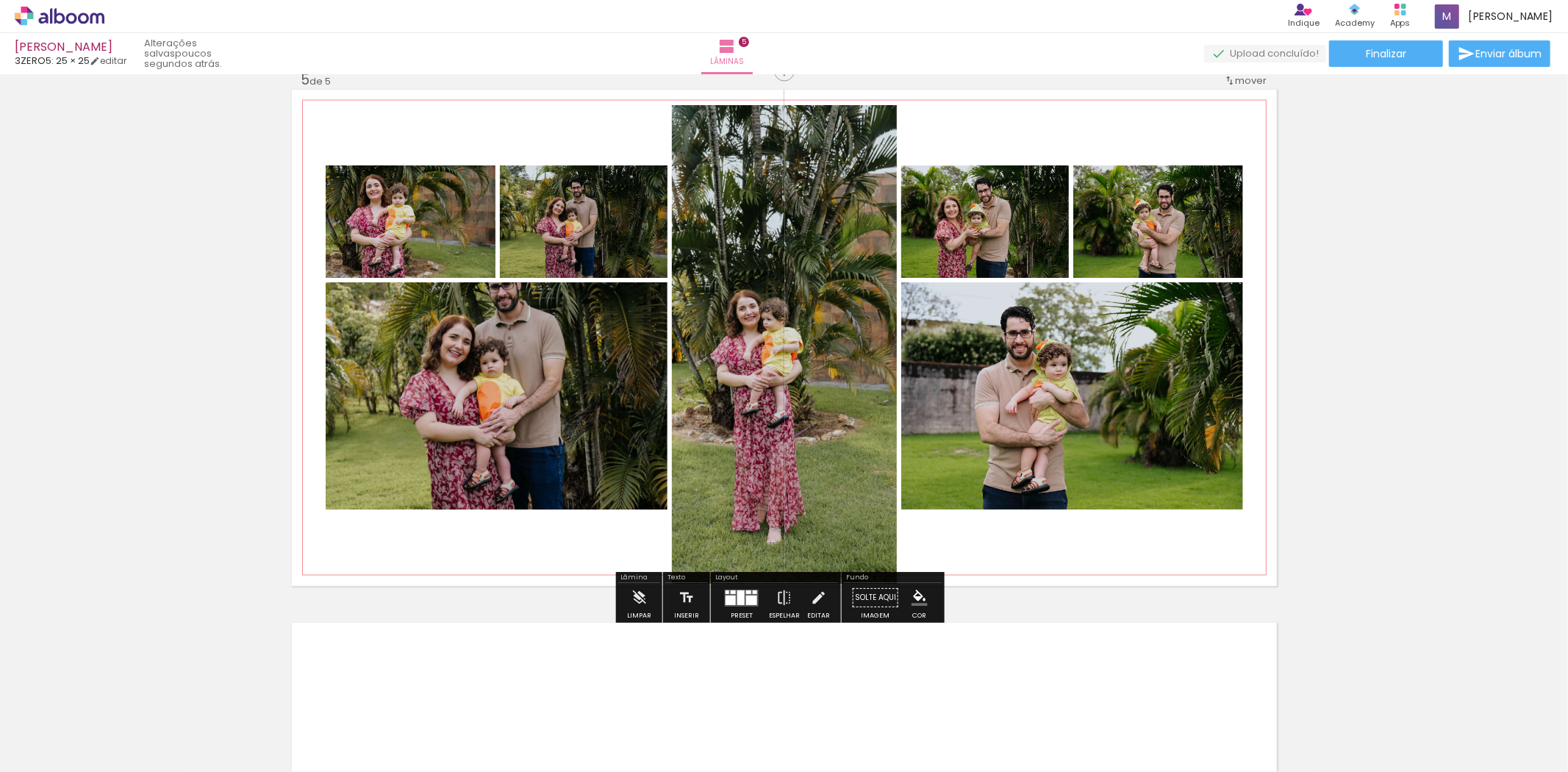
scroll to position [2229, 0]
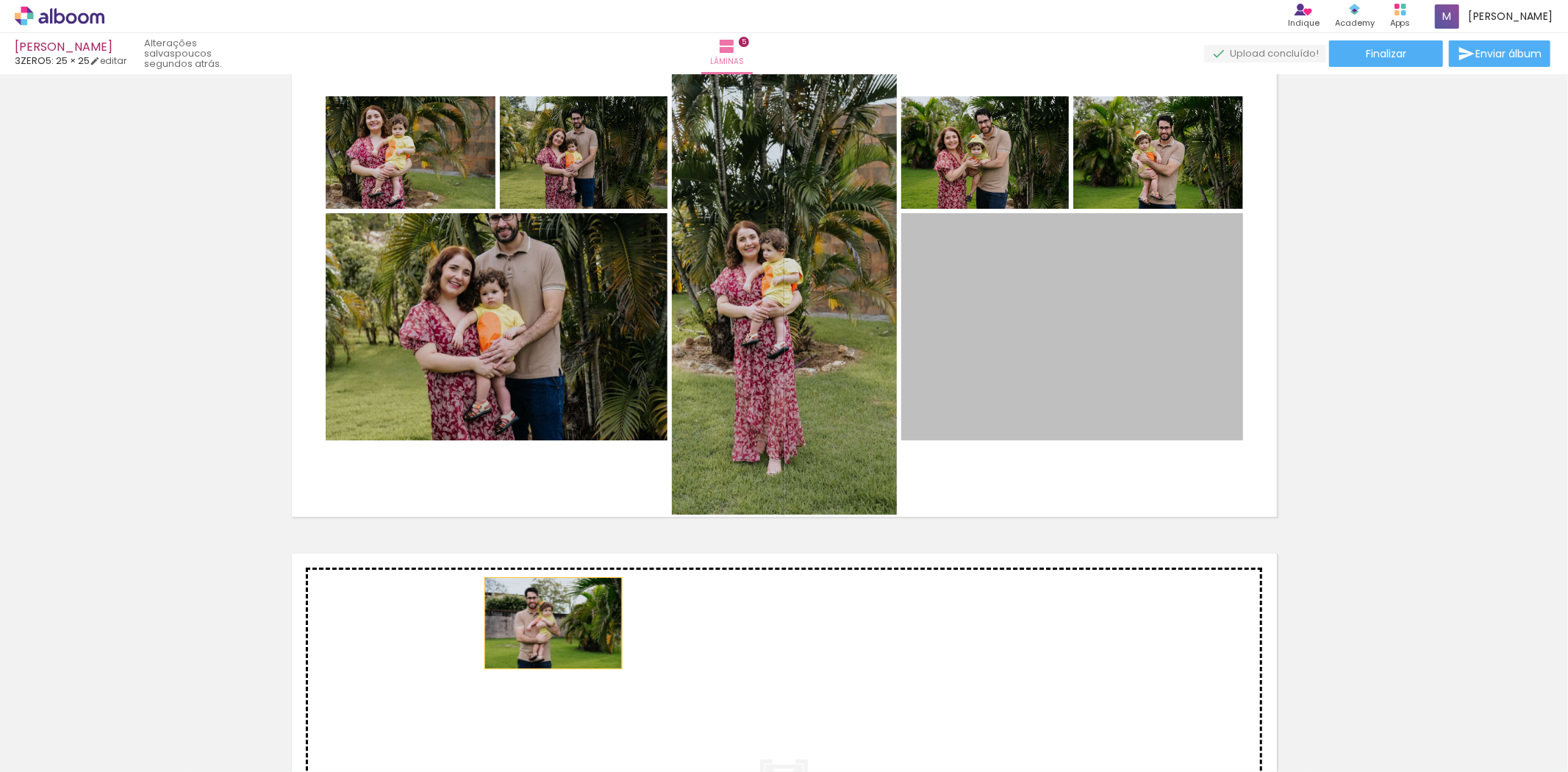
drag, startPoint x: 1053, startPoint y: 302, endPoint x: 522, endPoint y: 630, distance: 624.1
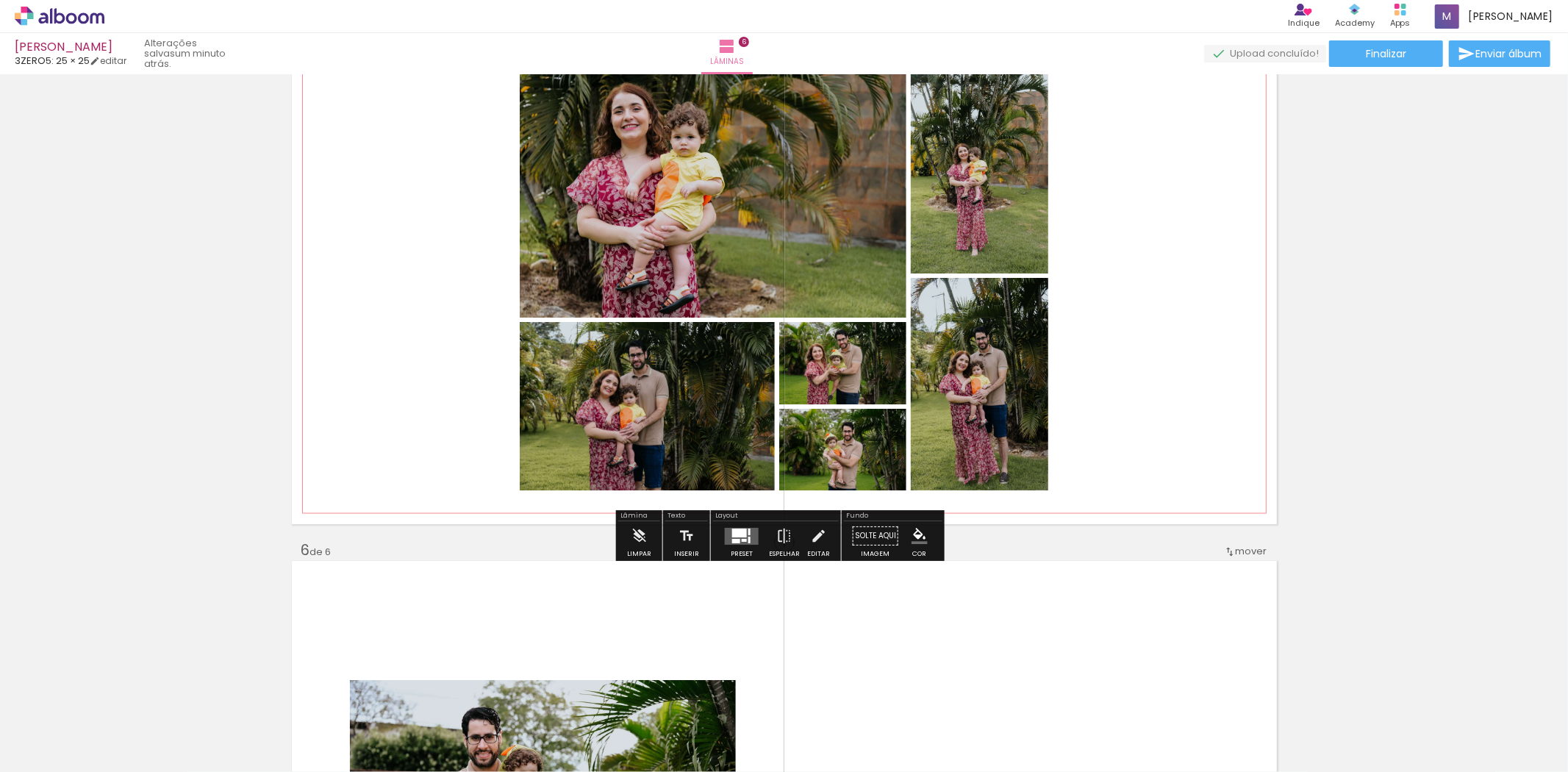
scroll to position [2217, 0]
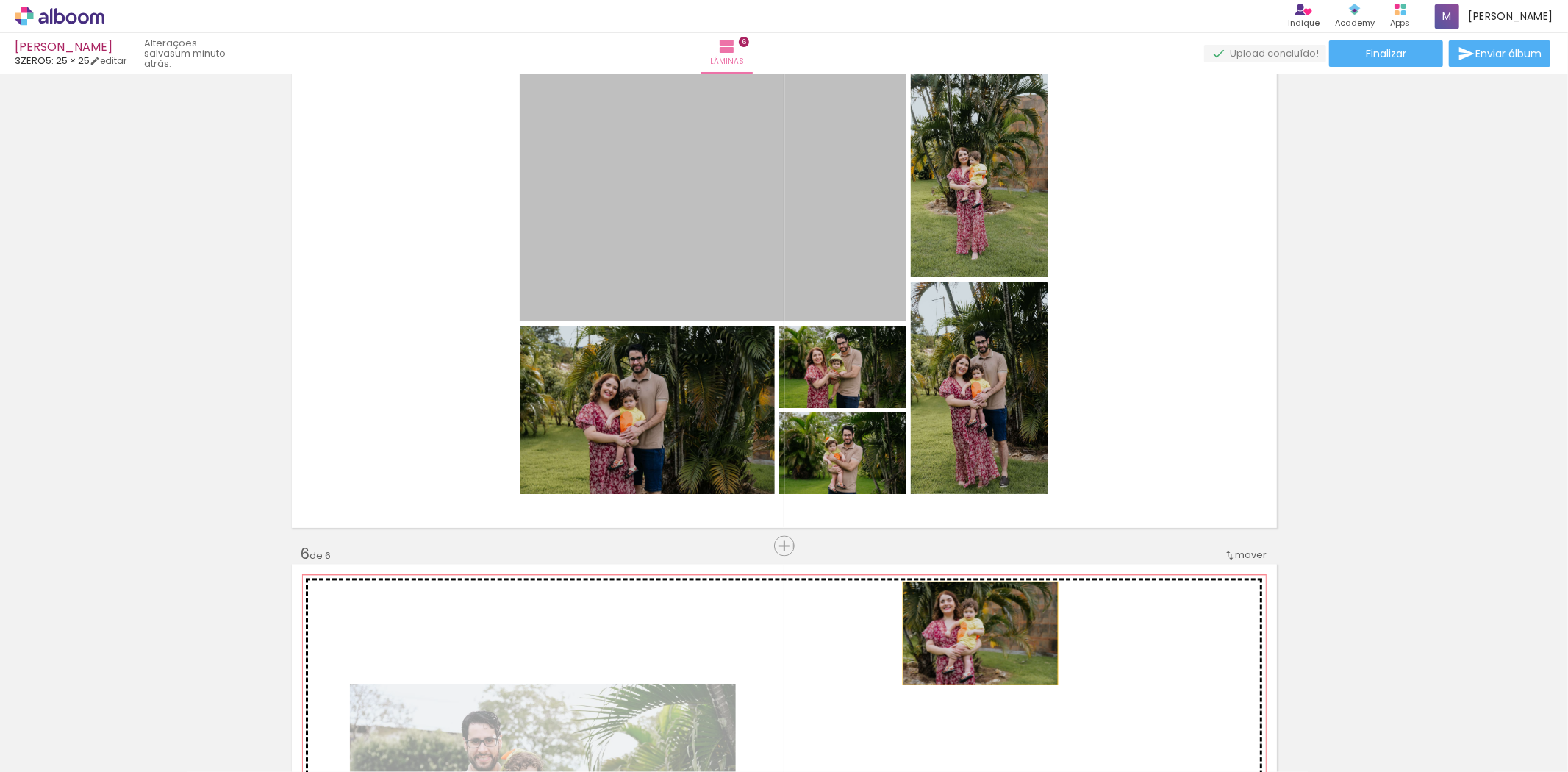
drag, startPoint x: 805, startPoint y: 251, endPoint x: 974, endPoint y: 633, distance: 417.7
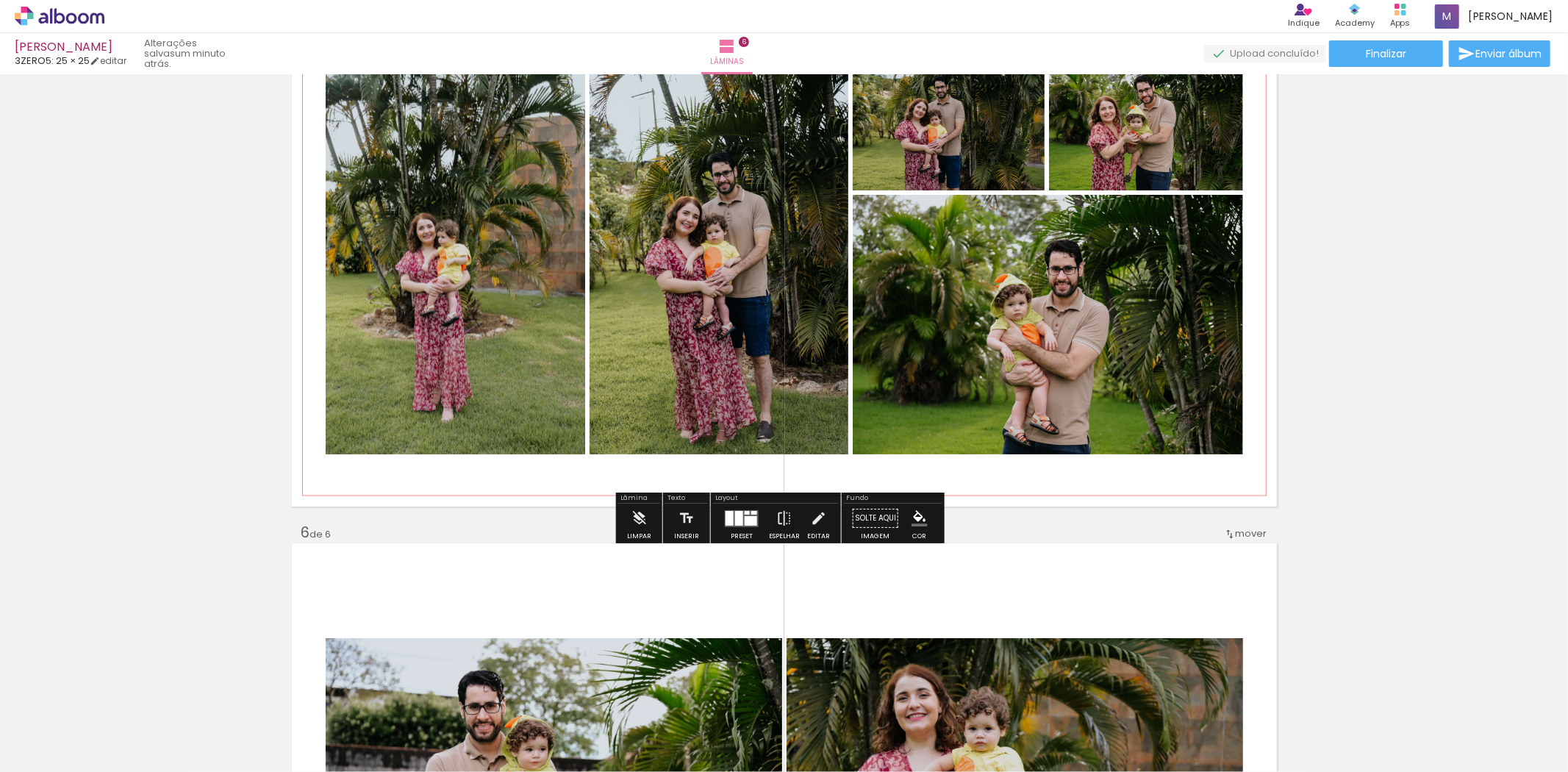
scroll to position [2245, 0]
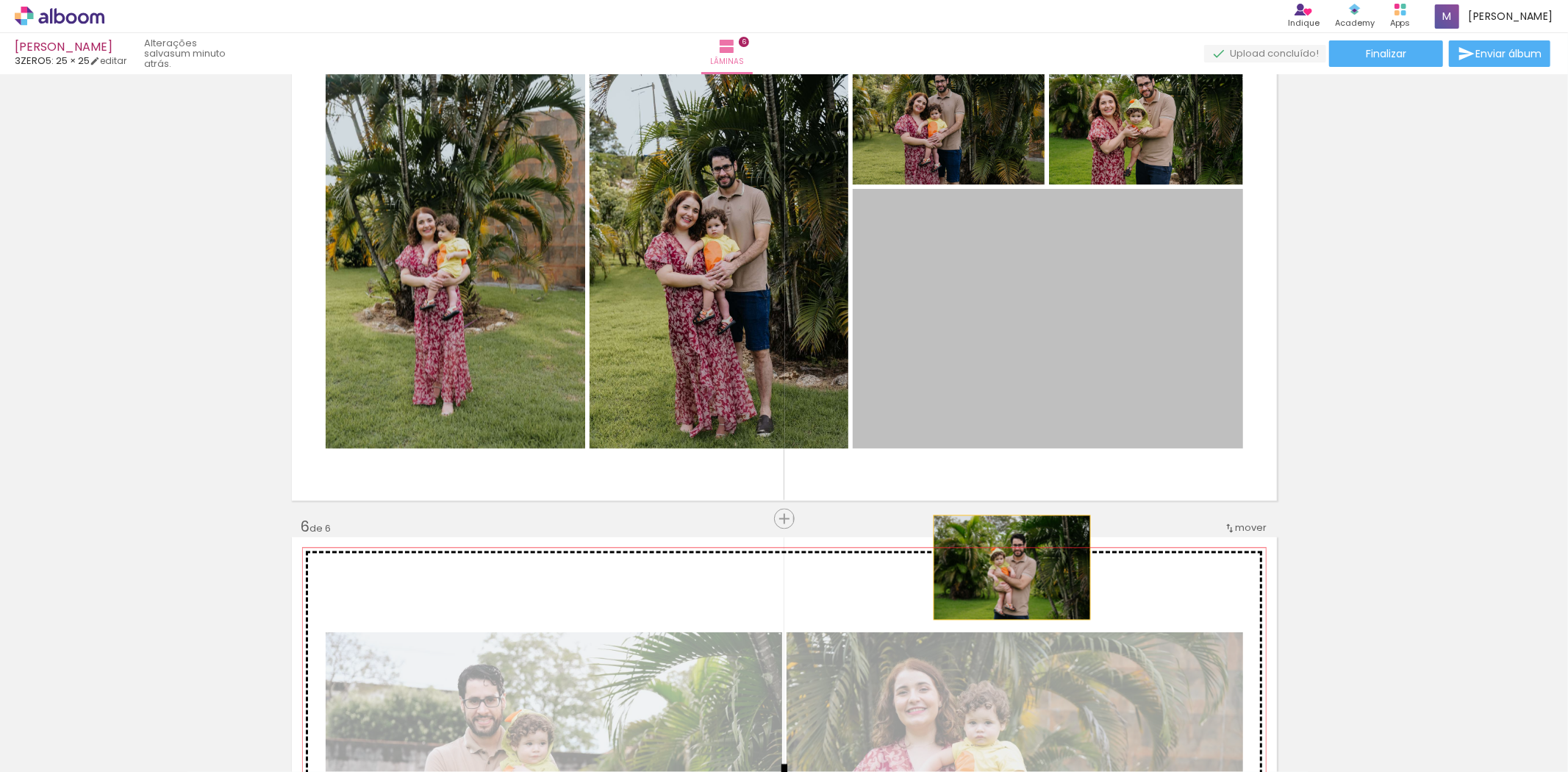
drag, startPoint x: 1032, startPoint y: 305, endPoint x: 1002, endPoint y: 586, distance: 282.6
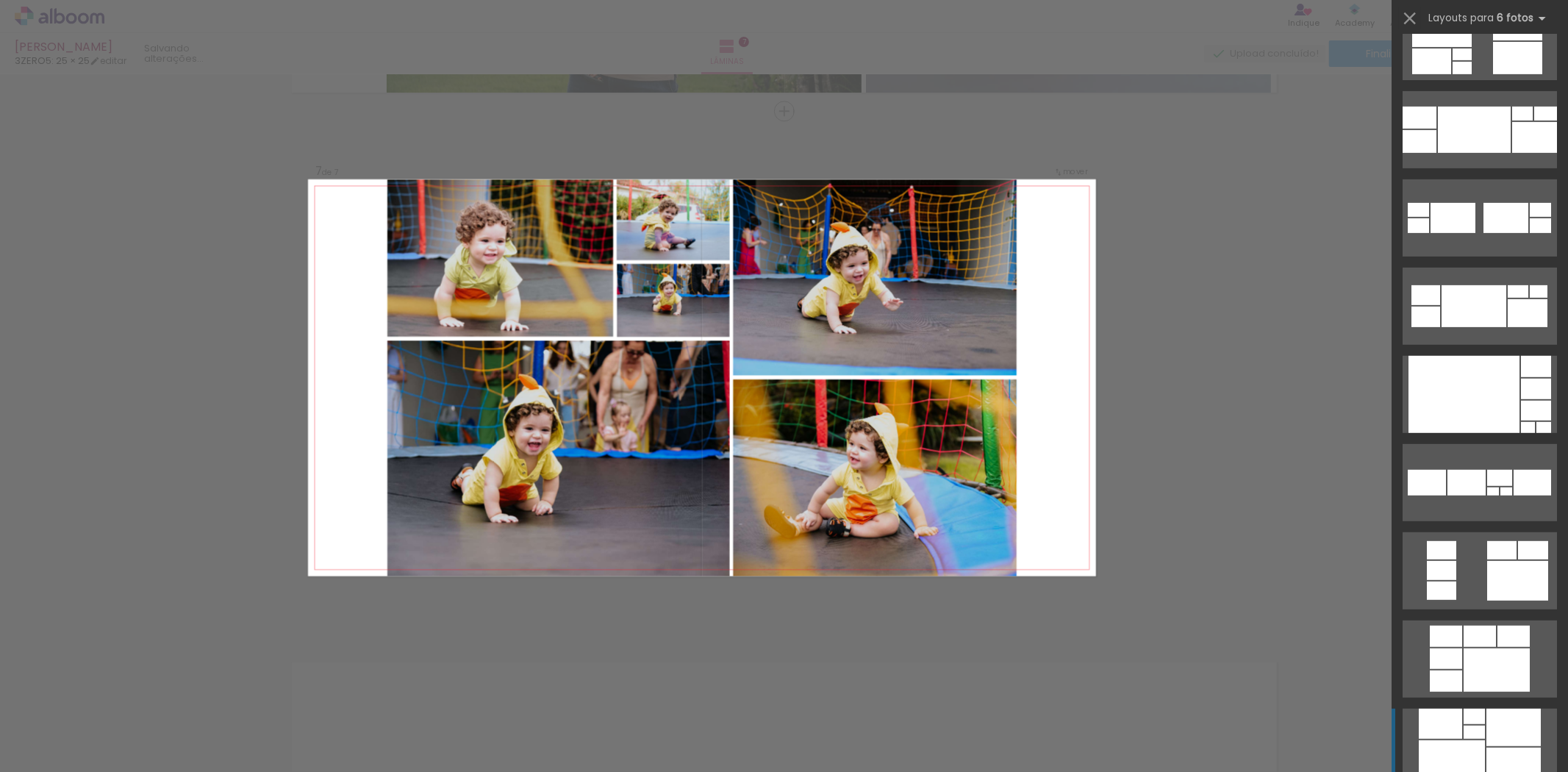
scroll to position [735, 0]
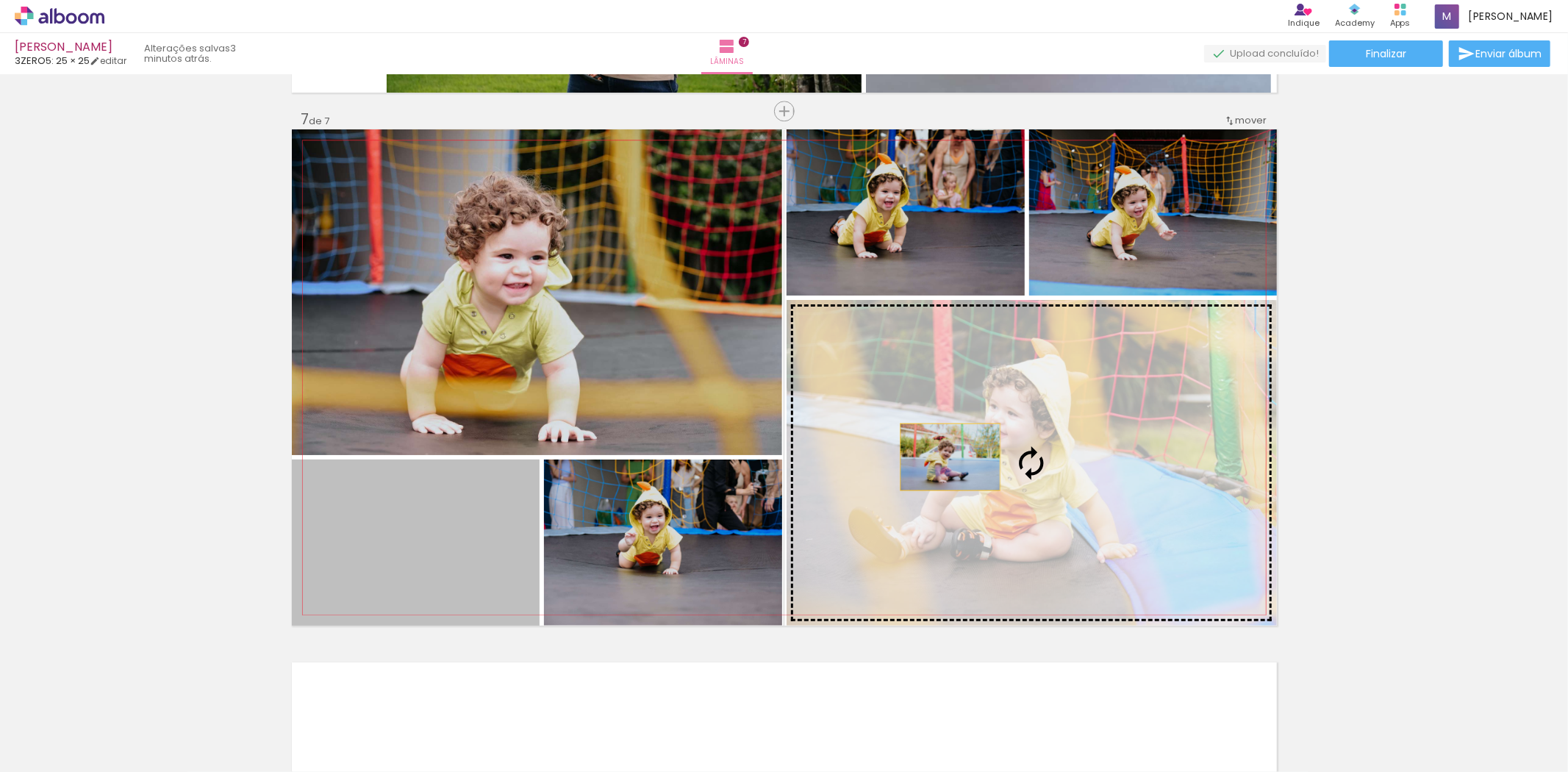
drag, startPoint x: 423, startPoint y: 563, endPoint x: 1038, endPoint y: 441, distance: 627.0
click at [0, 0] on slot at bounding box center [0, 0] width 0 height 0
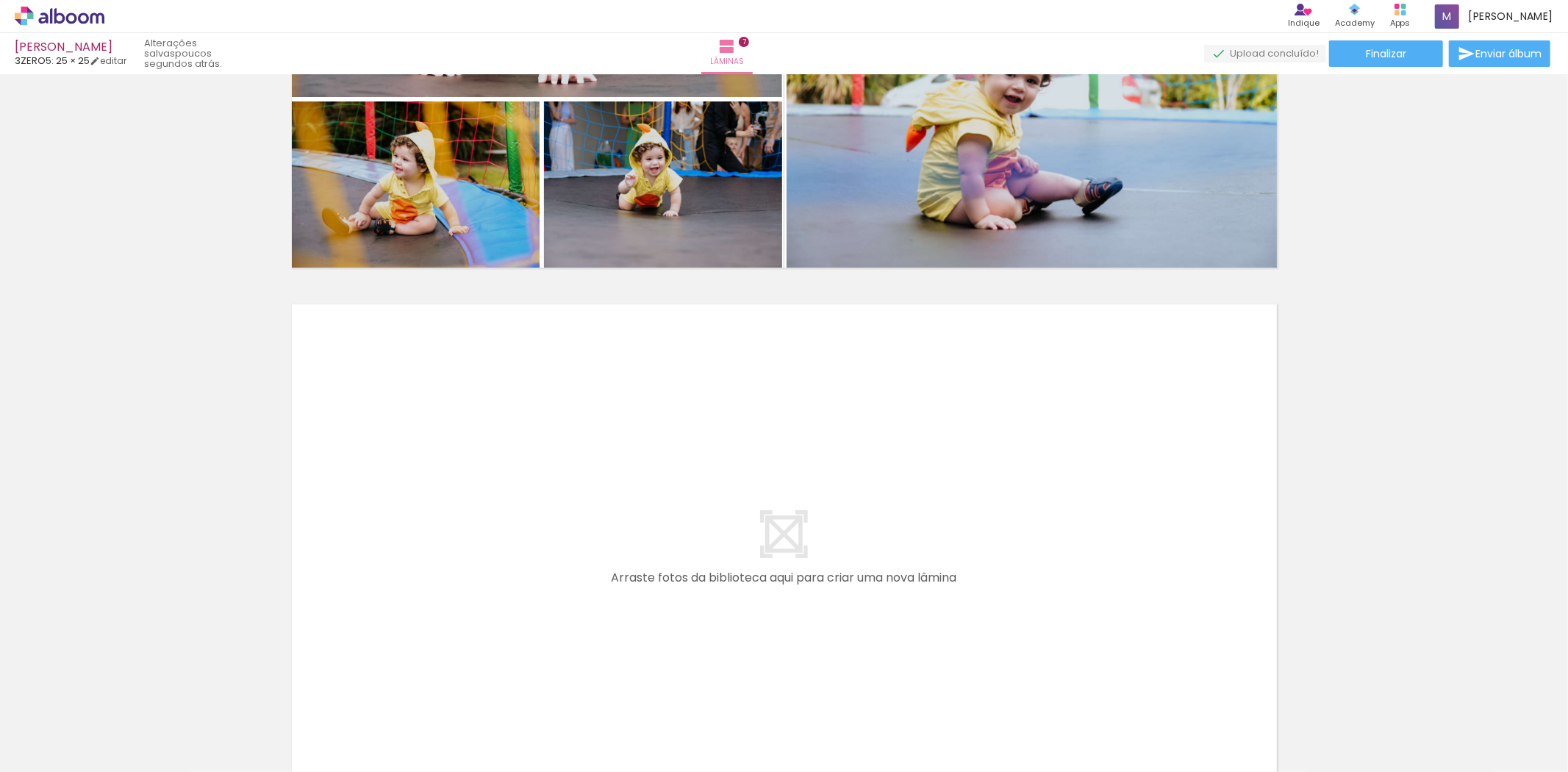
scroll to position [3591, 0]
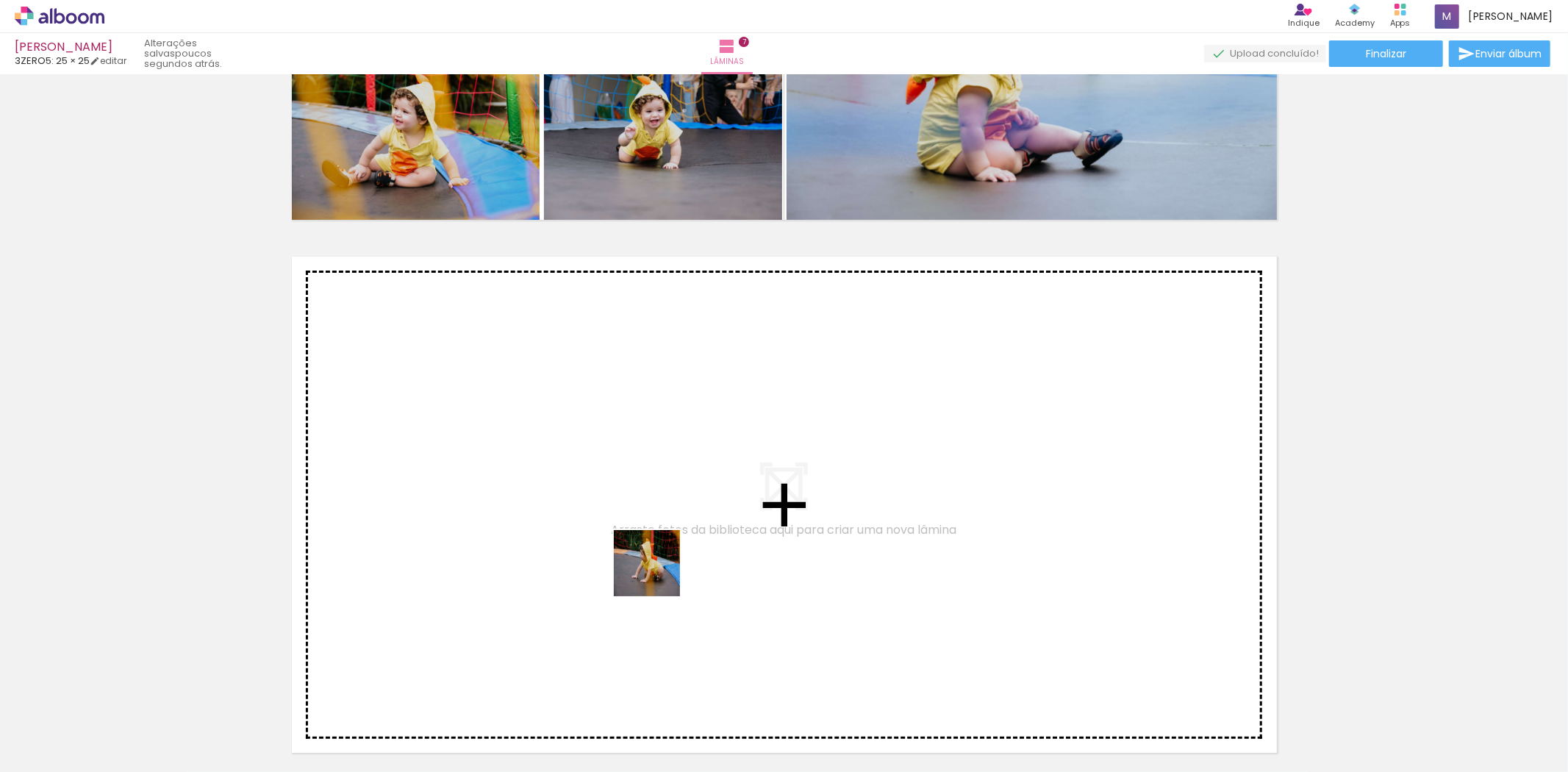
drag, startPoint x: 964, startPoint y: 732, endPoint x: 630, endPoint y: 553, distance: 378.9
click at [630, 553] on quentale-workspace at bounding box center [784, 386] width 1568 height 772
